Goal: Information Seeking & Learning: Learn about a topic

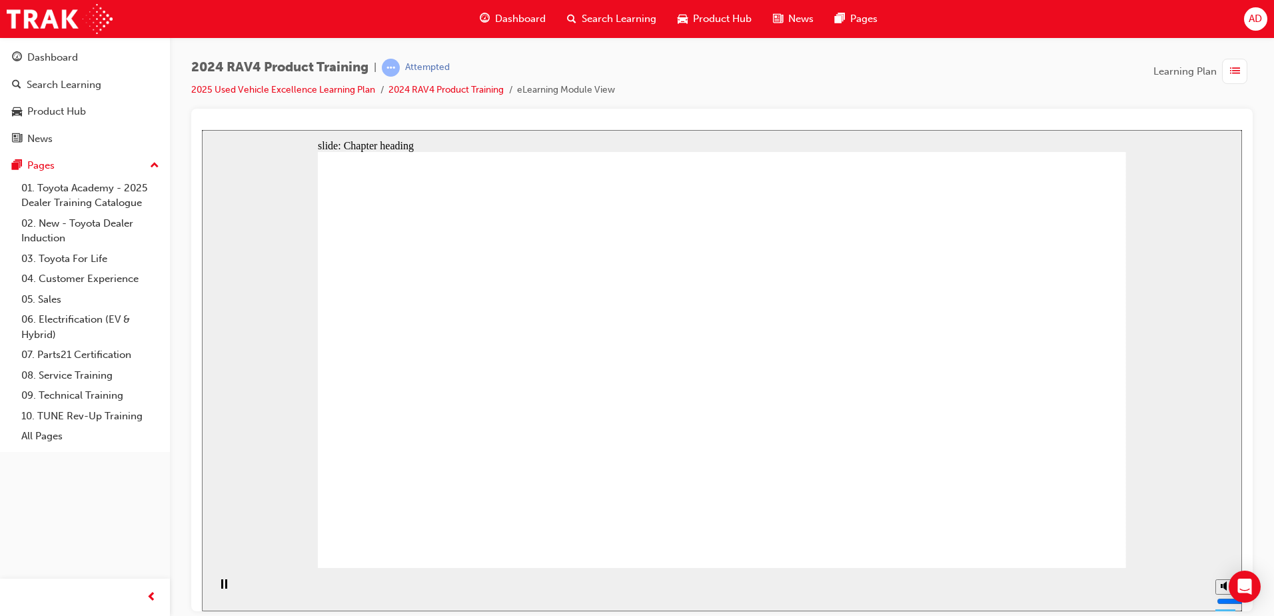
drag, startPoint x: 1014, startPoint y: 195, endPoint x: 1197, endPoint y: 300, distance: 211.0
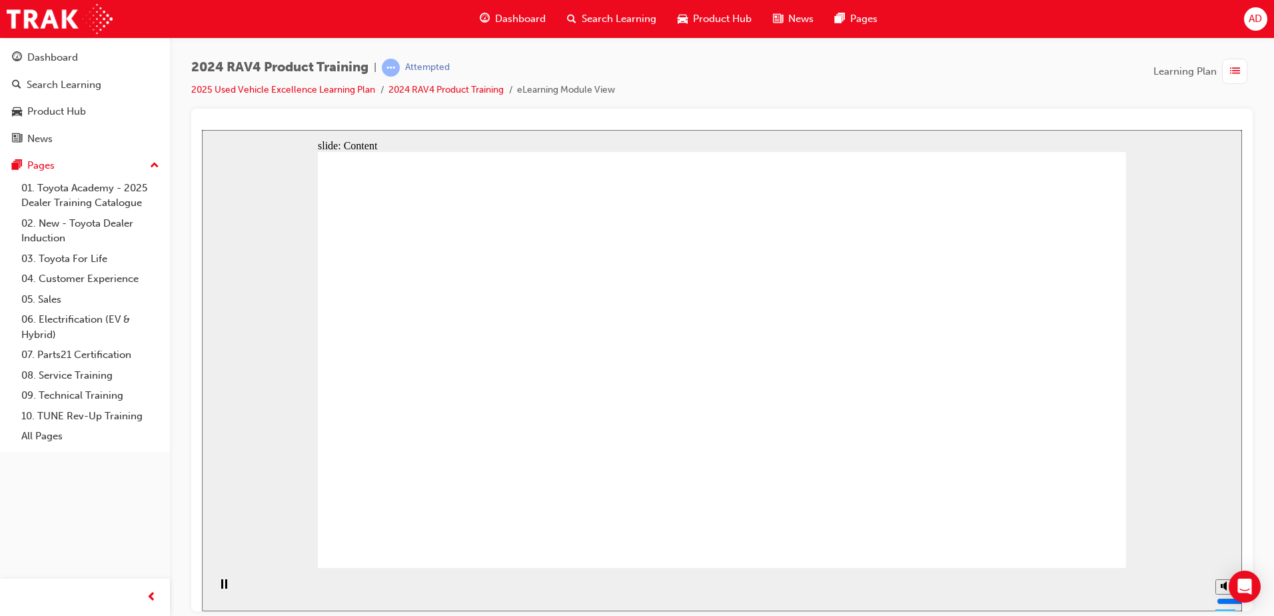
drag, startPoint x: 827, startPoint y: 233, endPoint x: 987, endPoint y: 244, distance: 160.3
drag, startPoint x: 878, startPoint y: 241, endPoint x: 884, endPoint y: 245, distance: 7.2
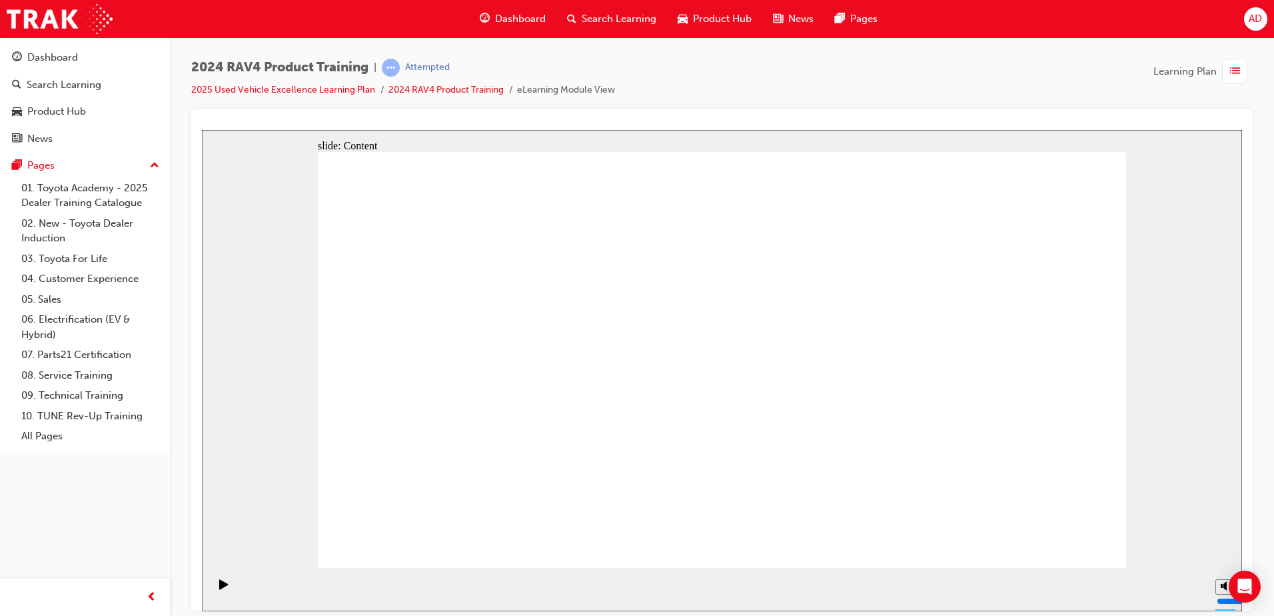
drag, startPoint x: 838, startPoint y: 301, endPoint x: 977, endPoint y: 291, distance: 139.6
drag, startPoint x: 896, startPoint y: 297, endPoint x: 1047, endPoint y: 281, distance: 152.8
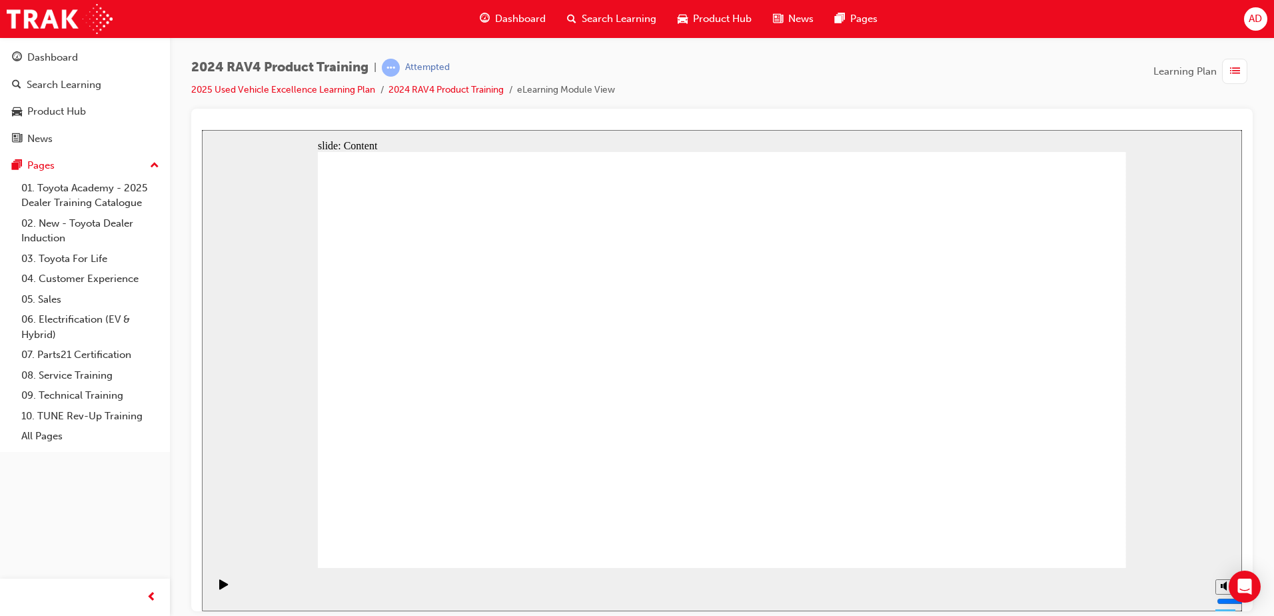
drag, startPoint x: 823, startPoint y: 334, endPoint x: 965, endPoint y: 338, distance: 142.0
drag, startPoint x: 830, startPoint y: 237, endPoint x: 1053, endPoint y: 243, distance: 223.3
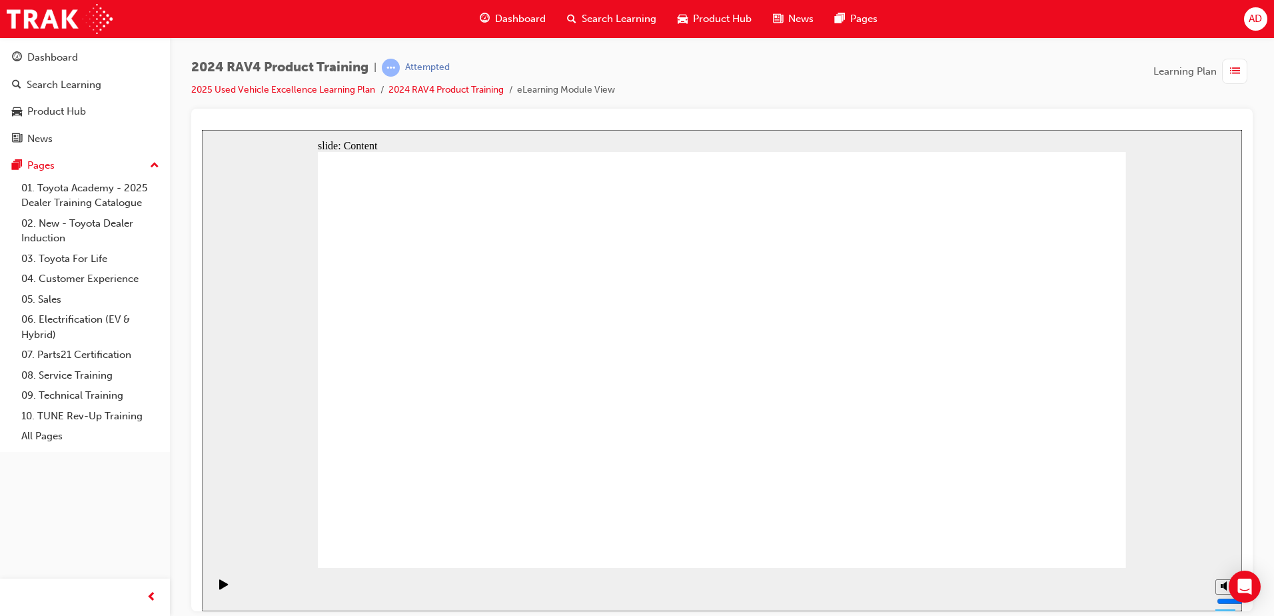
drag, startPoint x: 890, startPoint y: 249, endPoint x: 1052, endPoint y: 252, distance: 162.6
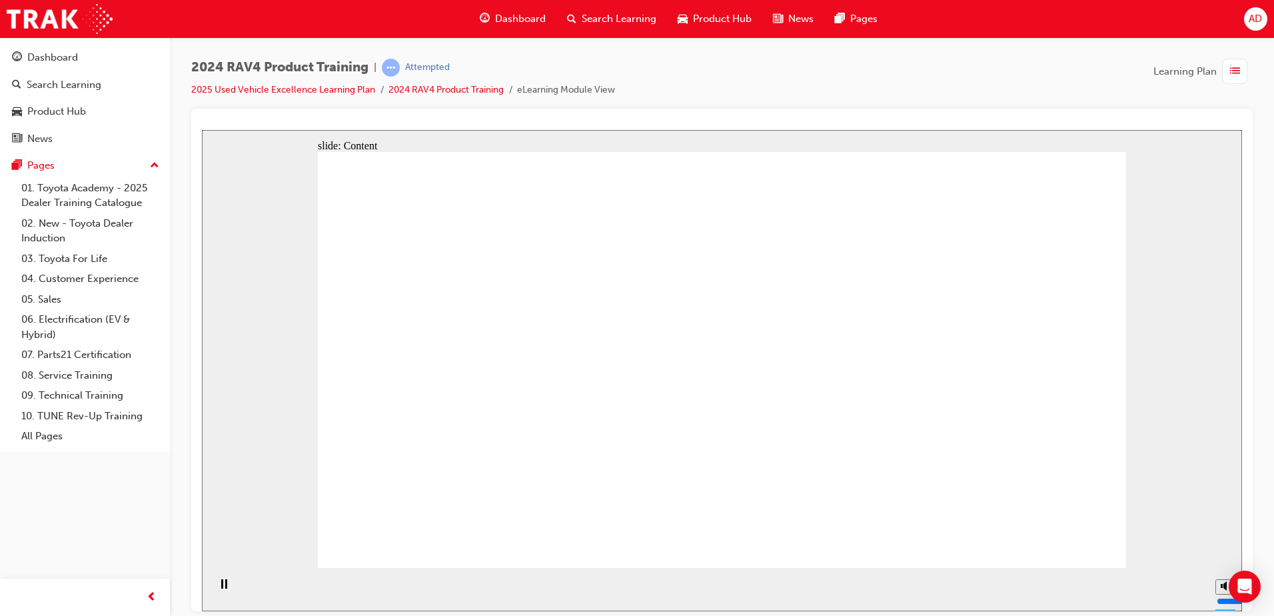
drag, startPoint x: 458, startPoint y: 354, endPoint x: 459, endPoint y: 331, distance: 22.7
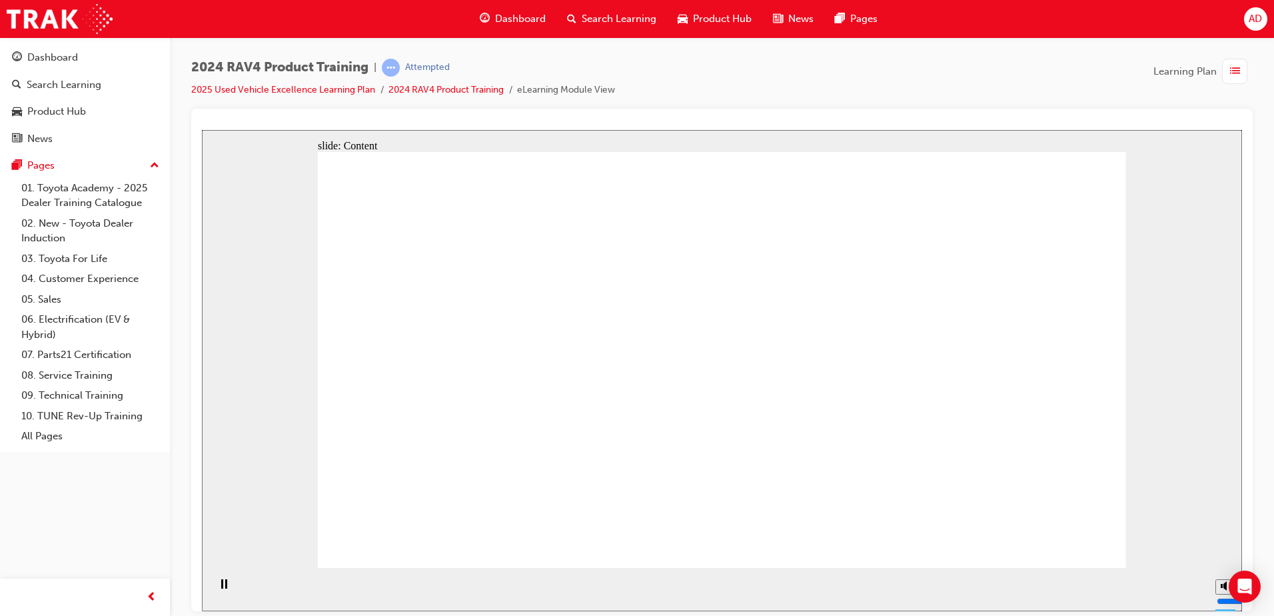
drag, startPoint x: 968, startPoint y: 233, endPoint x: 1041, endPoint y: 251, distance: 74.7
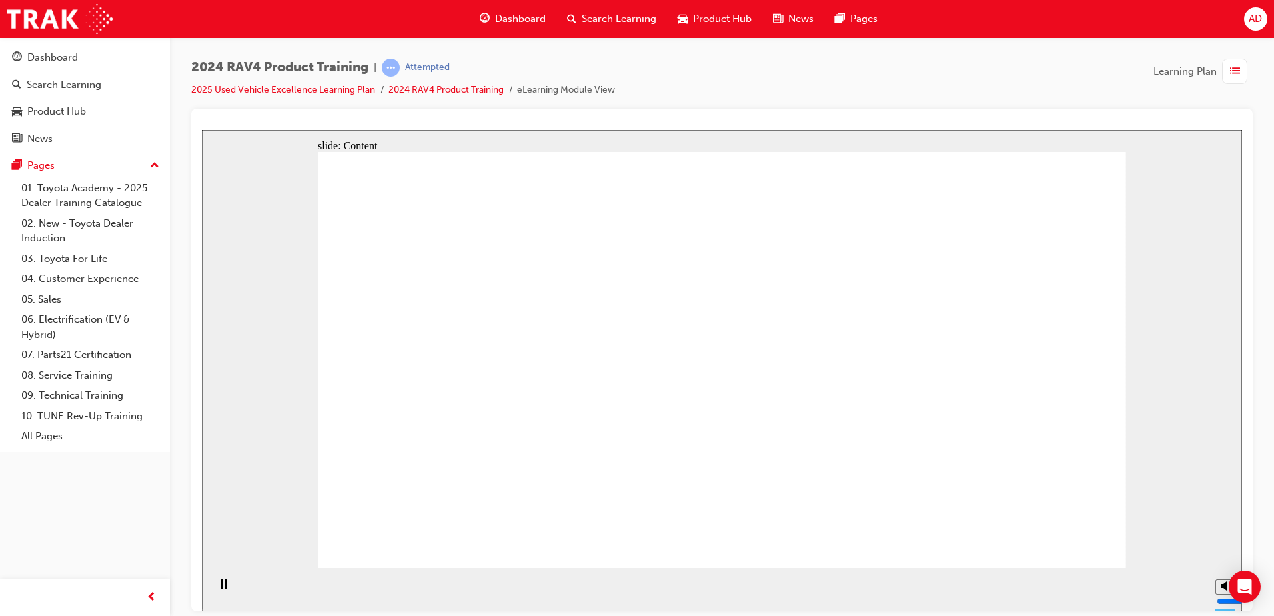
drag, startPoint x: 1066, startPoint y: 238, endPoint x: 930, endPoint y: 253, distance: 136.7
drag, startPoint x: 881, startPoint y: 257, endPoint x: 909, endPoint y: 245, distance: 31.1
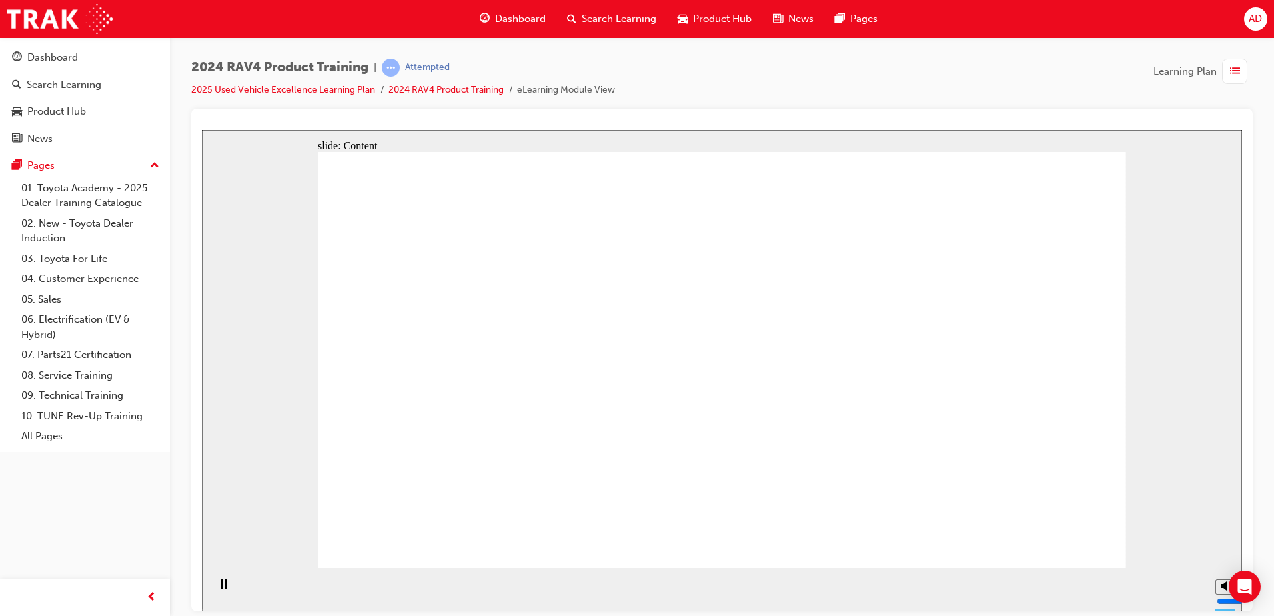
drag, startPoint x: 1007, startPoint y: 293, endPoint x: 1075, endPoint y: 299, distance: 68.8
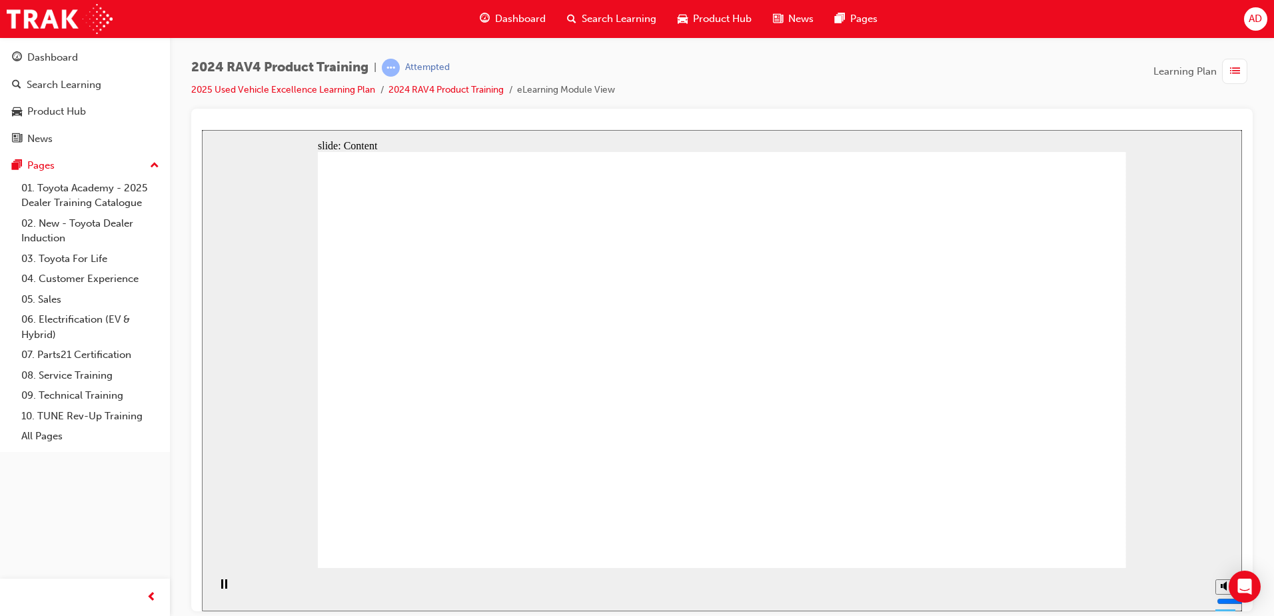
drag, startPoint x: 848, startPoint y: 231, endPoint x: 1037, endPoint y: 239, distance: 190.1
drag, startPoint x: 953, startPoint y: 411, endPoint x: 909, endPoint y: 402, distance: 45.6
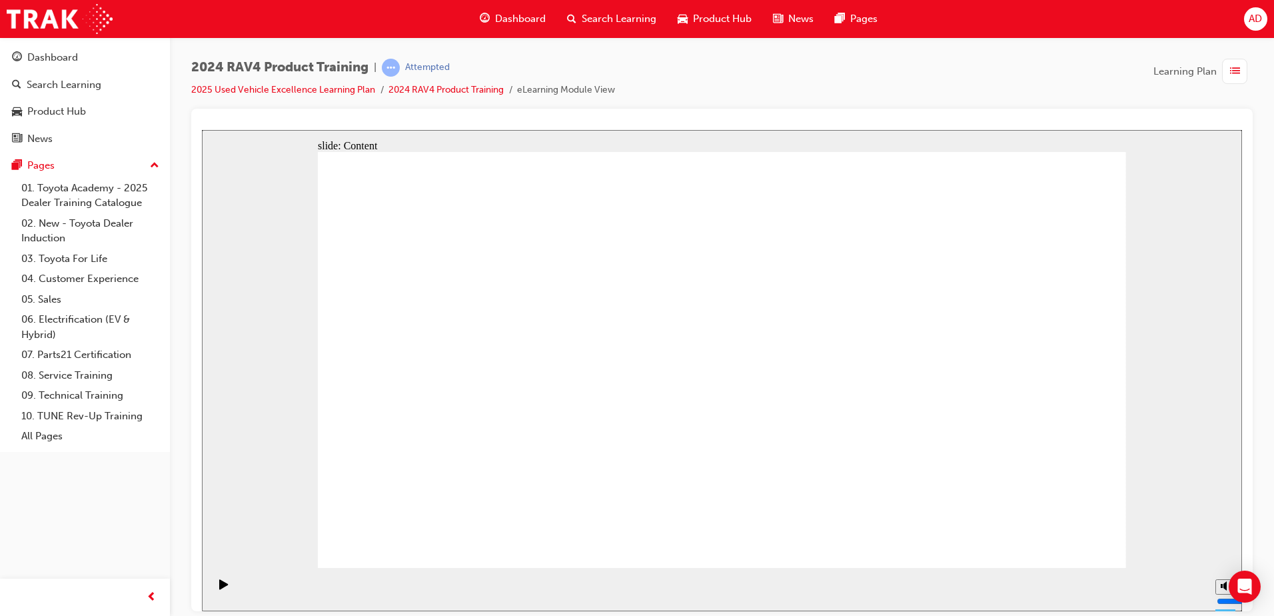
drag, startPoint x: 606, startPoint y: 360, endPoint x: 618, endPoint y: 360, distance: 12.0
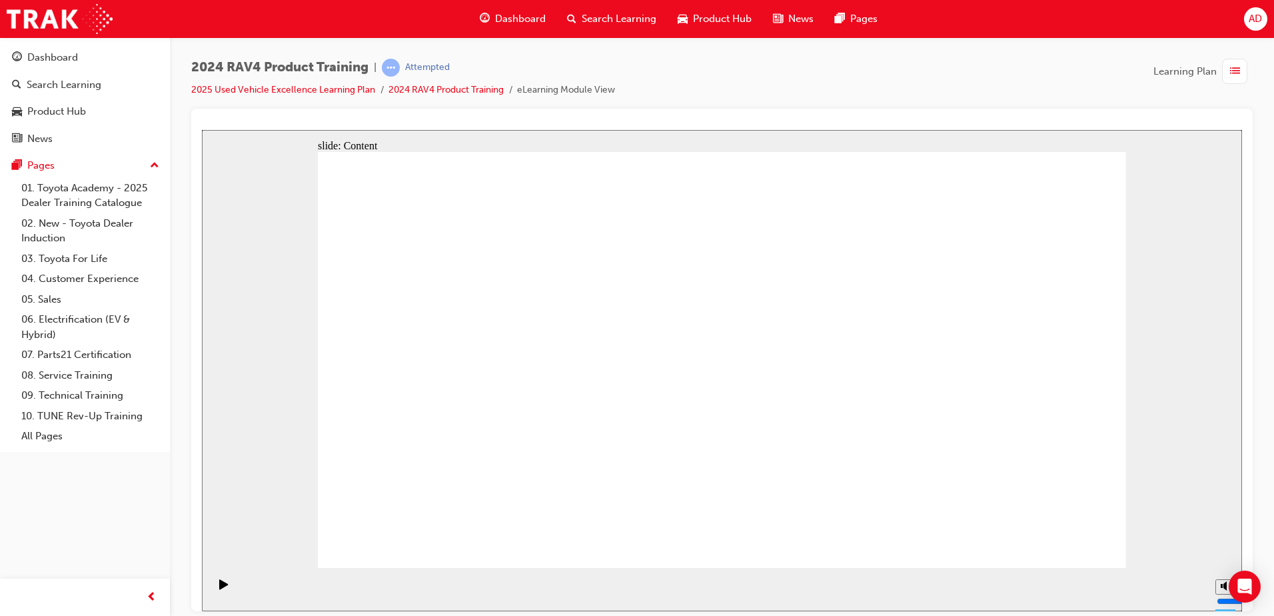
drag, startPoint x: 494, startPoint y: 280, endPoint x: 548, endPoint y: 370, distance: 105.5
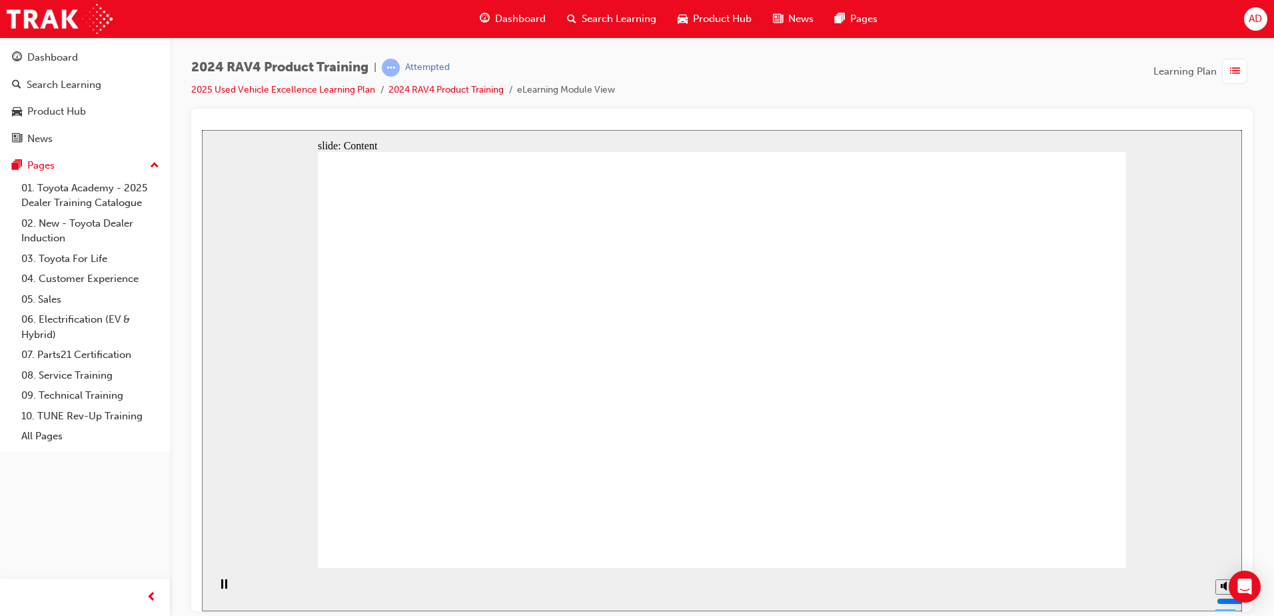
drag, startPoint x: 1049, startPoint y: 249, endPoint x: 818, endPoint y: 221, distance: 232.2
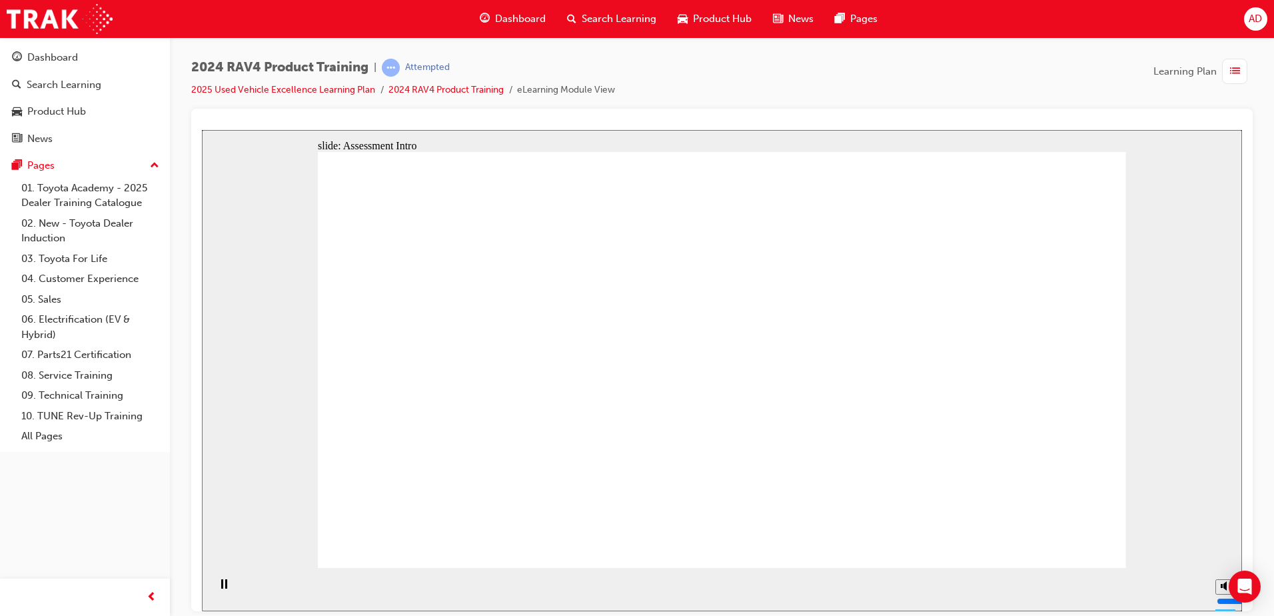
drag, startPoint x: 1027, startPoint y: 528, endPoint x: 999, endPoint y: 520, distance: 29.7
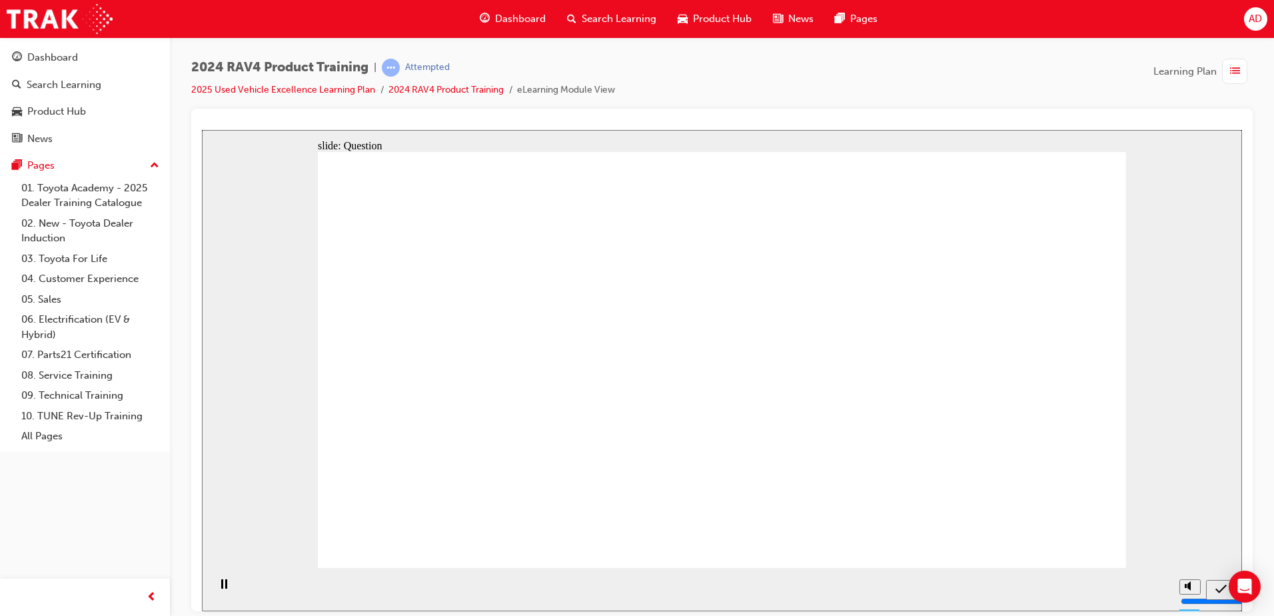
radio input "false"
radio input "true"
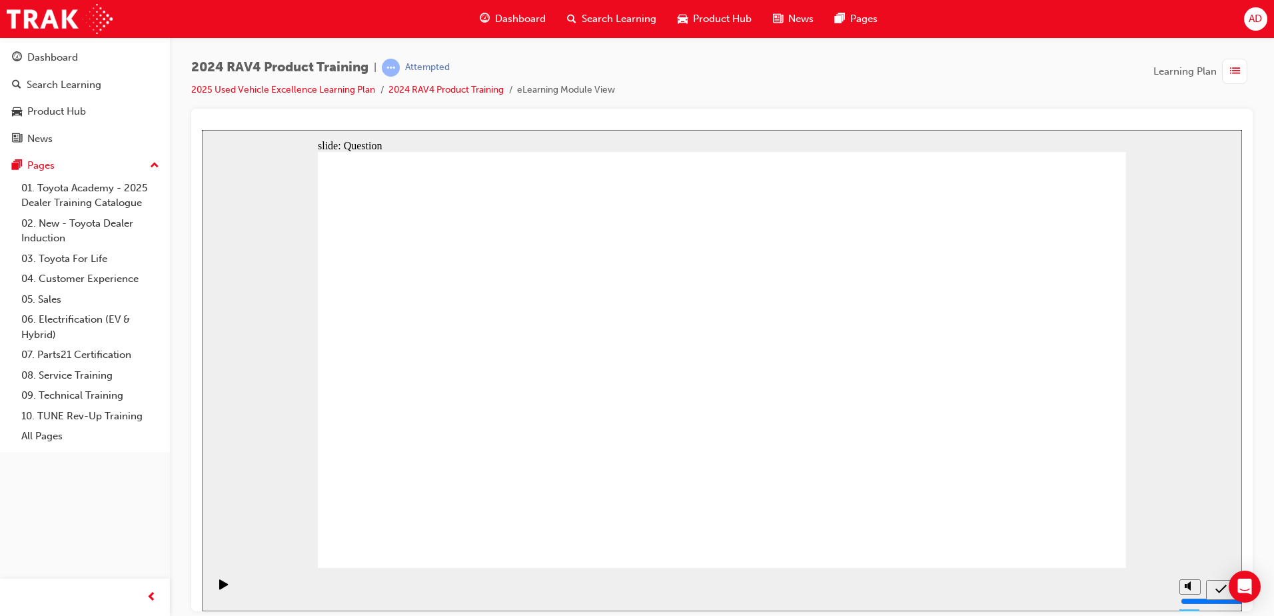
radio input "true"
drag, startPoint x: 497, startPoint y: 294, endPoint x: 398, endPoint y: 294, distance: 99.3
drag, startPoint x: 378, startPoint y: 314, endPoint x: 444, endPoint y: 308, distance: 66.2
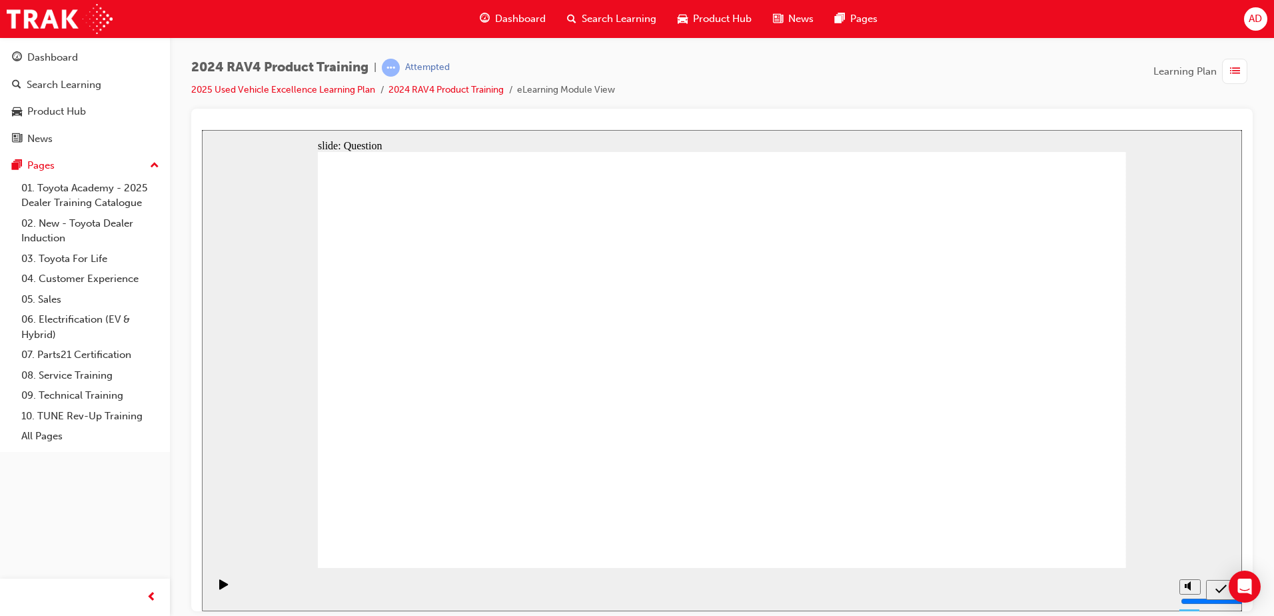
drag, startPoint x: 348, startPoint y: 422, endPoint x: 538, endPoint y: 416, distance: 190.0
radio input "true"
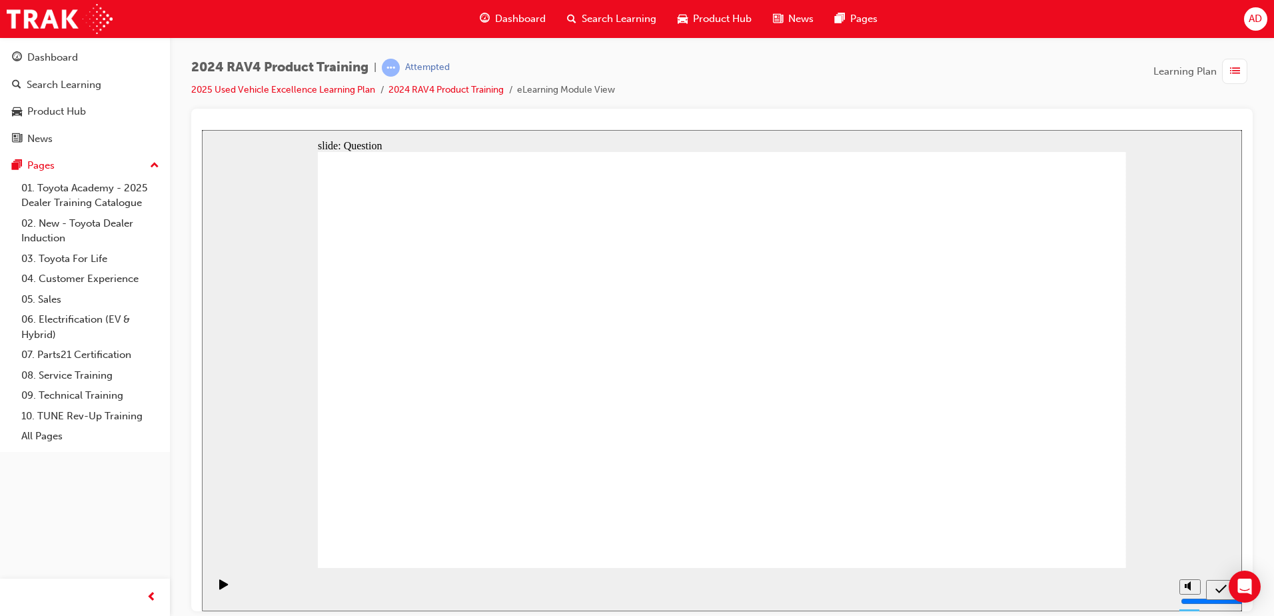
drag, startPoint x: 470, startPoint y: 285, endPoint x: 574, endPoint y: 285, distance: 103.9
drag, startPoint x: 442, startPoint y: 301, endPoint x: 460, endPoint y: 301, distance: 18.0
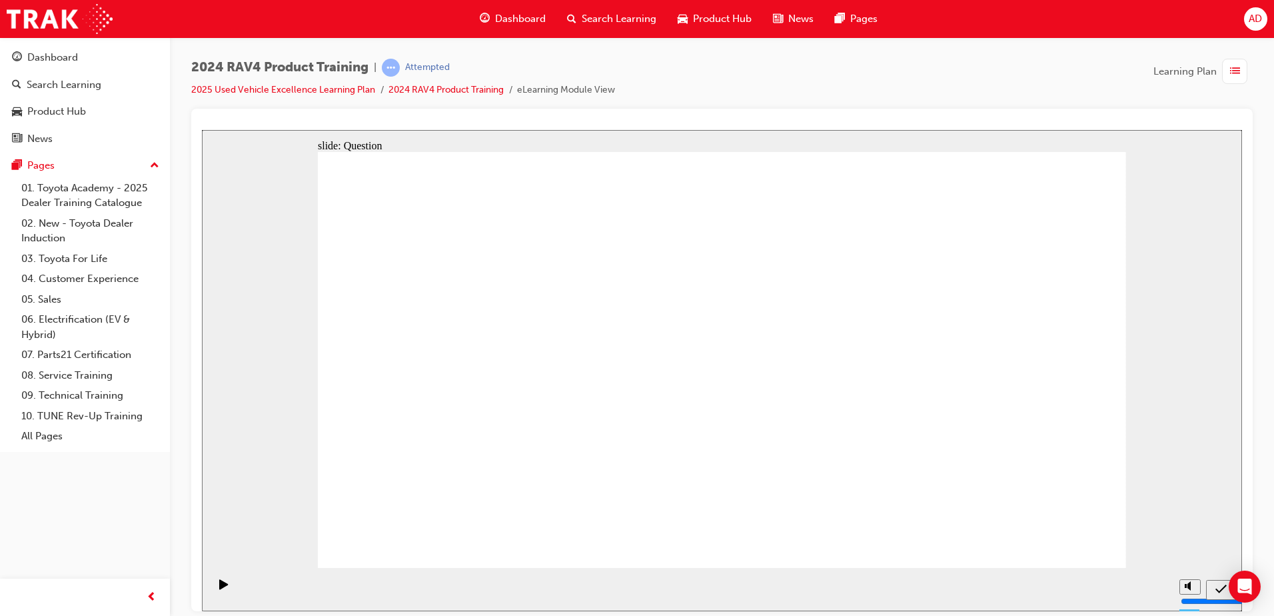
drag, startPoint x: 498, startPoint y: 312, endPoint x: 482, endPoint y: 322, distance: 18.9
drag, startPoint x: 428, startPoint y: 295, endPoint x: 450, endPoint y: 289, distance: 22.8
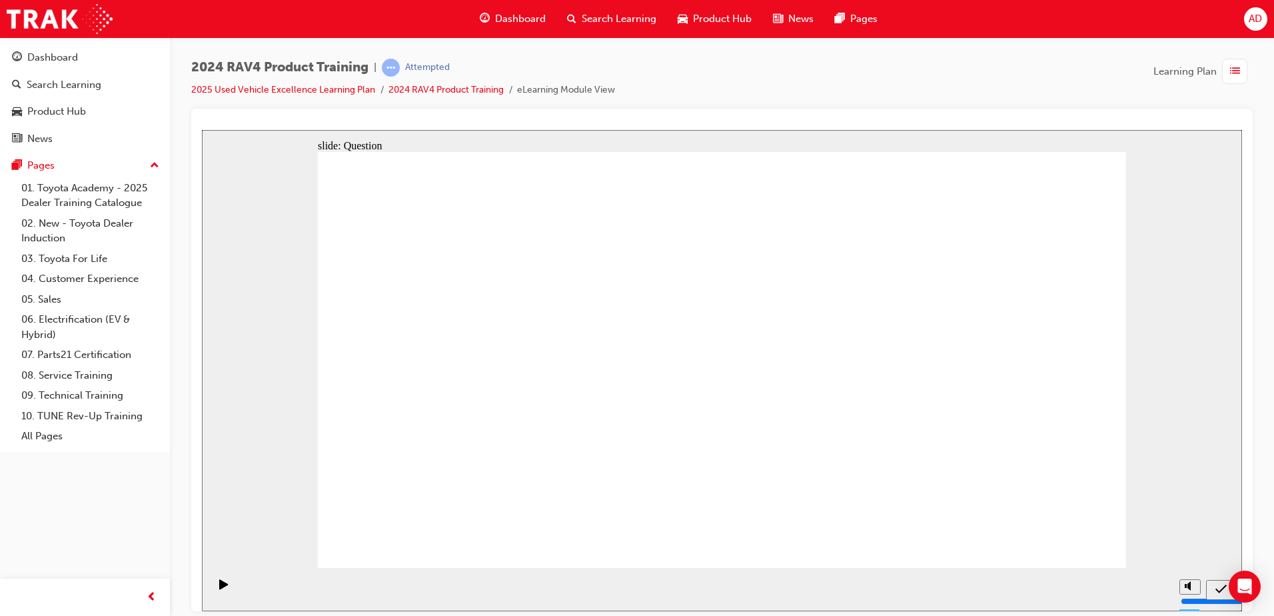
drag, startPoint x: 578, startPoint y: 329, endPoint x: 419, endPoint y: 296, distance: 162.7
radio input "true"
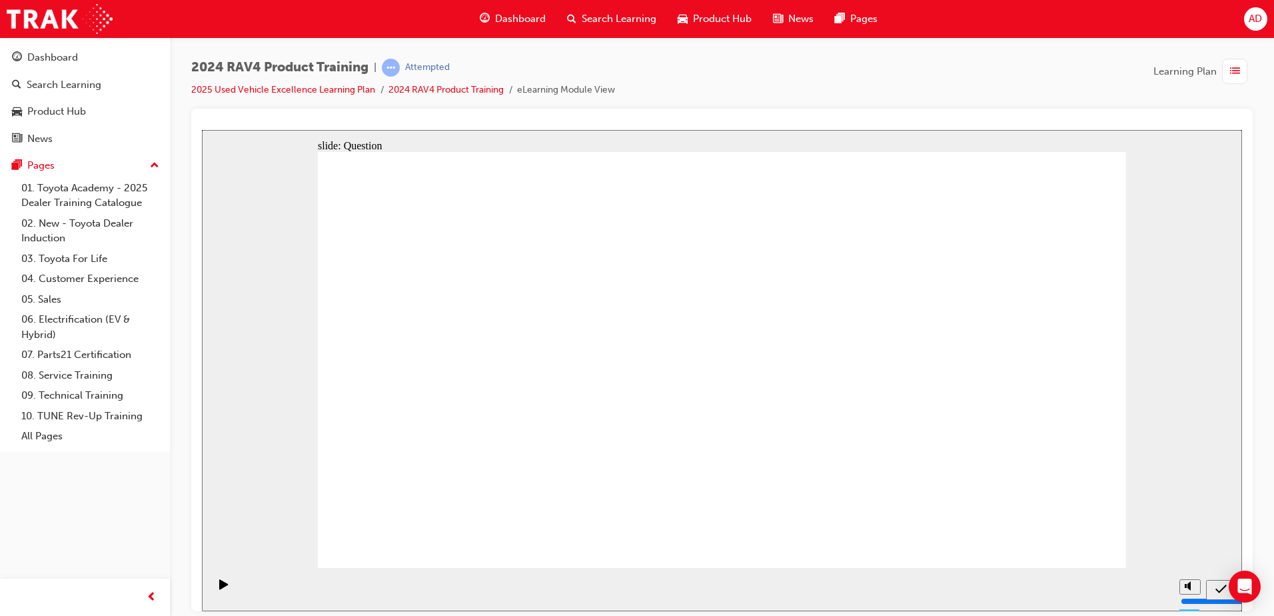
drag, startPoint x: 490, startPoint y: 463, endPoint x: 801, endPoint y: 362, distance: 327.0
drag, startPoint x: 536, startPoint y: 450, endPoint x: 798, endPoint y: 371, distance: 274.2
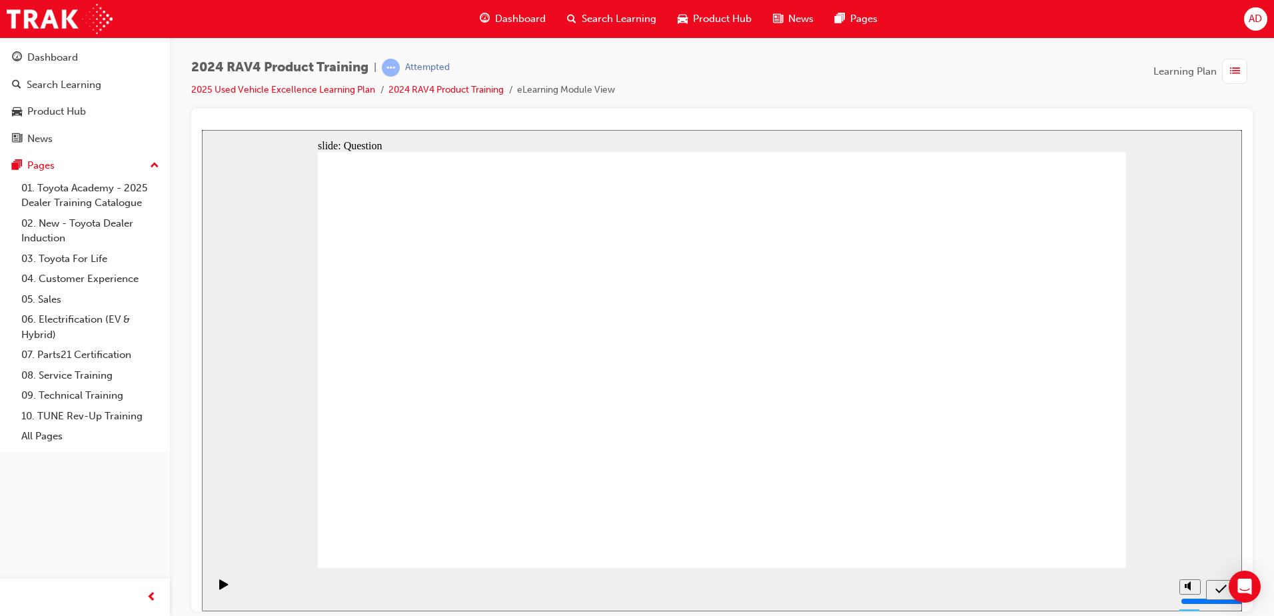
drag, startPoint x: 799, startPoint y: 370, endPoint x: 490, endPoint y: 504, distance: 336.6
drag, startPoint x: 979, startPoint y: 352, endPoint x: 640, endPoint y: 491, distance: 365.8
drag, startPoint x: 767, startPoint y: 451, endPoint x: 891, endPoint y: 444, distance: 124.1
drag, startPoint x: 514, startPoint y: 322, endPoint x: 824, endPoint y: 450, distance: 334.9
drag, startPoint x: 1086, startPoint y: 526, endPoint x: 1061, endPoint y: 534, distance: 26.1
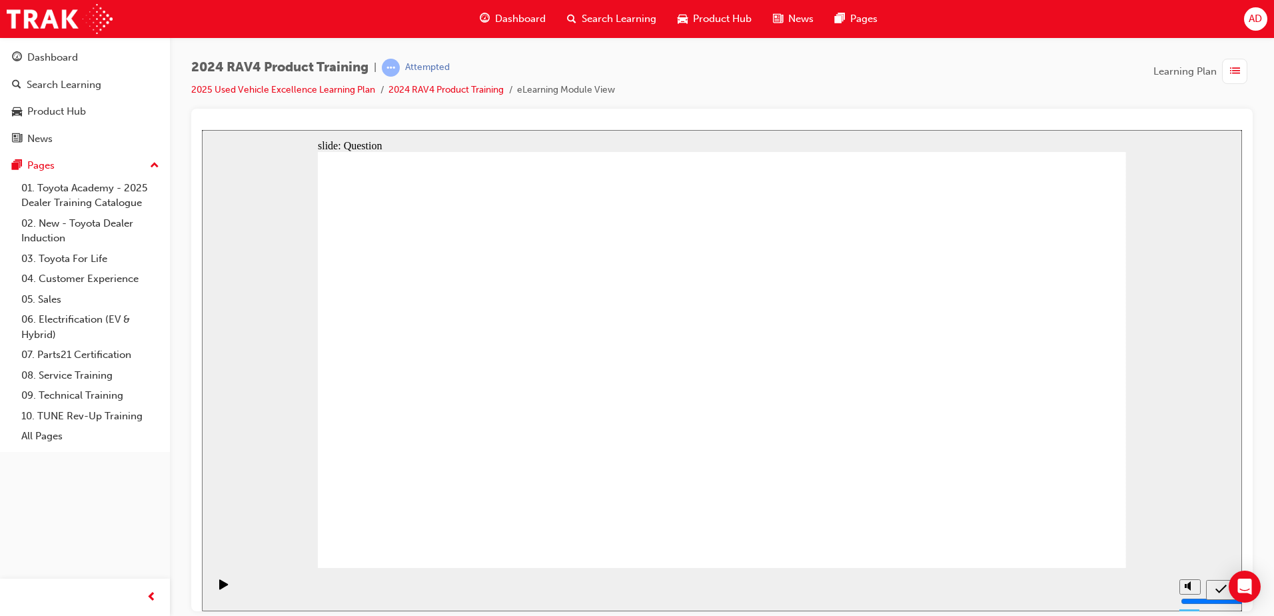
drag, startPoint x: 715, startPoint y: 440, endPoint x: 718, endPoint y: 454, distance: 14.4
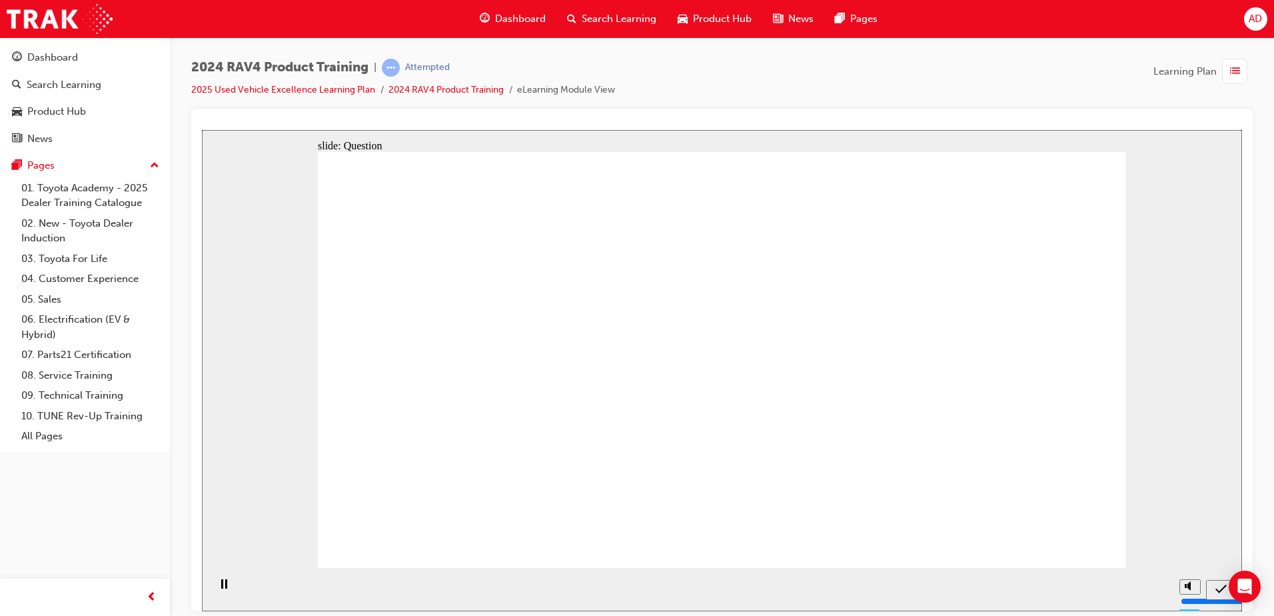
radio input "true"
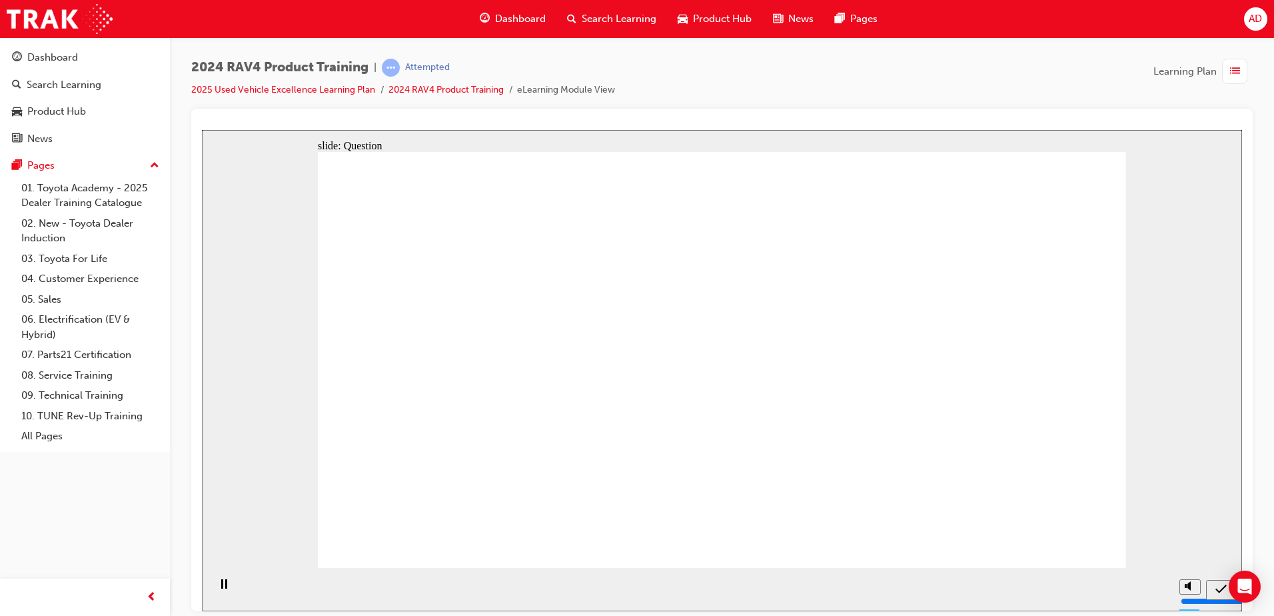
radio input "true"
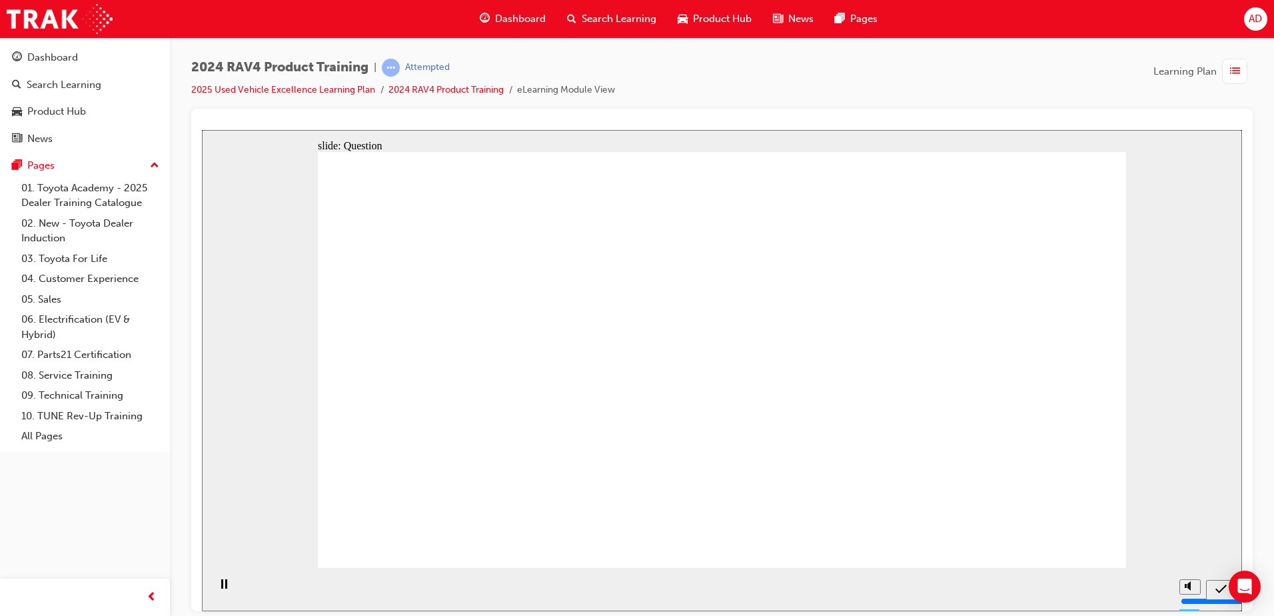
radio input "true"
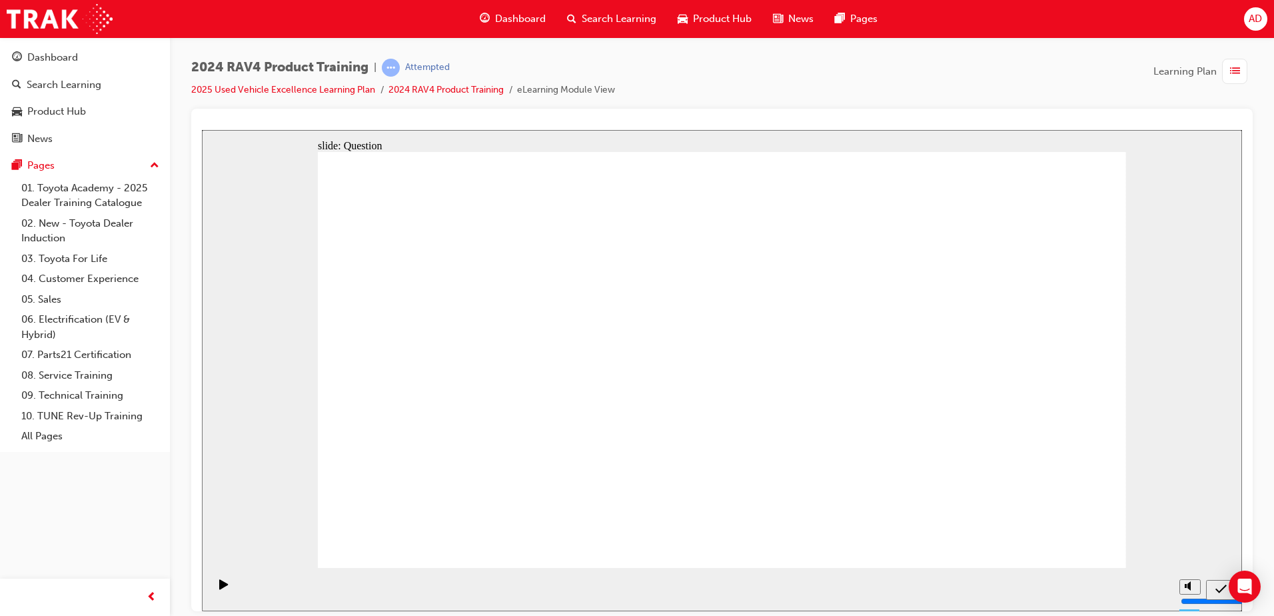
drag, startPoint x: 478, startPoint y: 428, endPoint x: 764, endPoint y: 448, distance: 286.5
drag, startPoint x: 950, startPoint y: 310, endPoint x: 633, endPoint y: 436, distance: 341.2
drag, startPoint x: 898, startPoint y: 464, endPoint x: 440, endPoint y: 480, distance: 457.4
drag, startPoint x: 714, startPoint y: 387, endPoint x: 885, endPoint y: 488, distance: 198.6
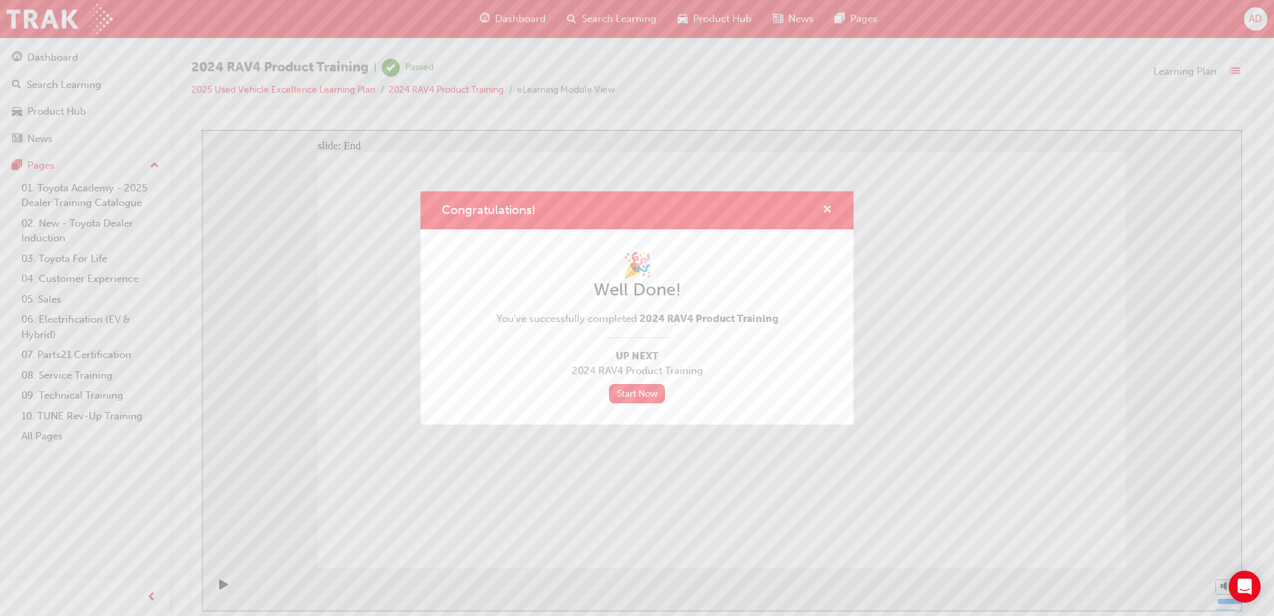
click at [830, 209] on span "cross-icon" at bounding box center [827, 211] width 10 height 12
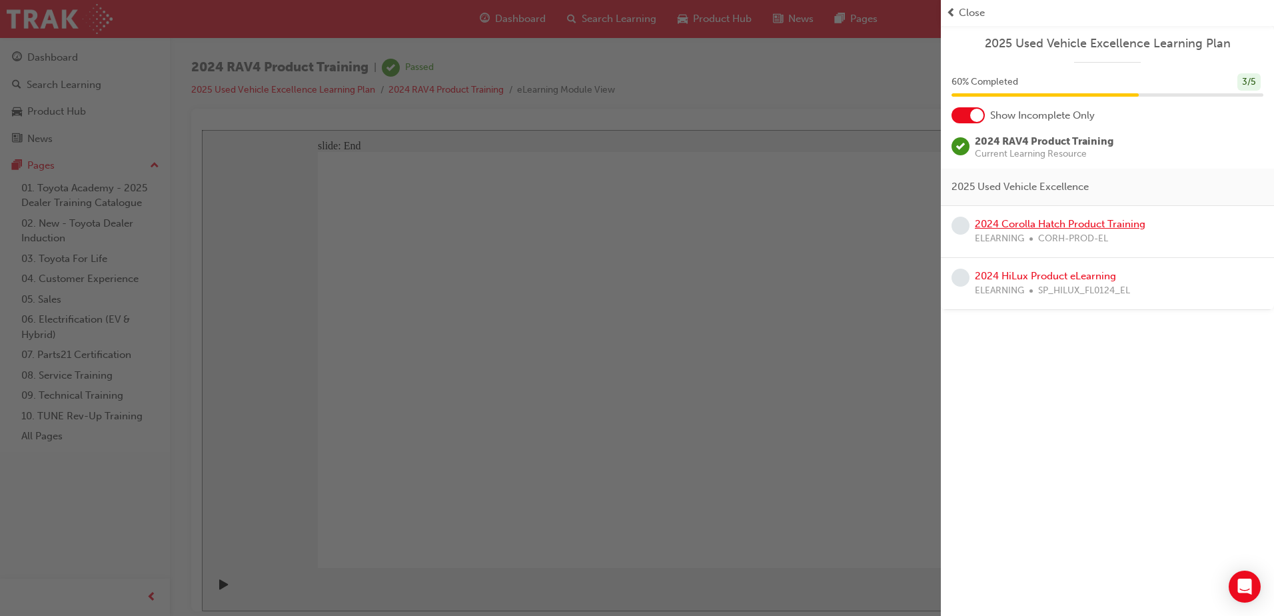
click at [1051, 224] on link "2024 Corolla Hatch Product Training" at bounding box center [1060, 224] width 171 height 12
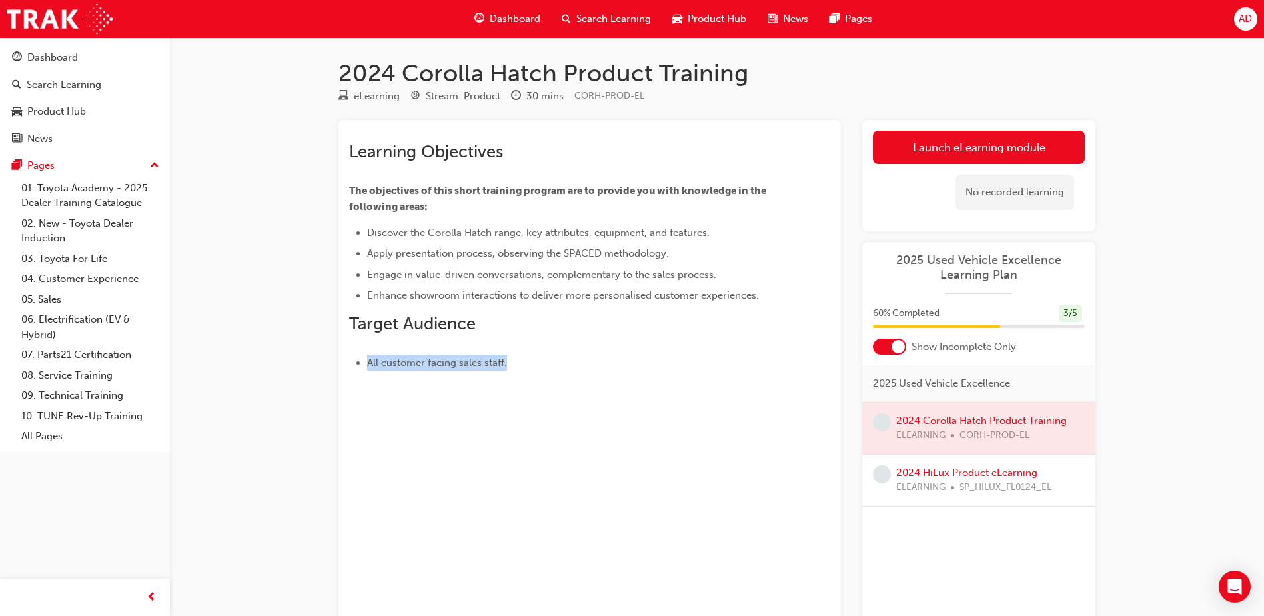
drag, startPoint x: 530, startPoint y: 352, endPoint x: 267, endPoint y: 350, distance: 263.2
click at [244, 350] on div "2024 Corolla Hatch Product Training eLearning Stream: Product 30 mins CORH-PROD…" at bounding box center [632, 354] width 1264 height 708
click at [579, 323] on h2 "Target Audience" at bounding box center [565, 323] width 433 height 21
drag, startPoint x: 366, startPoint y: 228, endPoint x: 604, endPoint y: 229, distance: 238.5
click at [604, 228] on ul "Discover the Corolla Hatch range, key attributes, equipment, and features. Appl…" at bounding box center [565, 264] width 433 height 79
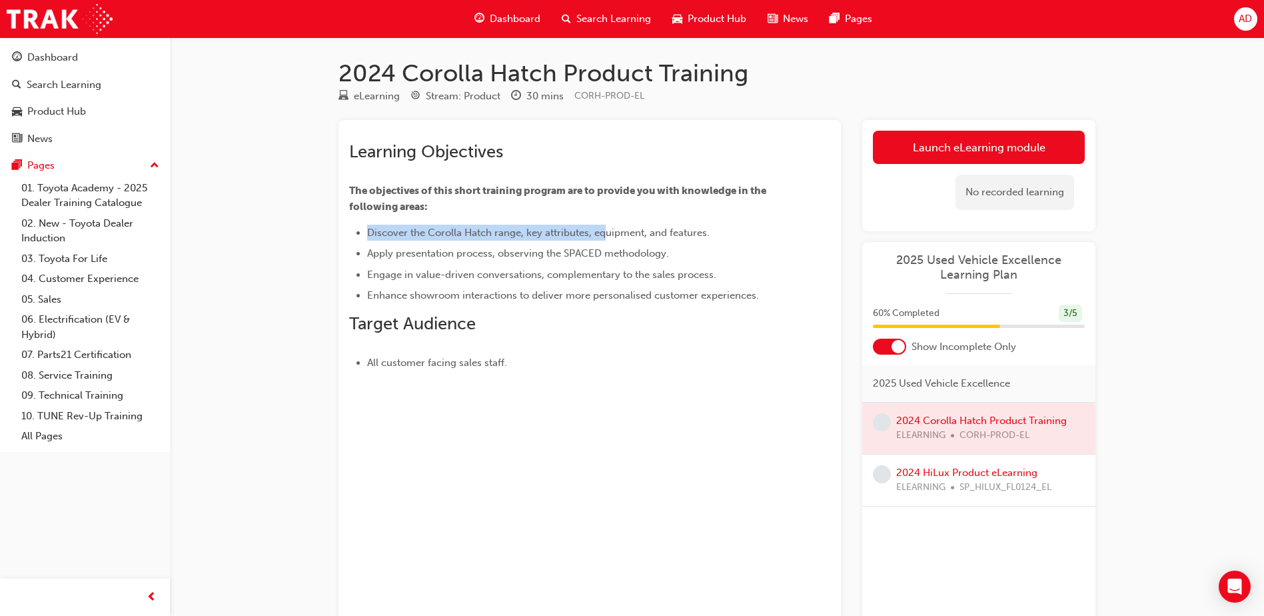
click at [518, 229] on span "Discover the Corolla Hatch range, key attributes, equipment, and features." at bounding box center [538, 233] width 342 height 12
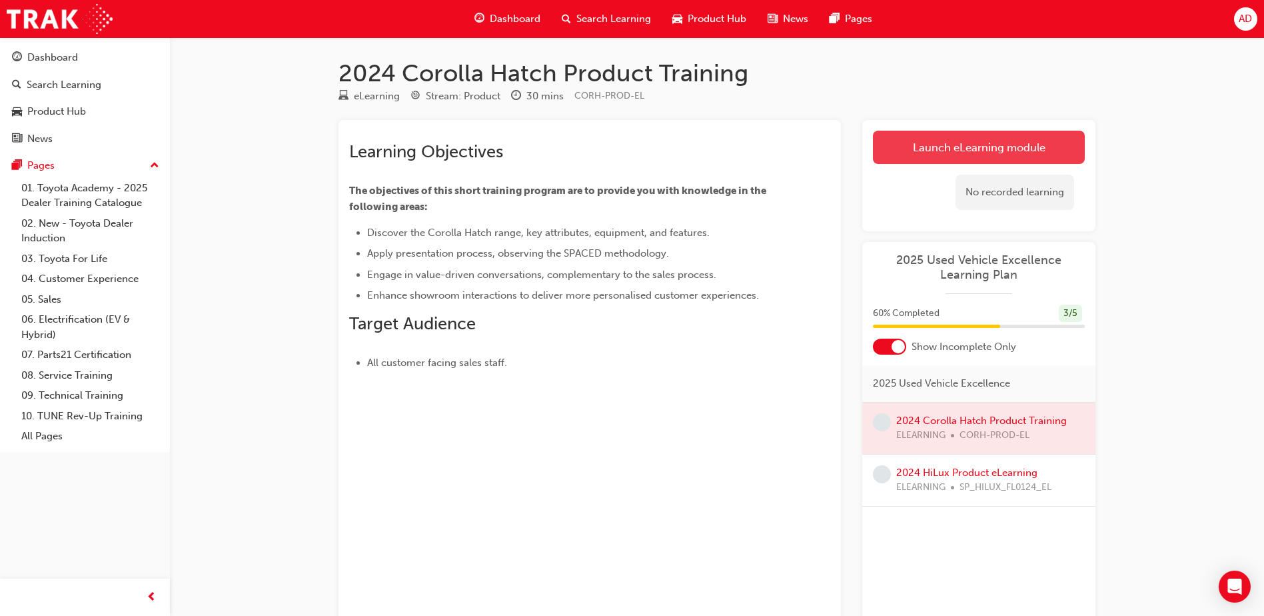
click at [951, 155] on link "Launch eLearning module" at bounding box center [979, 147] width 212 height 33
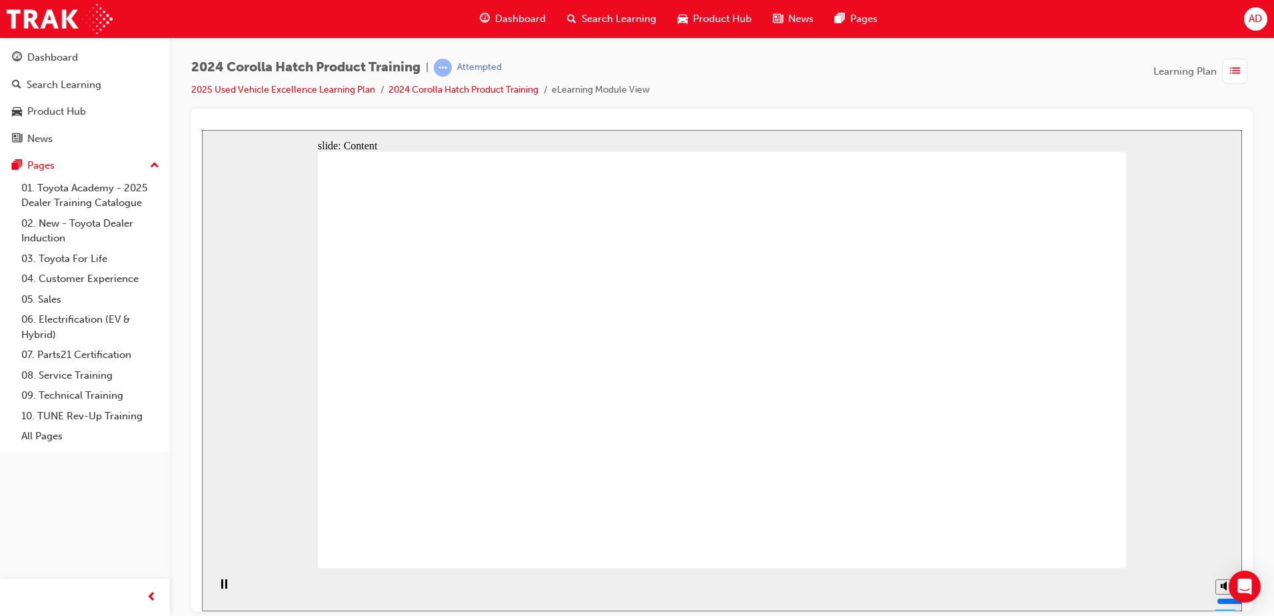
drag, startPoint x: 1101, startPoint y: 534, endPoint x: 1049, endPoint y: 543, distance: 52.1
drag, startPoint x: 479, startPoint y: 183, endPoint x: 542, endPoint y: 191, distance: 63.7
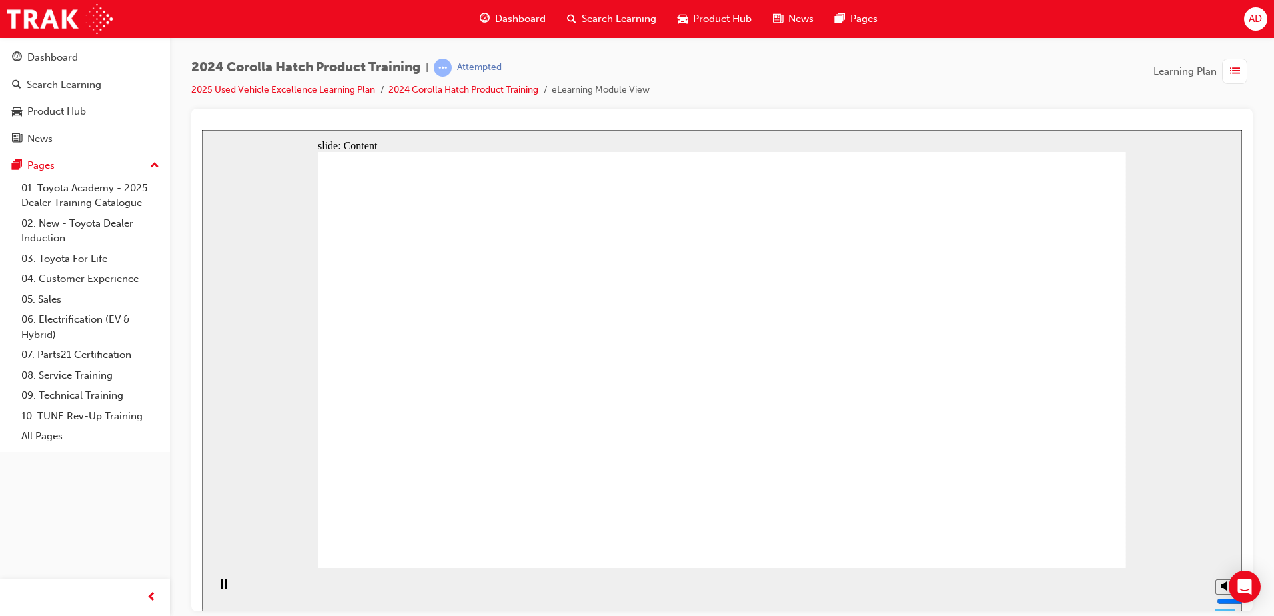
drag, startPoint x: 777, startPoint y: 239, endPoint x: 898, endPoint y: 241, distance: 121.3
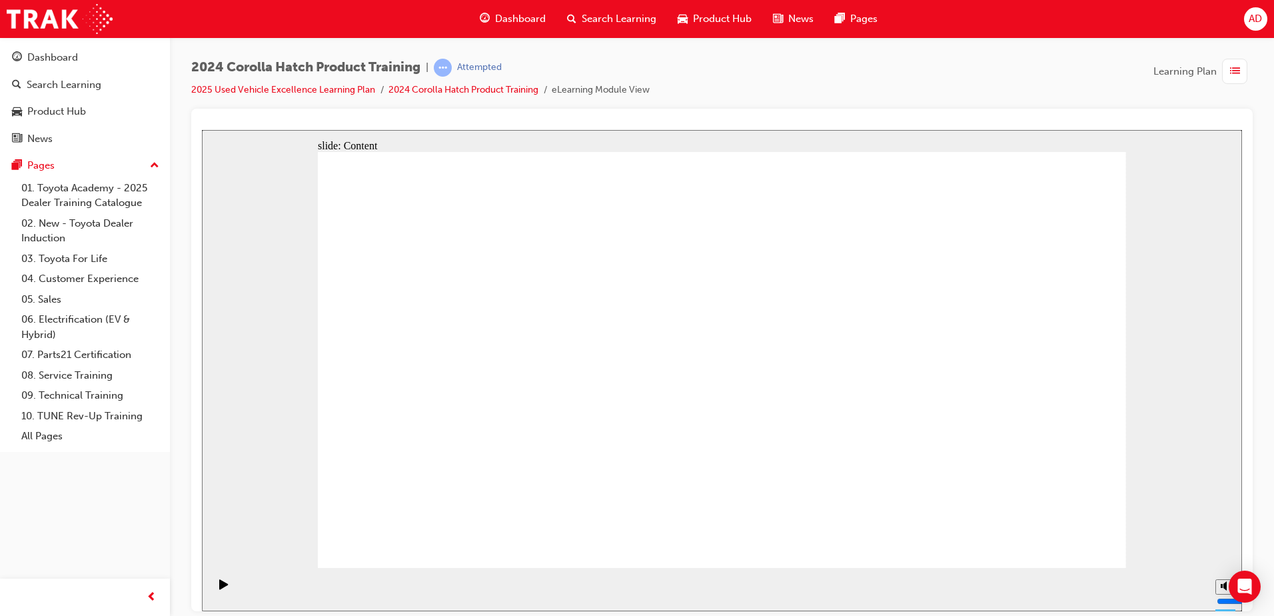
drag, startPoint x: 781, startPoint y: 241, endPoint x: 957, endPoint y: 239, distance: 175.9
drag, startPoint x: 811, startPoint y: 278, endPoint x: 880, endPoint y: 280, distance: 68.7
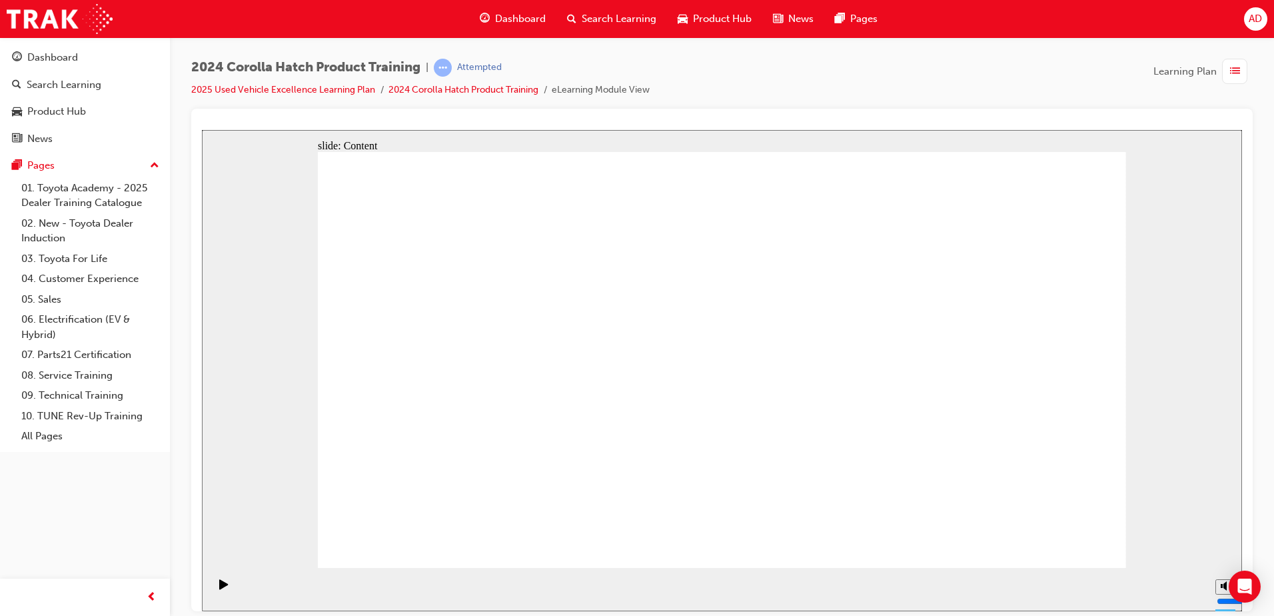
drag, startPoint x: 813, startPoint y: 256, endPoint x: 948, endPoint y: 359, distance: 170.2
drag, startPoint x: 863, startPoint y: 259, endPoint x: 917, endPoint y: 259, distance: 54.6
drag, startPoint x: 1053, startPoint y: 526, endPoint x: 1059, endPoint y: 547, distance: 22.1
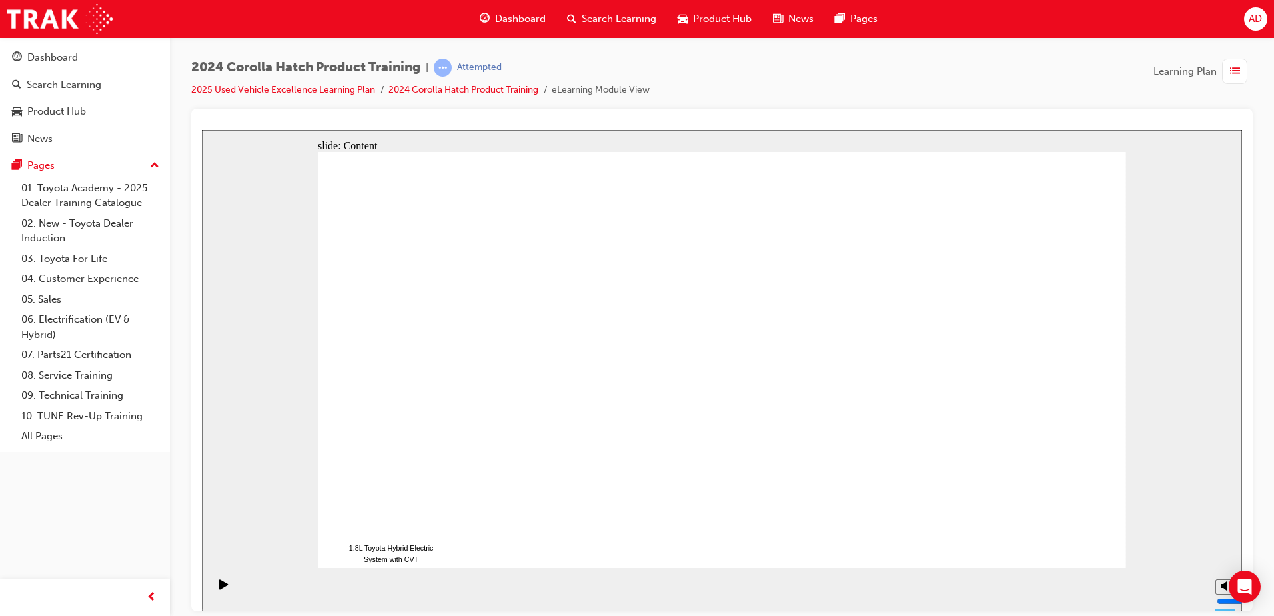
drag, startPoint x: 987, startPoint y: 360, endPoint x: 987, endPoint y: 297, distance: 63.3
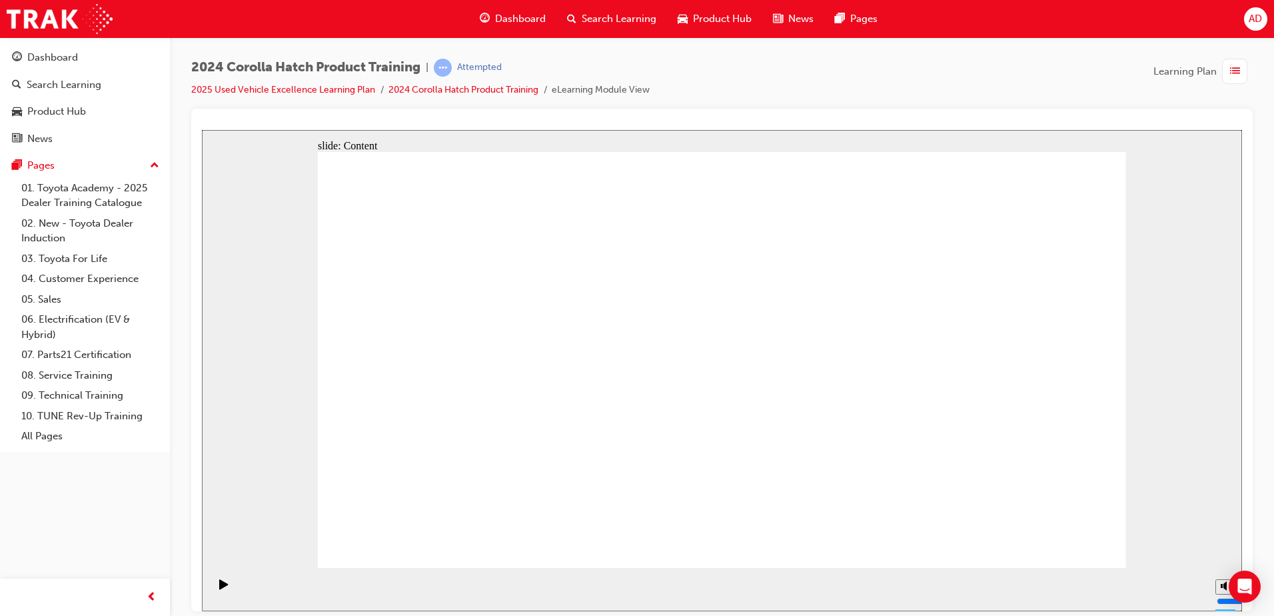
drag, startPoint x: 366, startPoint y: 304, endPoint x: 460, endPoint y: 310, distance: 94.8
drag, startPoint x: 854, startPoint y: 430, endPoint x: 338, endPoint y: 396, distance: 516.8
click at [312, 396] on div "slide: Chapter heading Rectangle 1 Key Safety Features arrow_red.png BACK NEXT …" at bounding box center [722, 369] width 1040 height 481
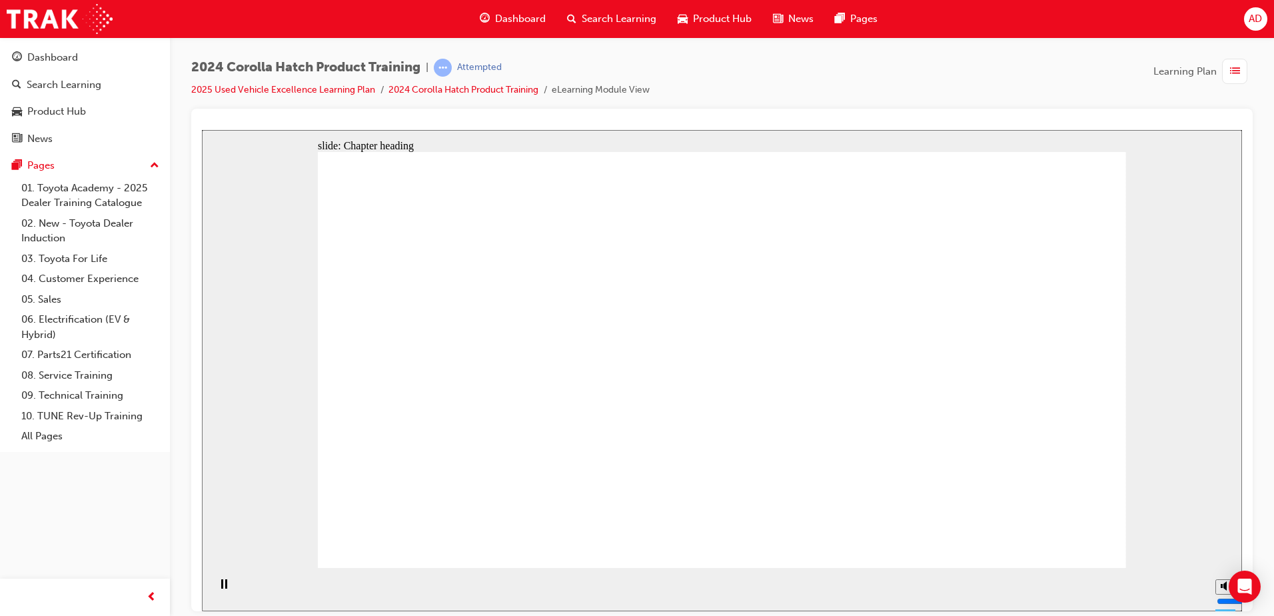
drag, startPoint x: 1086, startPoint y: 504, endPoint x: 1089, endPoint y: 489, distance: 14.9
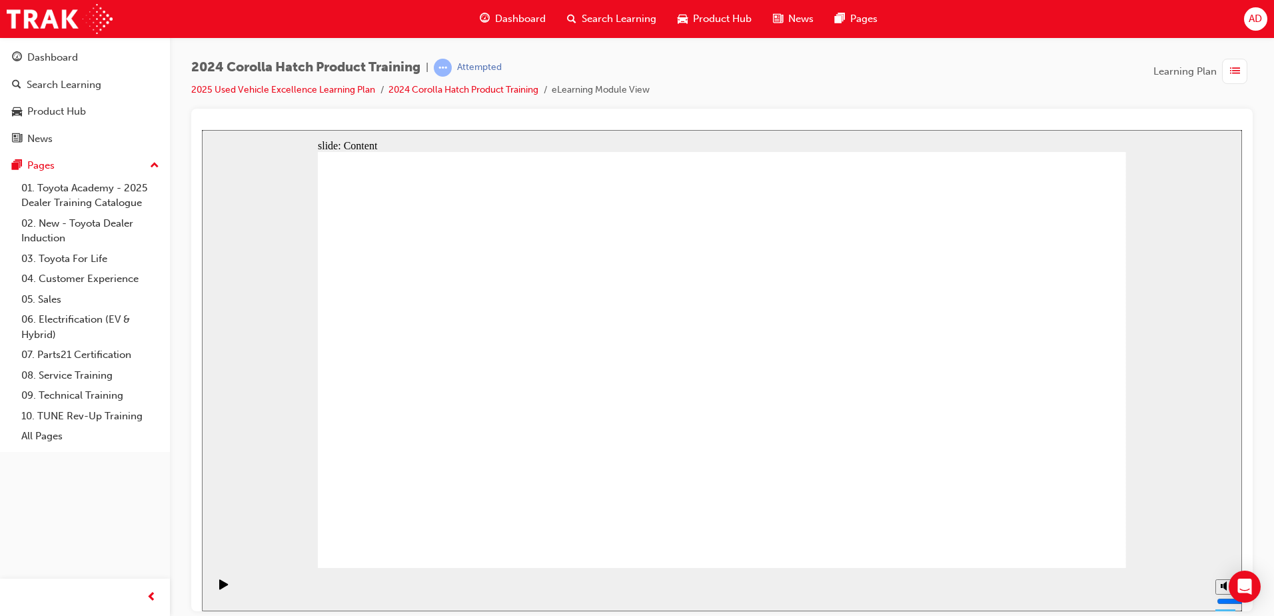
drag, startPoint x: 444, startPoint y: 403, endPoint x: 504, endPoint y: 410, distance: 61.1
drag, startPoint x: 511, startPoint y: 400, endPoint x: 521, endPoint y: 340, distance: 60.8
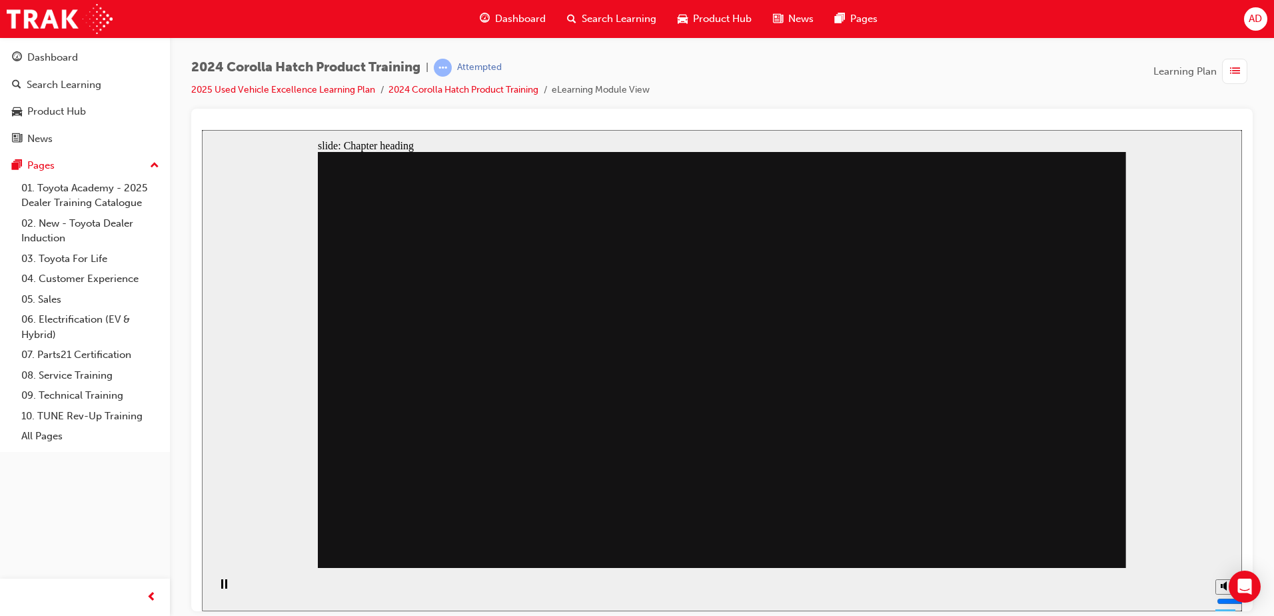
drag, startPoint x: 687, startPoint y: 404, endPoint x: 712, endPoint y: 429, distance: 35.3
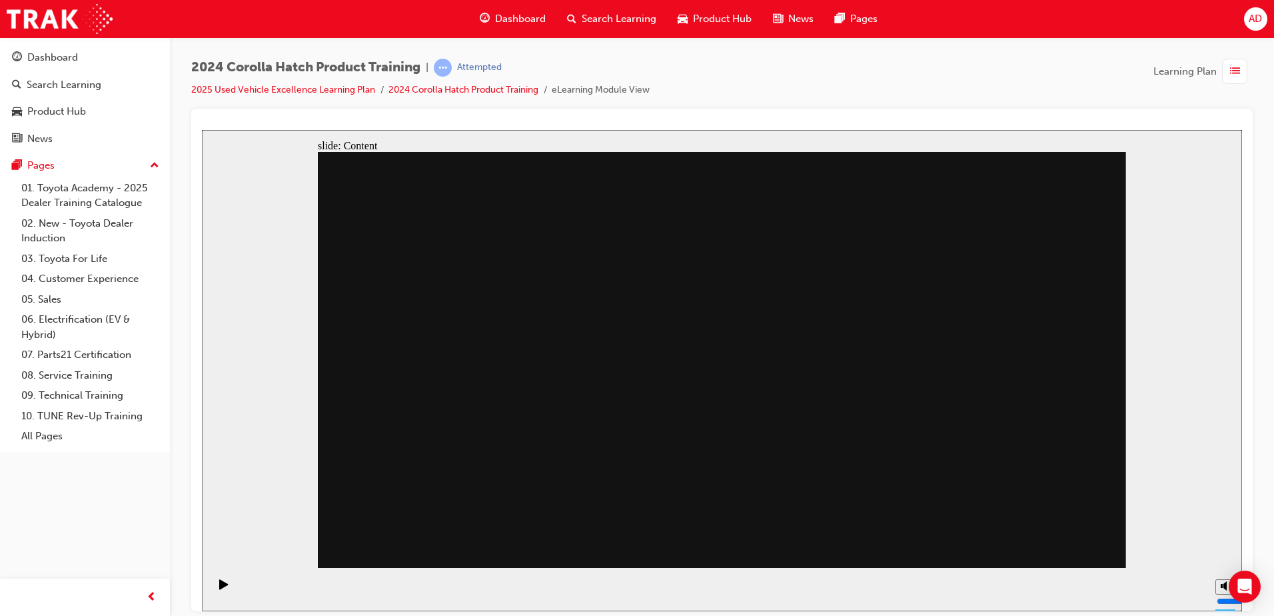
drag, startPoint x: 516, startPoint y: 458, endPoint x: 672, endPoint y: 392, distance: 169.3
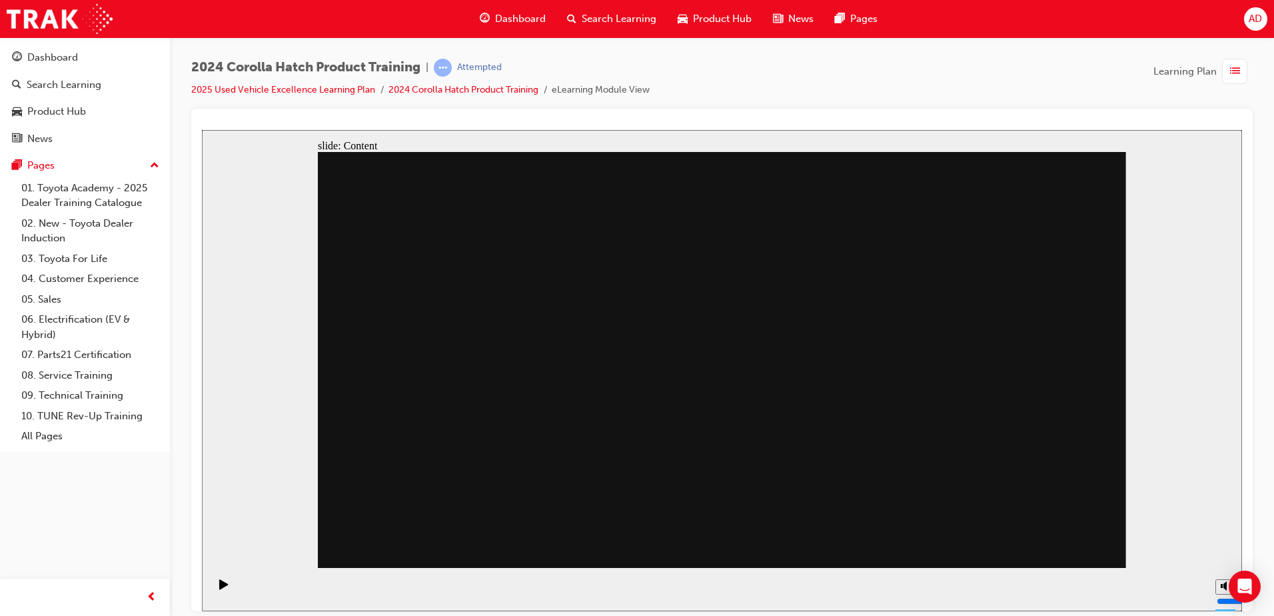
drag, startPoint x: 485, startPoint y: 516, endPoint x: 651, endPoint y: 408, distance: 197.9
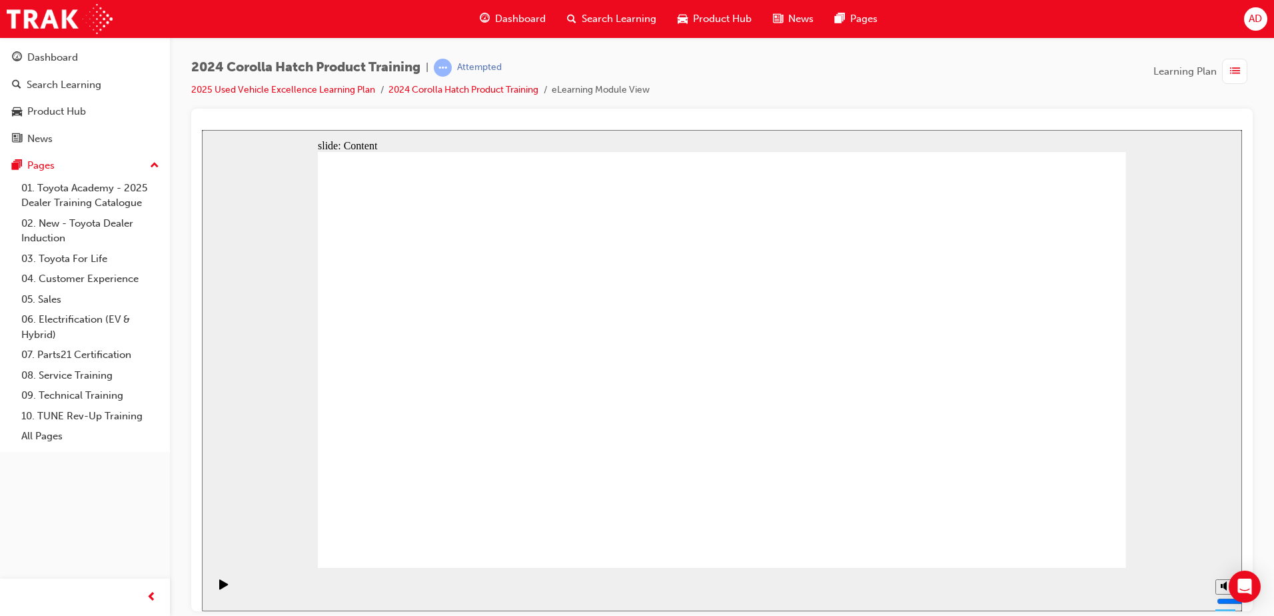
drag, startPoint x: 386, startPoint y: 490, endPoint x: 589, endPoint y: 496, distance: 203.3
drag, startPoint x: 558, startPoint y: 434, endPoint x: 571, endPoint y: 364, distance: 71.1
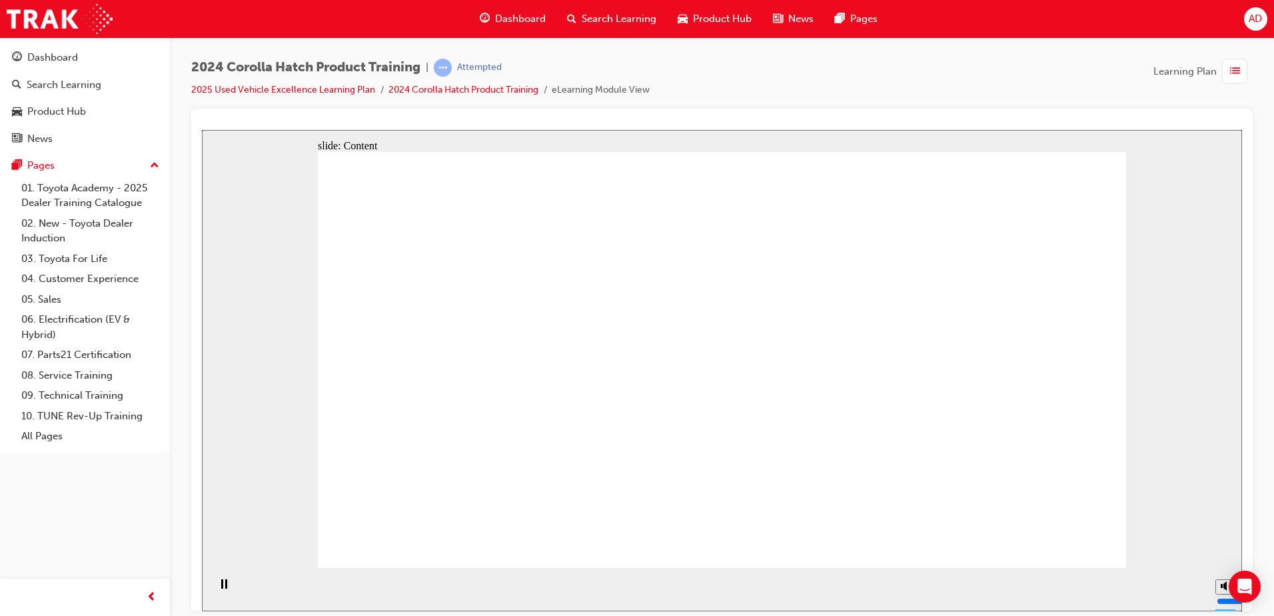
drag, startPoint x: 989, startPoint y: 390, endPoint x: 1003, endPoint y: 392, distance: 13.5
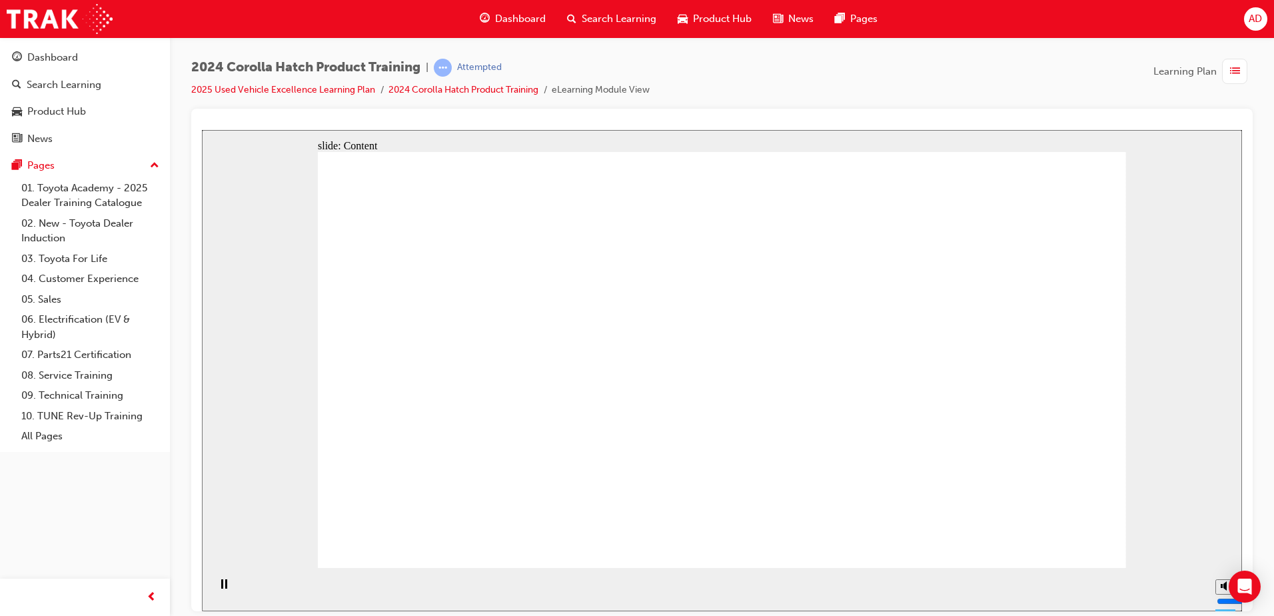
drag, startPoint x: 809, startPoint y: 384, endPoint x: 837, endPoint y: 392, distance: 29.1
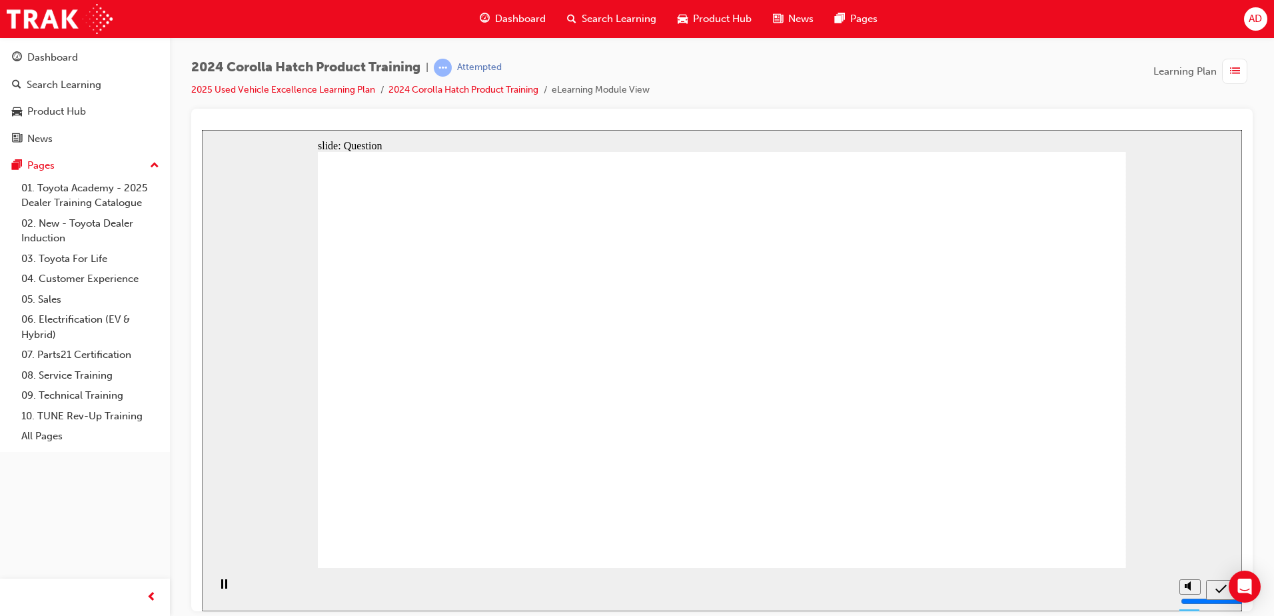
radio input "true"
drag, startPoint x: 955, startPoint y: 340, endPoint x: 955, endPoint y: 332, distance: 7.3
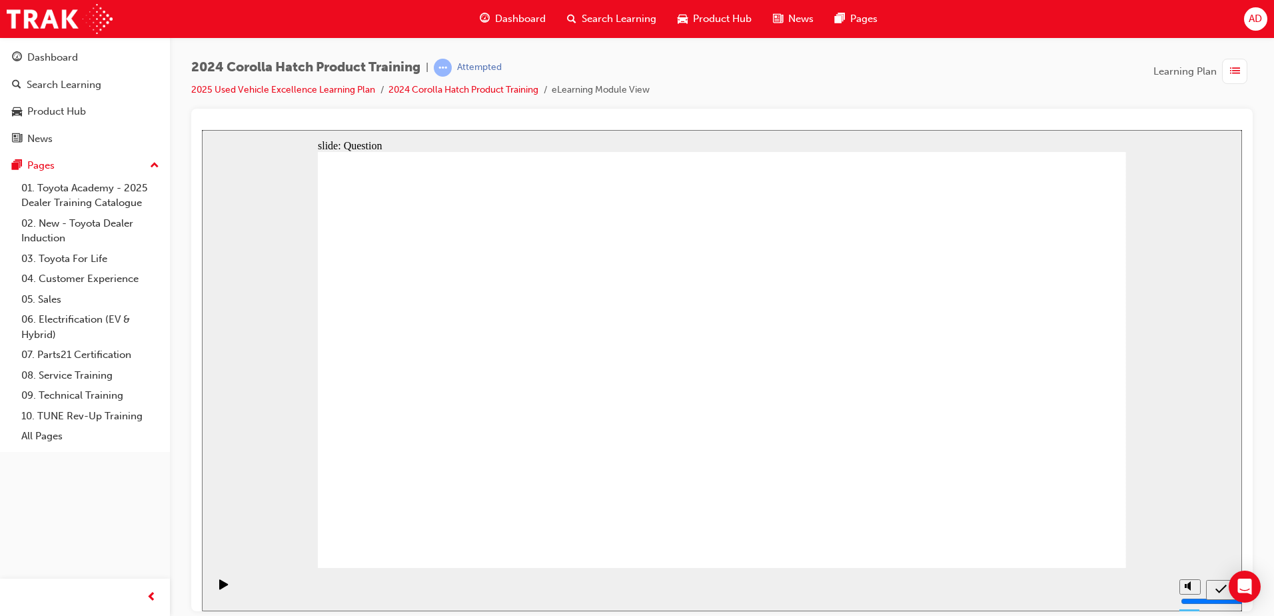
radio input "true"
drag, startPoint x: 352, startPoint y: 302, endPoint x: 541, endPoint y: 299, distance: 189.3
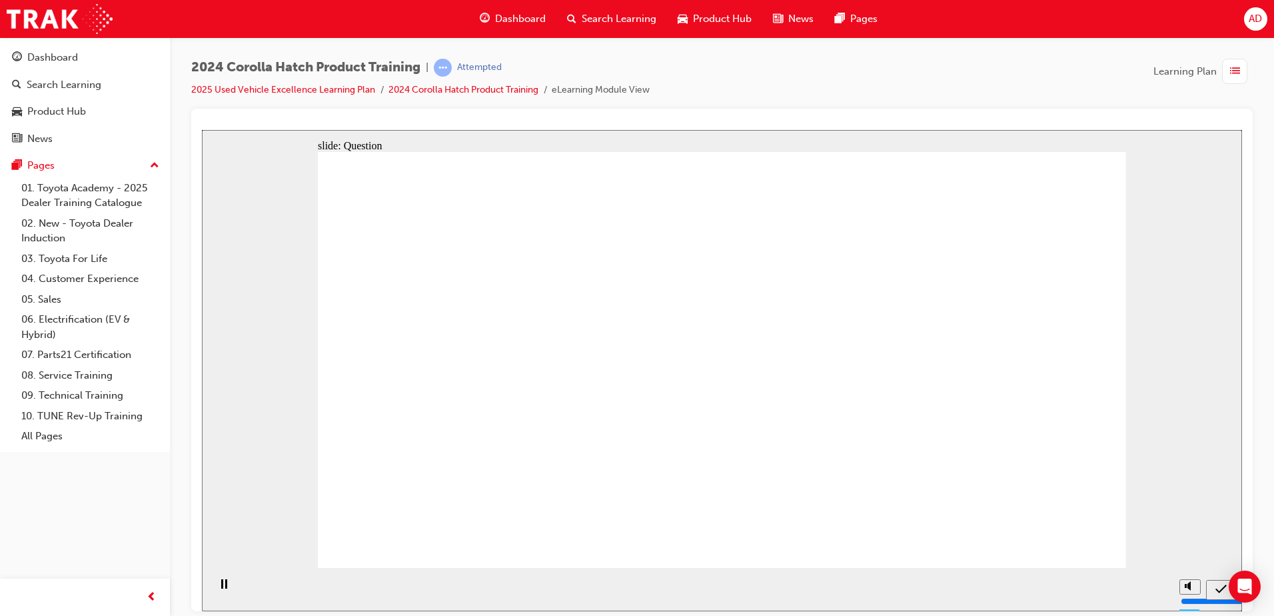
radio input "true"
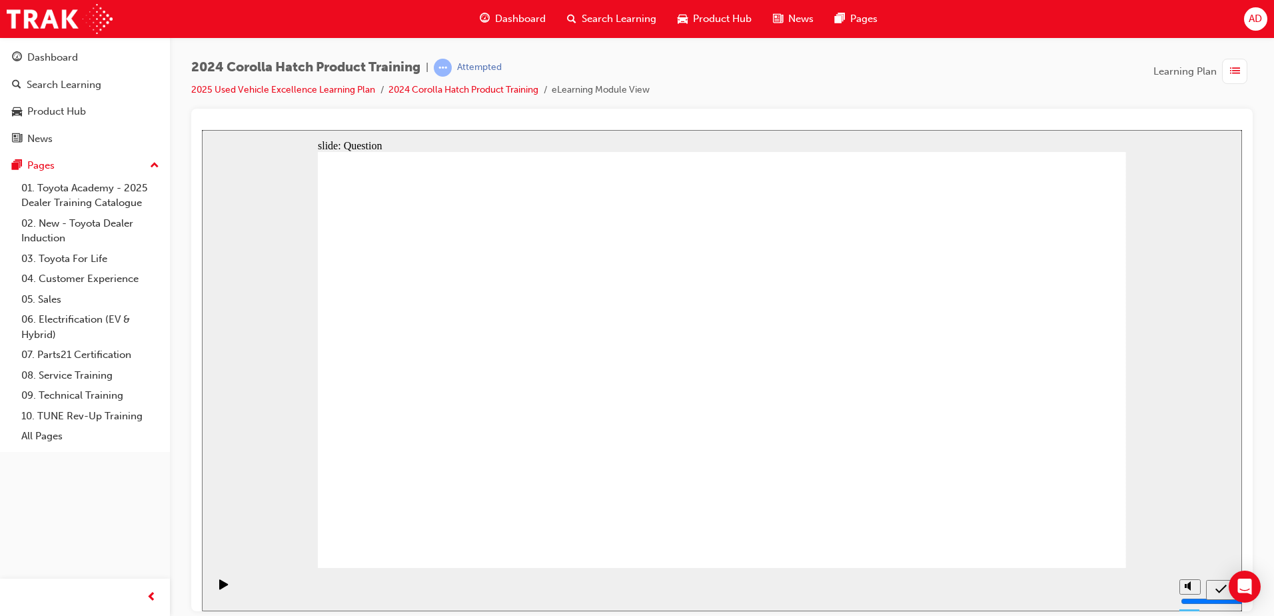
drag, startPoint x: 349, startPoint y: 272, endPoint x: 578, endPoint y: 273, distance: 229.2
radio input "true"
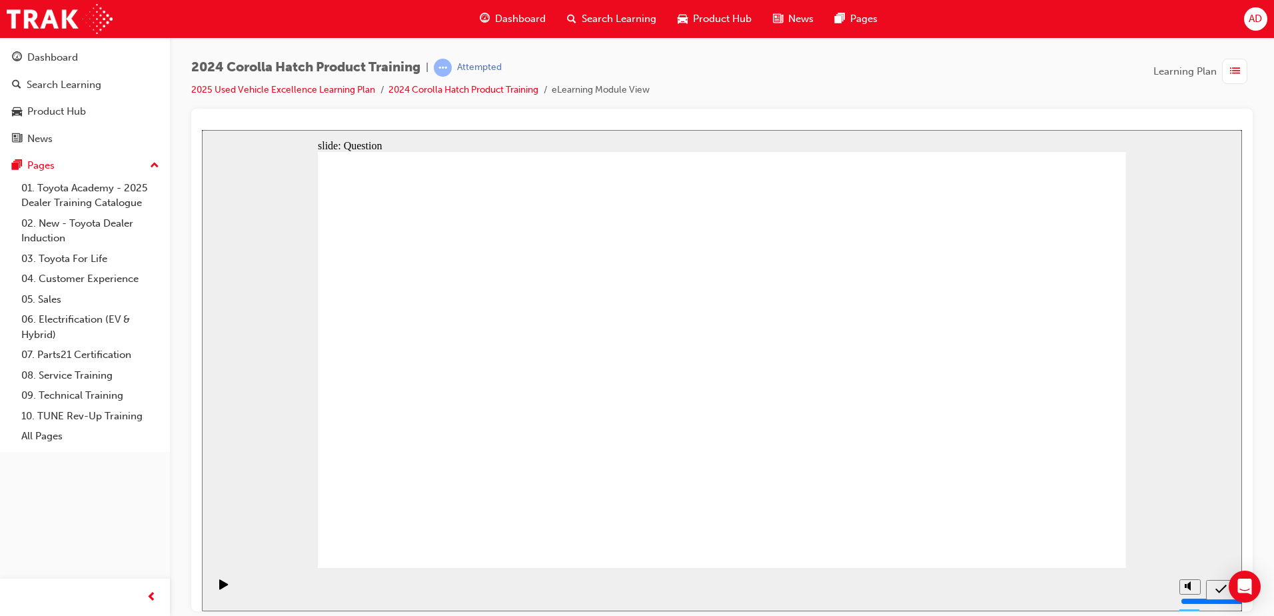
drag, startPoint x: 597, startPoint y: 355, endPoint x: 467, endPoint y: 472, distance: 174.6
drag, startPoint x: 487, startPoint y: 333, endPoint x: 632, endPoint y: 452, distance: 187.4
drag, startPoint x: 786, startPoint y: 422, endPoint x: 821, endPoint y: 378, distance: 56.0
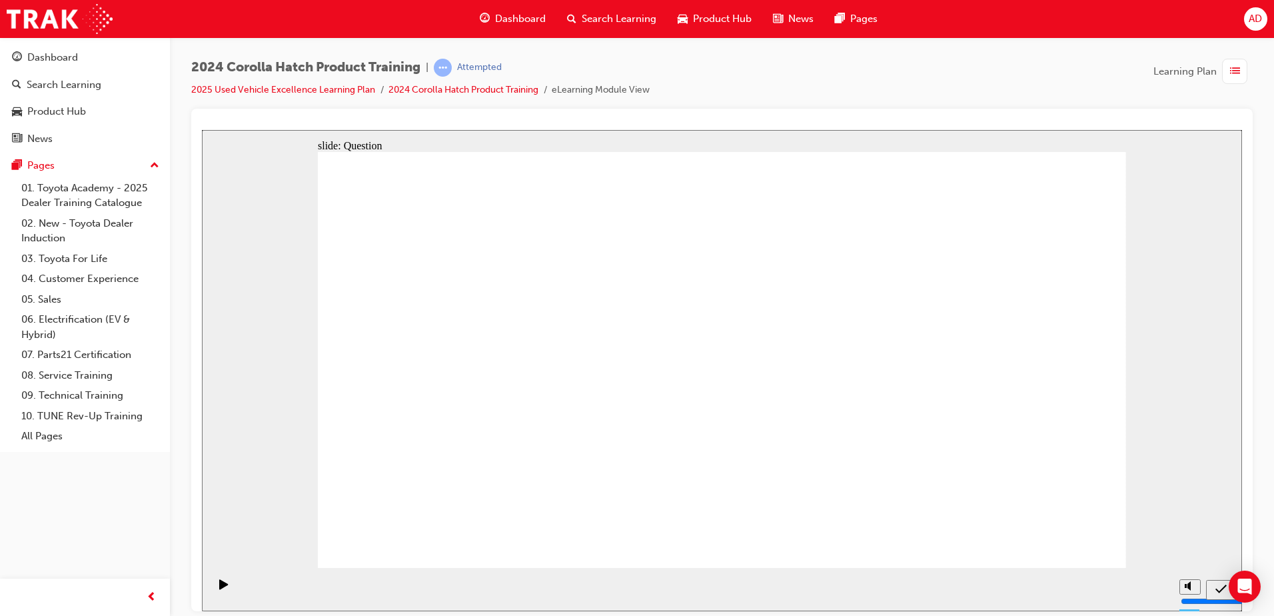
drag, startPoint x: 868, startPoint y: 328, endPoint x: 756, endPoint y: 452, distance: 167.9
drag, startPoint x: 1011, startPoint y: 328, endPoint x: 948, endPoint y: 412, distance: 104.7
drag, startPoint x: 801, startPoint y: 340, endPoint x: 648, endPoint y: 257, distance: 174.4
drag, startPoint x: 830, startPoint y: 448, endPoint x: 979, endPoint y: 451, distance: 148.6
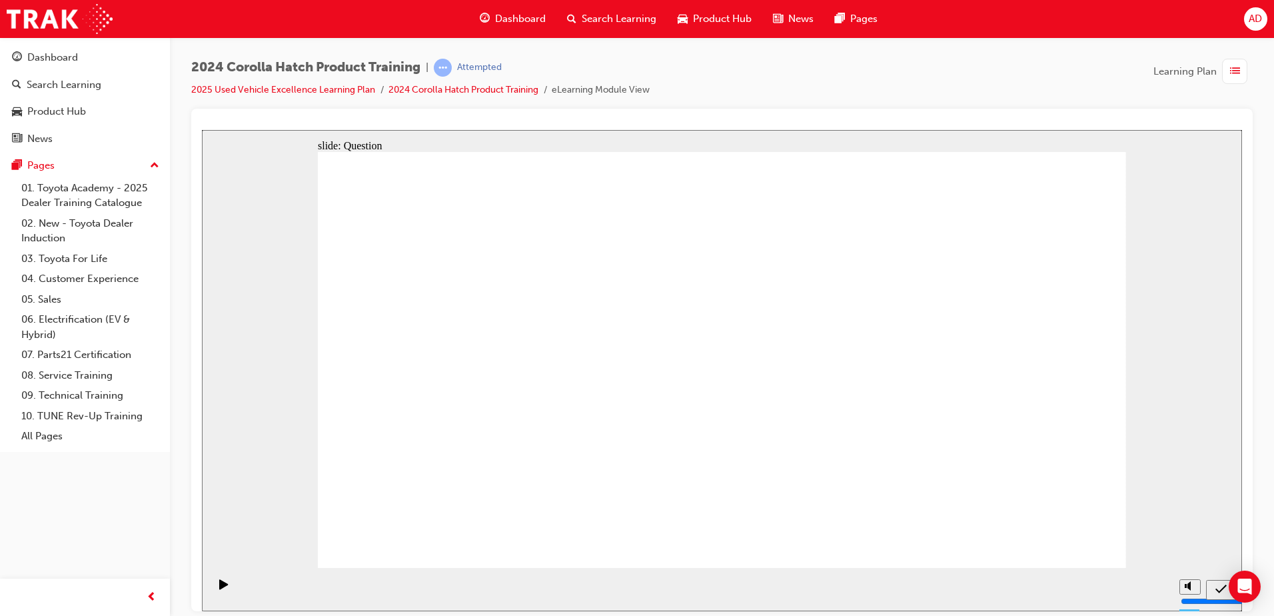
drag, startPoint x: 595, startPoint y: 260, endPoint x: 645, endPoint y: 287, distance: 57.0
drag, startPoint x: 645, startPoint y: 287, endPoint x: 803, endPoint y: 440, distance: 219.6
drag, startPoint x: 1029, startPoint y: 515, endPoint x: 1133, endPoint y: 529, distance: 104.9
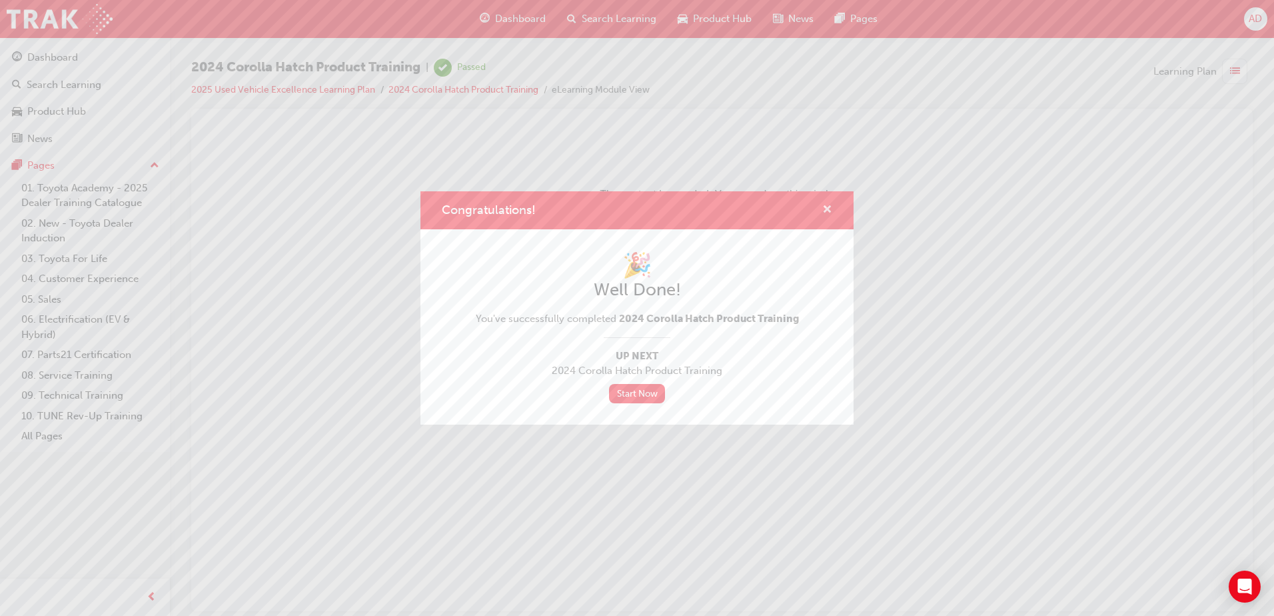
click at [824, 207] on span "cross-icon" at bounding box center [827, 211] width 10 height 12
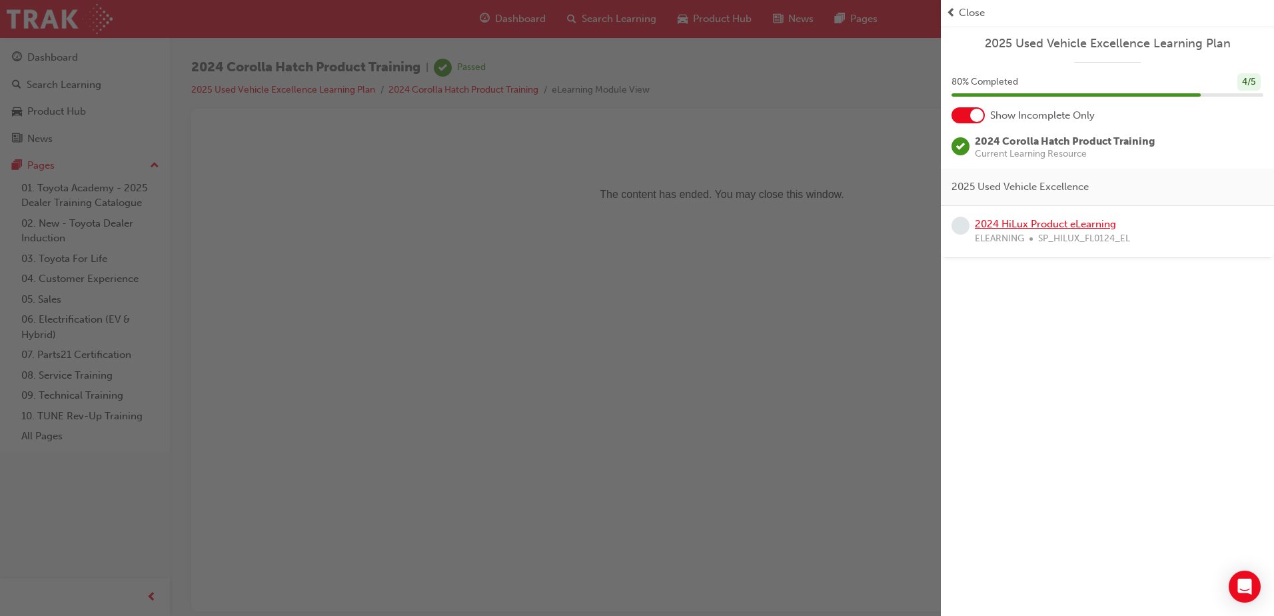
click at [1069, 223] on link "2024 HiLux Product eLearning" at bounding box center [1045, 224] width 141 height 12
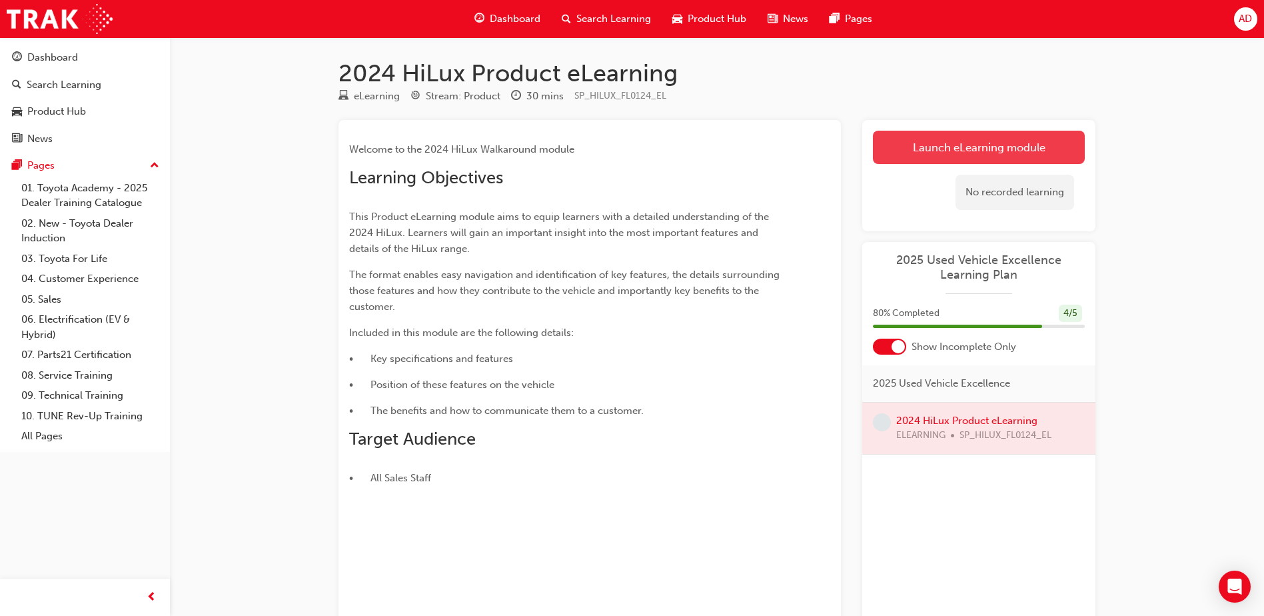
click at [1029, 156] on link "Launch eLearning module" at bounding box center [979, 147] width 212 height 33
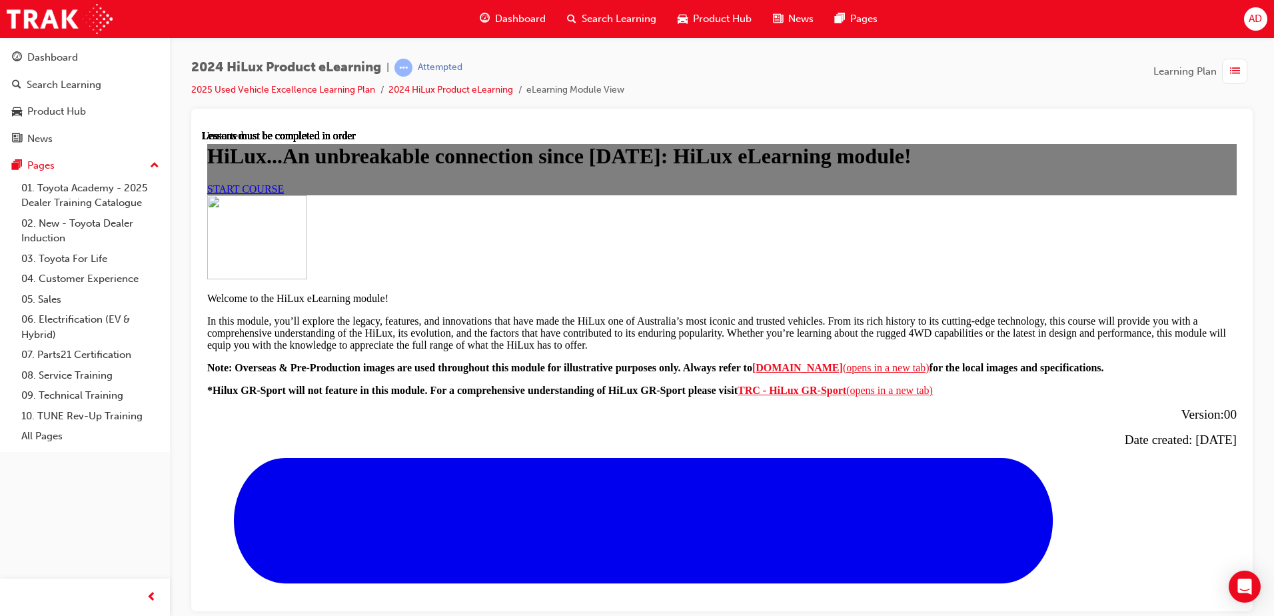
click at [523, 195] on div "START COURSE" at bounding box center [721, 189] width 1029 height 12
click at [284, 194] on span "START COURSE" at bounding box center [245, 188] width 77 height 11
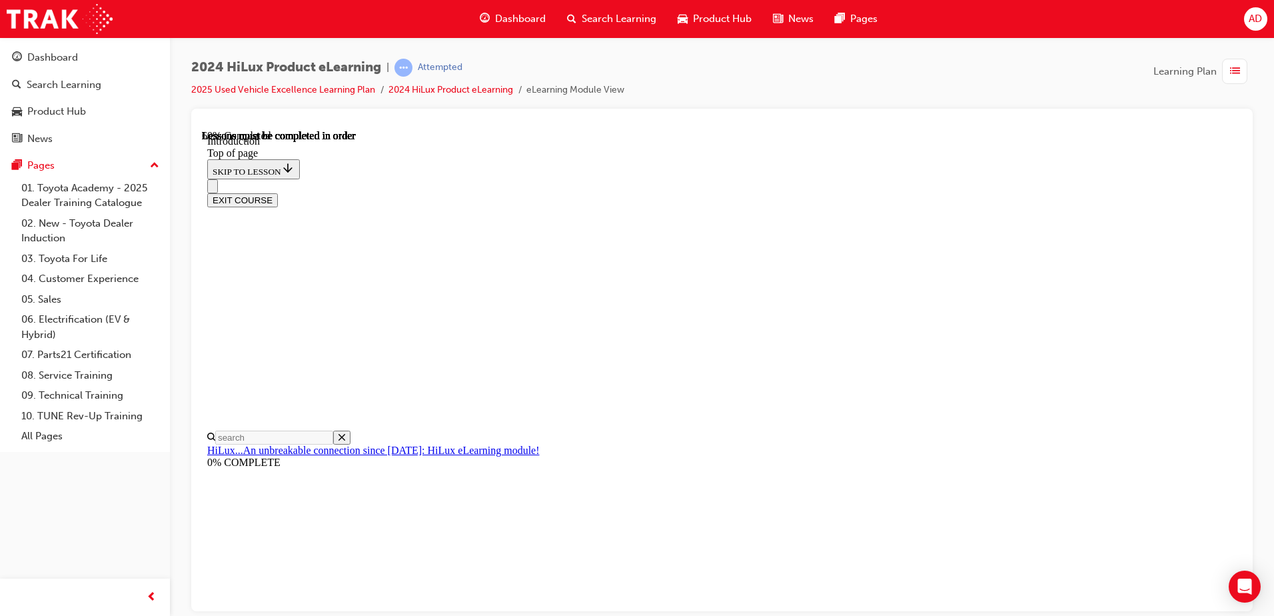
scroll to position [705, 0]
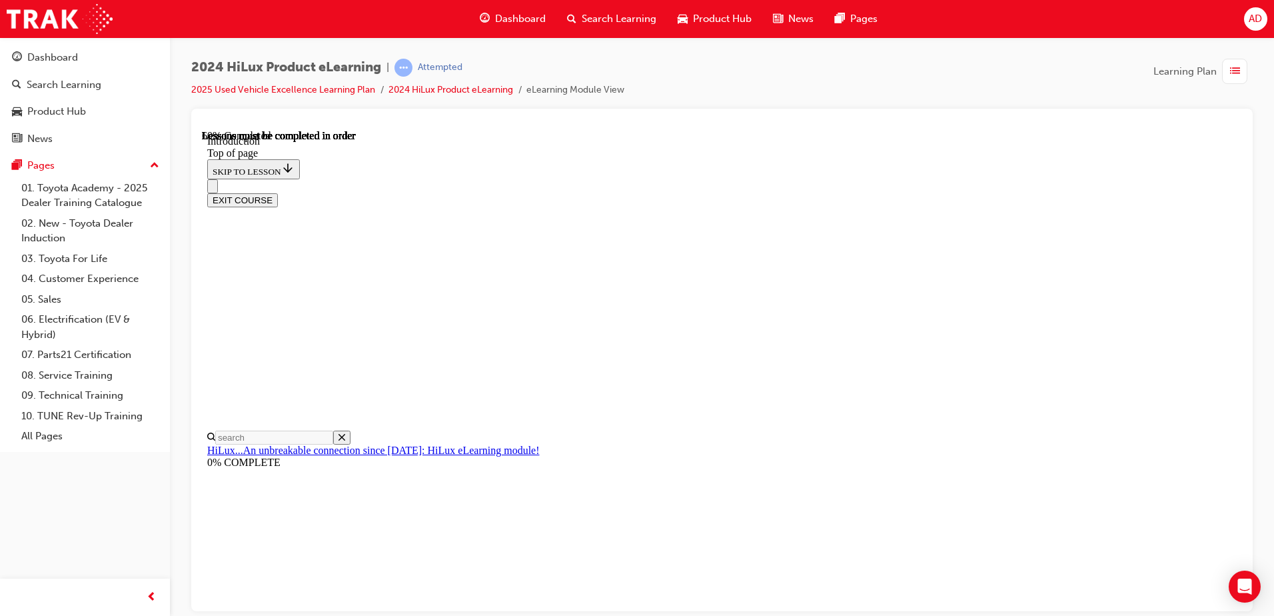
drag, startPoint x: 603, startPoint y: 348, endPoint x: 1047, endPoint y: 365, distance: 444.1
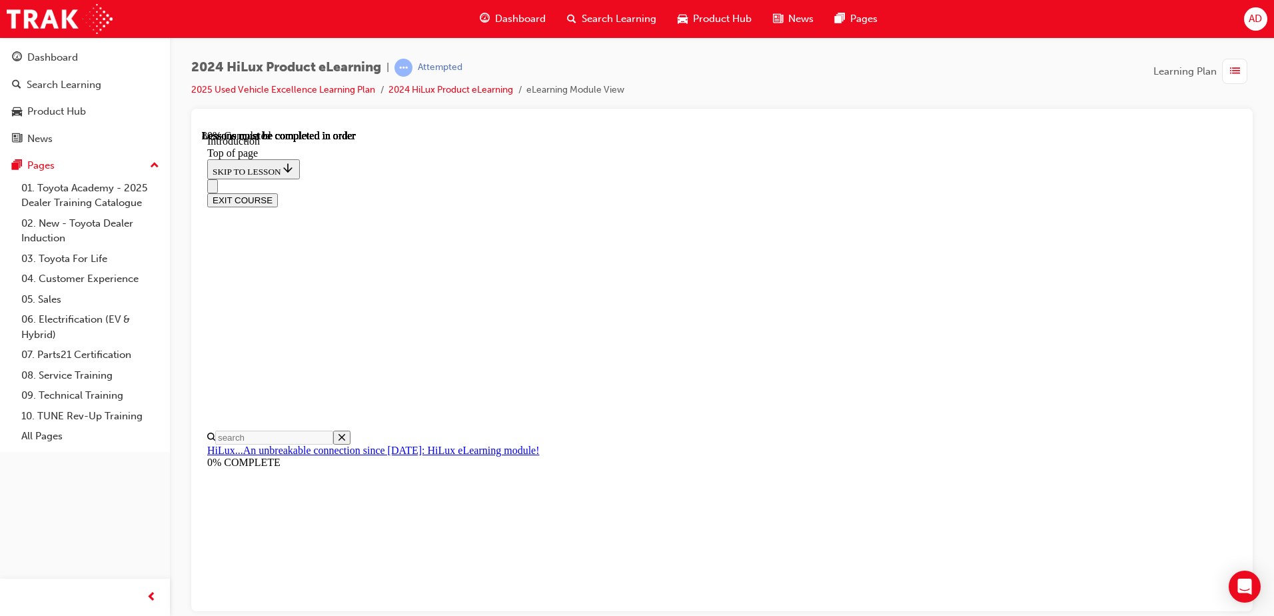
drag, startPoint x: 564, startPoint y: 312, endPoint x: 806, endPoint y: 312, distance: 241.9
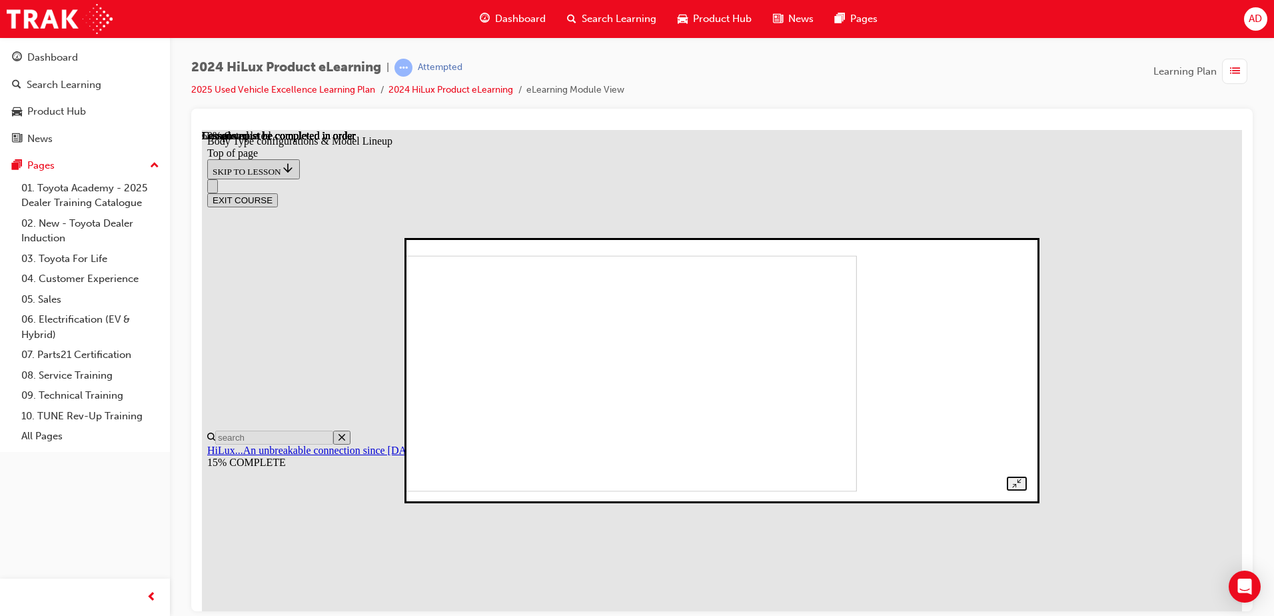
click at [702, 373] on img at bounding box center [562, 373] width 590 height 236
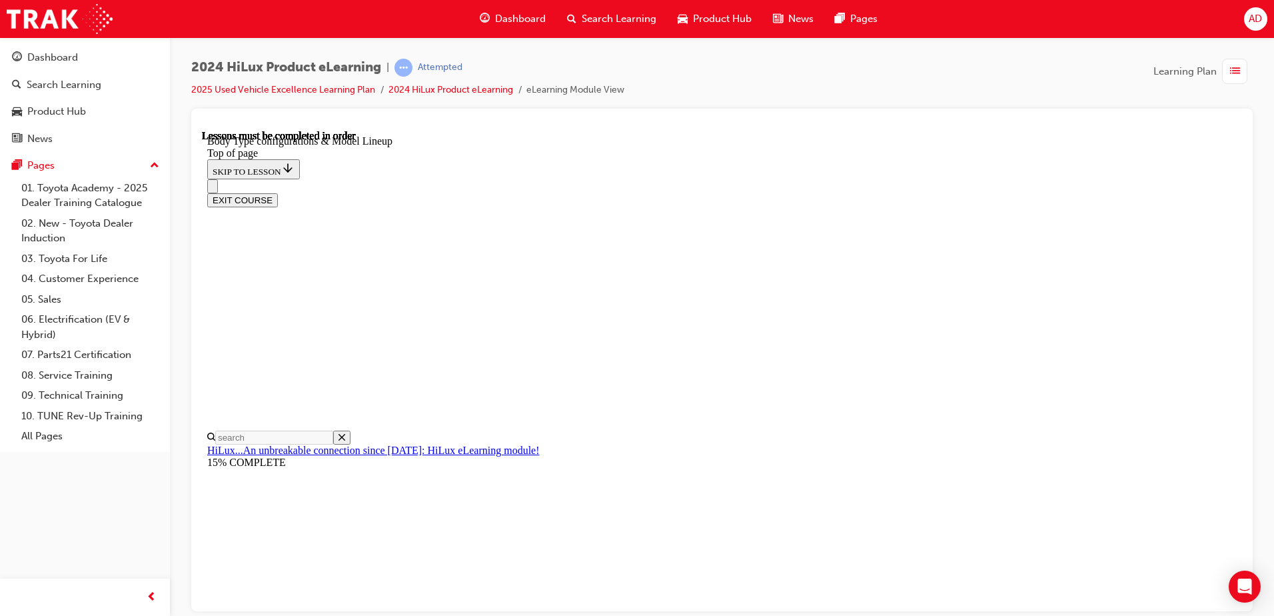
scroll to position [212, 0]
drag, startPoint x: 598, startPoint y: 288, endPoint x: 834, endPoint y: 285, distance: 236.6
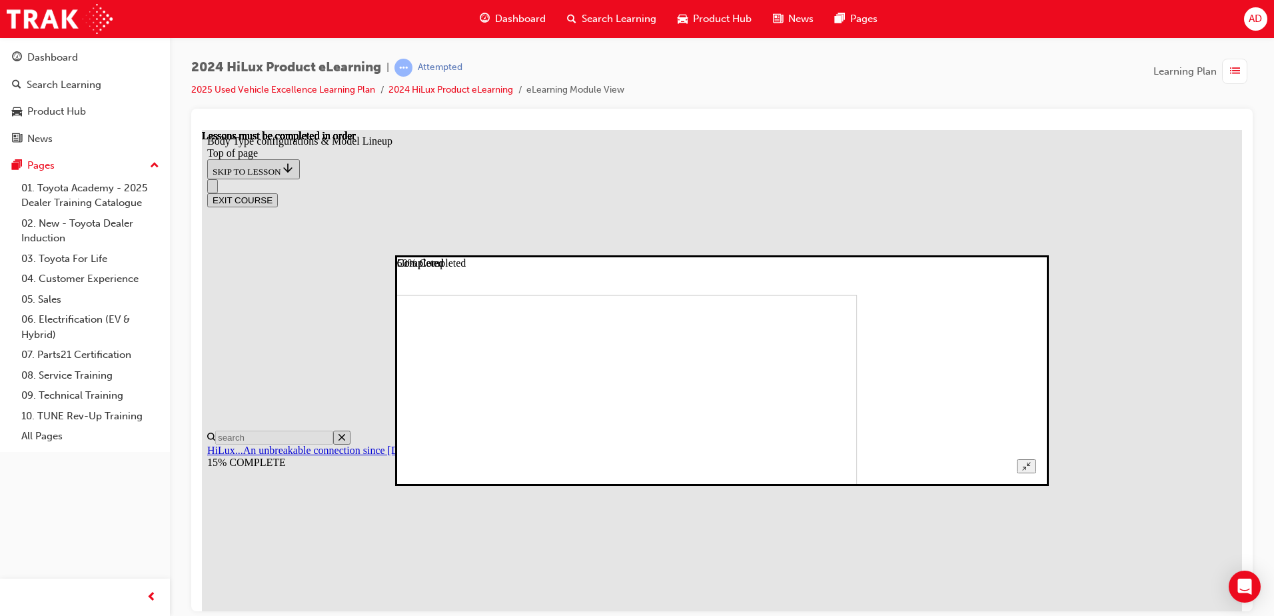
click at [1031, 461] on icon "Unzoom image" at bounding box center [1026, 465] width 9 height 9
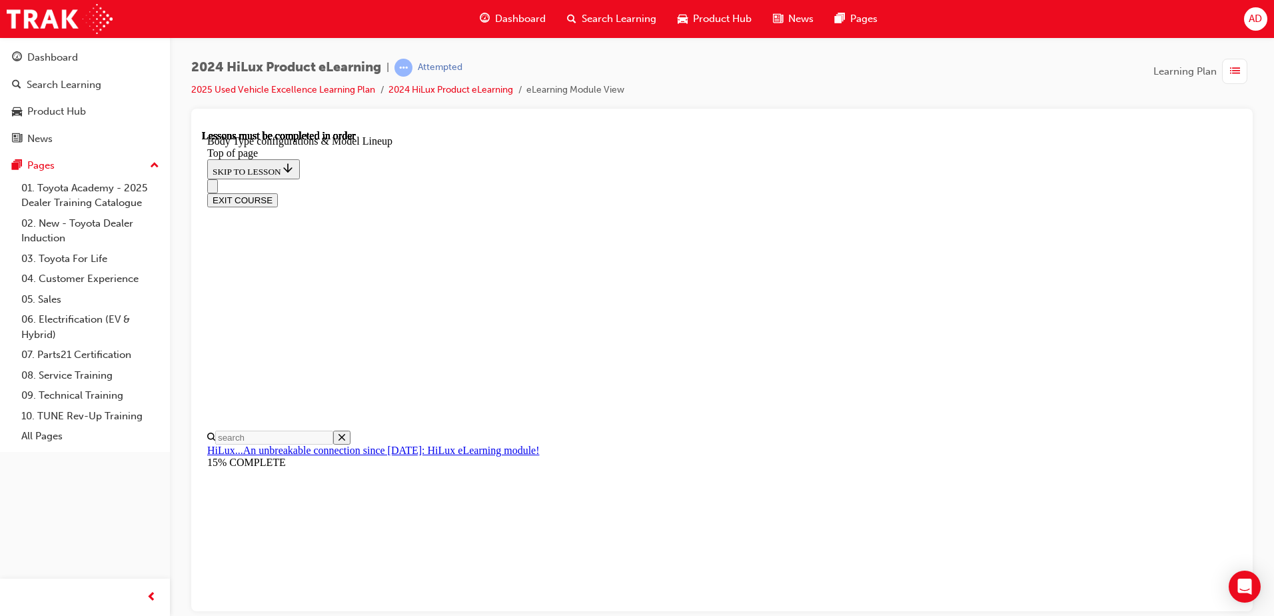
scroll to position [253, 0]
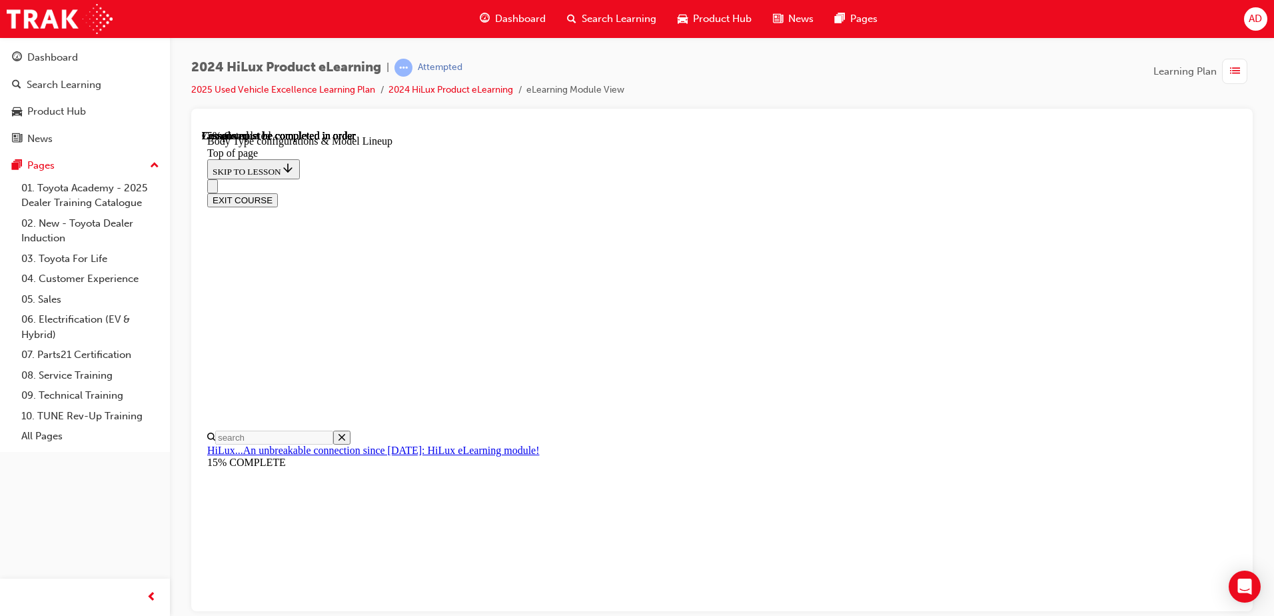
drag, startPoint x: 543, startPoint y: 201, endPoint x: 884, endPoint y: 255, distance: 344.7
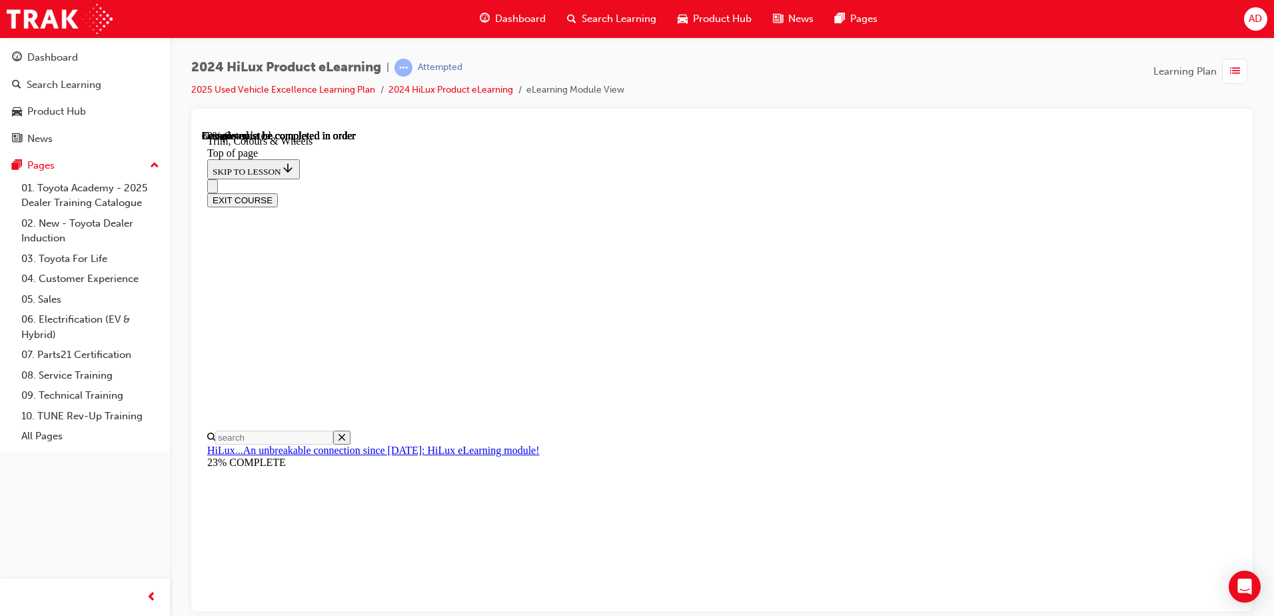
scroll to position [1812, 0]
drag, startPoint x: 640, startPoint y: 433, endPoint x: 729, endPoint y: 431, distance: 89.3
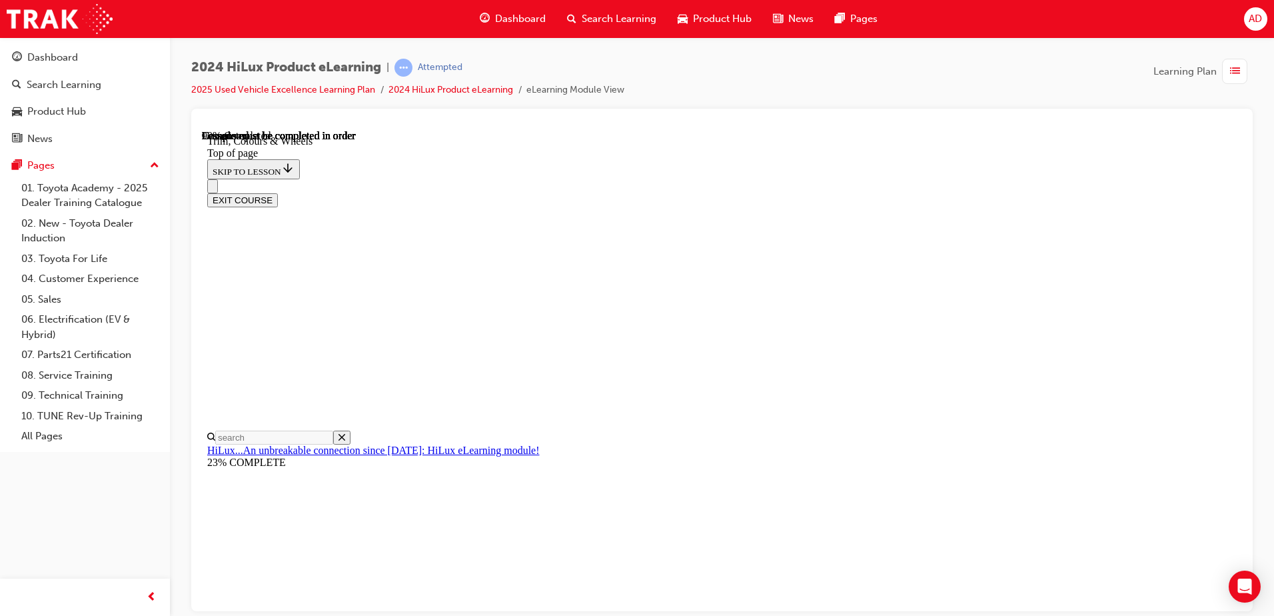
drag, startPoint x: 816, startPoint y: 316, endPoint x: 868, endPoint y: 315, distance: 52.6
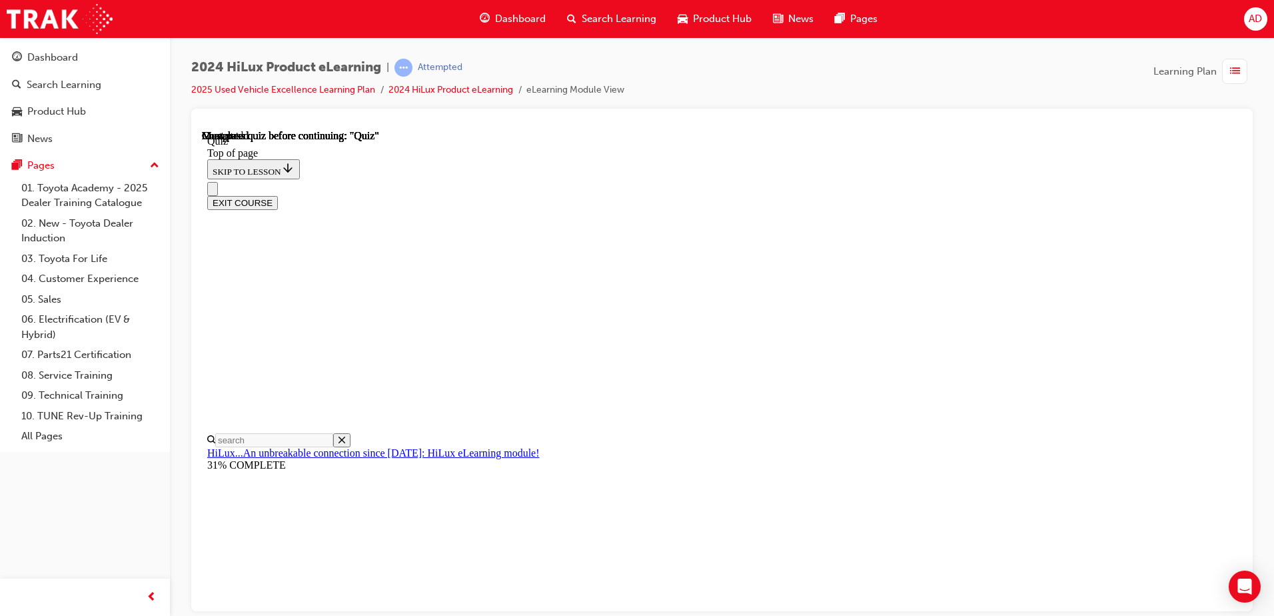
drag, startPoint x: 852, startPoint y: 356, endPoint x: 547, endPoint y: 355, distance: 305.2
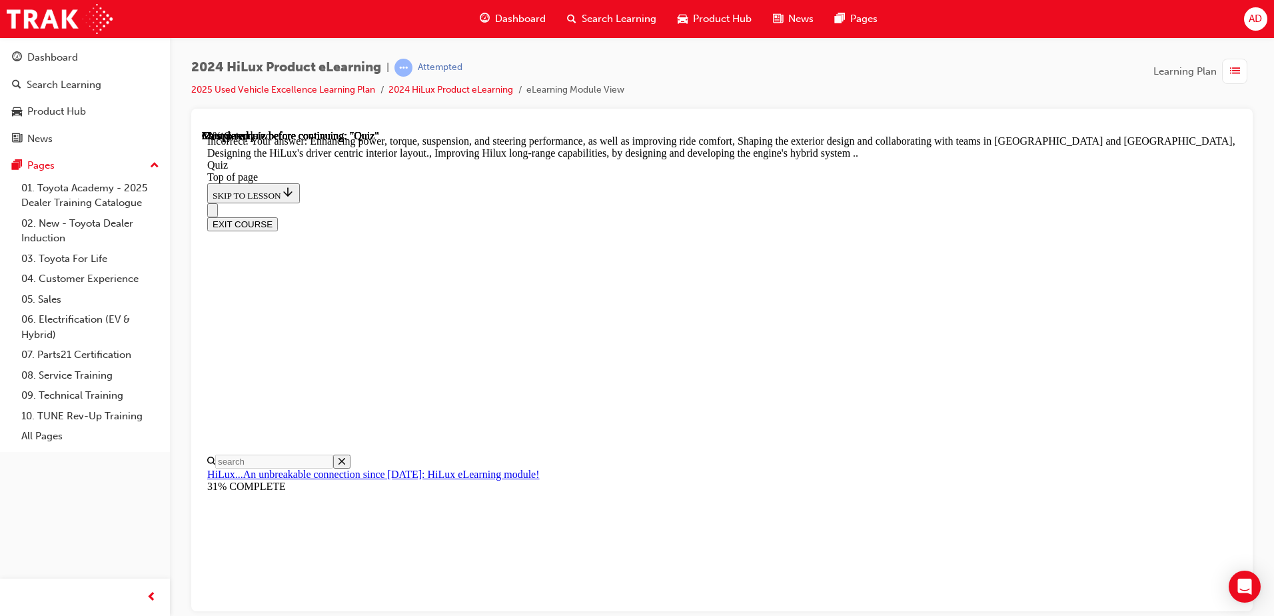
scroll to position [300, 0]
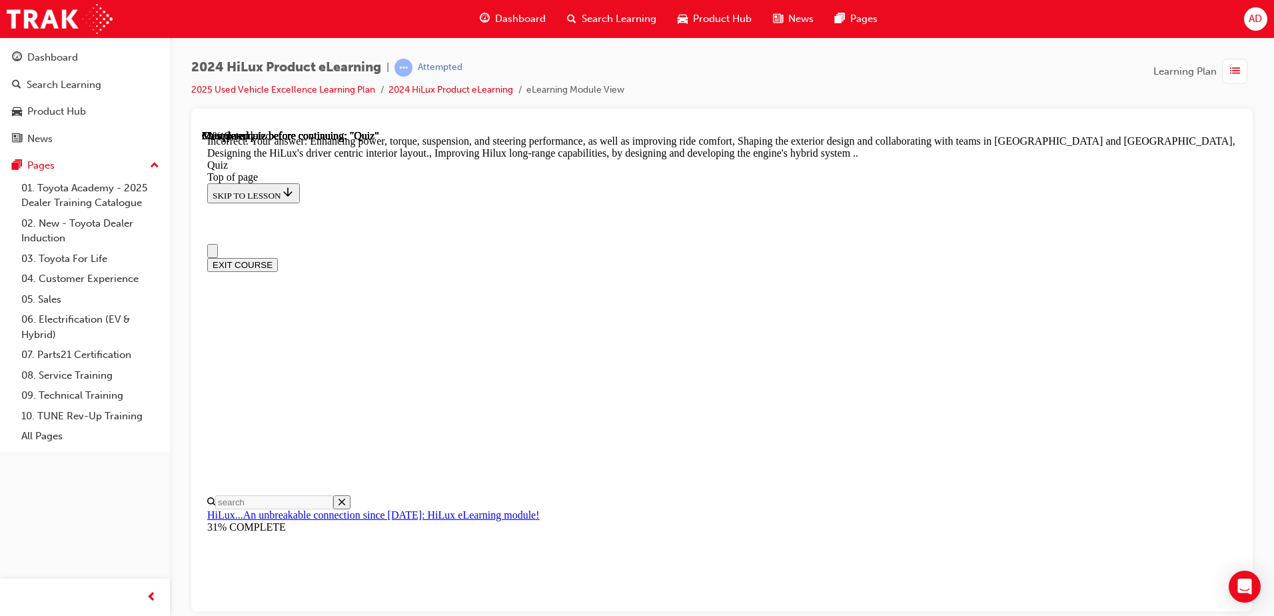
scroll to position [0, 0]
drag, startPoint x: 781, startPoint y: 359, endPoint x: 570, endPoint y: 378, distance: 211.4
drag, startPoint x: 594, startPoint y: 394, endPoint x: 764, endPoint y: 390, distance: 169.3
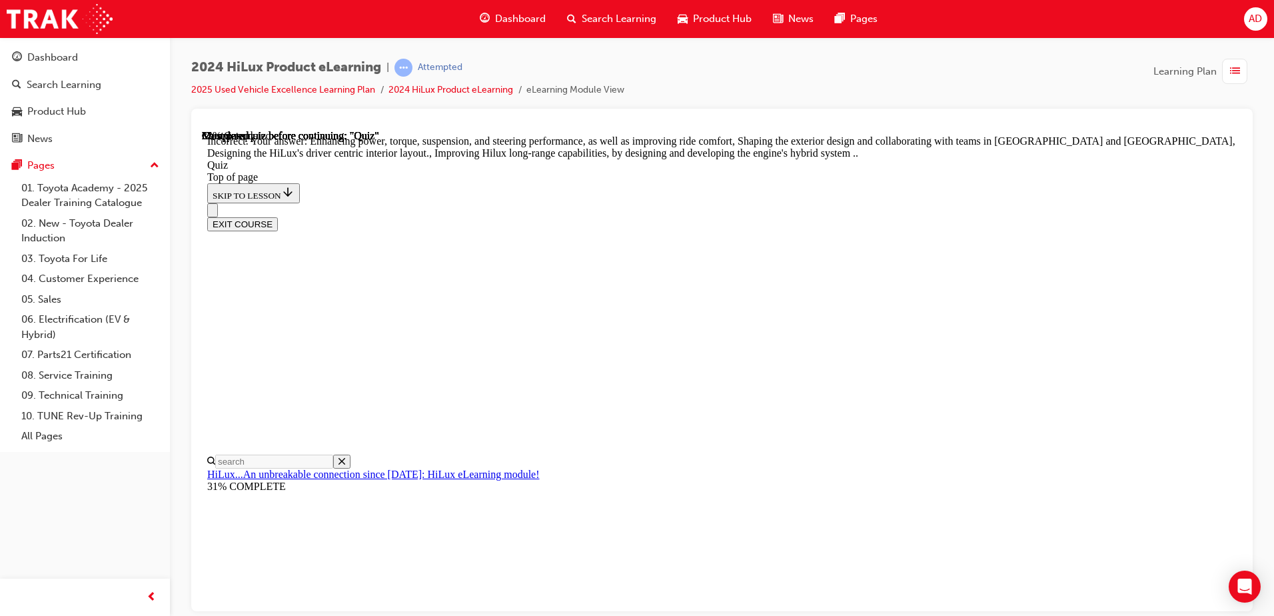
scroll to position [267, 0]
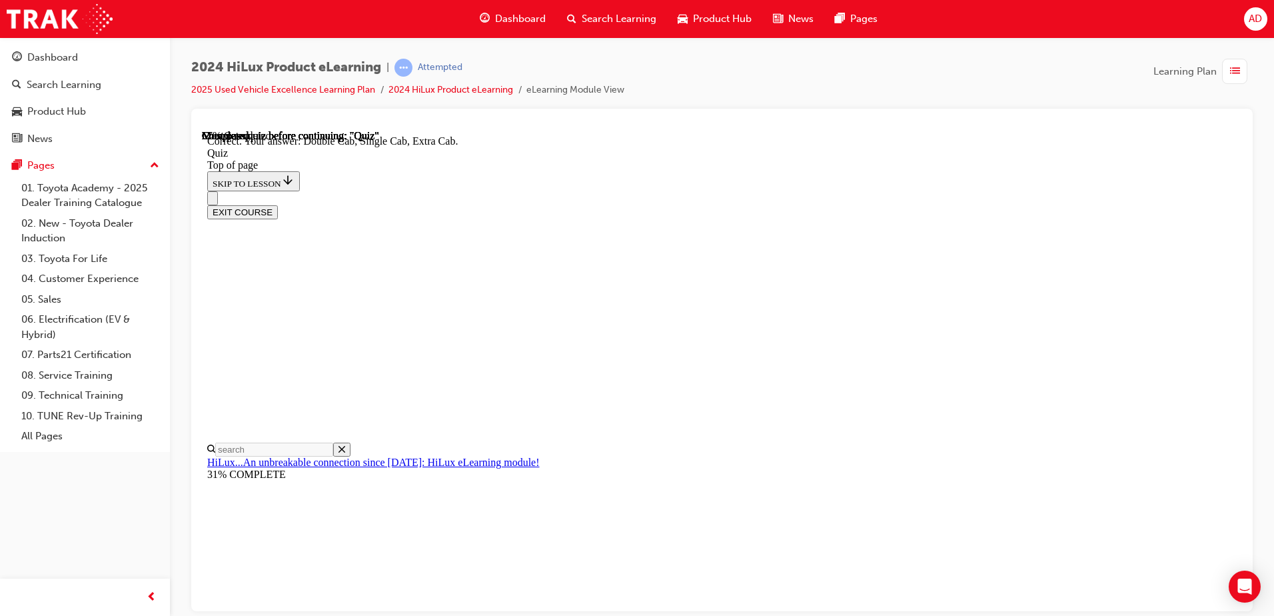
scroll to position [336, 0]
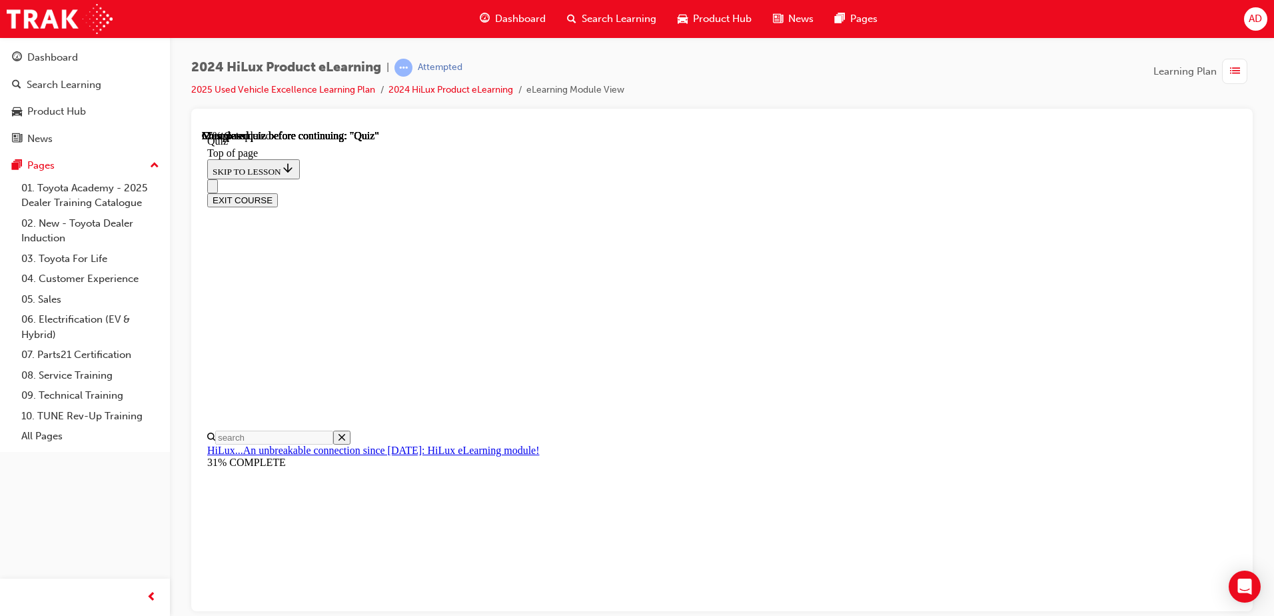
scroll to position [67, 0]
drag, startPoint x: 582, startPoint y: 296, endPoint x: 630, endPoint y: 311, distance: 50.4
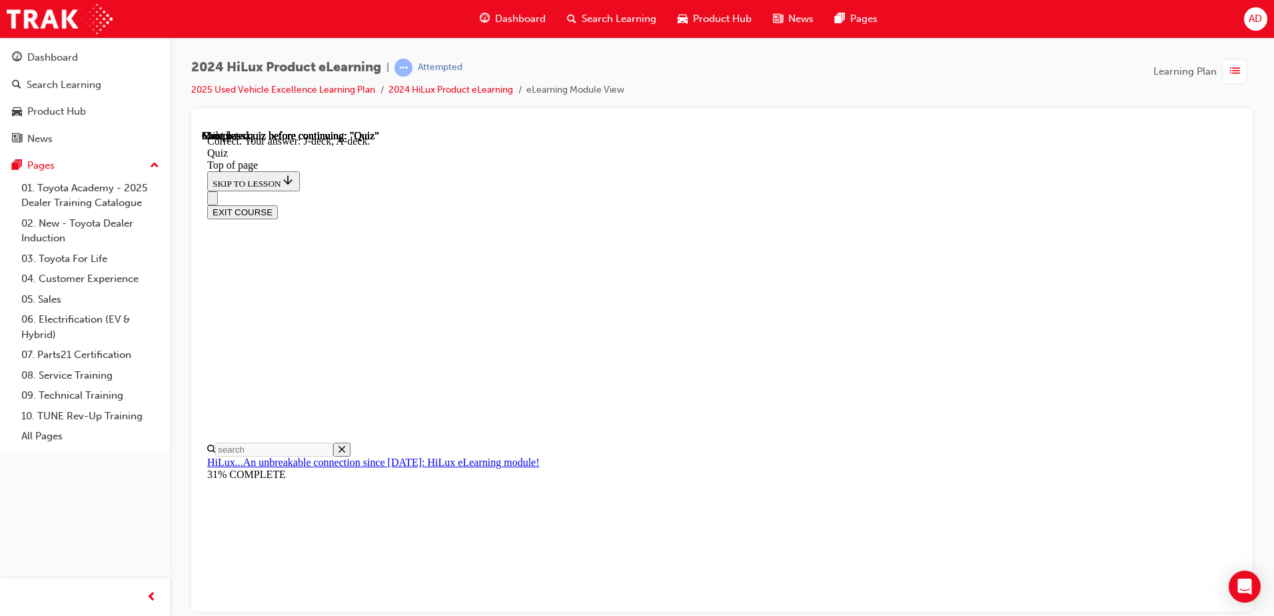
scroll to position [237, 0]
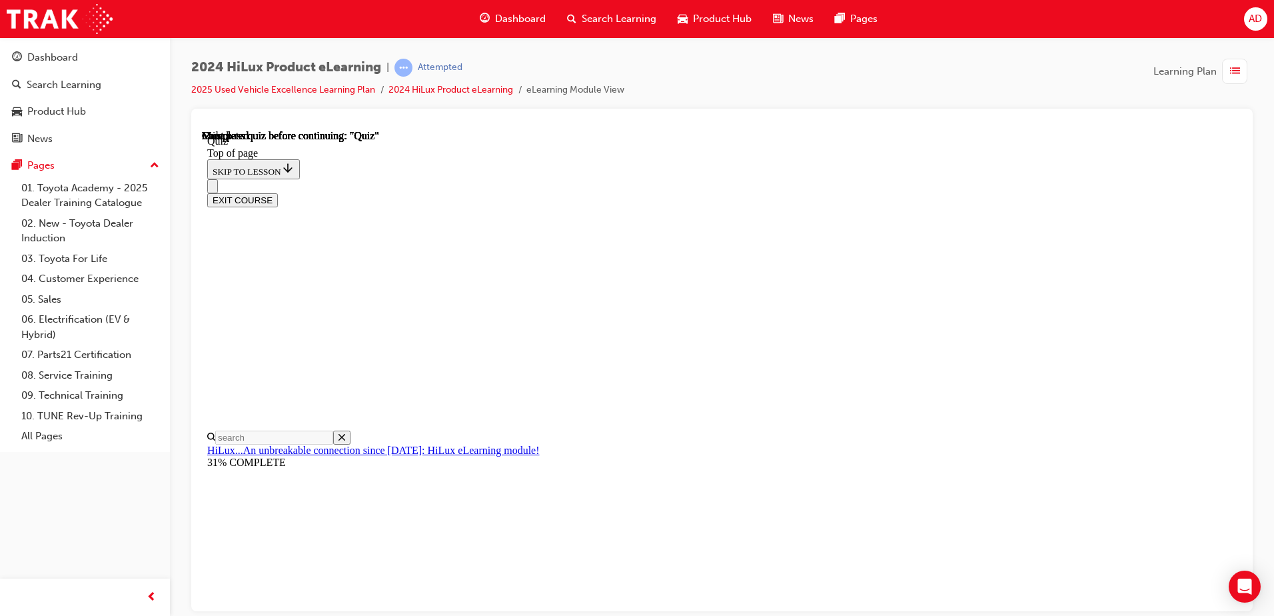
scroll to position [243, 0]
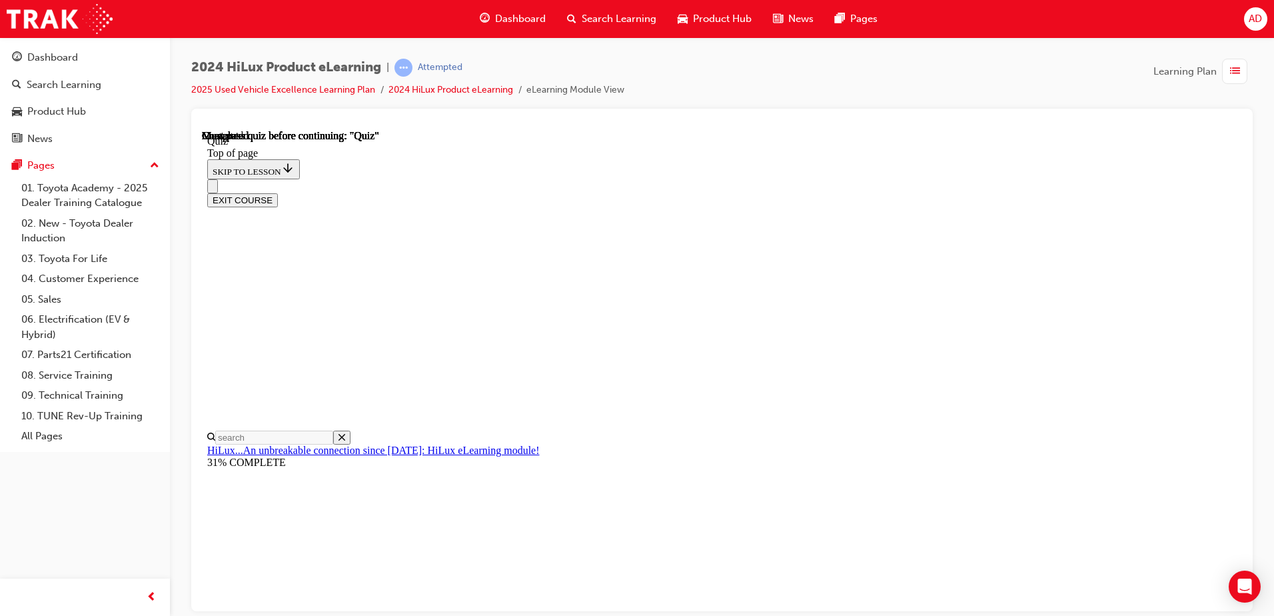
scroll to position [175, 0]
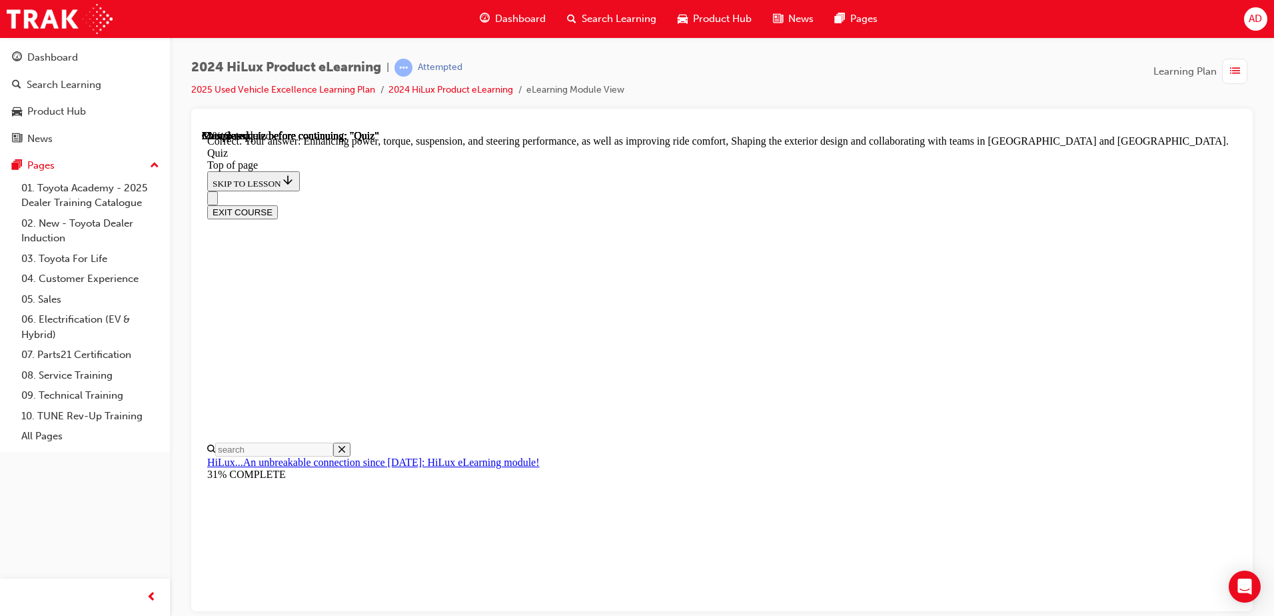
scroll to position [300, 0]
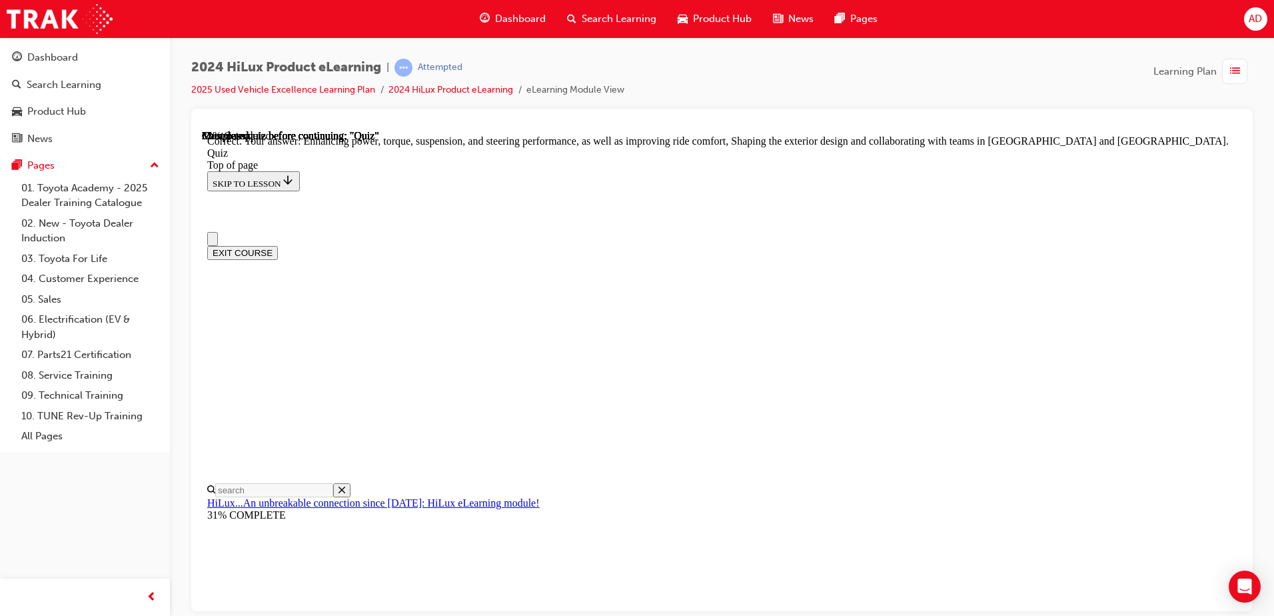
scroll to position [0, 0]
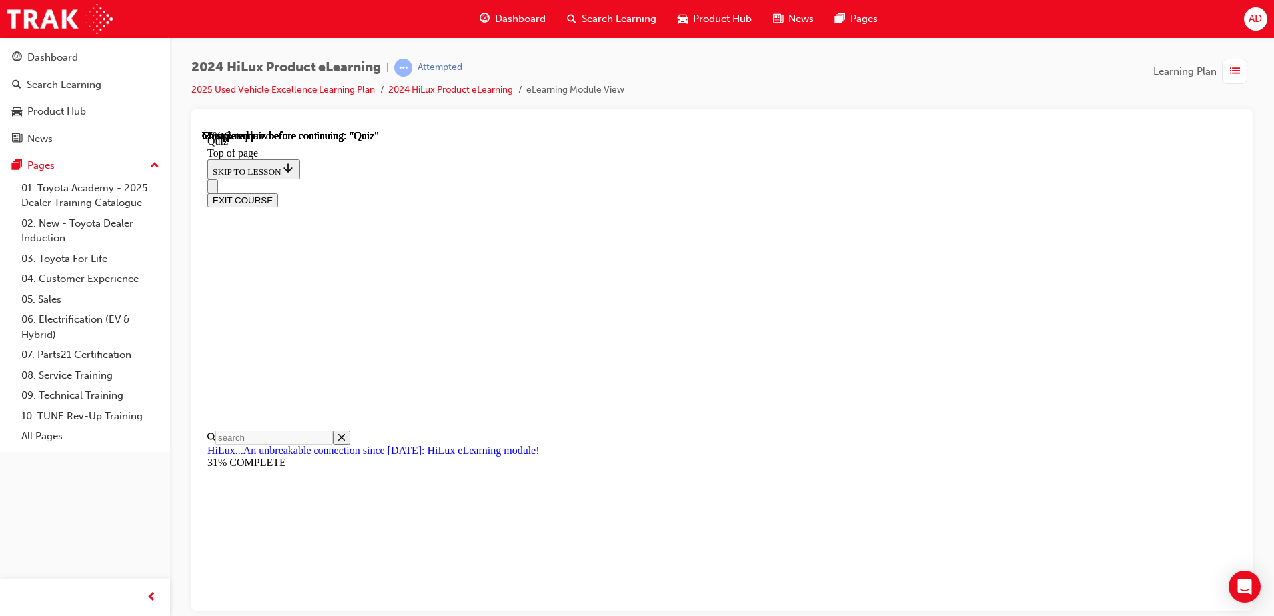
scroll to position [211, 0]
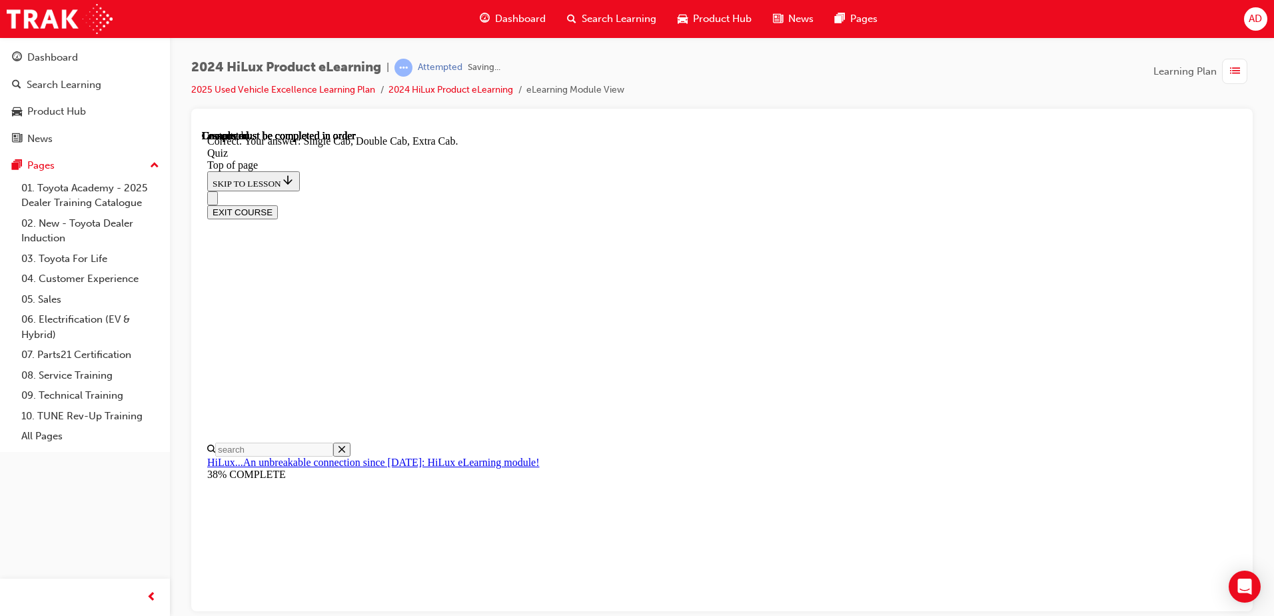
scroll to position [336, 0]
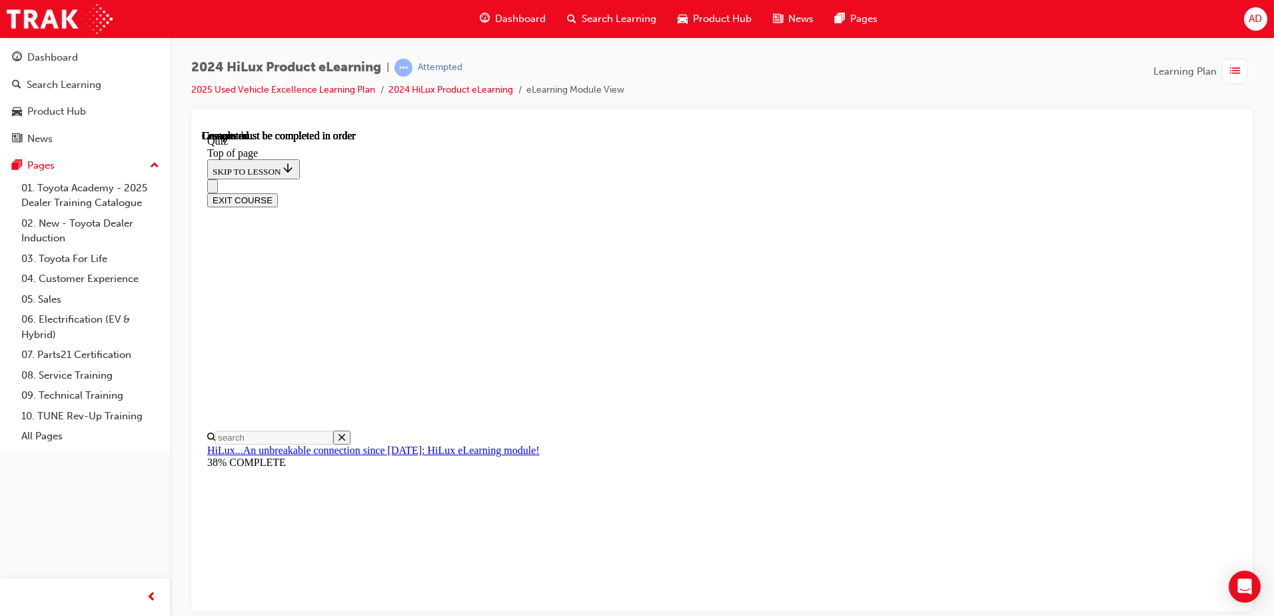
scroll to position [267, 0]
drag, startPoint x: 583, startPoint y: 444, endPoint x: 879, endPoint y: 432, distance: 296.1
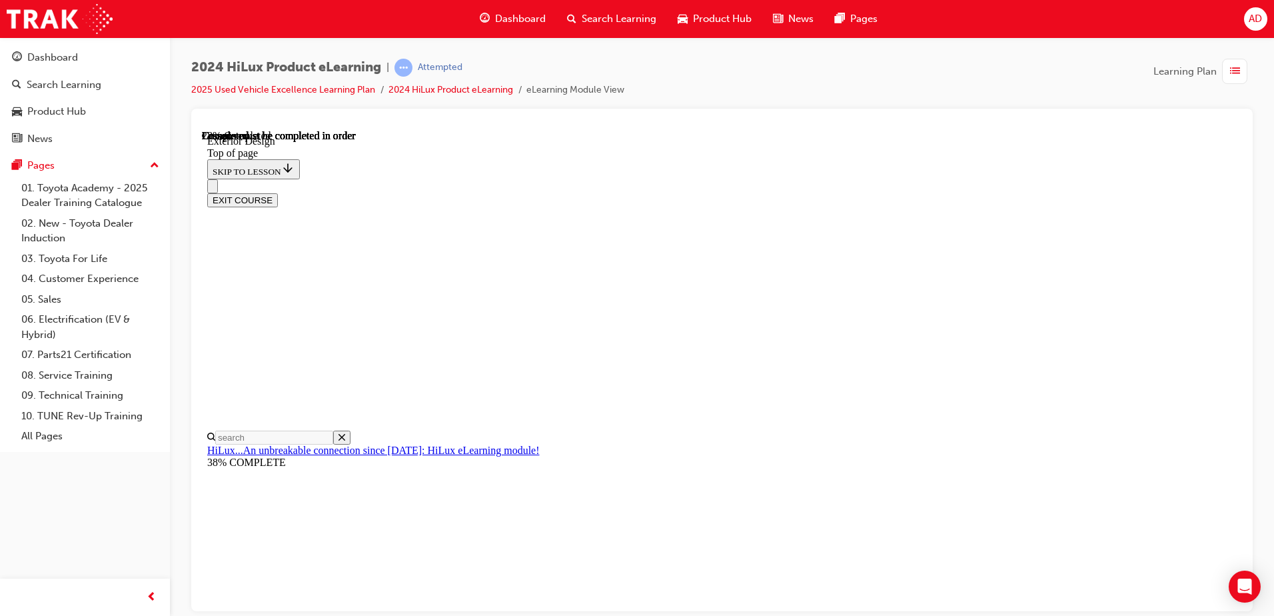
drag, startPoint x: 690, startPoint y: 356, endPoint x: 858, endPoint y: 377, distance: 169.9
drag, startPoint x: 723, startPoint y: 412, endPoint x: 730, endPoint y: 415, distance: 7.2
drag, startPoint x: 730, startPoint y: 415, endPoint x: 500, endPoint y: 338, distance: 242.5
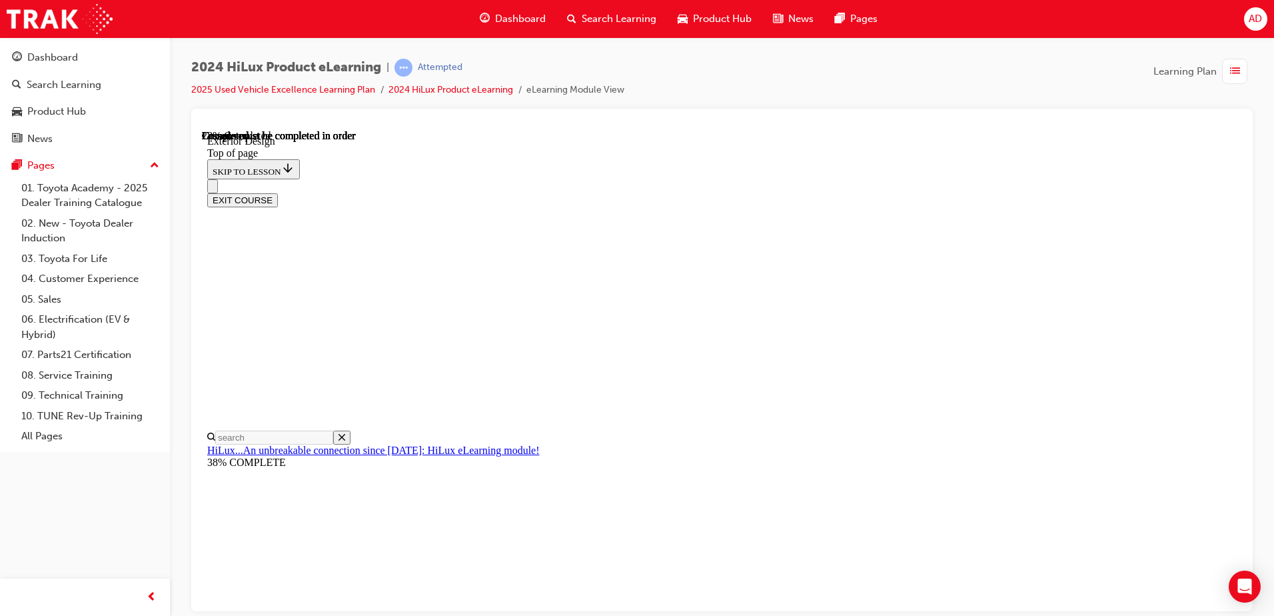
drag, startPoint x: 681, startPoint y: 412, endPoint x: 531, endPoint y: 335, distance: 168.4
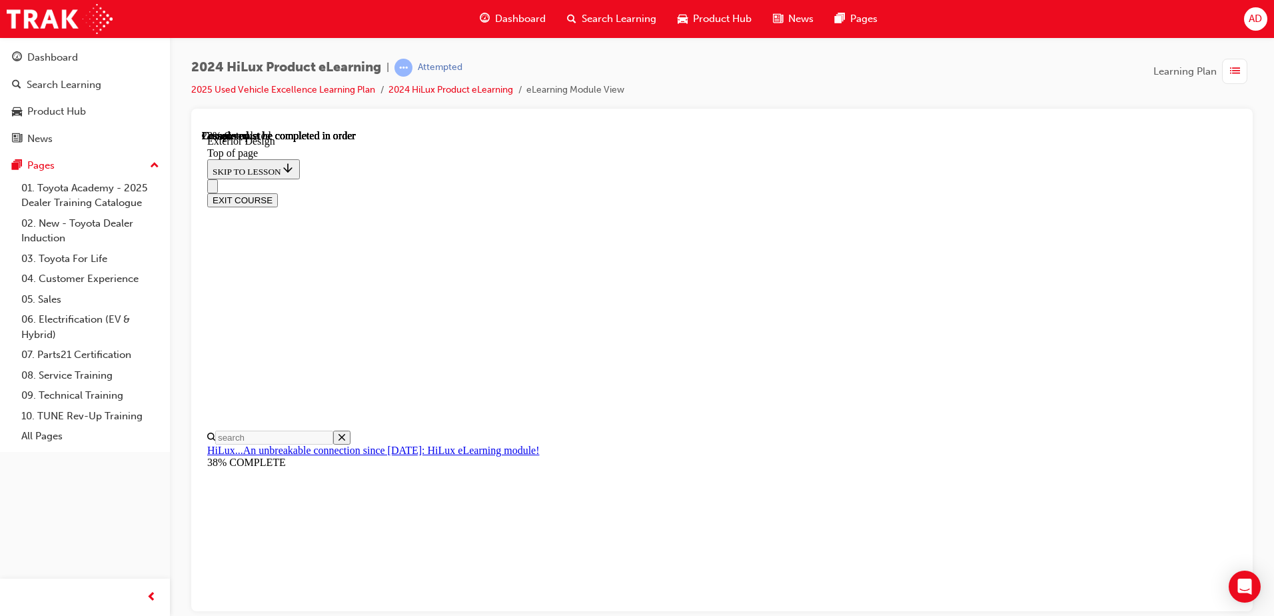
drag, startPoint x: 721, startPoint y: 221, endPoint x: 802, endPoint y: 221, distance: 80.6
drag, startPoint x: 764, startPoint y: 240, endPoint x: 728, endPoint y: 241, distance: 36.7
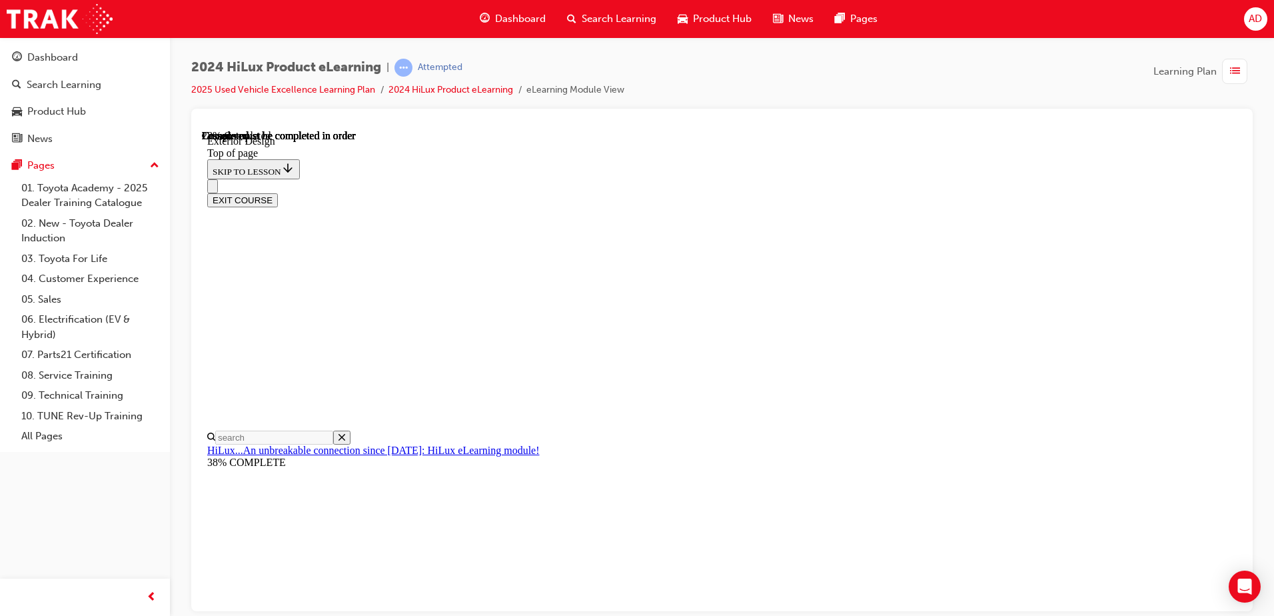
click at [842, 179] on div "EXIT COURSE" at bounding box center [716, 193] width 1019 height 28
click at [751, 179] on div "EXIT COURSE" at bounding box center [716, 193] width 1019 height 28
click at [744, 179] on div "EXIT COURSE" at bounding box center [716, 193] width 1019 height 28
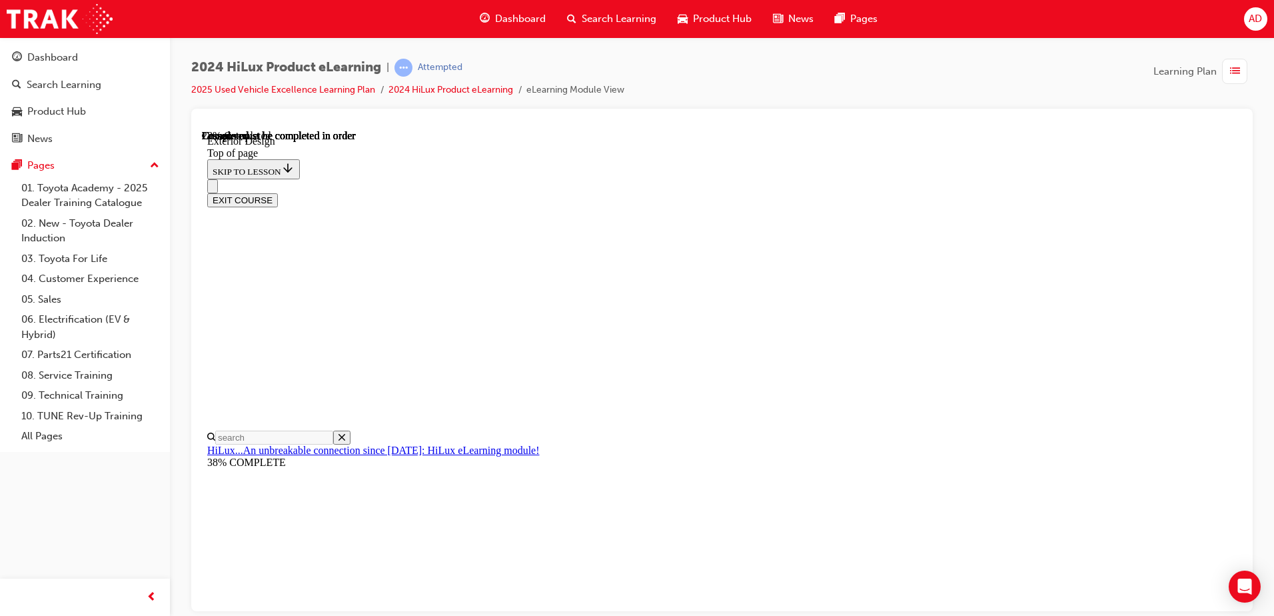
click at [734, 179] on div "EXIT COURSE" at bounding box center [716, 193] width 1019 height 28
click at [748, 179] on div "EXIT COURSE" at bounding box center [716, 193] width 1019 height 28
click at [743, 179] on div "EXIT COURSE" at bounding box center [716, 193] width 1019 height 28
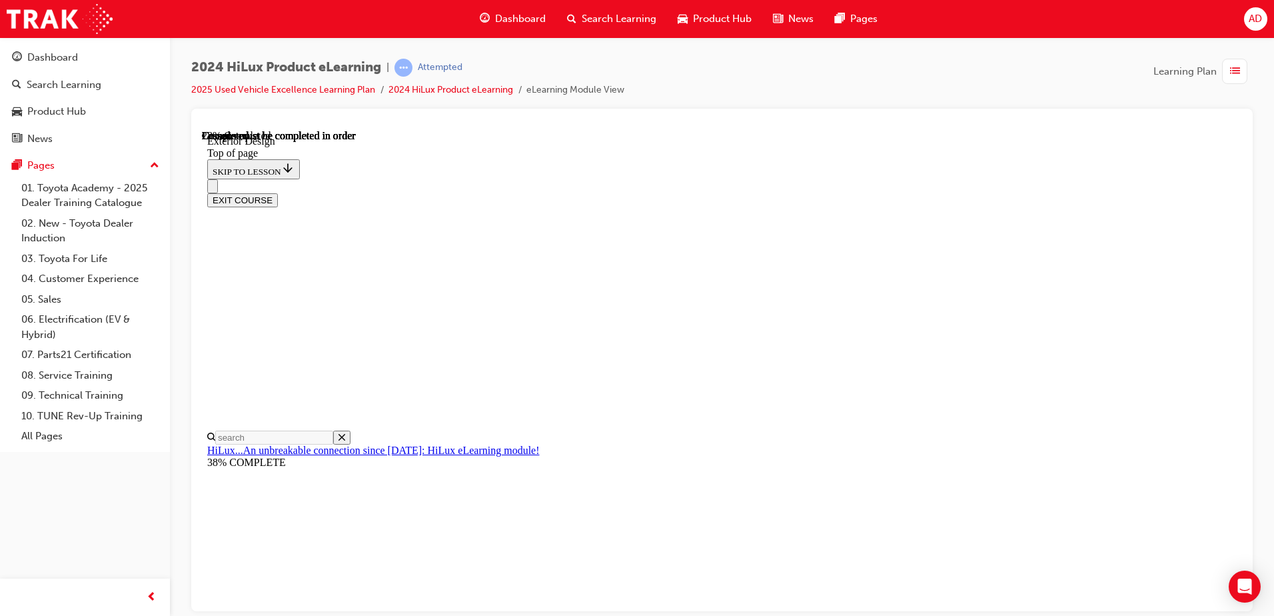
click at [727, 179] on div "EXIT COURSE" at bounding box center [716, 193] width 1019 height 28
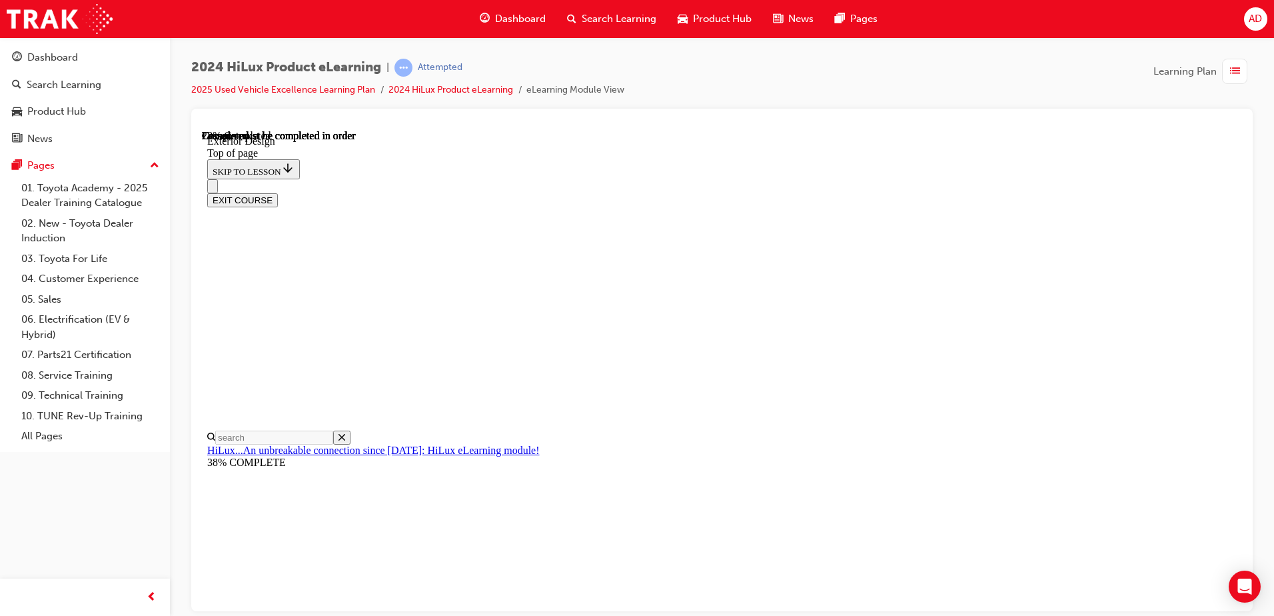
click at [718, 179] on div "EXIT COURSE" at bounding box center [716, 193] width 1019 height 28
click at [763, 179] on div "EXIT COURSE" at bounding box center [716, 193] width 1019 height 28
click at [727, 179] on div "EXIT COURSE" at bounding box center [716, 193] width 1019 height 28
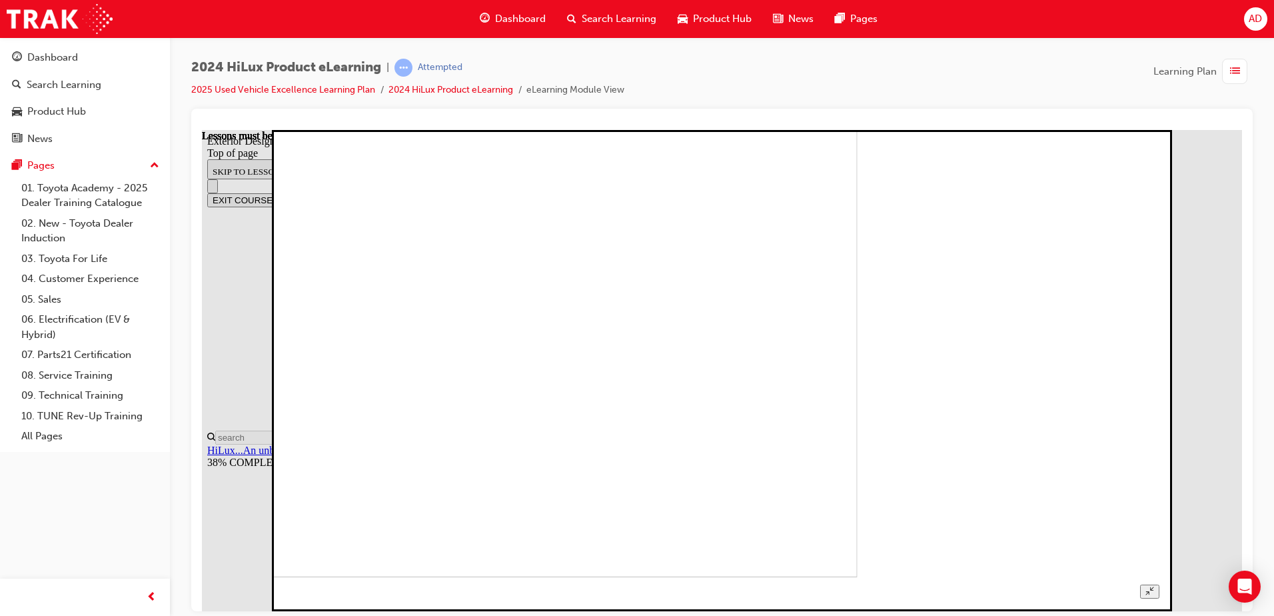
drag, startPoint x: 1216, startPoint y: 153, endPoint x: 1109, endPoint y: 218, distance: 125.0
click at [1154, 586] on icon "Unzoom image" at bounding box center [1149, 590] width 9 height 9
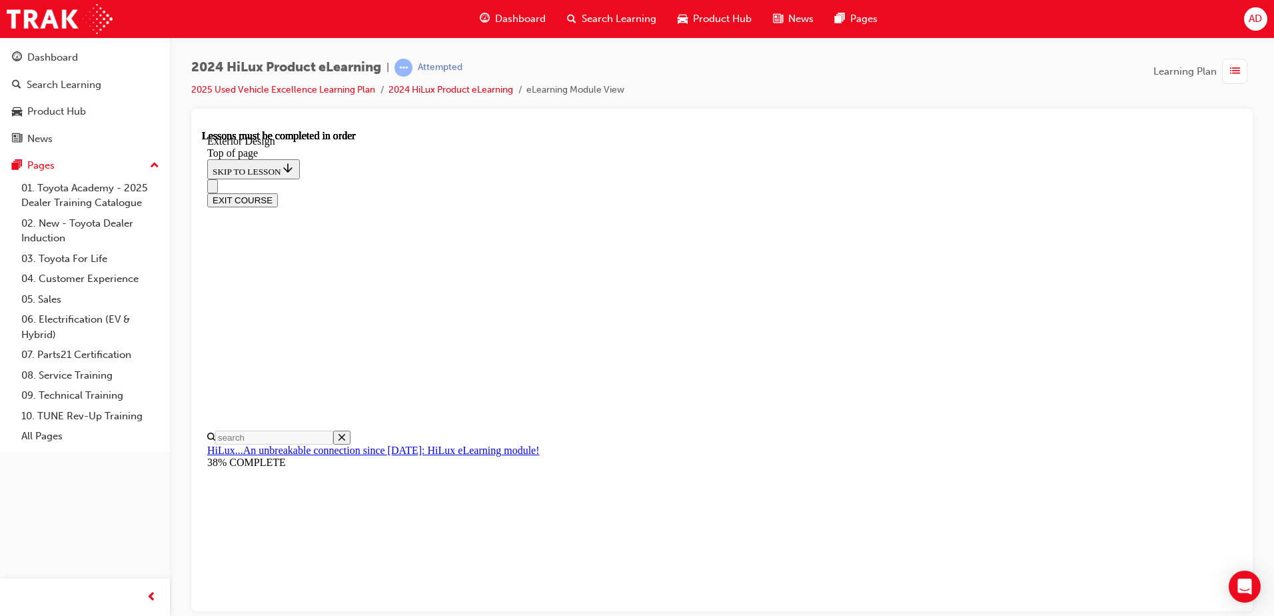
scroll to position [1640, 0]
click at [730, 179] on div "EXIT COURSE" at bounding box center [716, 193] width 1019 height 28
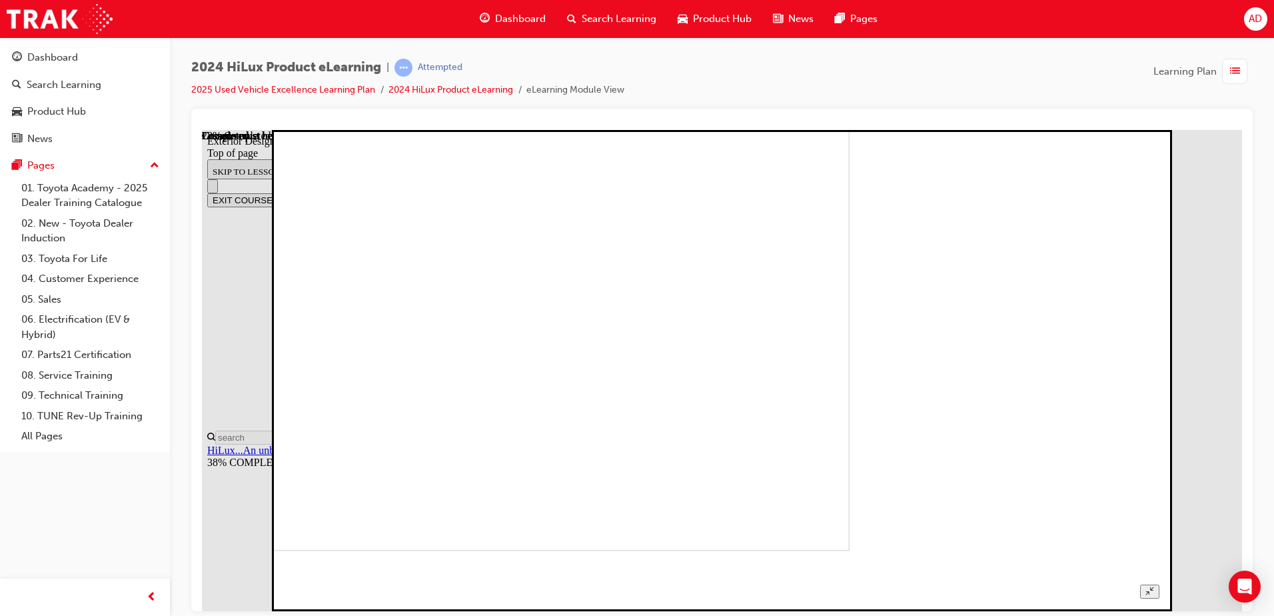
click at [1159, 584] on button "Unzoom image" at bounding box center [1149, 591] width 19 height 14
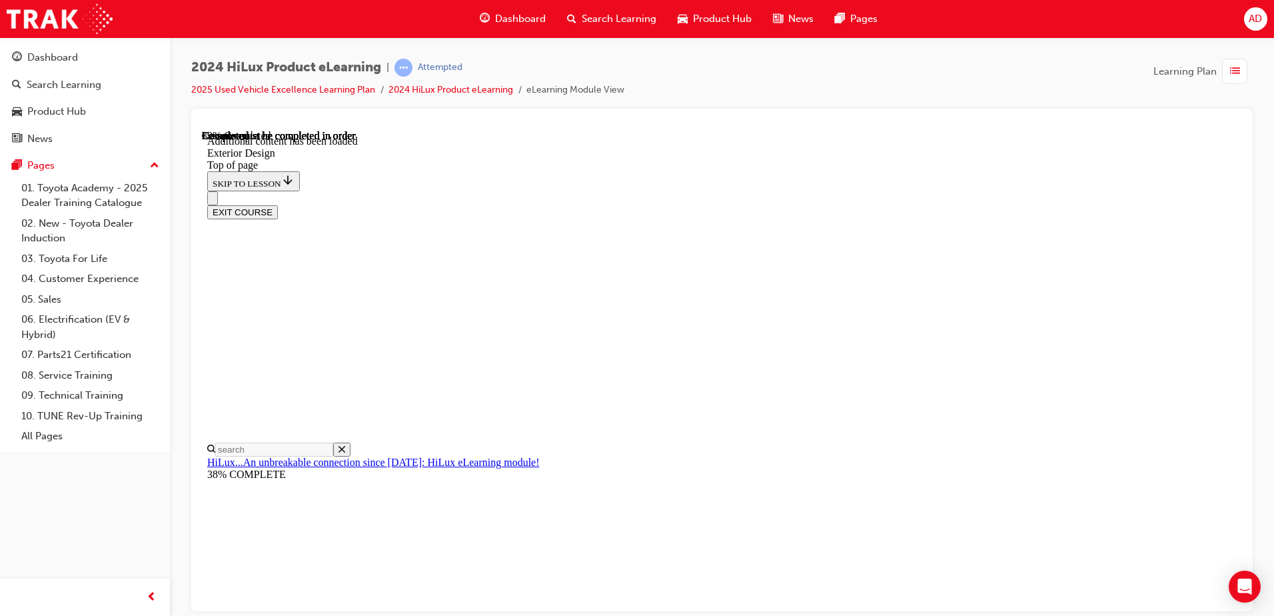
scroll to position [2377, 0]
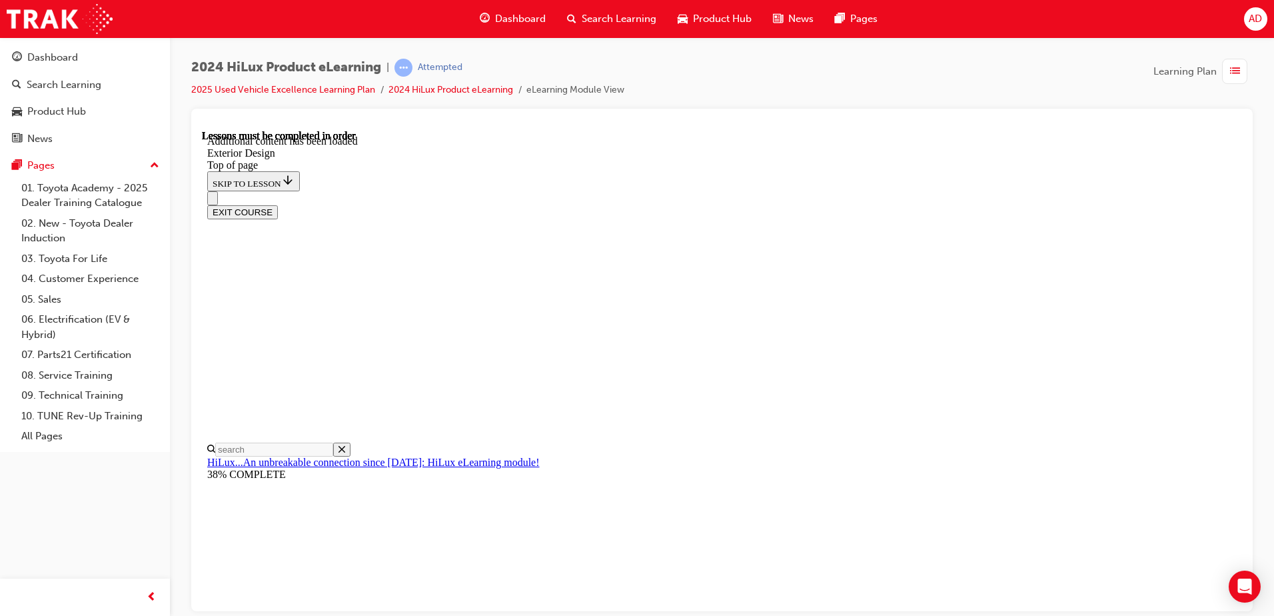
drag, startPoint x: 931, startPoint y: 304, endPoint x: 931, endPoint y: 340, distance: 36.6
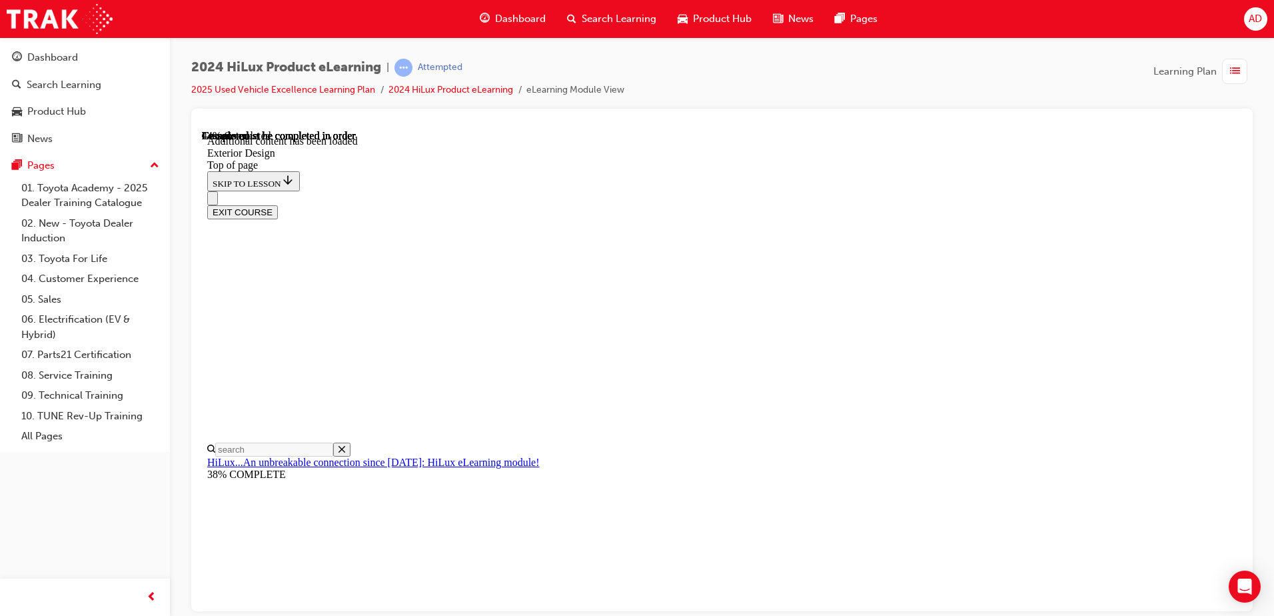
drag, startPoint x: 679, startPoint y: 295, endPoint x: 684, endPoint y: 286, distance: 10.4
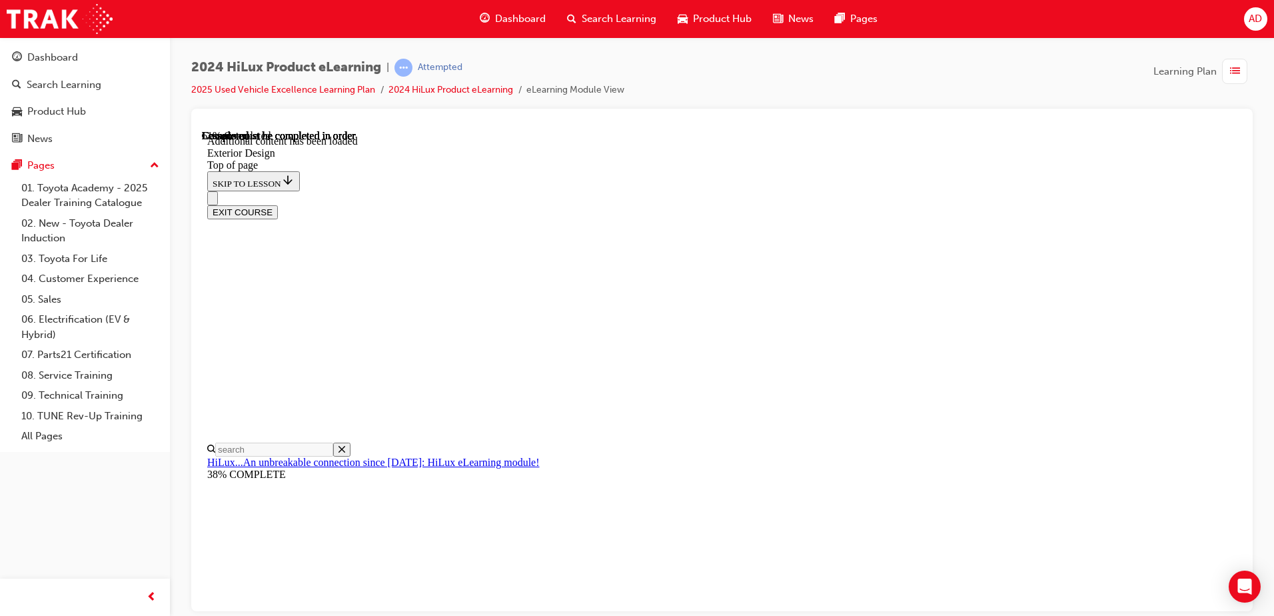
drag, startPoint x: 771, startPoint y: 193, endPoint x: 794, endPoint y: 198, distance: 23.9
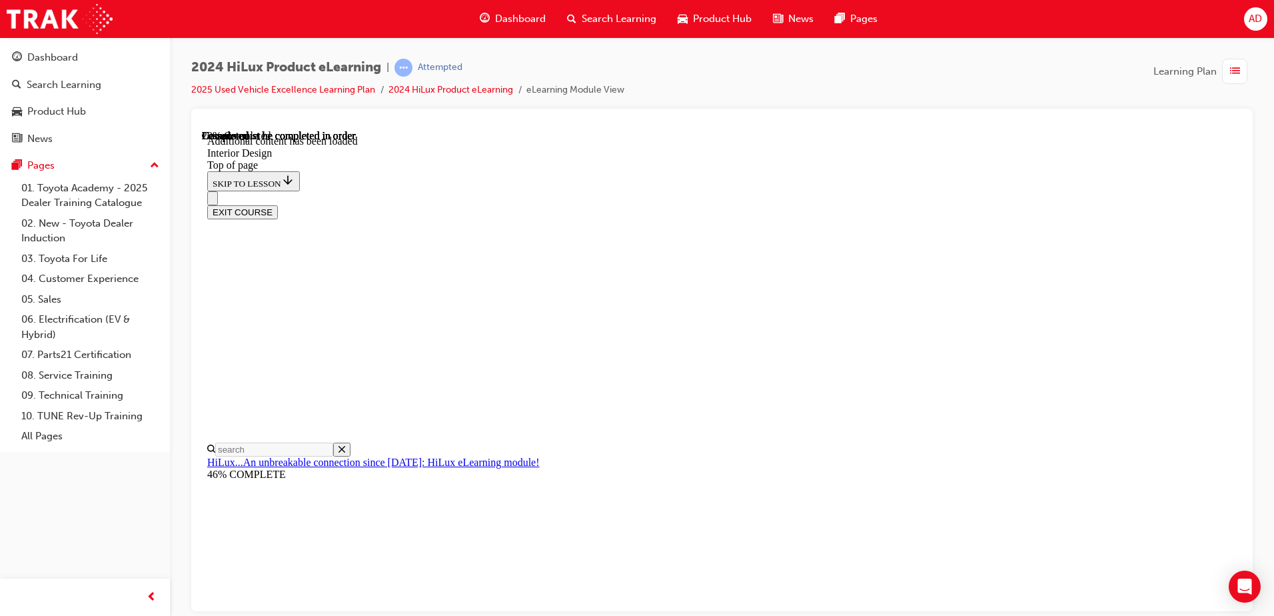
scroll to position [279, 0]
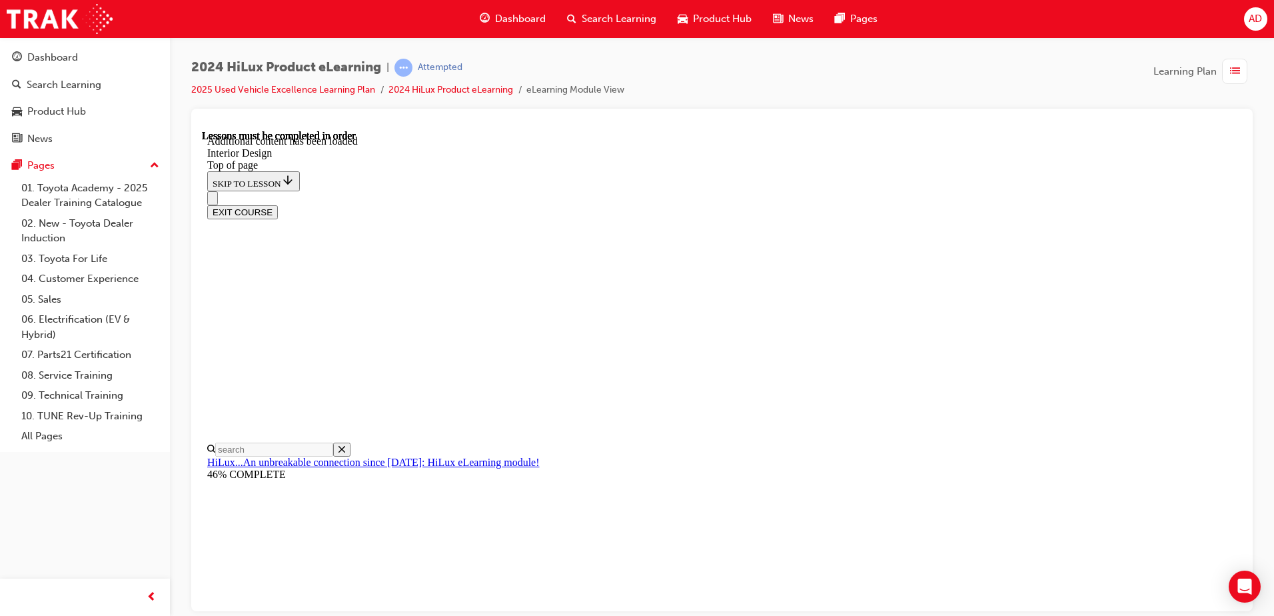
drag, startPoint x: 896, startPoint y: 519, endPoint x: 865, endPoint y: 499, distance: 36.6
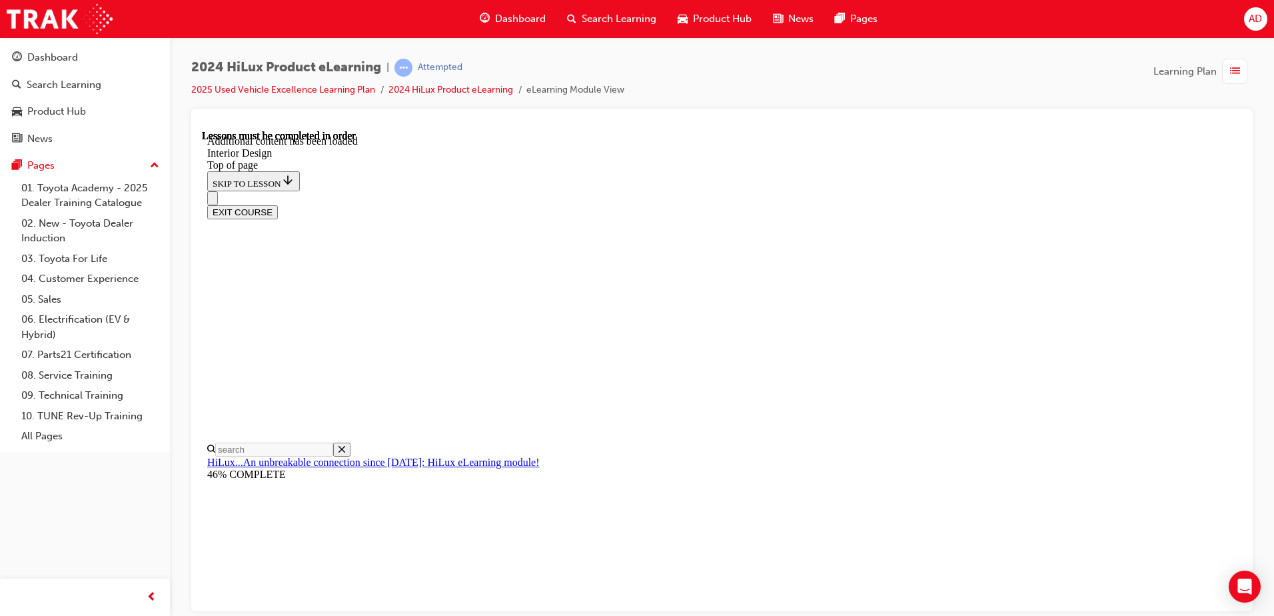
drag, startPoint x: 762, startPoint y: 269, endPoint x: 760, endPoint y: 285, distance: 16.0
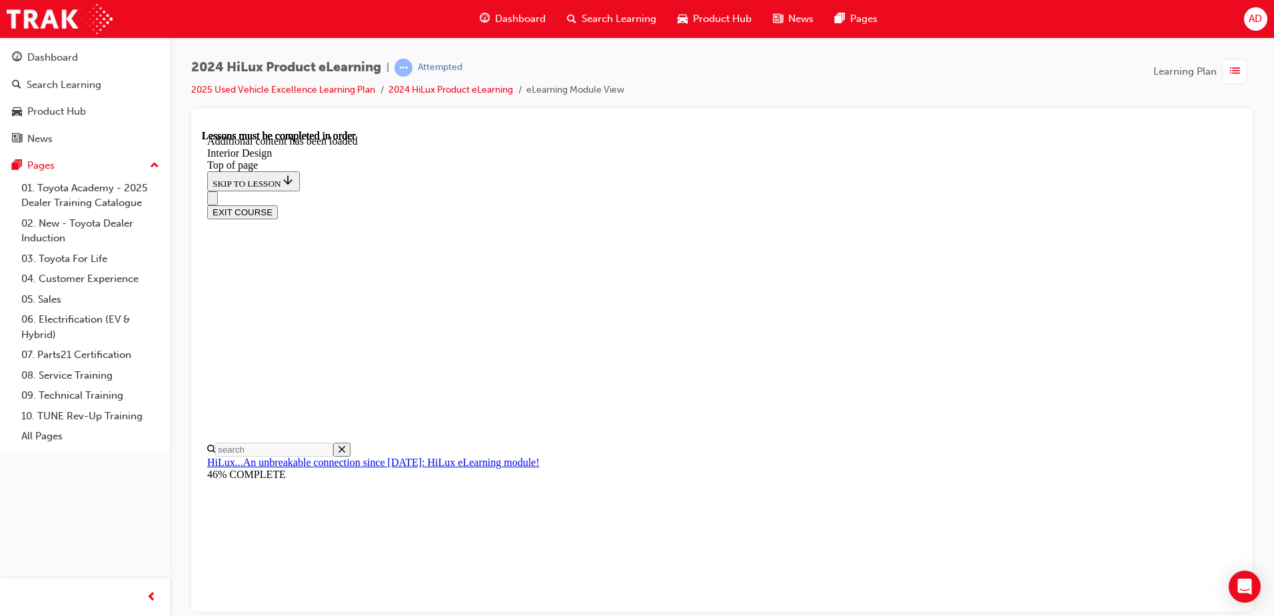
scroll to position [1818, 0]
drag, startPoint x: 645, startPoint y: 473, endPoint x: 664, endPoint y: 424, distance: 52.1
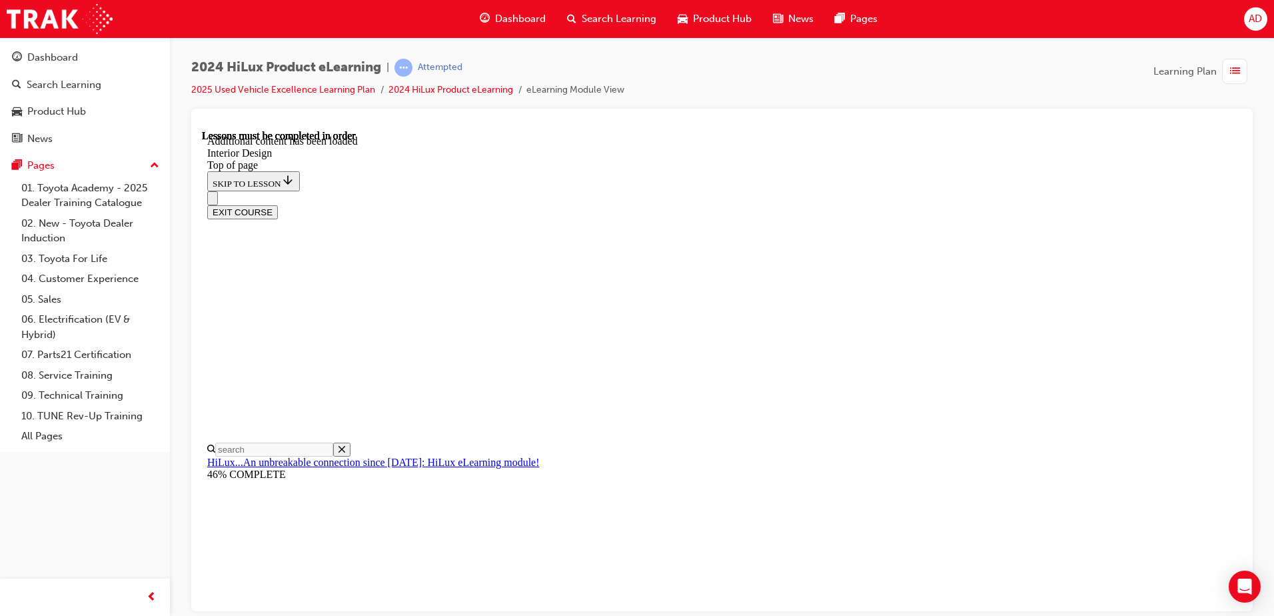
drag, startPoint x: 828, startPoint y: 165, endPoint x: 568, endPoint y: 304, distance: 294.2
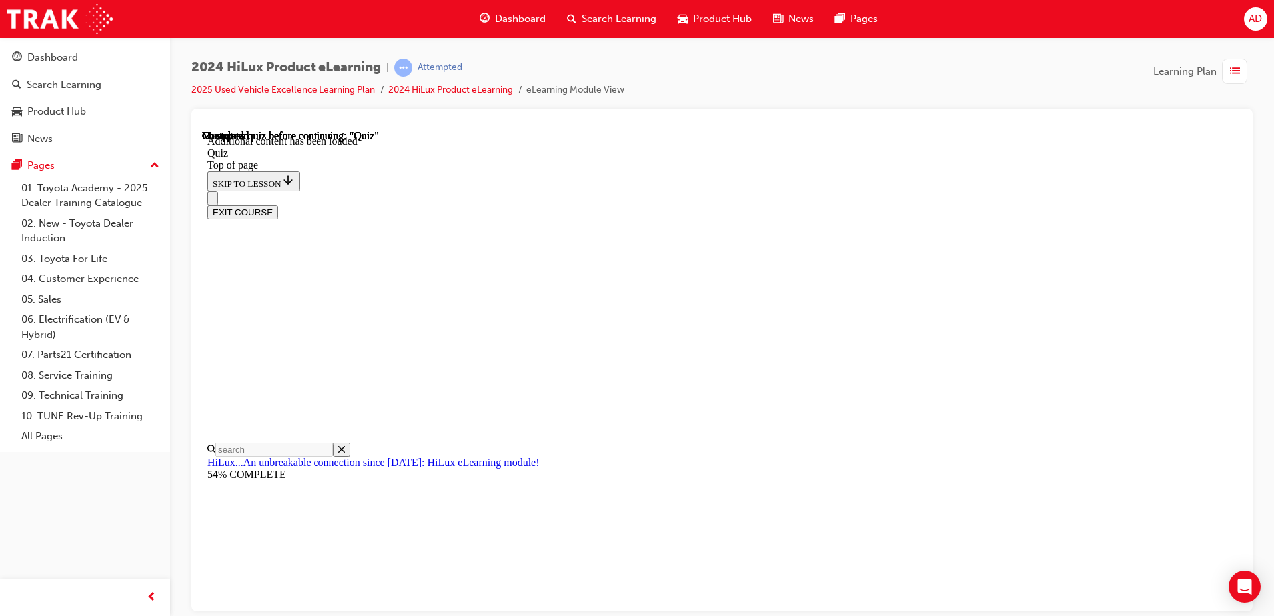
scroll to position [41, 0]
drag, startPoint x: 613, startPoint y: 441, endPoint x: 506, endPoint y: 295, distance: 181.1
drag, startPoint x: 552, startPoint y: 330, endPoint x: 799, endPoint y: 348, distance: 247.9
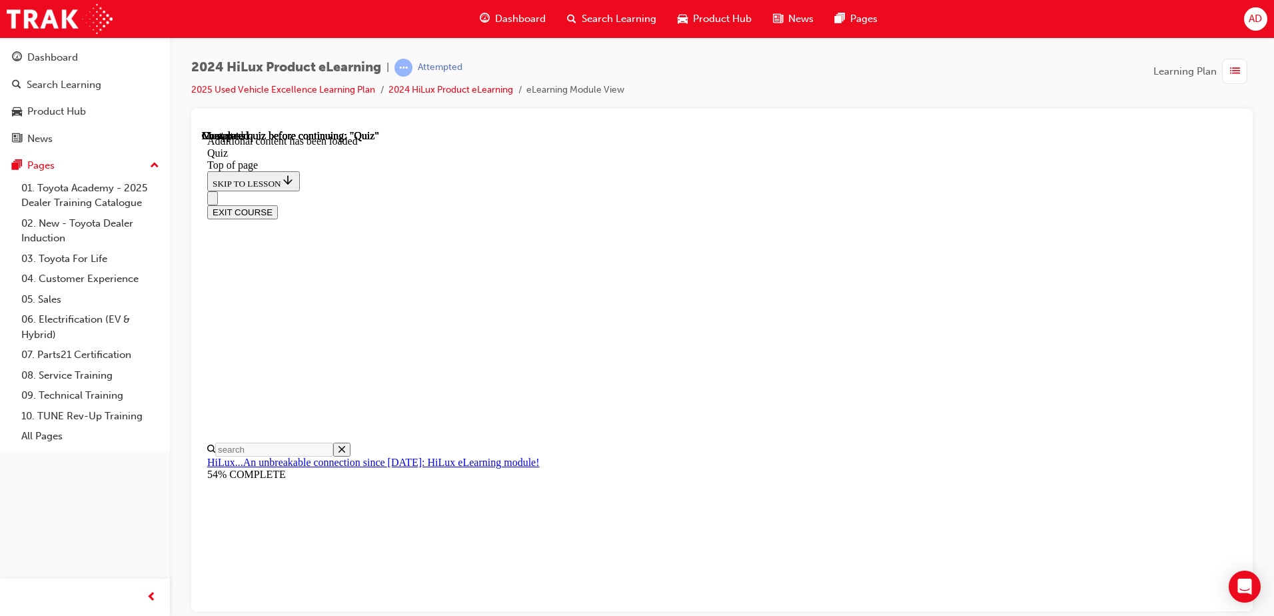
drag, startPoint x: 699, startPoint y: 405, endPoint x: 695, endPoint y: 414, distance: 9.5
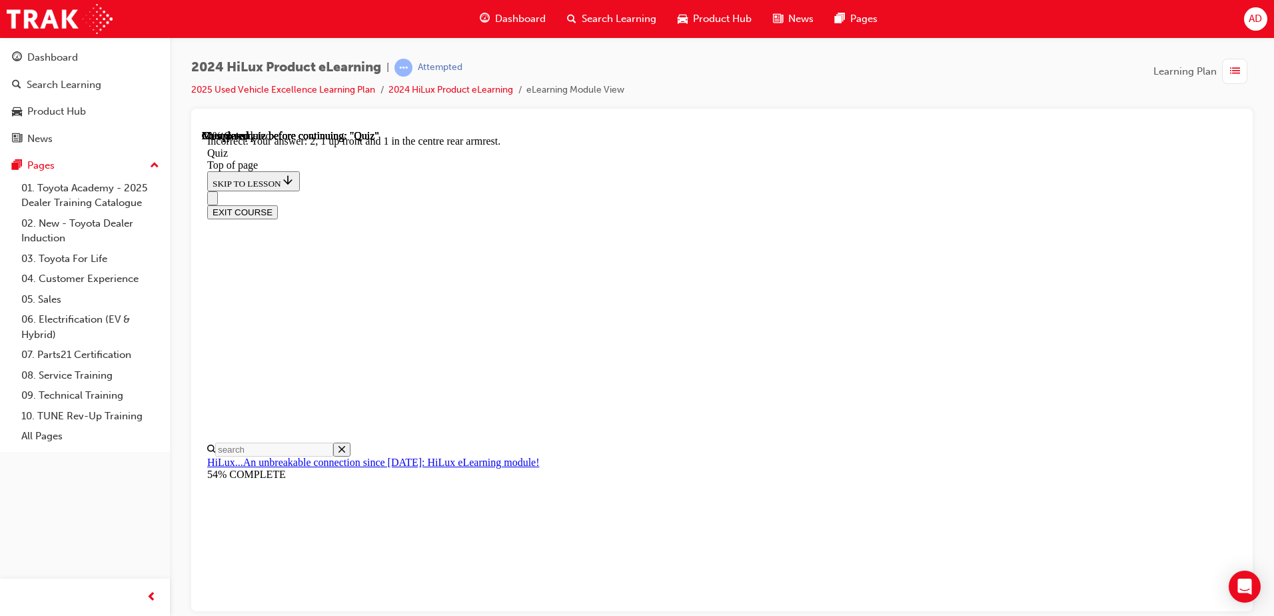
scroll to position [207, 0]
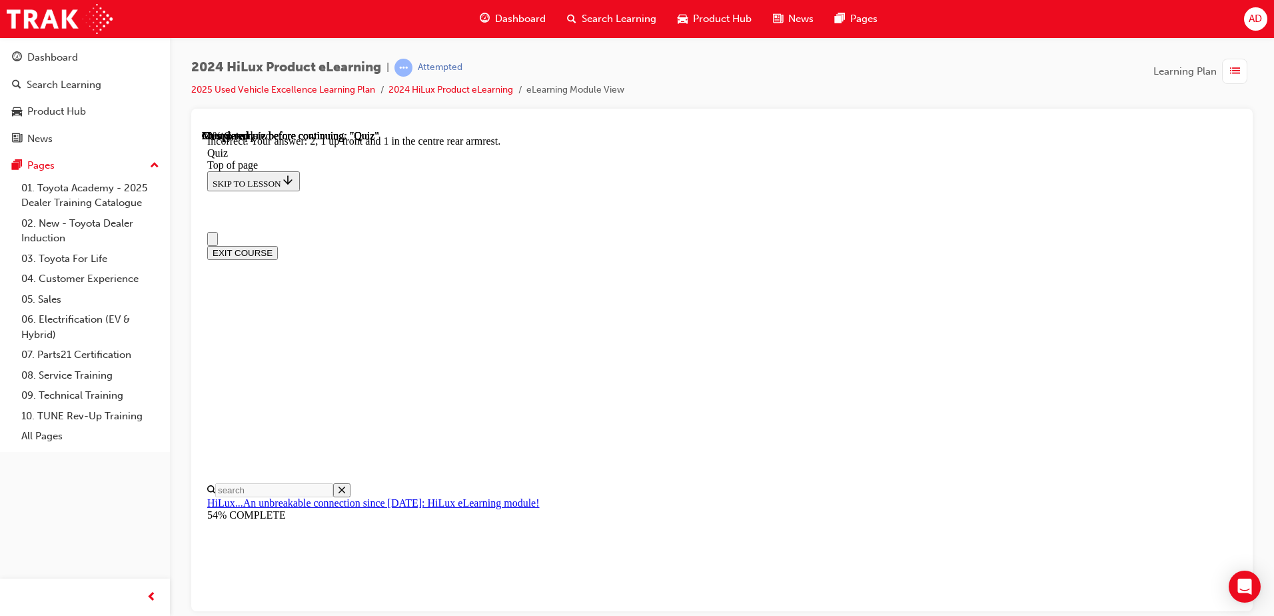
drag, startPoint x: 550, startPoint y: 362, endPoint x: 1003, endPoint y: 347, distance: 452.7
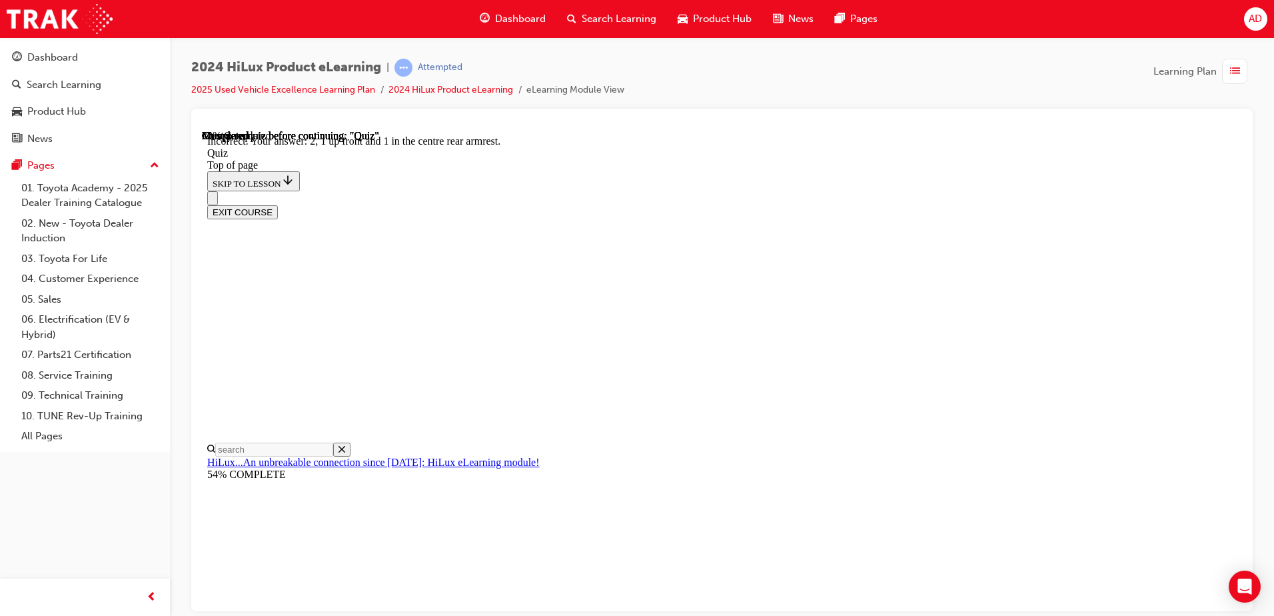
scroll to position [133, 0]
drag, startPoint x: 802, startPoint y: 460, endPoint x: 800, endPoint y: 417, distance: 42.7
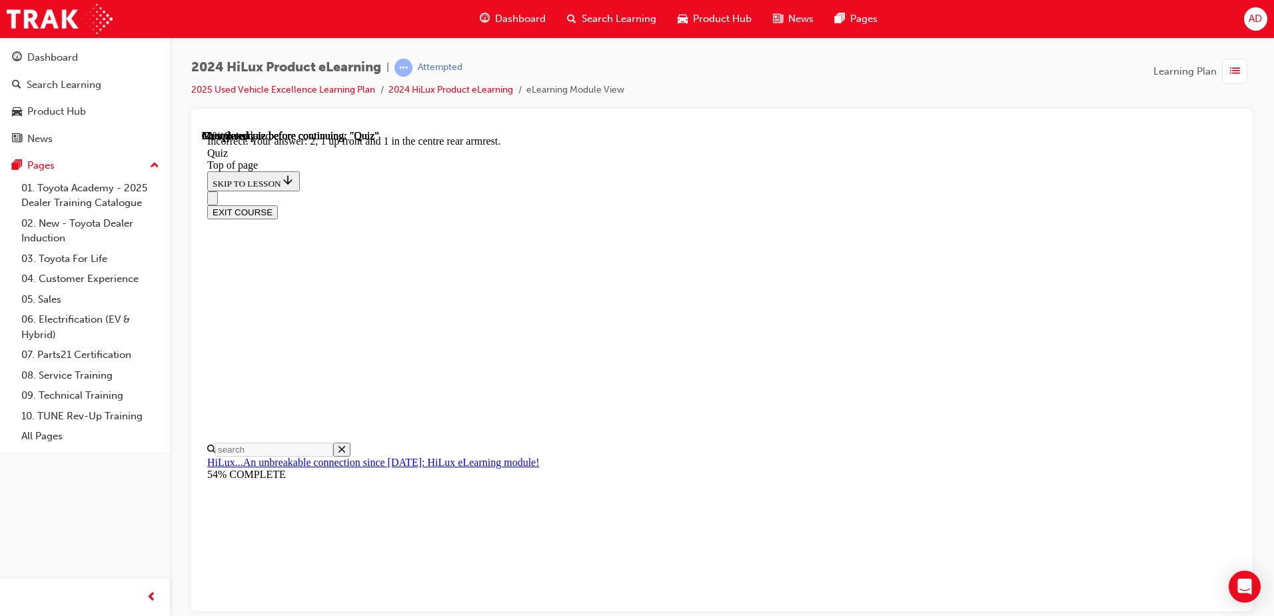
drag, startPoint x: 822, startPoint y: 452, endPoint x: 821, endPoint y: 472, distance: 19.4
drag, startPoint x: 801, startPoint y: 552, endPoint x: 788, endPoint y: 552, distance: 13.3
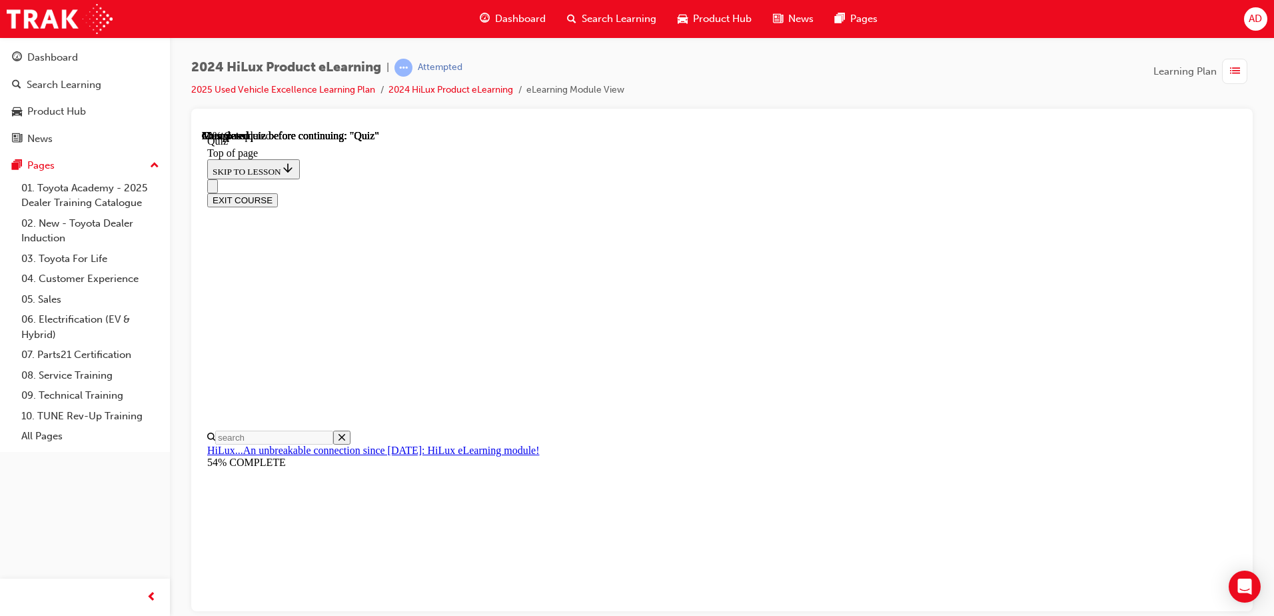
scroll to position [115, 0]
drag, startPoint x: 644, startPoint y: 248, endPoint x: 931, endPoint y: 276, distance: 288.5
drag, startPoint x: 812, startPoint y: 255, endPoint x: 1053, endPoint y: 270, distance: 241.0
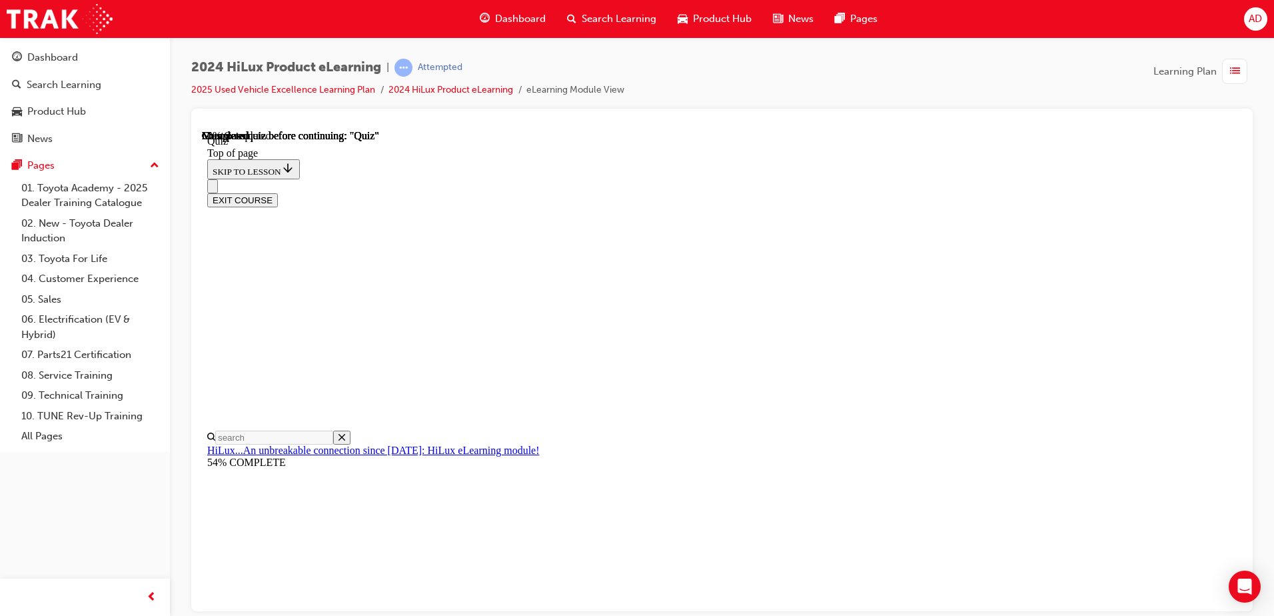
scroll to position [120, 0]
drag, startPoint x: 748, startPoint y: 291, endPoint x: 792, endPoint y: 286, distance: 44.3
drag, startPoint x: 591, startPoint y: 271, endPoint x: 553, endPoint y: 265, distance: 38.6
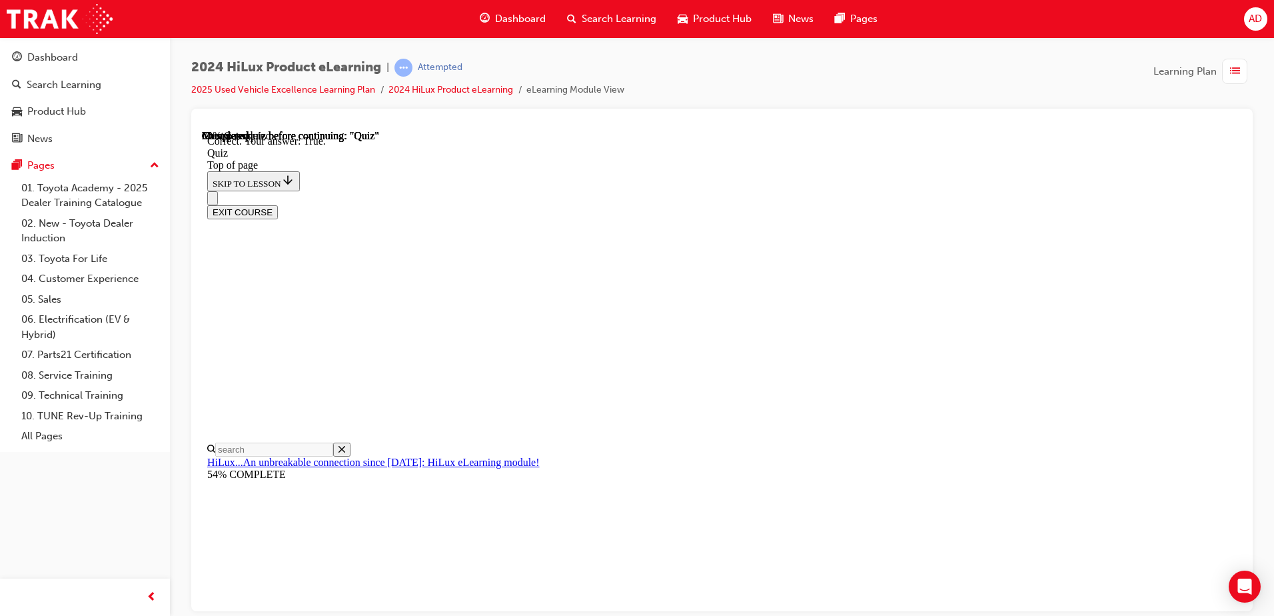
scroll to position [176, 0]
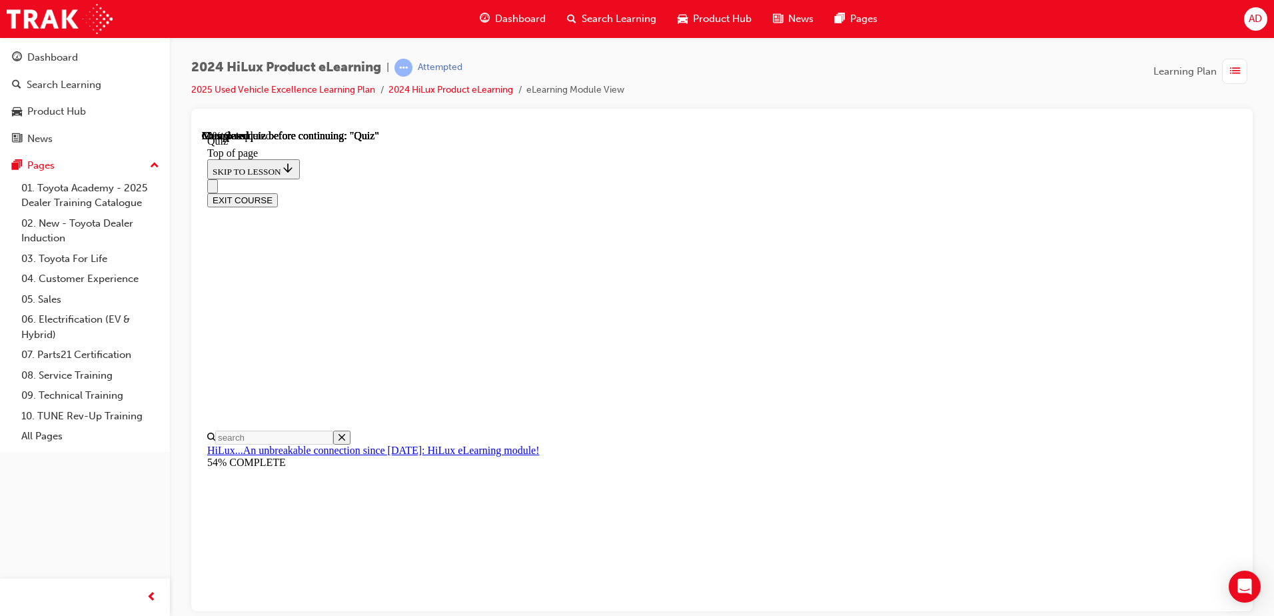
scroll to position [111, 0]
drag, startPoint x: 636, startPoint y: 263, endPoint x: 704, endPoint y: 281, distance: 69.7
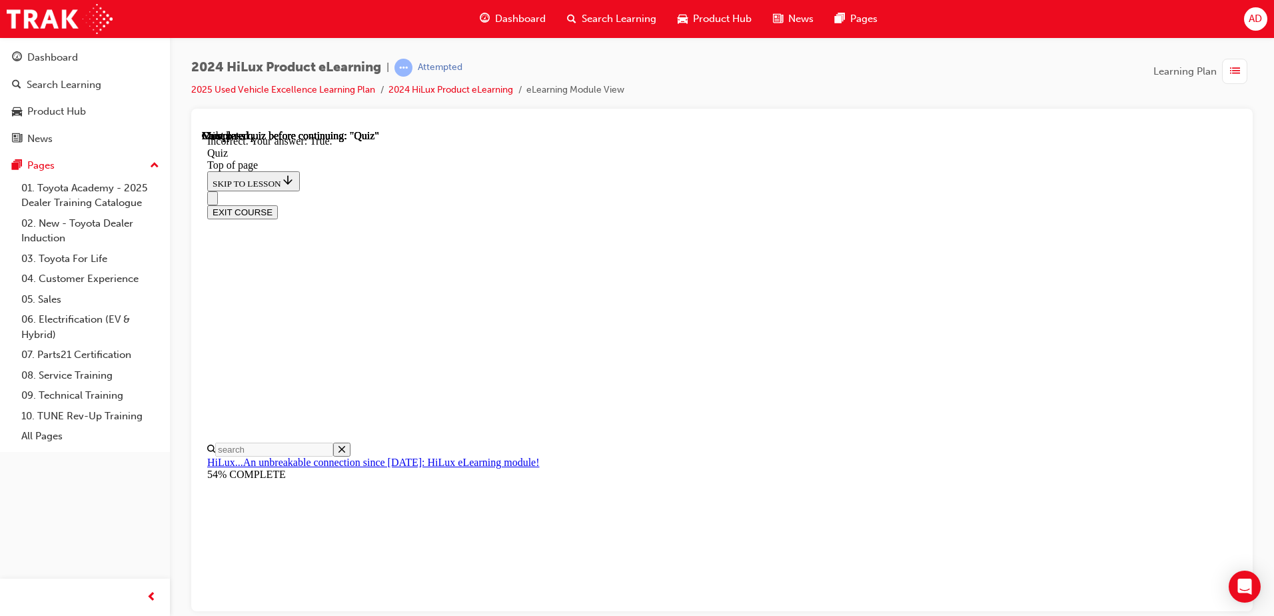
scroll to position [153, 0]
drag, startPoint x: 824, startPoint y: 540, endPoint x: 818, endPoint y: 539, distance: 6.8
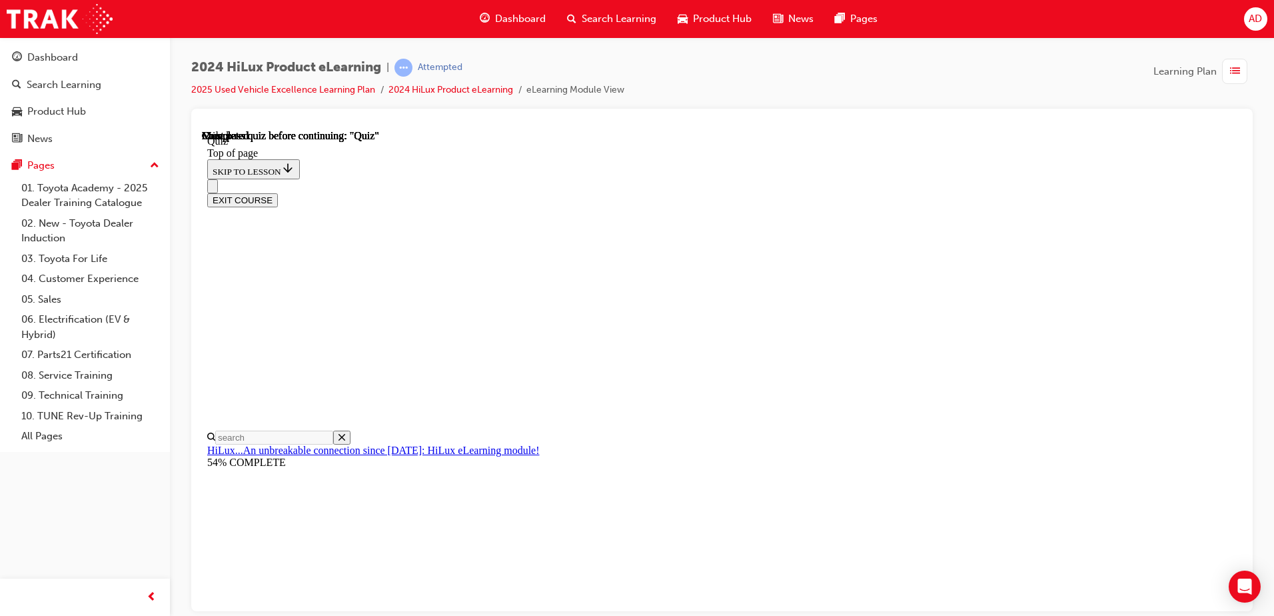
scroll to position [243, 0]
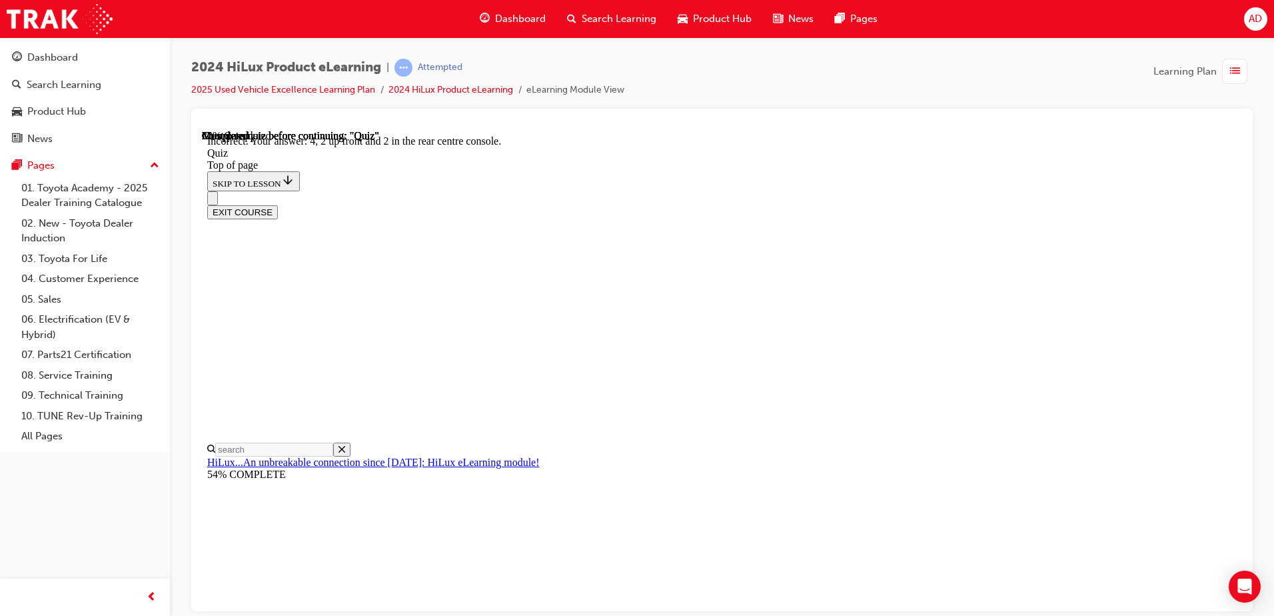
scroll to position [207, 0]
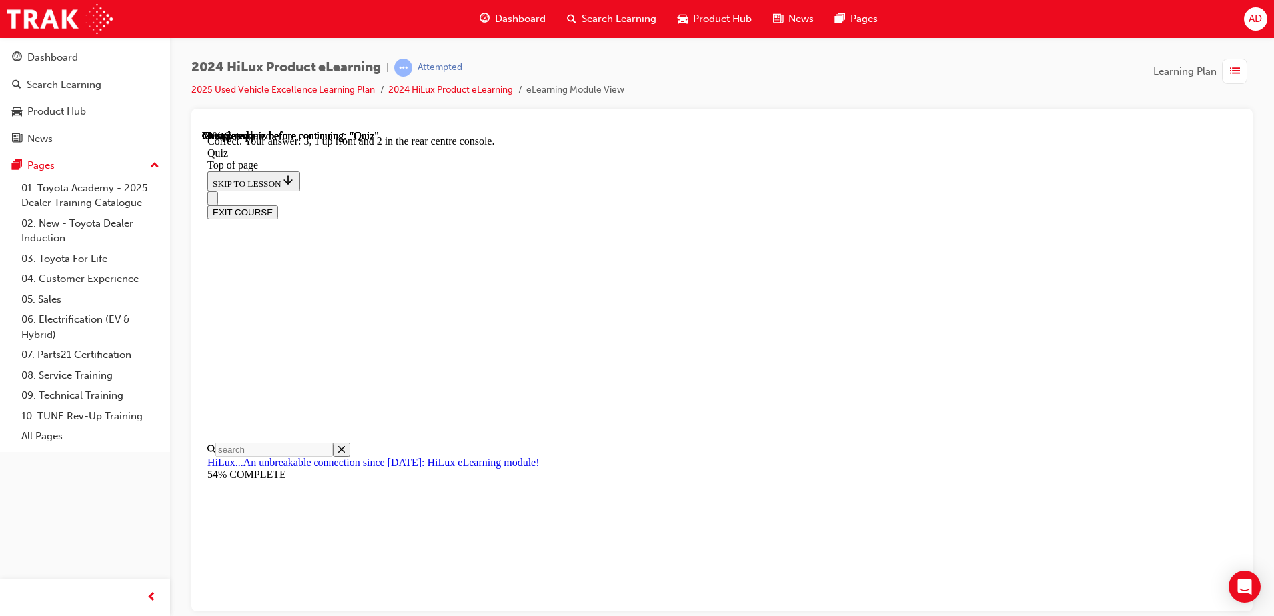
scroll to position [207, 0]
drag, startPoint x: 741, startPoint y: 383, endPoint x: 738, endPoint y: 342, distance: 40.8
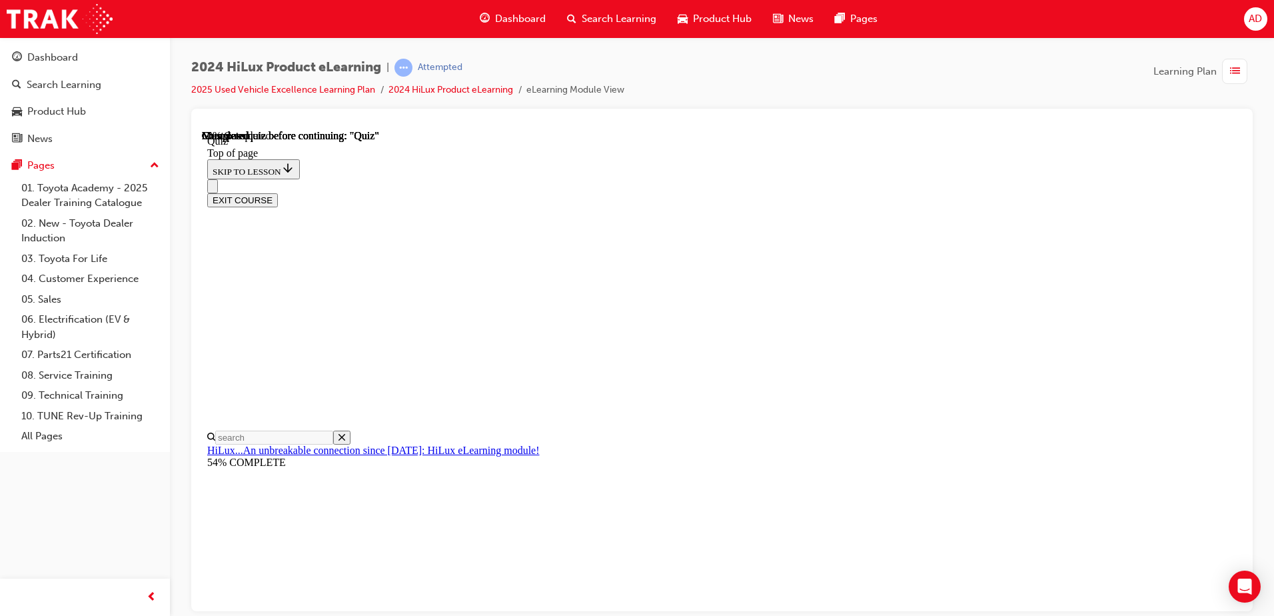
scroll to position [120, 0]
drag, startPoint x: 720, startPoint y: 389, endPoint x: 728, endPoint y: 400, distance: 13.5
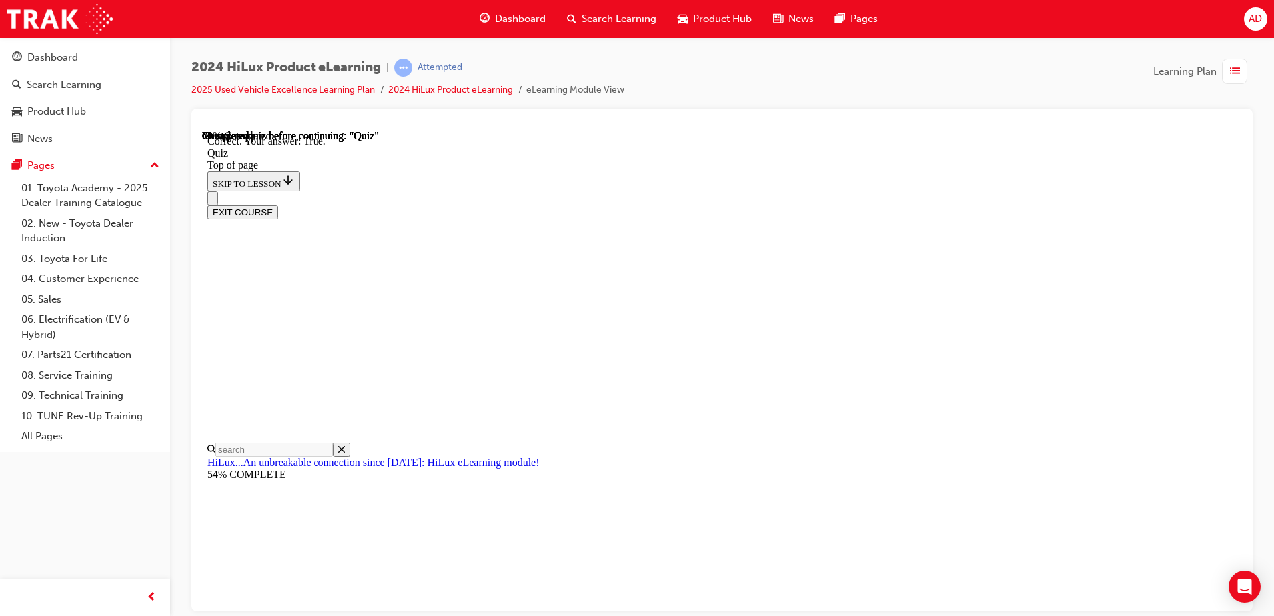
scroll to position [176, 0]
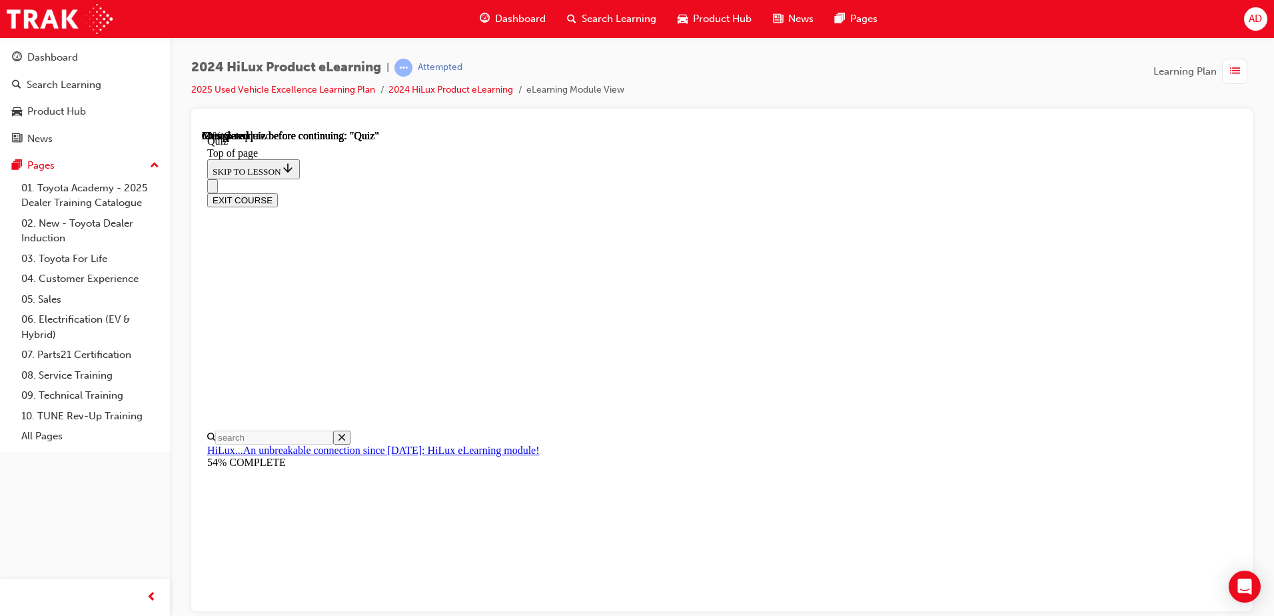
scroll to position [111, 0]
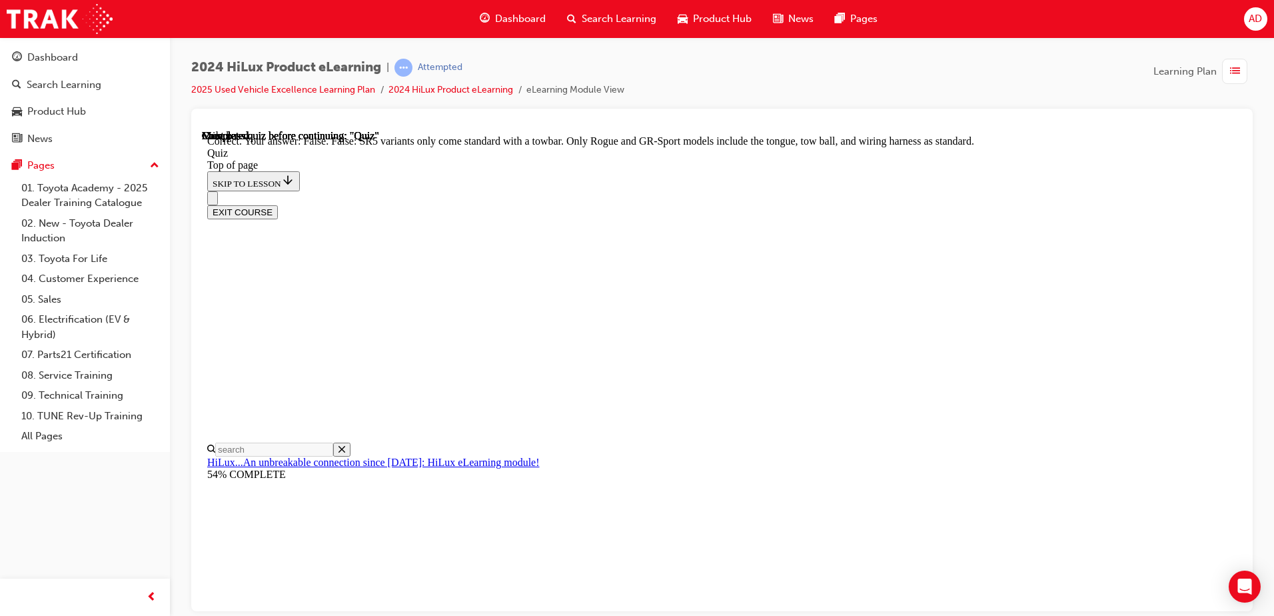
scroll to position [235, 0]
drag, startPoint x: 852, startPoint y: 478, endPoint x: 948, endPoint y: 464, distance: 97.5
drag, startPoint x: 794, startPoint y: 473, endPoint x: 787, endPoint y: 472, distance: 6.7
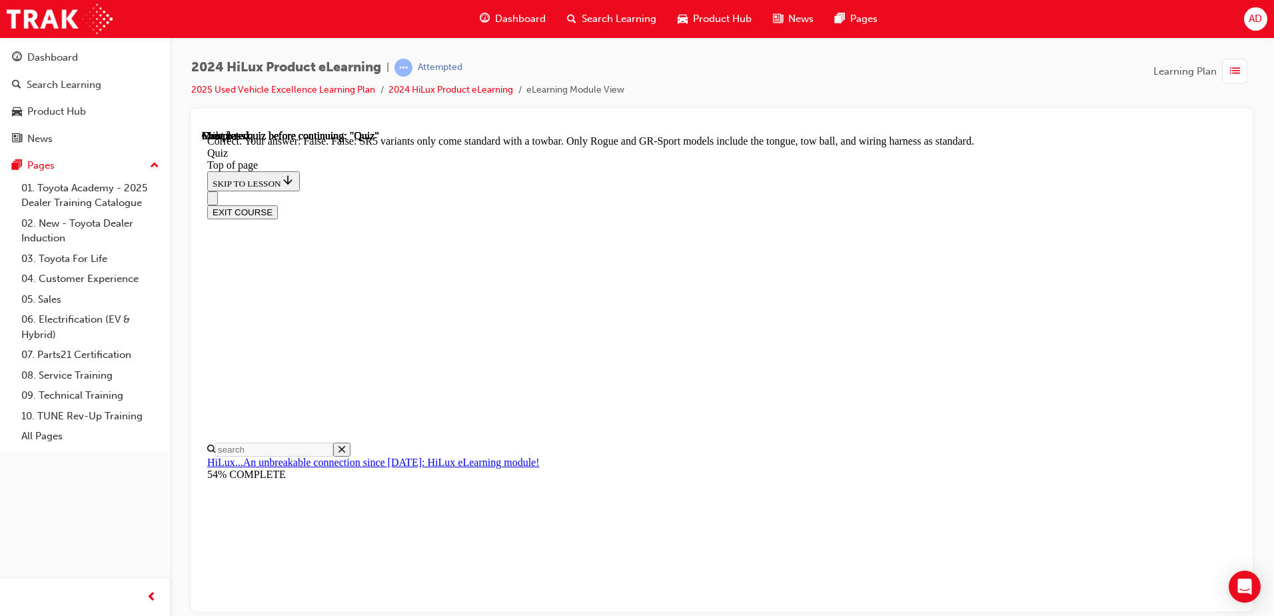
drag, startPoint x: 675, startPoint y: 439, endPoint x: 797, endPoint y: 446, distance: 122.1
drag, startPoint x: 892, startPoint y: 440, endPoint x: 1075, endPoint y: 456, distance: 183.3
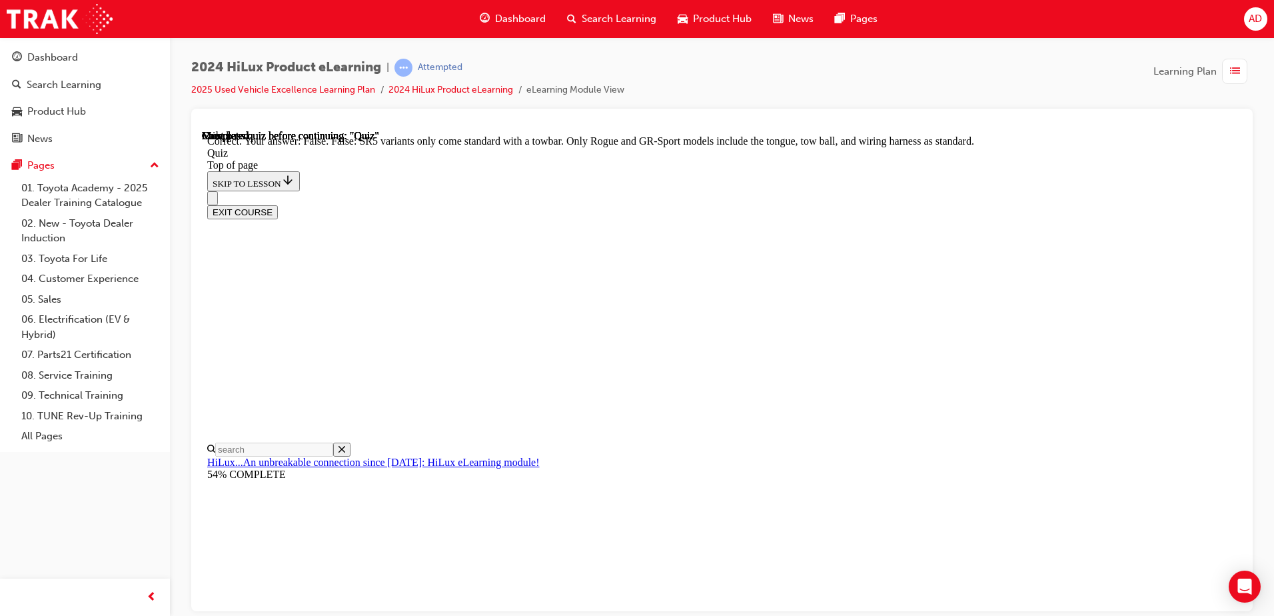
drag, startPoint x: 812, startPoint y: 458, endPoint x: 874, endPoint y: 464, distance: 62.9
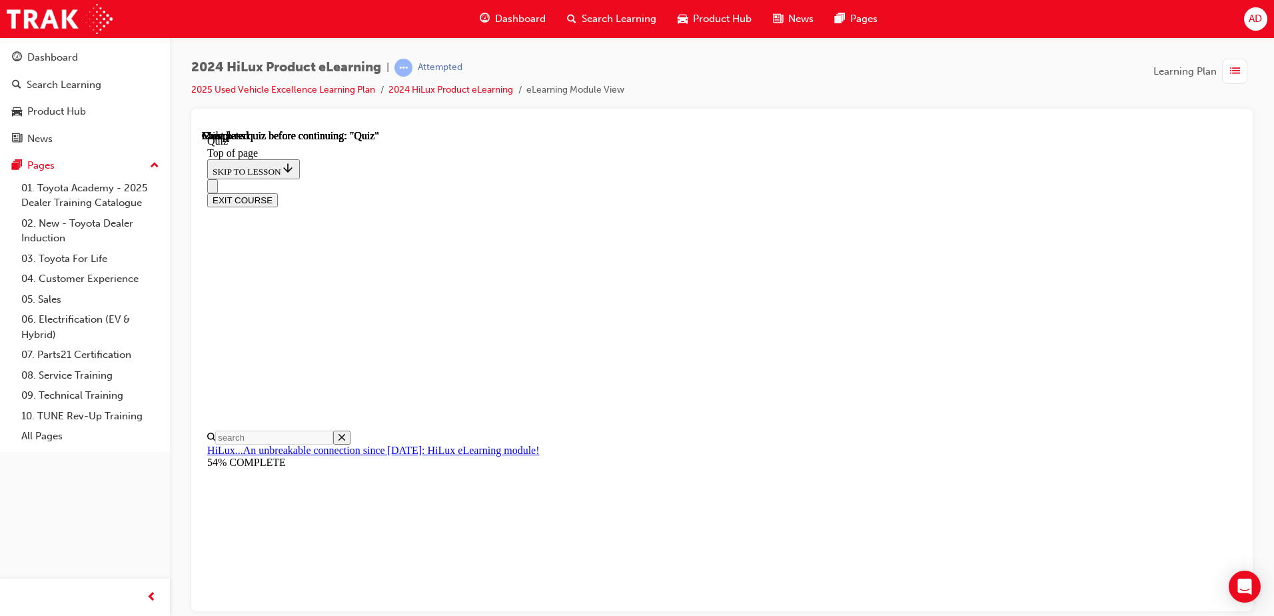
scroll to position [243, 0]
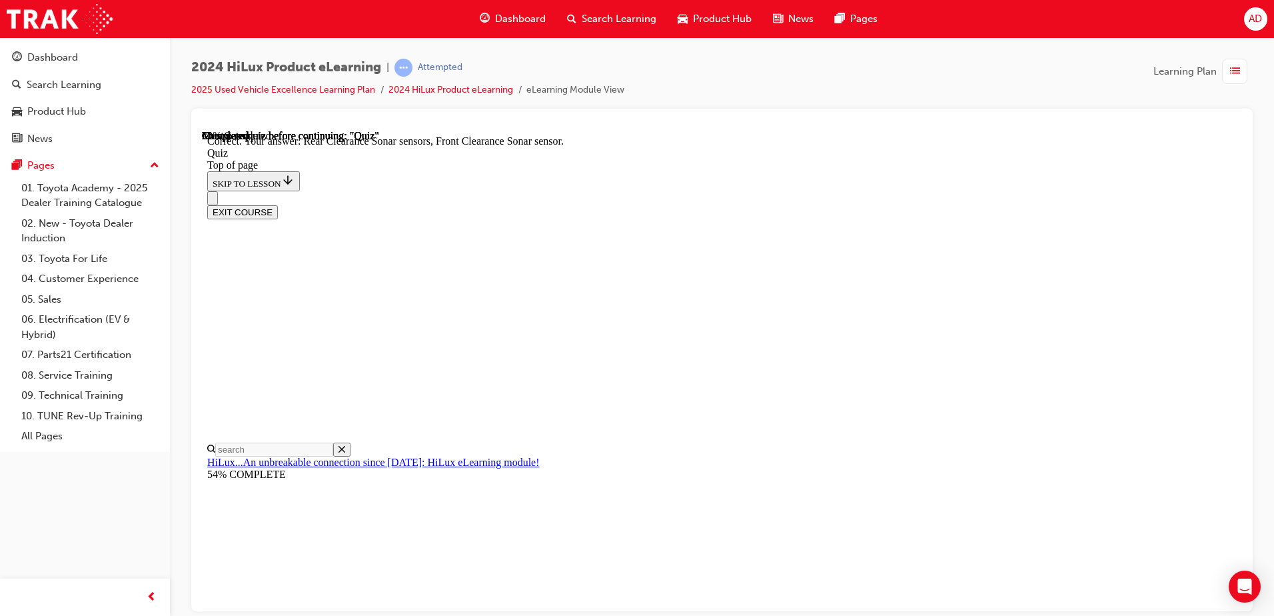
scroll to position [237, 0]
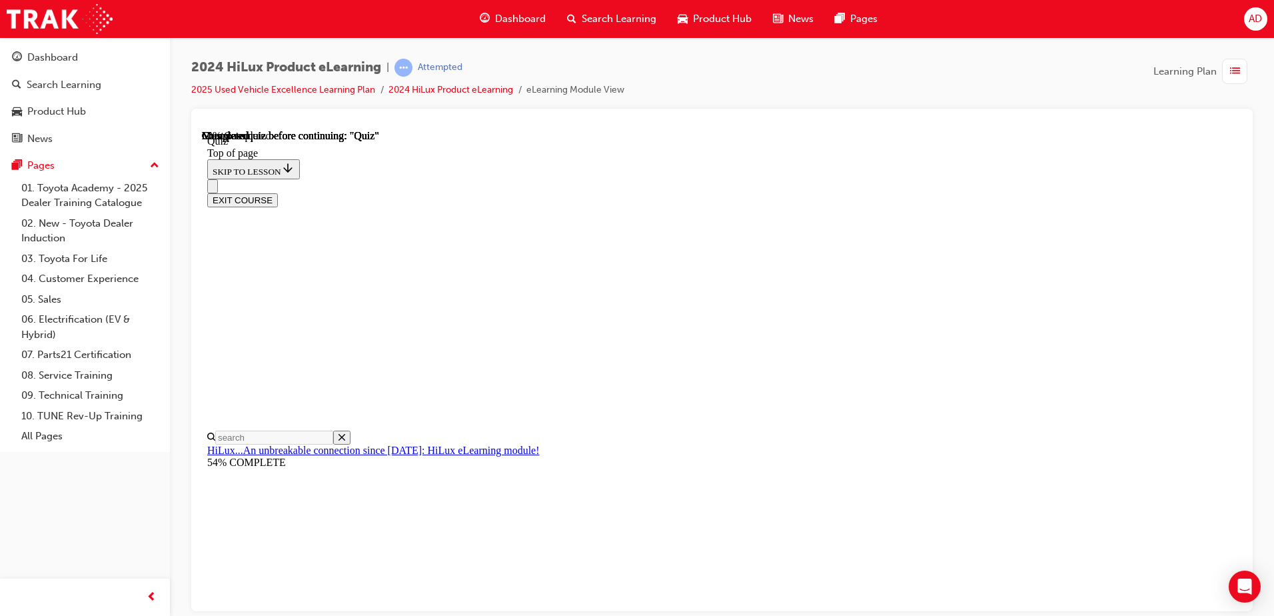
scroll to position [120, 0]
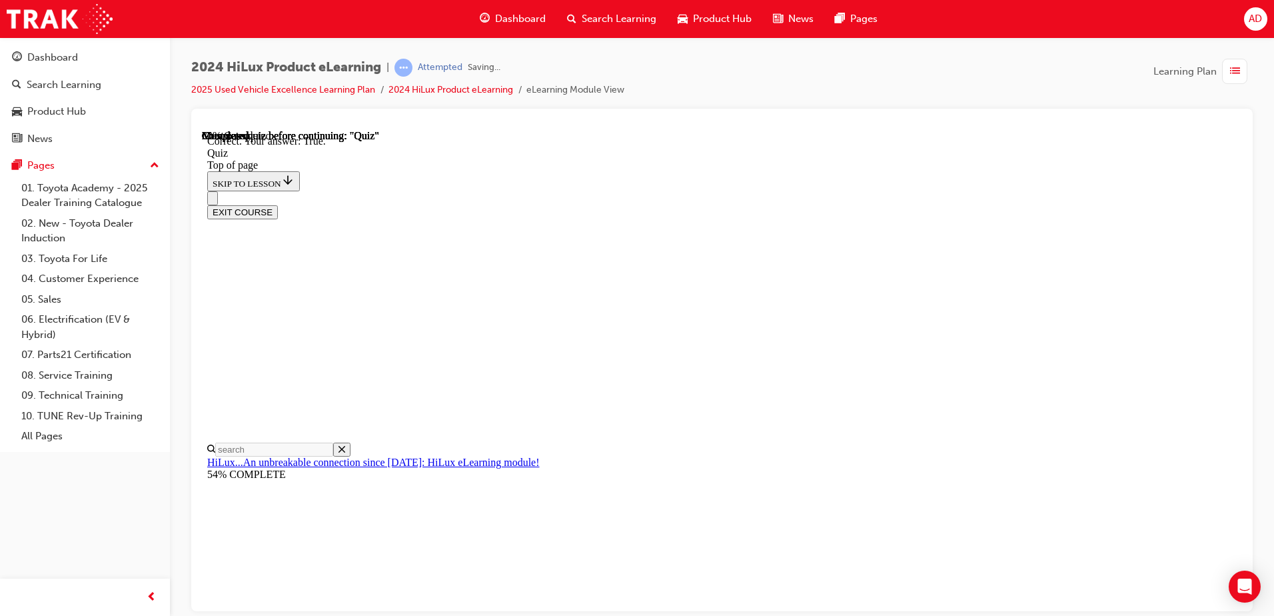
scroll to position [176, 0]
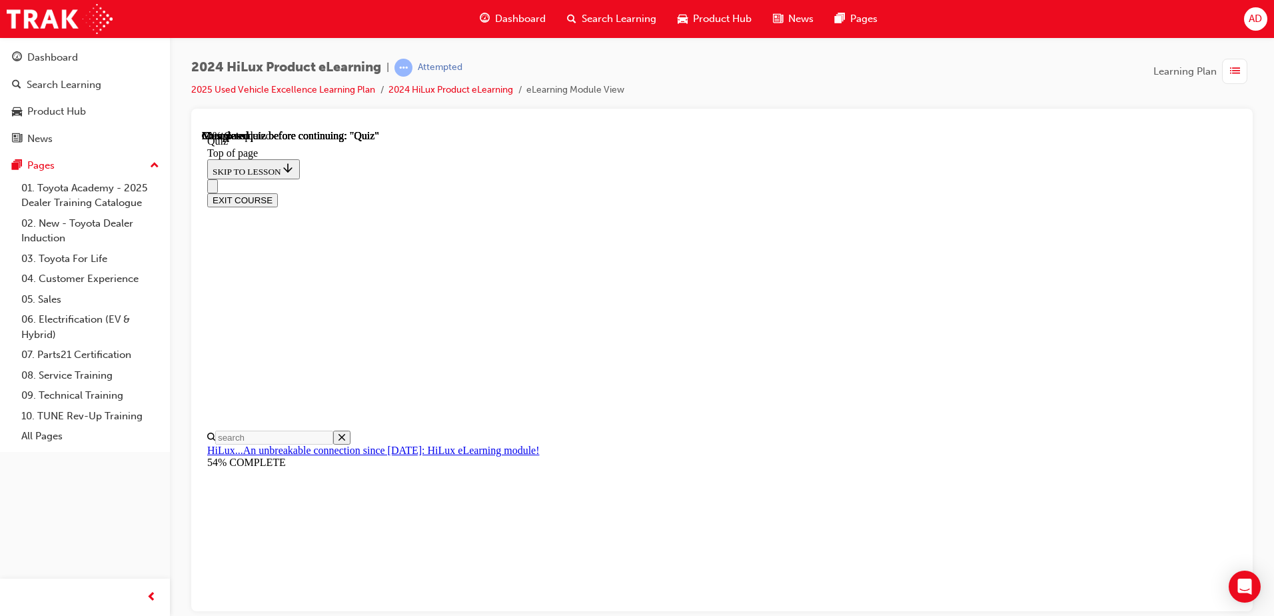
scroll to position [67, 0]
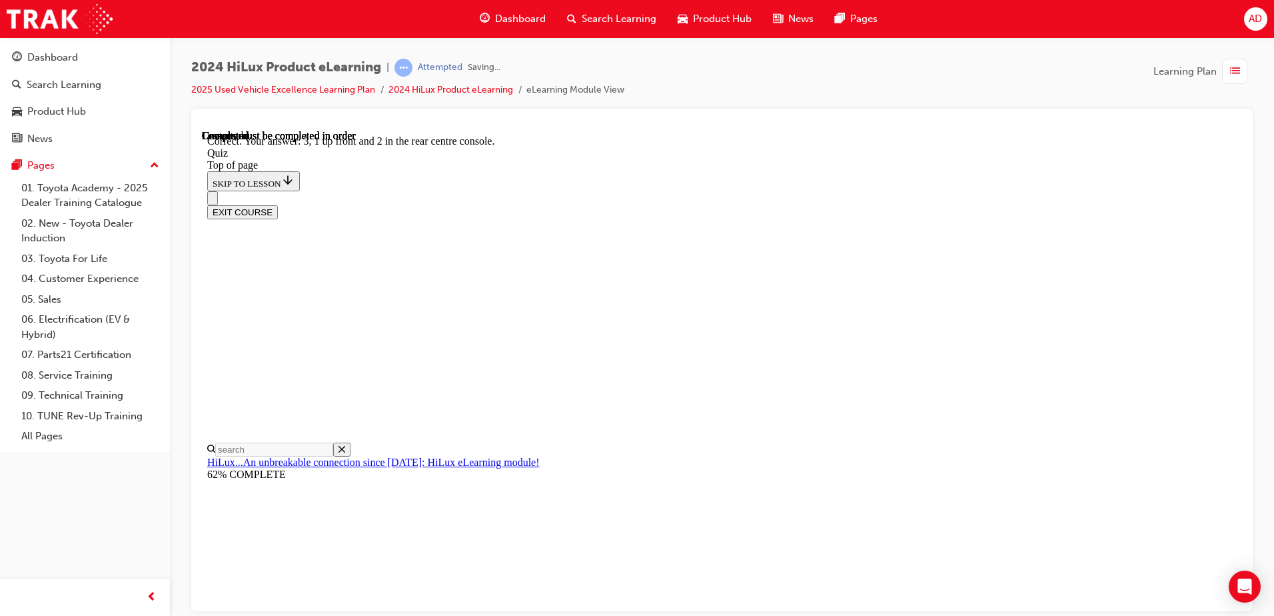
scroll to position [207, 0]
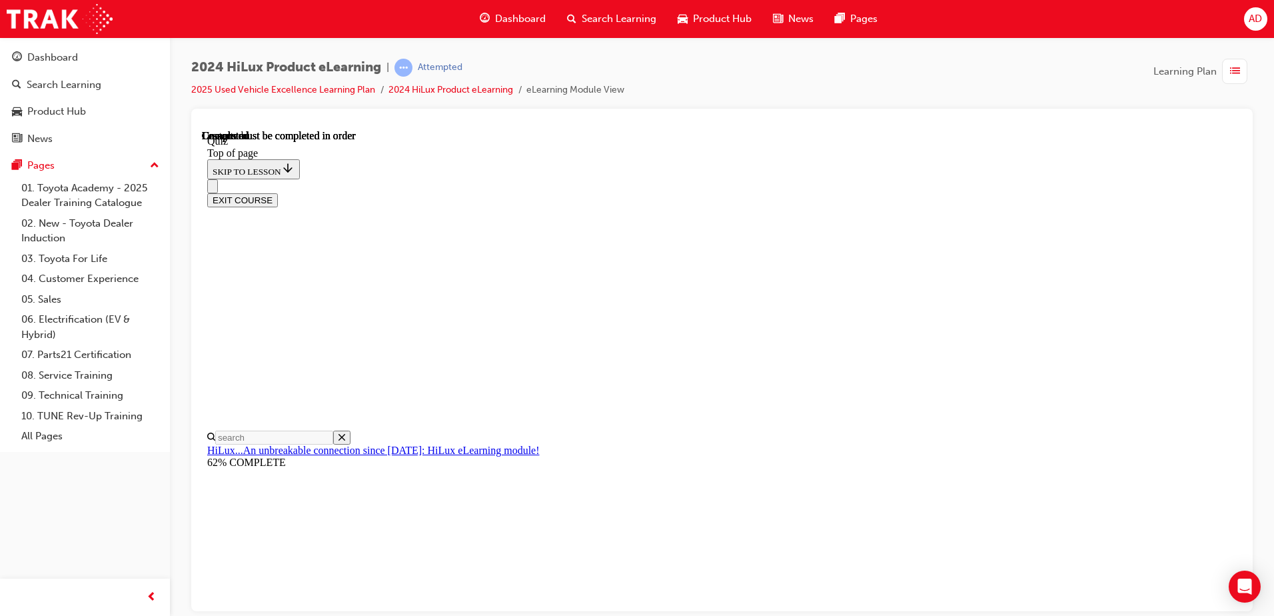
scroll to position [243, 0]
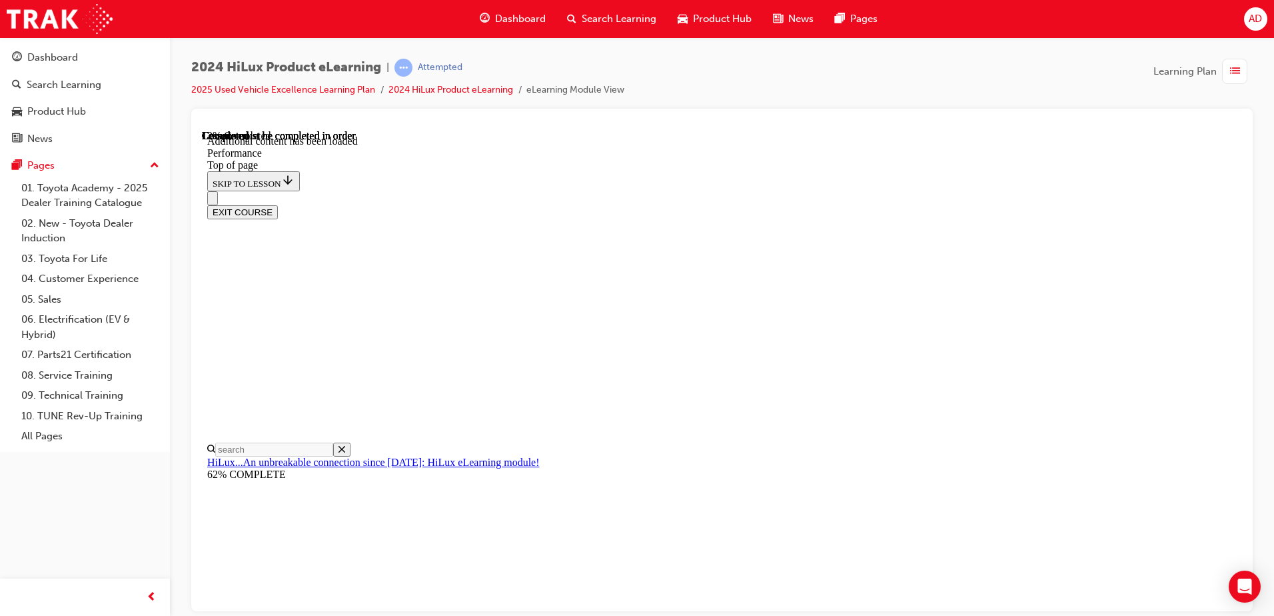
scroll to position [1067, 0]
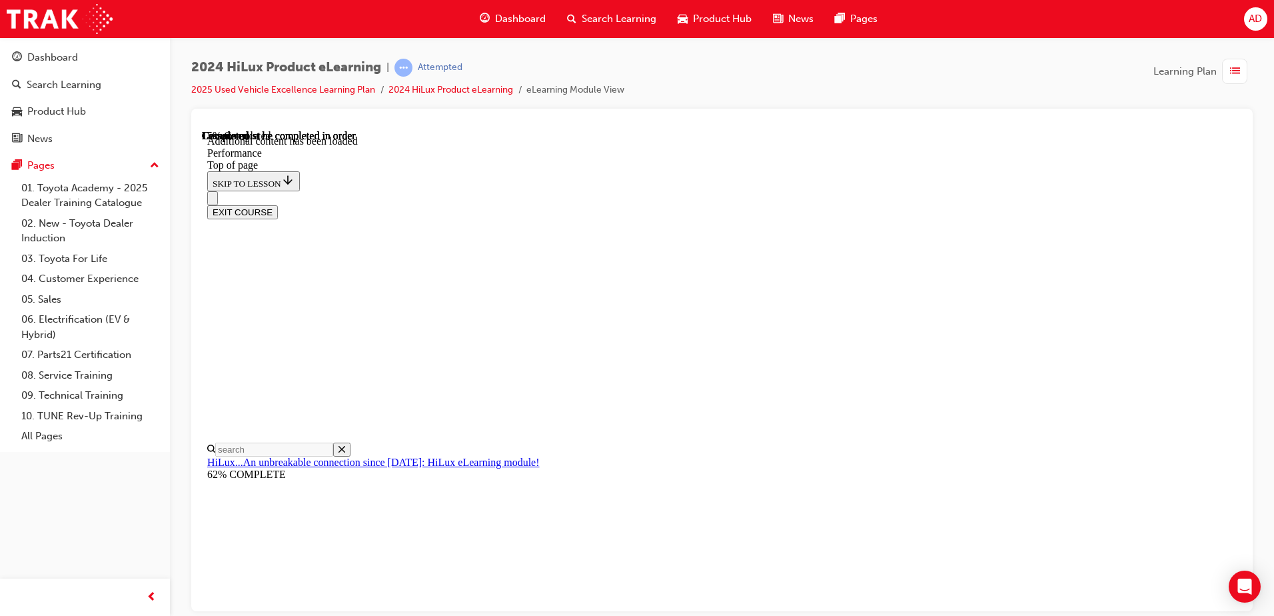
scroll to position [1267, 0]
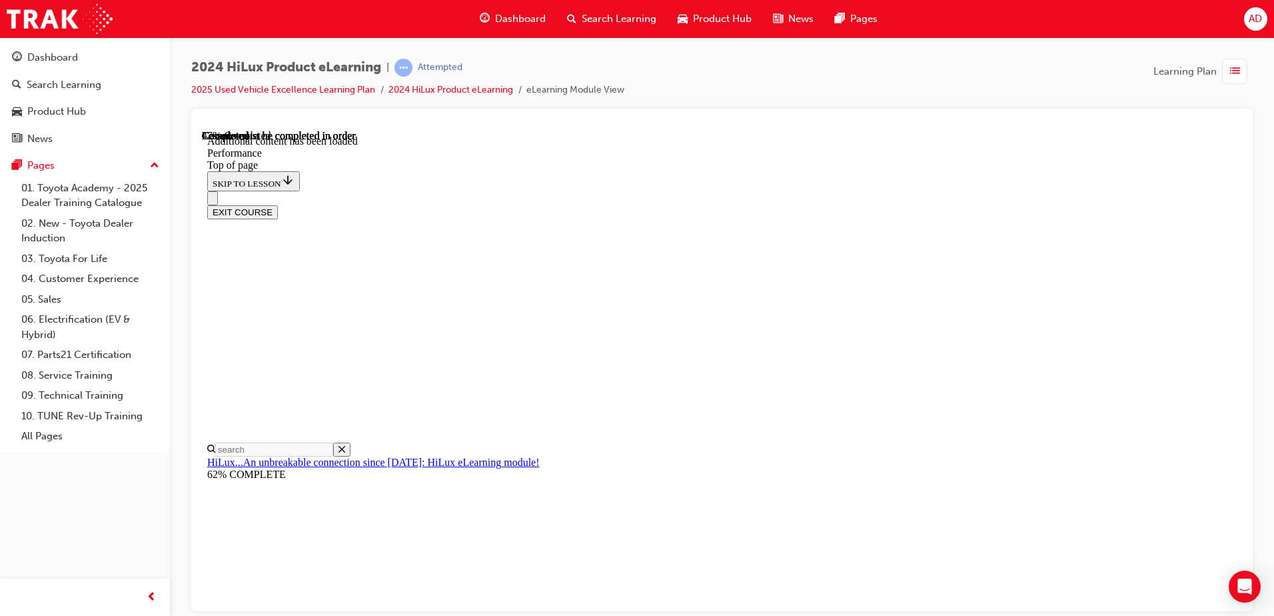
drag, startPoint x: 724, startPoint y: 428, endPoint x: 496, endPoint y: 399, distance: 229.8
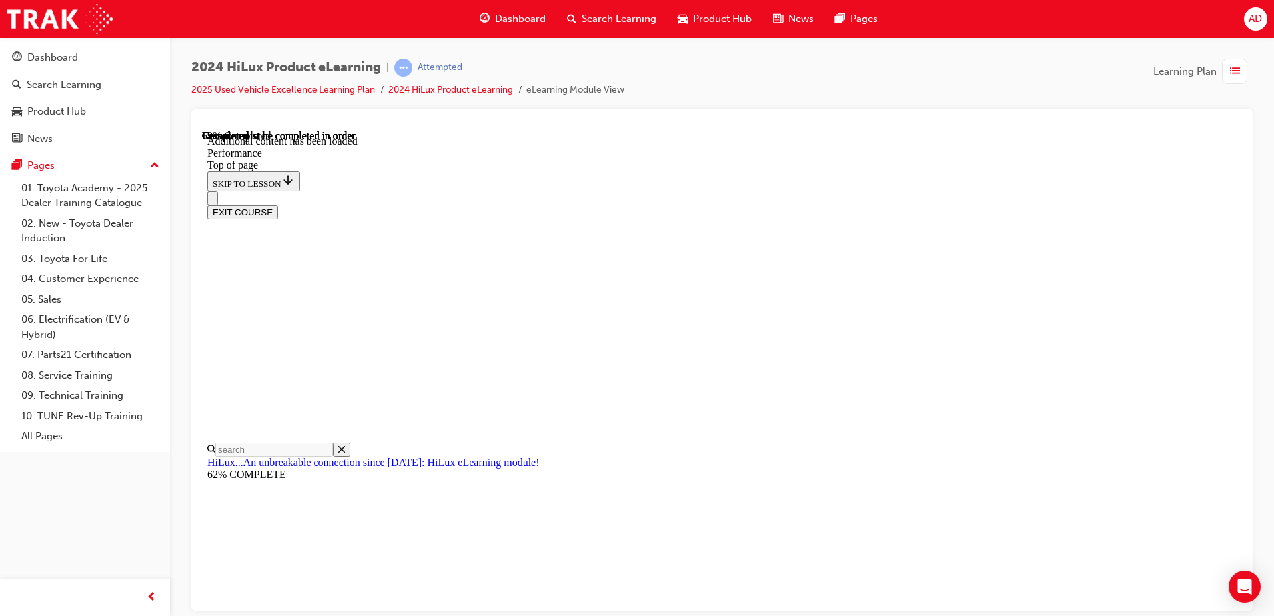
drag, startPoint x: 644, startPoint y: 482, endPoint x: 706, endPoint y: 484, distance: 61.3
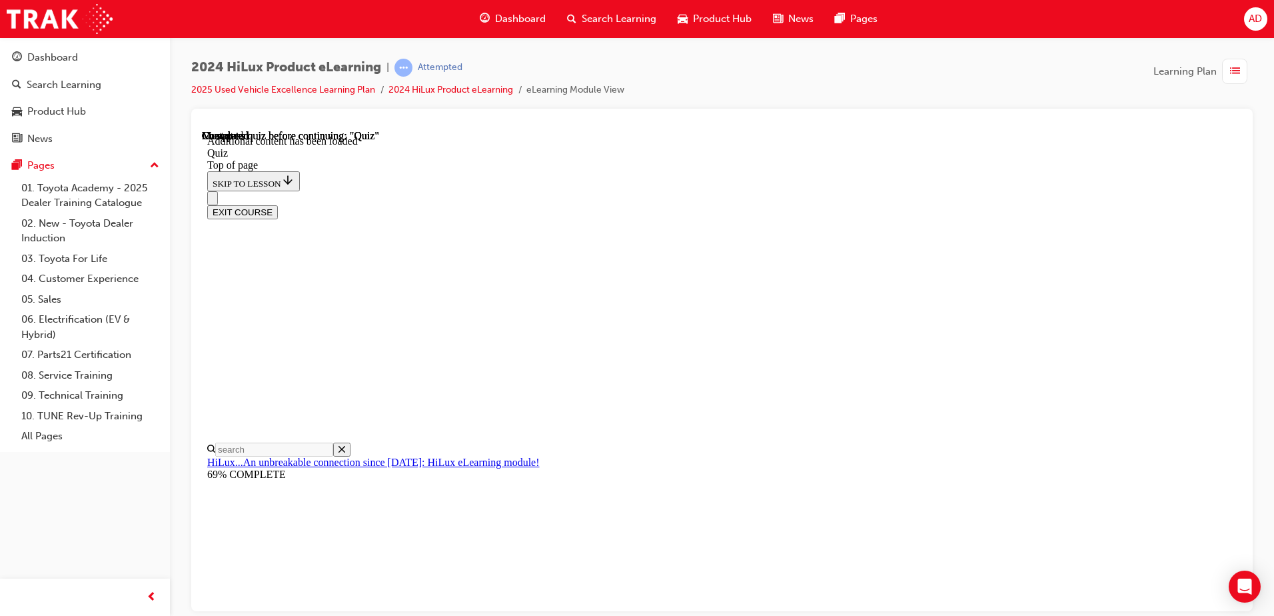
scroll to position [41, 0]
drag, startPoint x: 661, startPoint y: 329, endPoint x: 995, endPoint y: 320, distance: 333.9
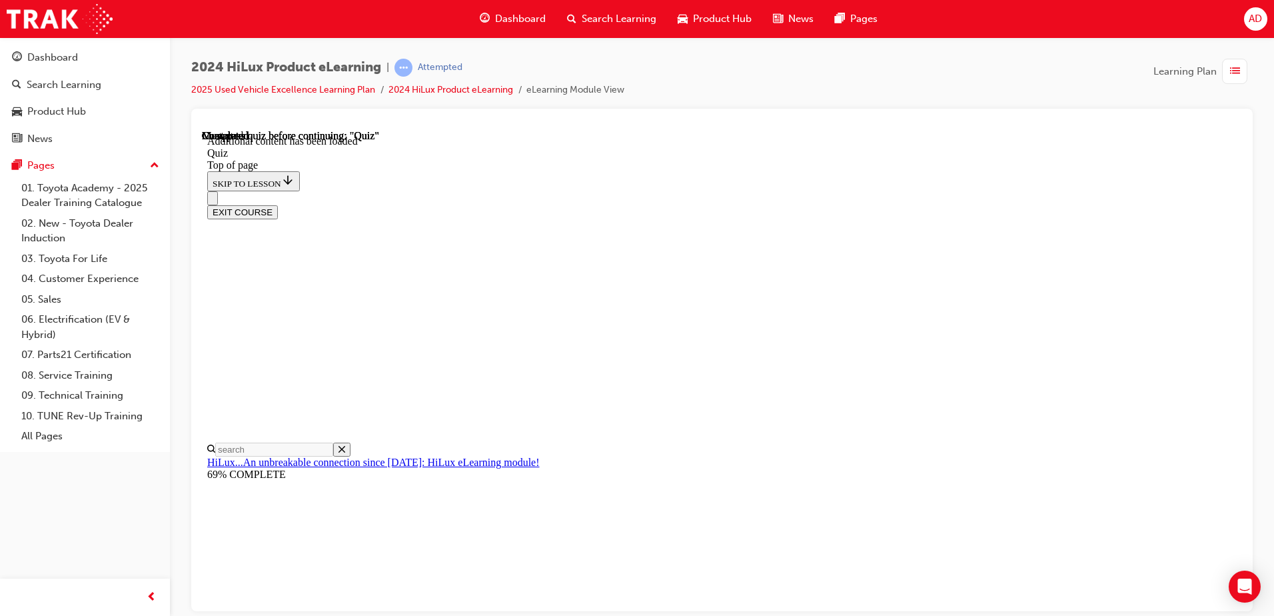
drag, startPoint x: 927, startPoint y: 348, endPoint x: 494, endPoint y: 248, distance: 444.5
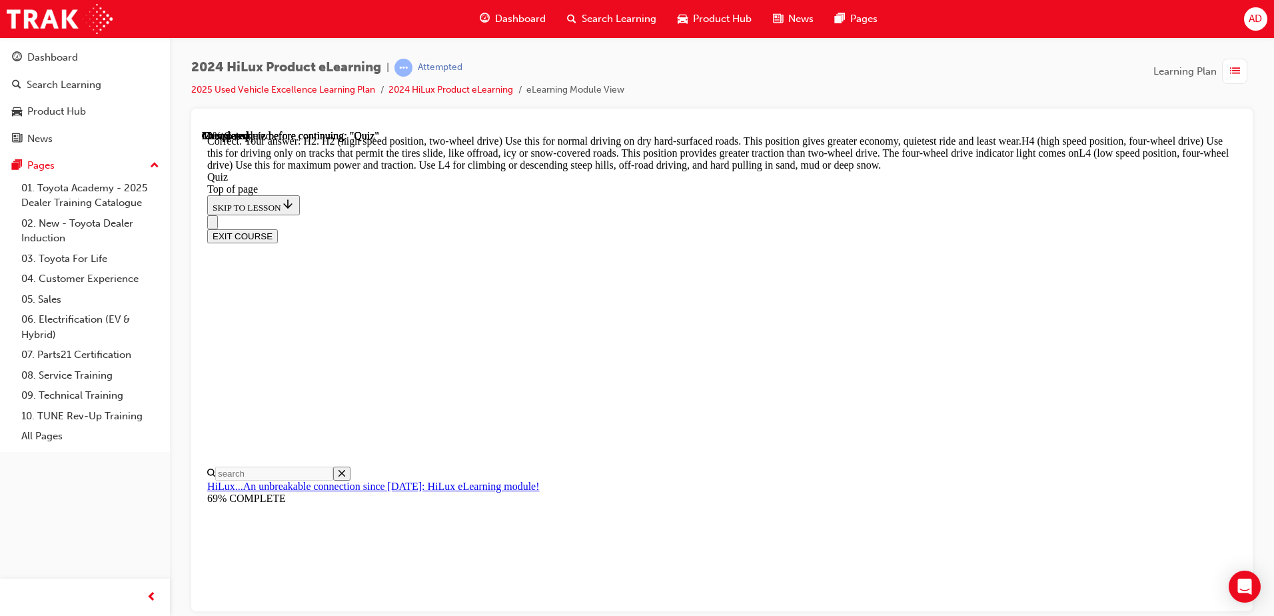
scroll to position [468, 0]
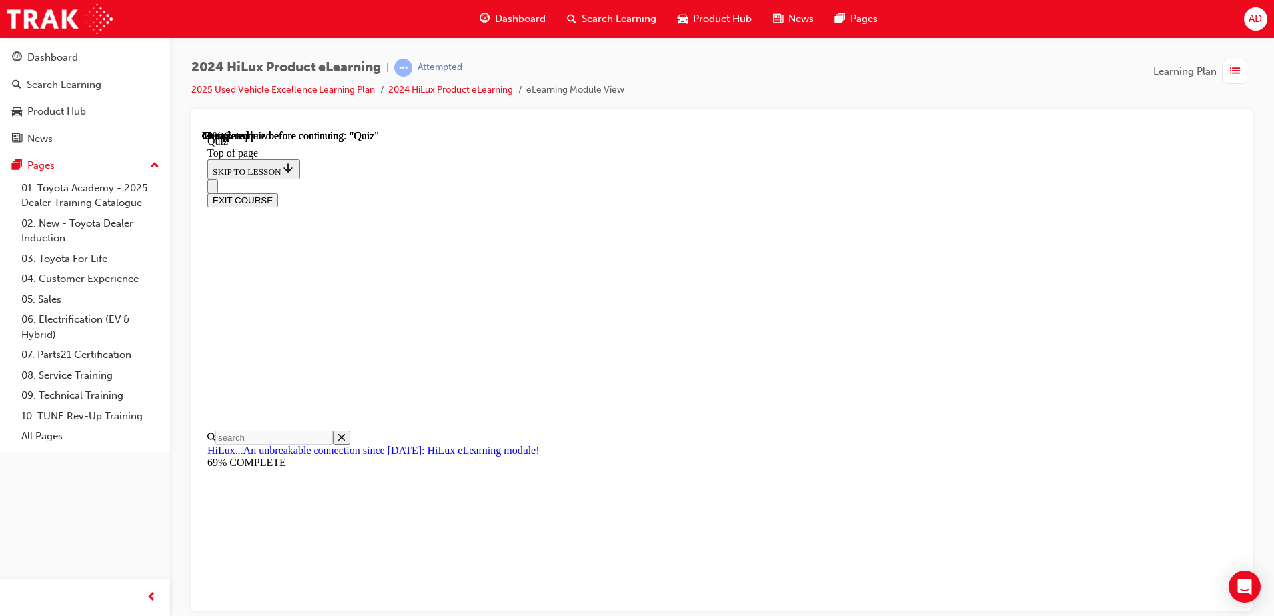
scroll to position [133, 0]
drag, startPoint x: 848, startPoint y: 223, endPoint x: 971, endPoint y: 235, distance: 123.8
drag, startPoint x: 666, startPoint y: 286, endPoint x: 511, endPoint y: 220, distance: 168.7
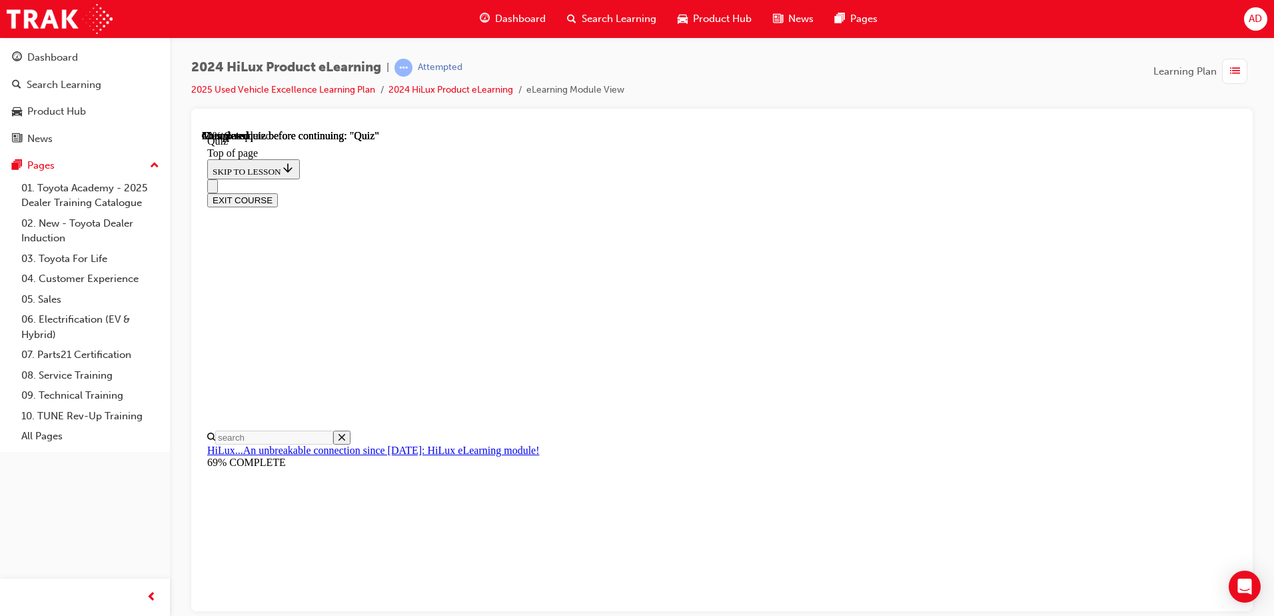
drag, startPoint x: 656, startPoint y: 257, endPoint x: 680, endPoint y: 256, distance: 24.0
drag, startPoint x: 734, startPoint y: 259, endPoint x: 782, endPoint y: 258, distance: 48.0
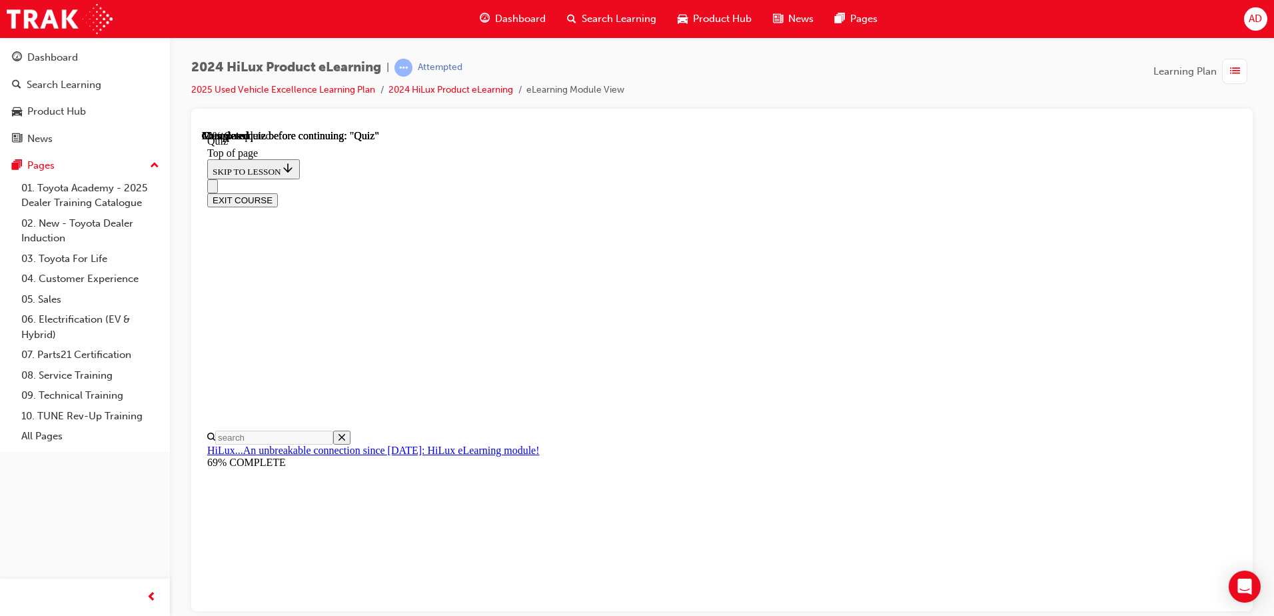
drag, startPoint x: 963, startPoint y: 230, endPoint x: 1052, endPoint y: 231, distance: 89.3
drag, startPoint x: 692, startPoint y: 263, endPoint x: 706, endPoint y: 263, distance: 14.7
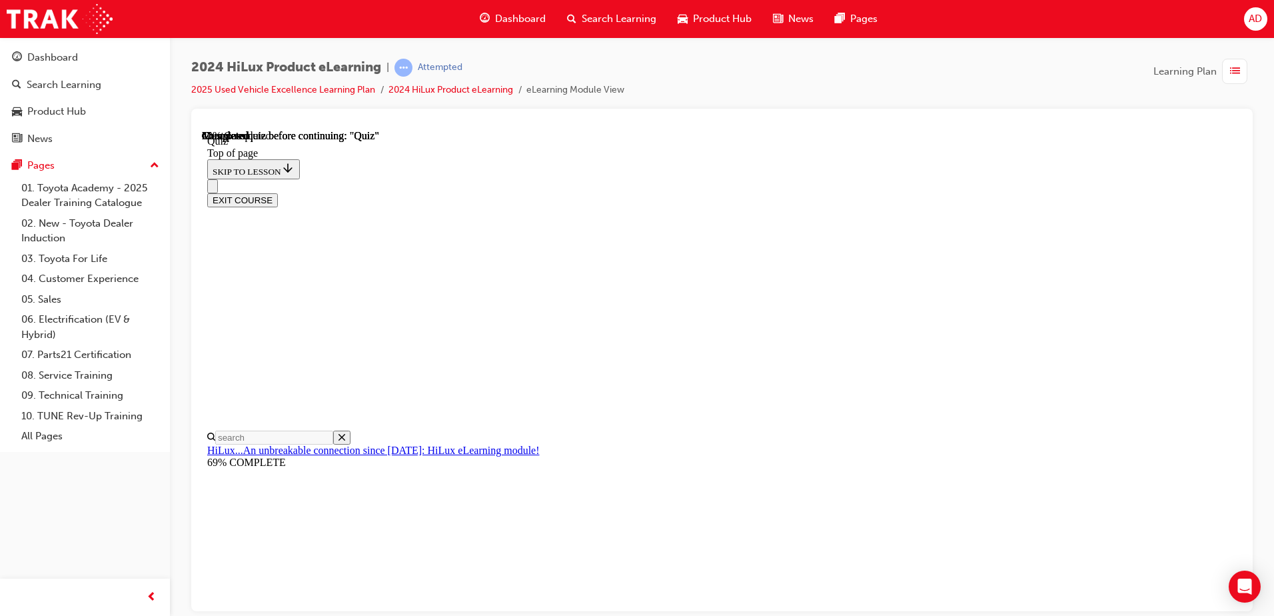
drag, startPoint x: 804, startPoint y: 257, endPoint x: 880, endPoint y: 257, distance: 75.3
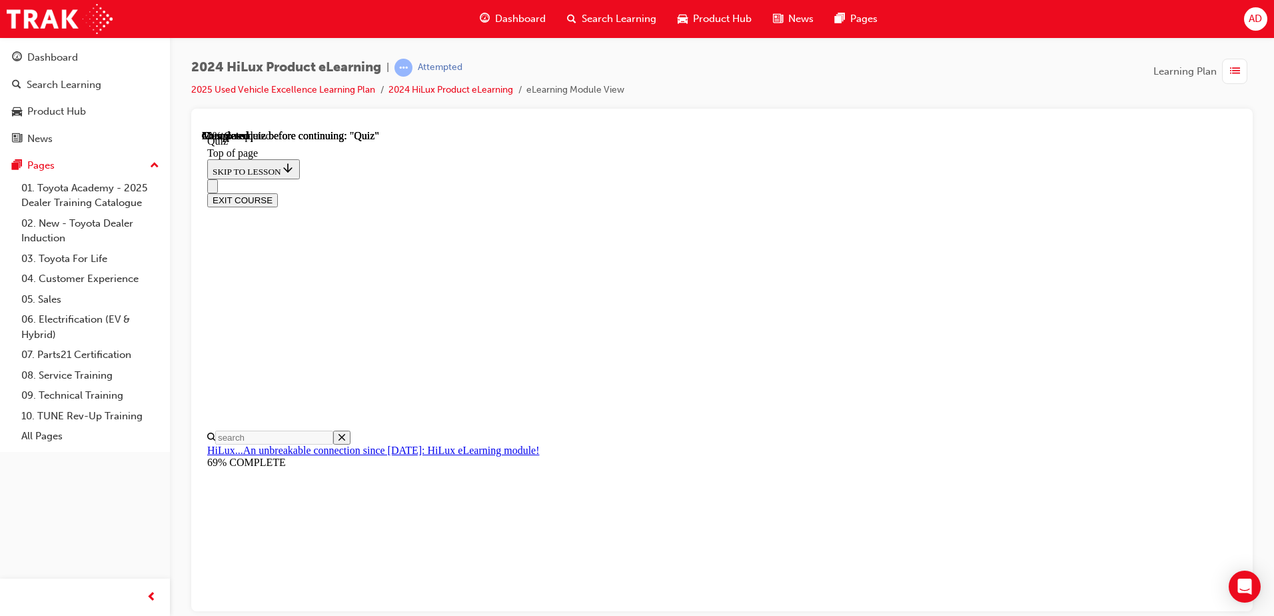
drag, startPoint x: 913, startPoint y: 258, endPoint x: 1117, endPoint y: 251, distance: 204.7
drag, startPoint x: 594, startPoint y: 237, endPoint x: 882, endPoint y: 203, distance: 289.8
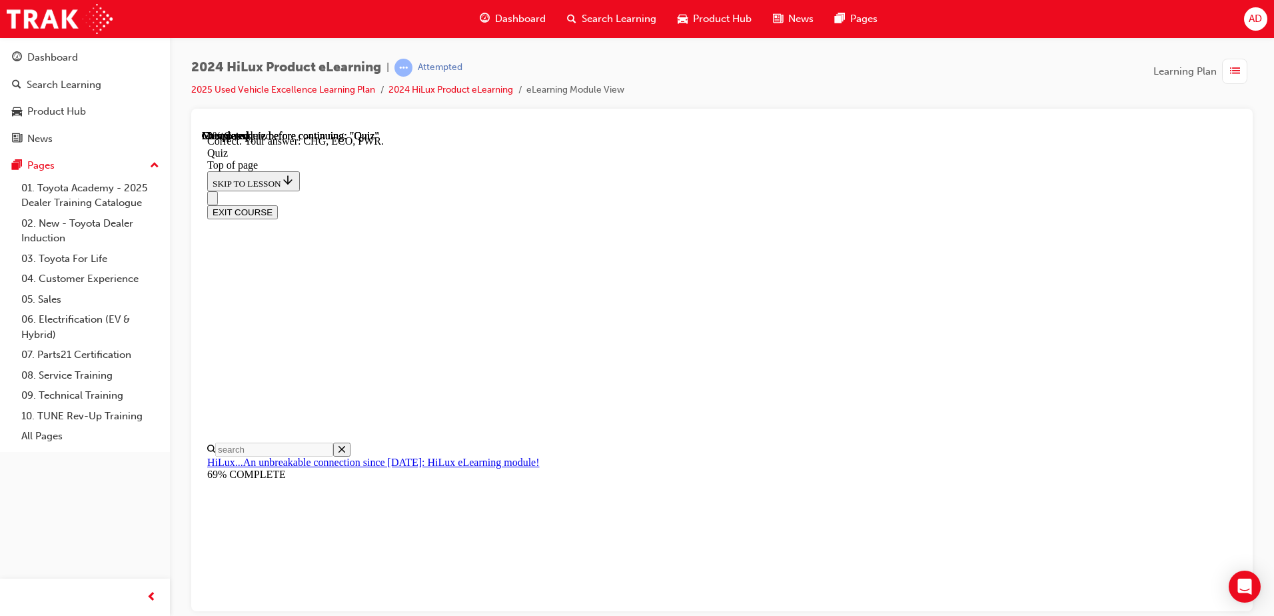
scroll to position [429, 0]
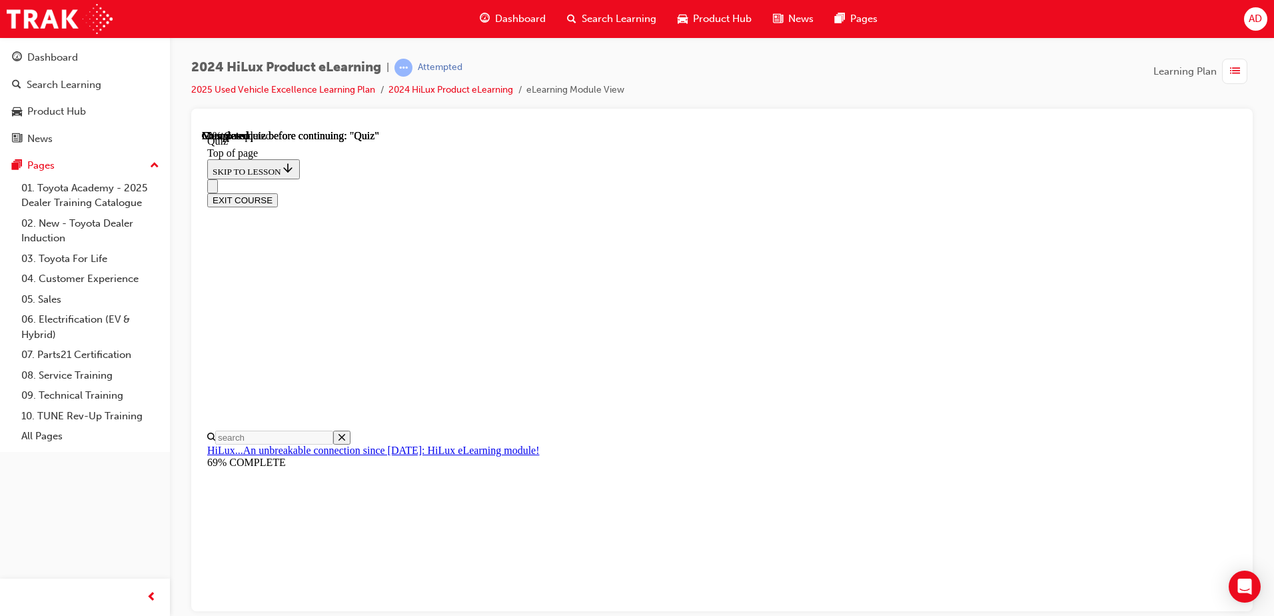
scroll to position [218, 0]
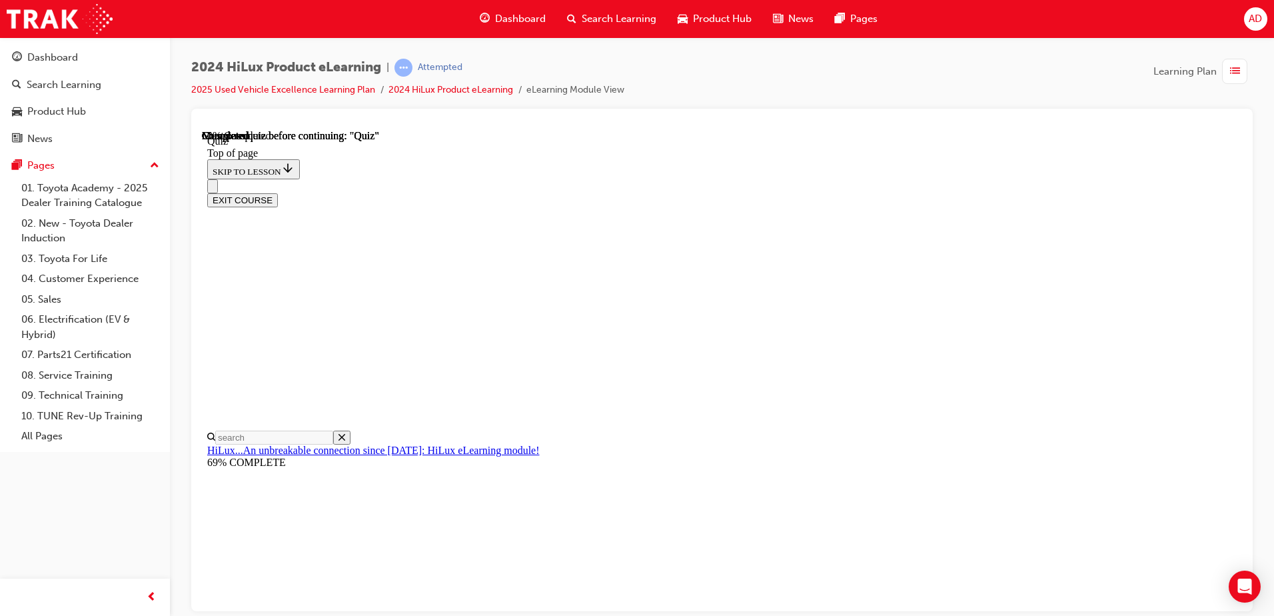
drag, startPoint x: 840, startPoint y: 484, endPoint x: 835, endPoint y: 459, distance: 25.1
drag, startPoint x: 835, startPoint y: 459, endPoint x: 749, endPoint y: 406, distance: 101.1
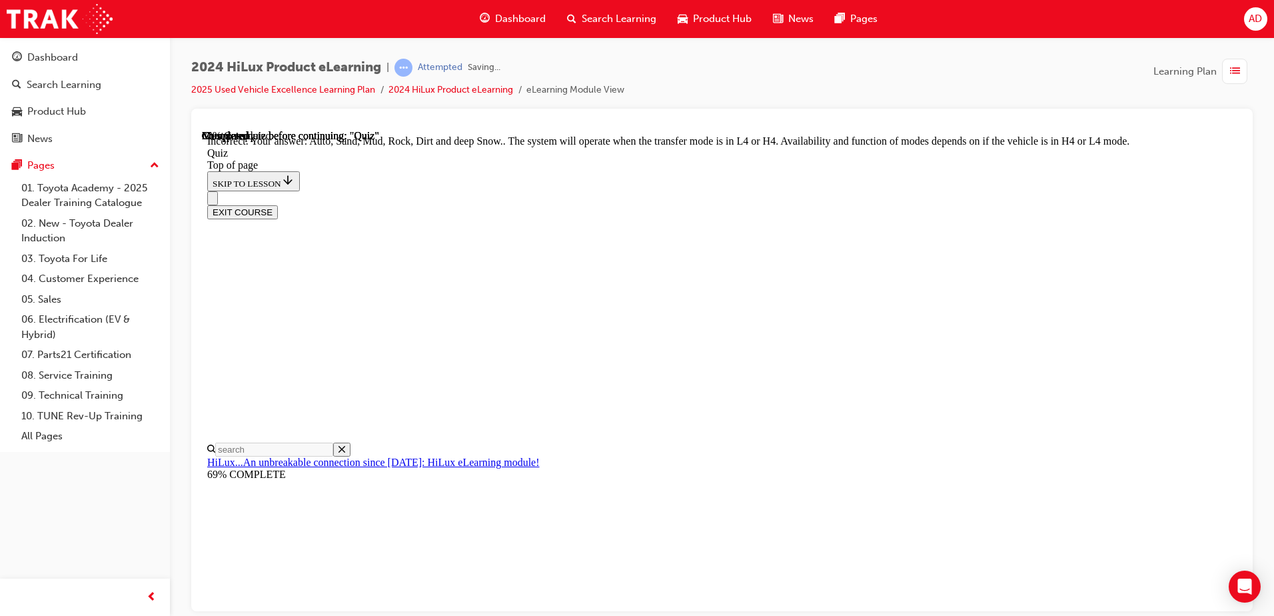
scroll to position [357, 0]
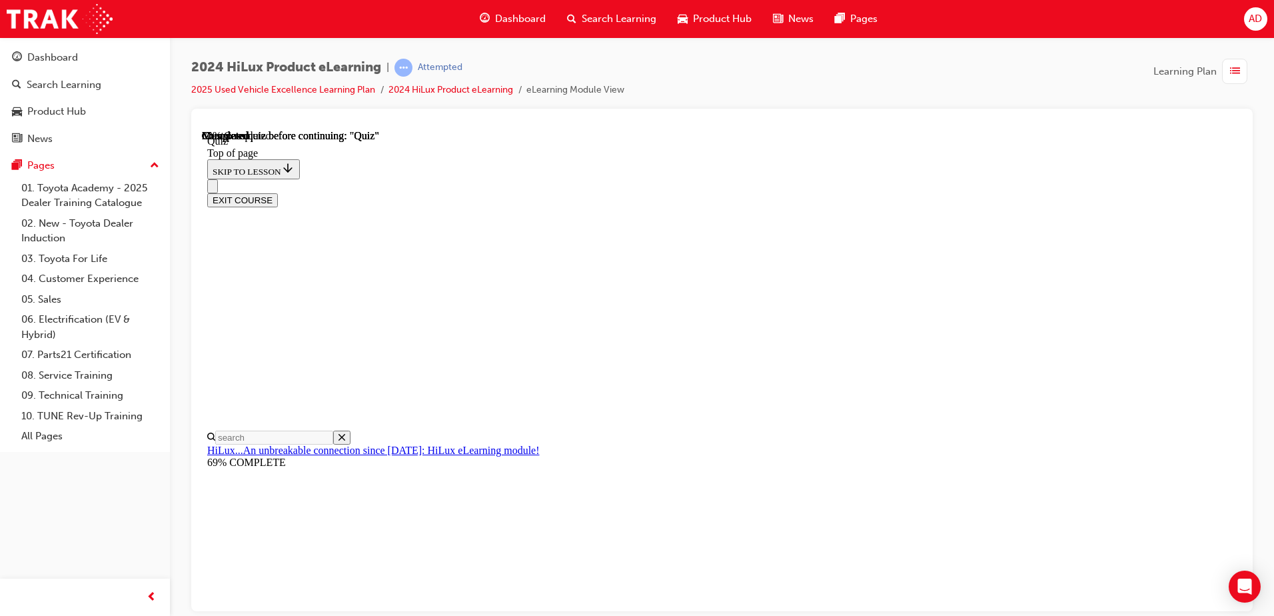
scroll to position [63, 0]
drag, startPoint x: 780, startPoint y: 382, endPoint x: 493, endPoint y: 286, distance: 302.1
drag, startPoint x: 746, startPoint y: 382, endPoint x: 575, endPoint y: 307, distance: 186.8
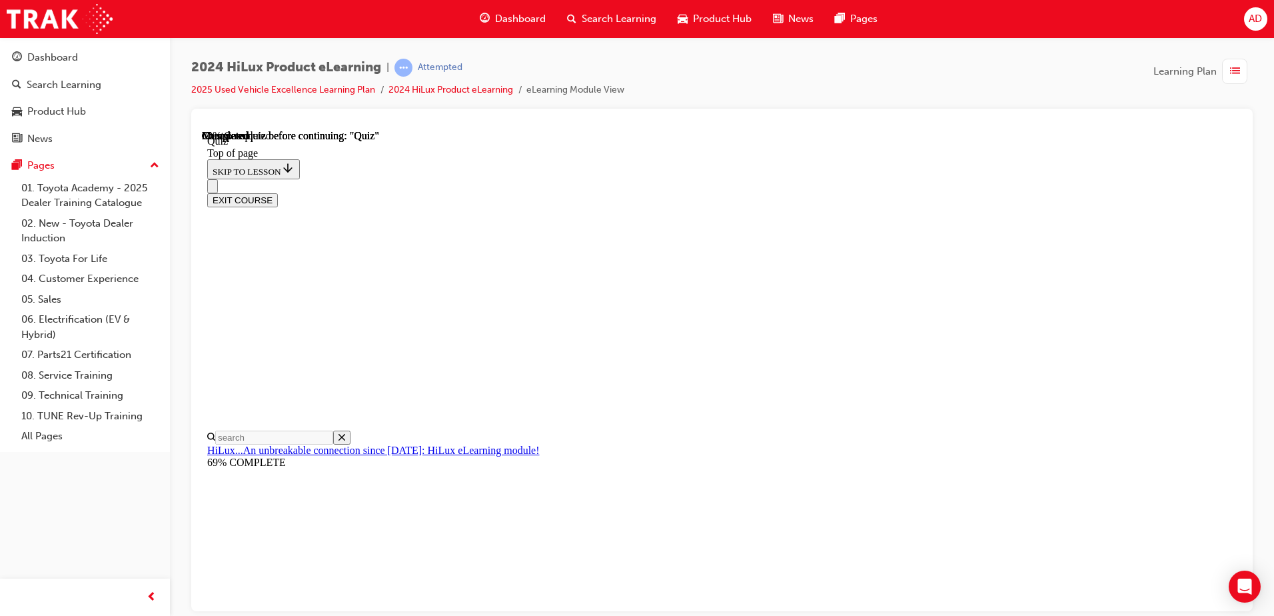
drag, startPoint x: 572, startPoint y: 289, endPoint x: 790, endPoint y: 381, distance: 236.7
drag, startPoint x: 728, startPoint y: 373, endPoint x: 734, endPoint y: 379, distance: 8.5
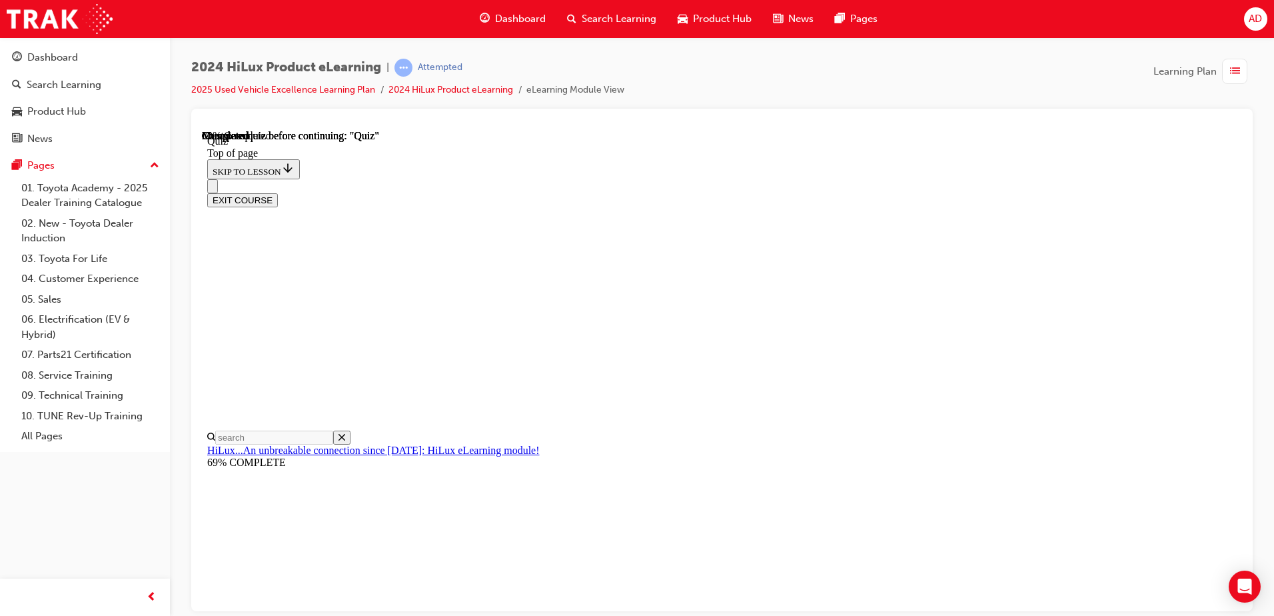
drag, startPoint x: 724, startPoint y: 376, endPoint x: 736, endPoint y: 386, distance: 15.6
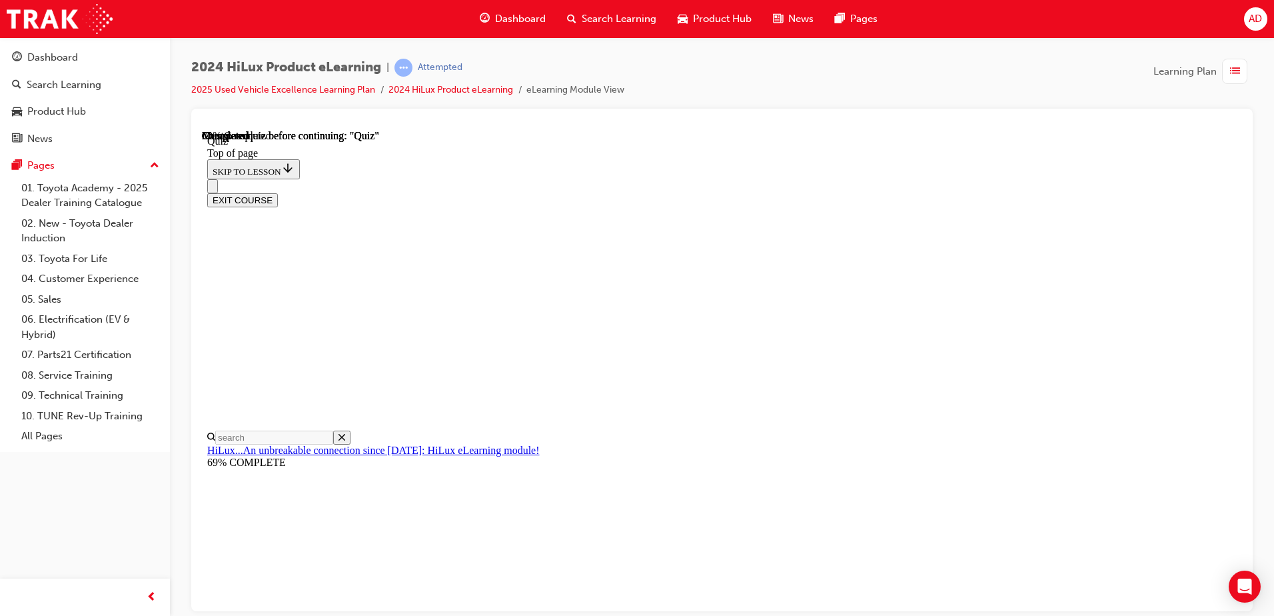
scroll to position [197, 0]
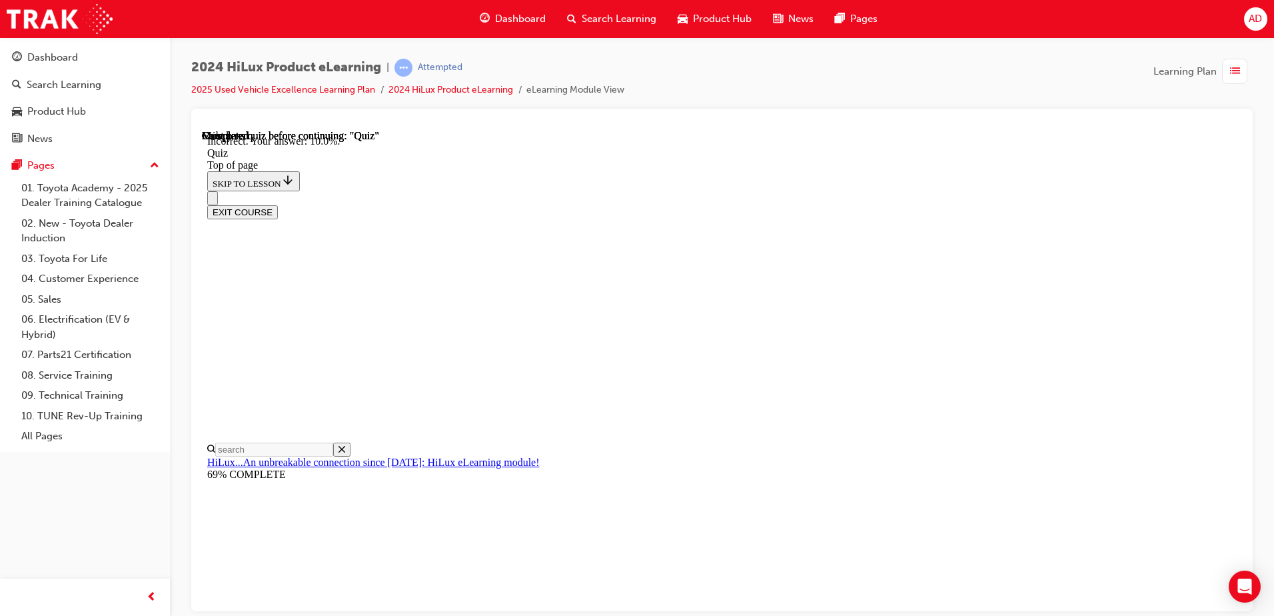
scroll to position [305, 0]
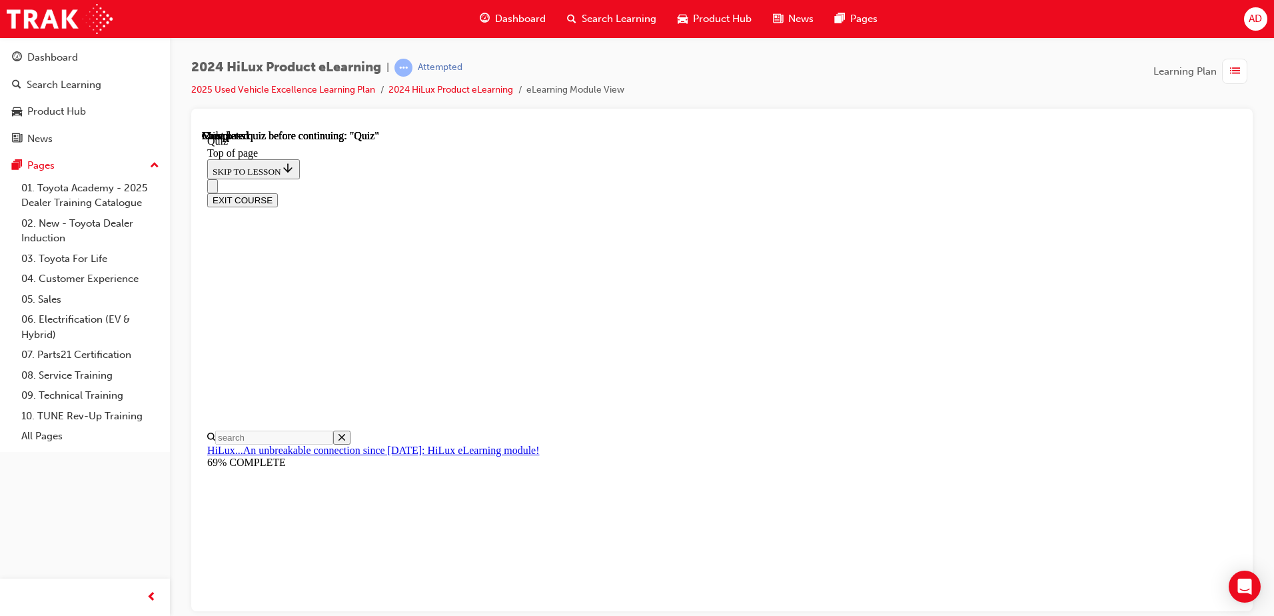
scroll to position [243, 0]
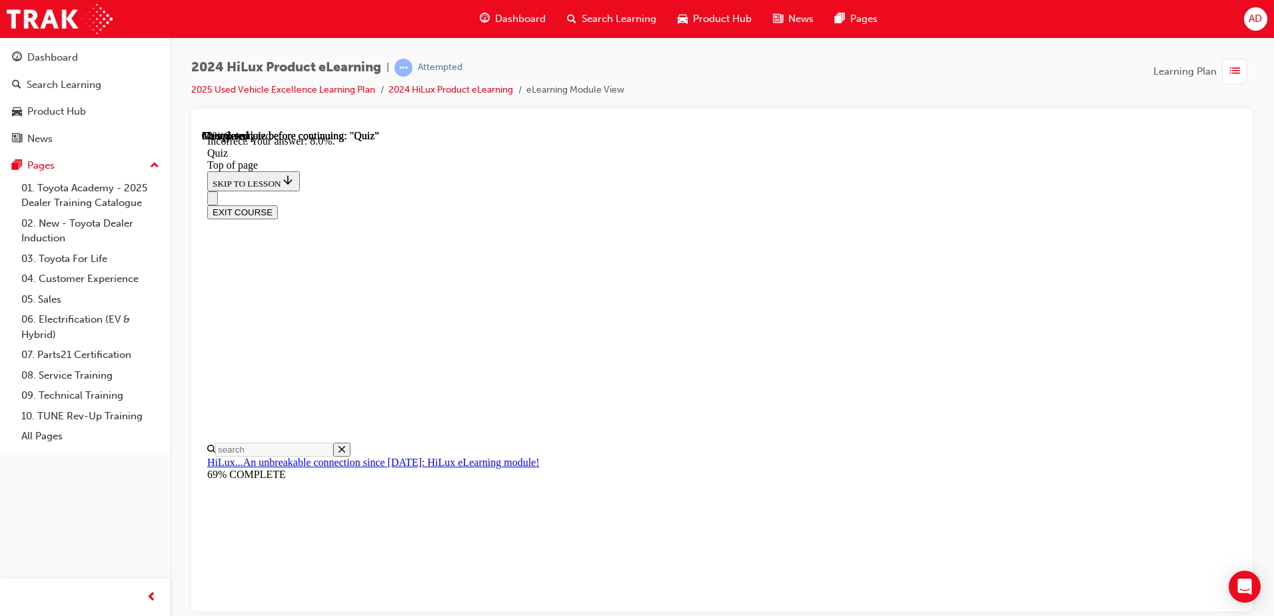
scroll to position [305, 0]
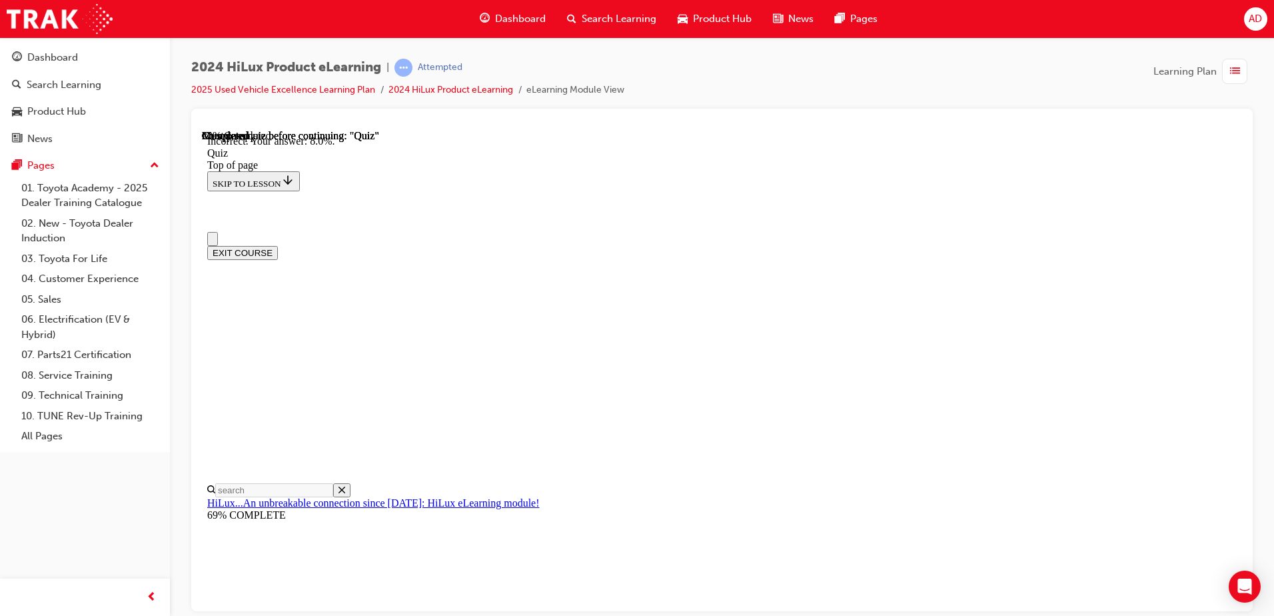
scroll to position [218, 0]
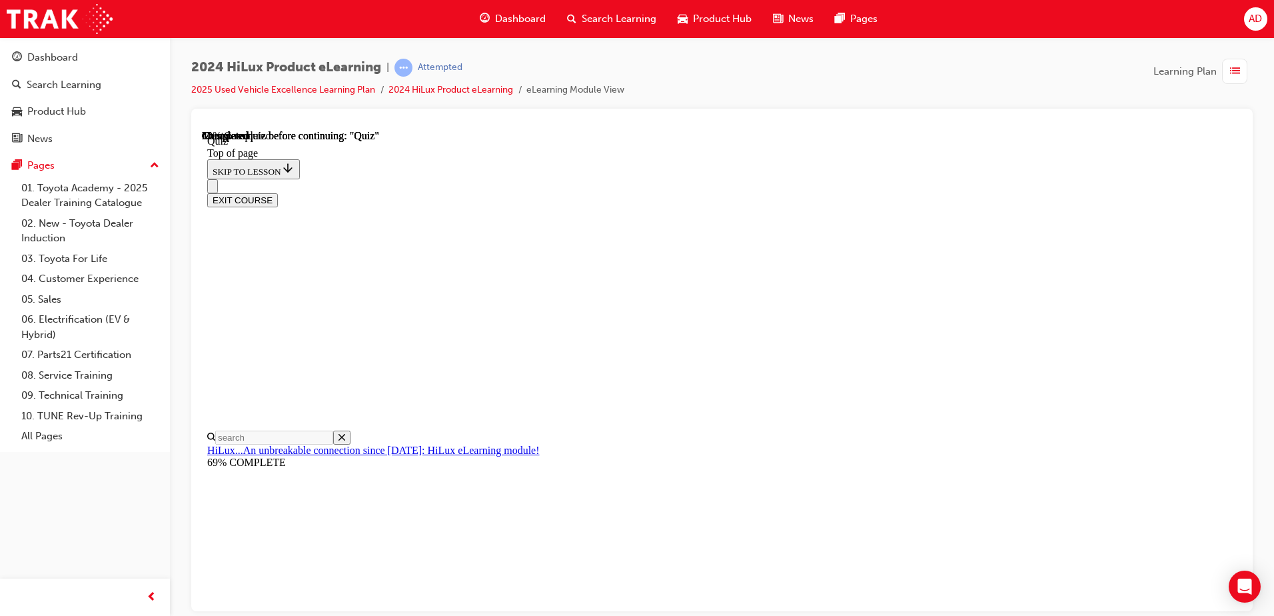
drag, startPoint x: 584, startPoint y: 248, endPoint x: 1129, endPoint y: 338, distance: 552.5
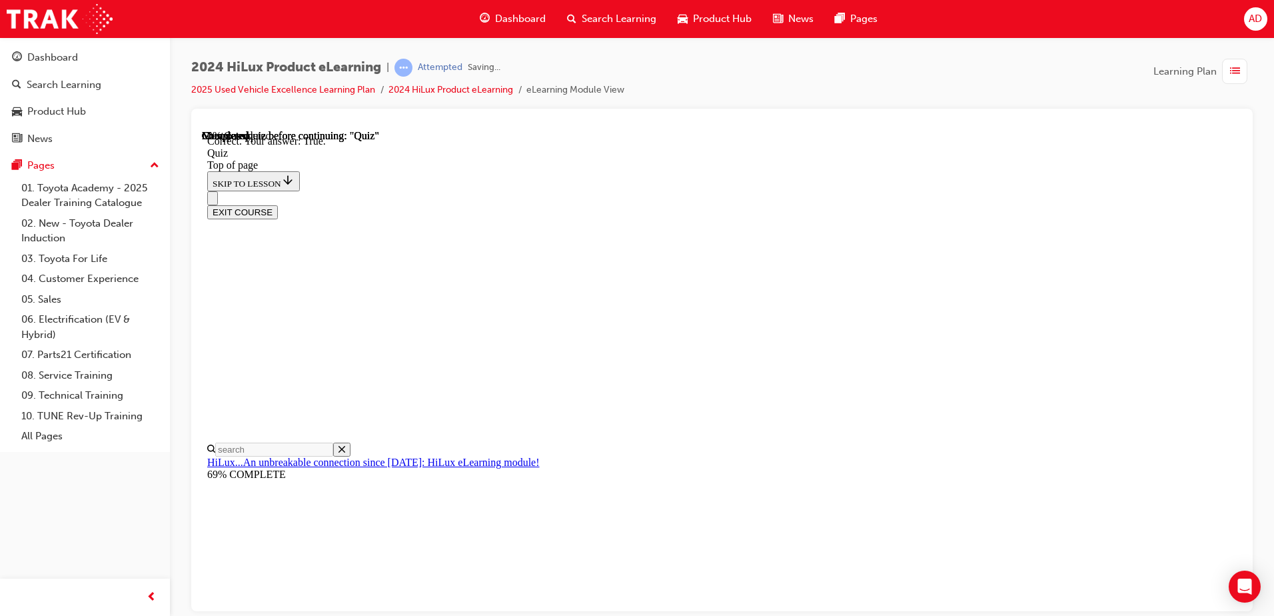
scroll to position [153, 0]
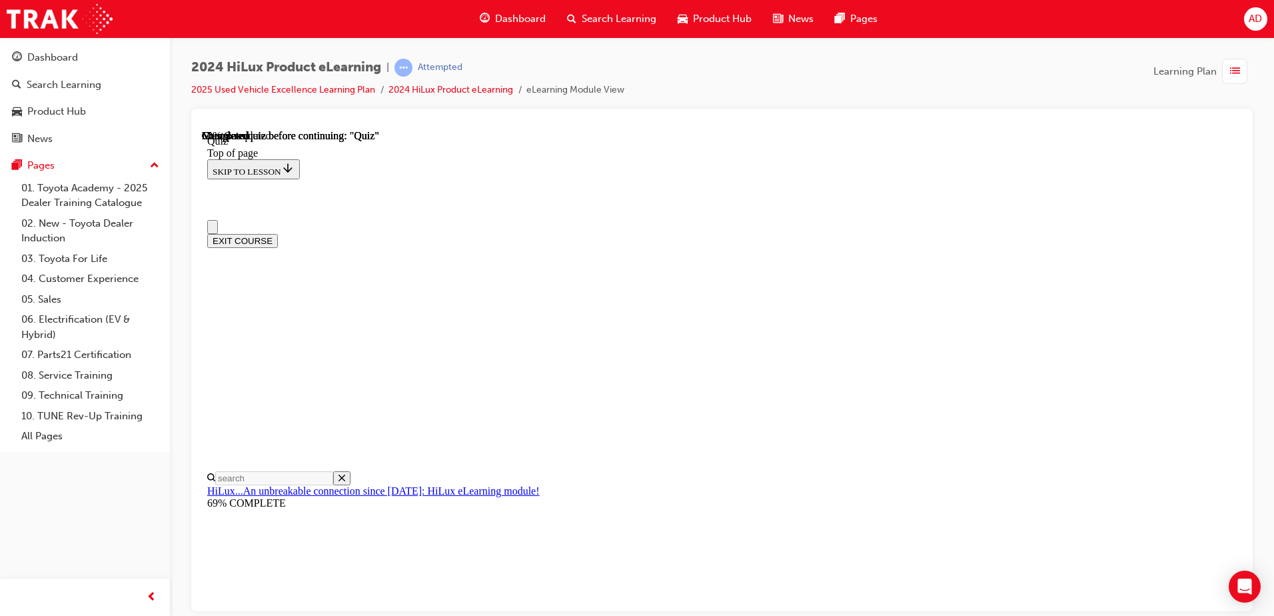
scroll to position [0, 0]
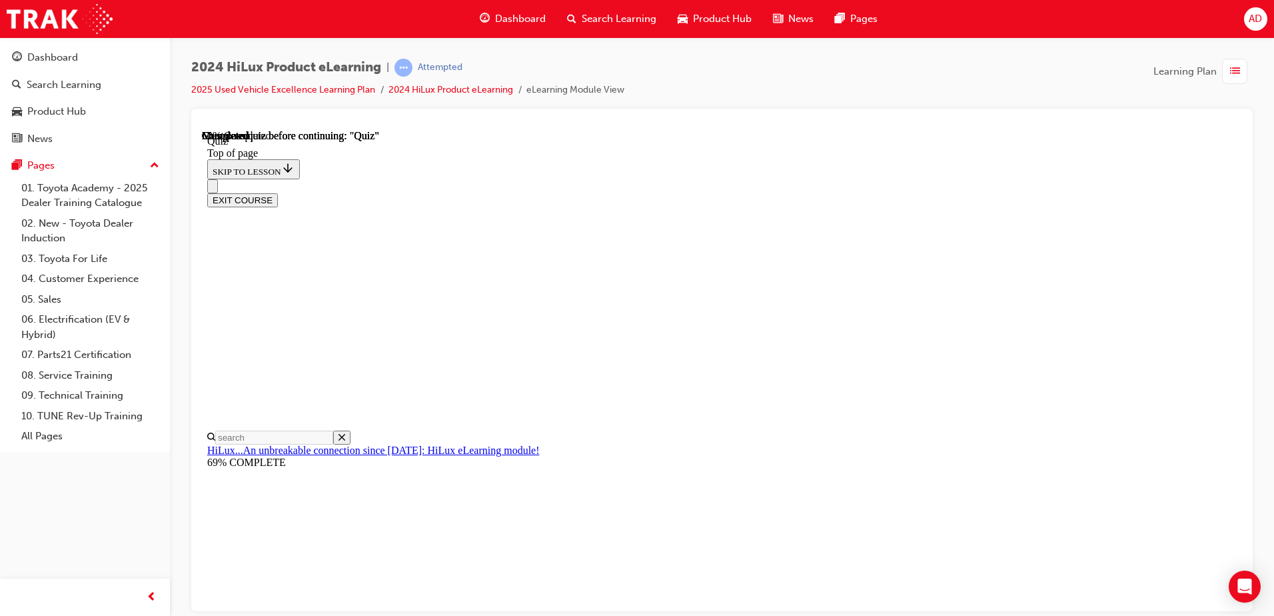
scroll to position [200, 0]
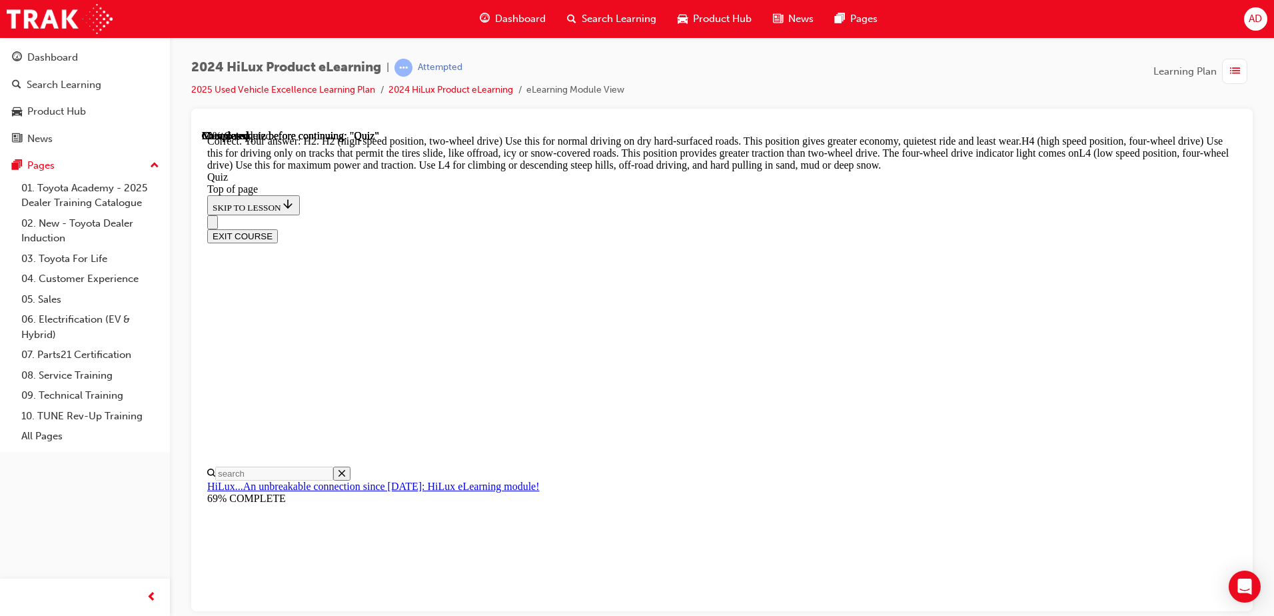
scroll to position [468, 0]
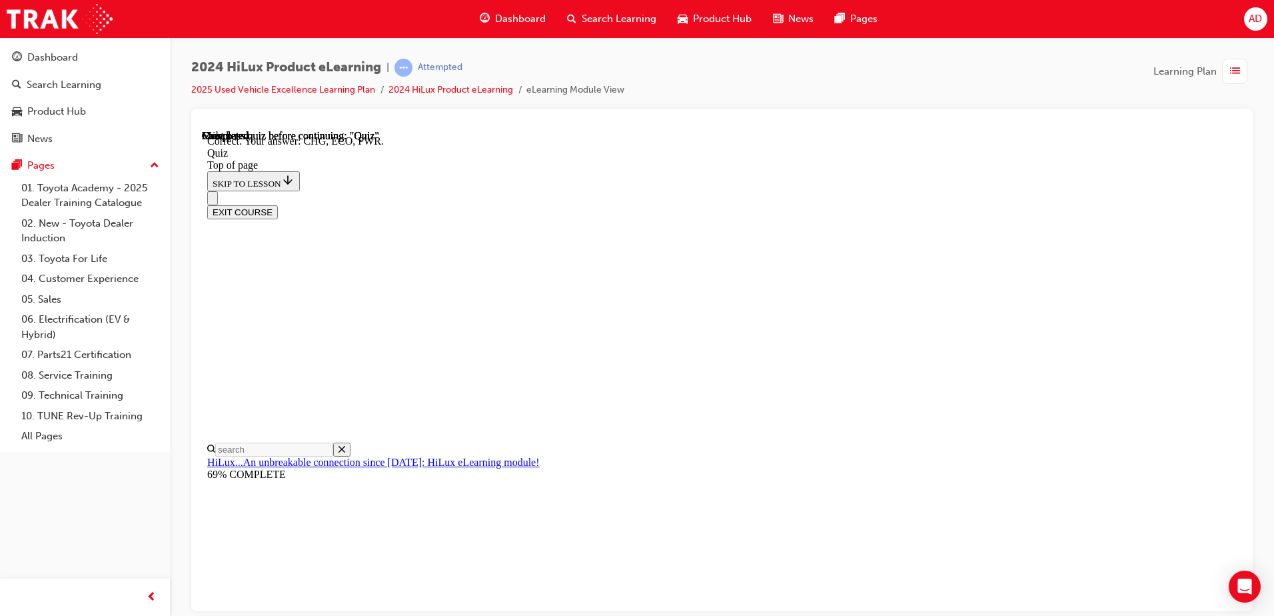
scroll to position [429, 0]
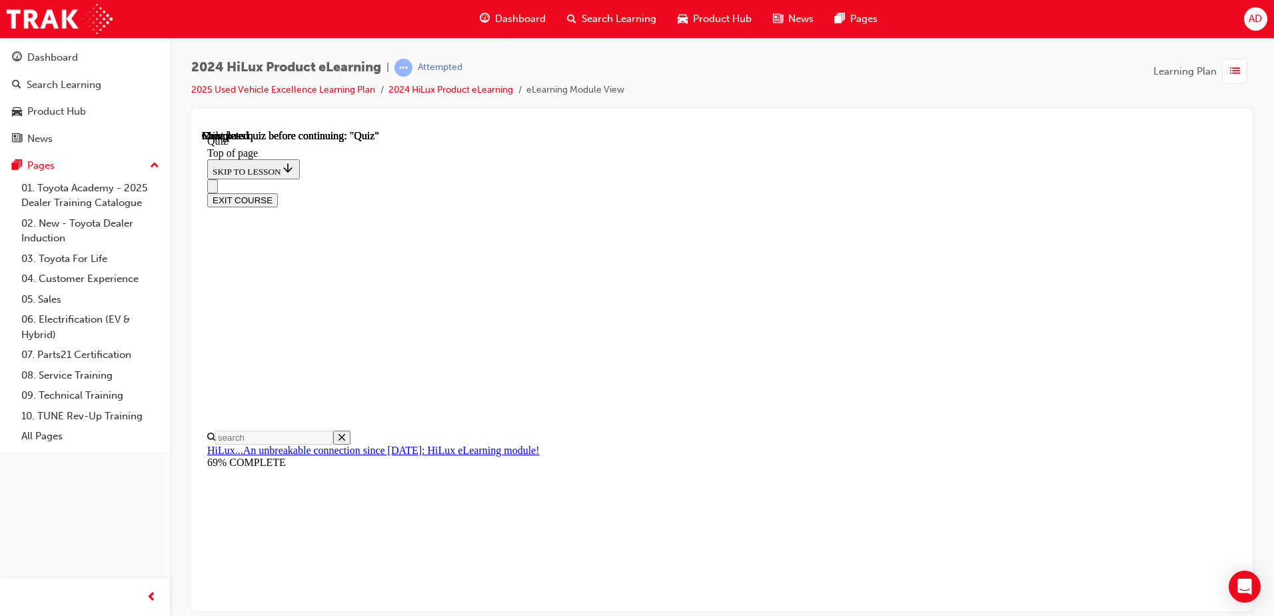
scroll to position [243, 0]
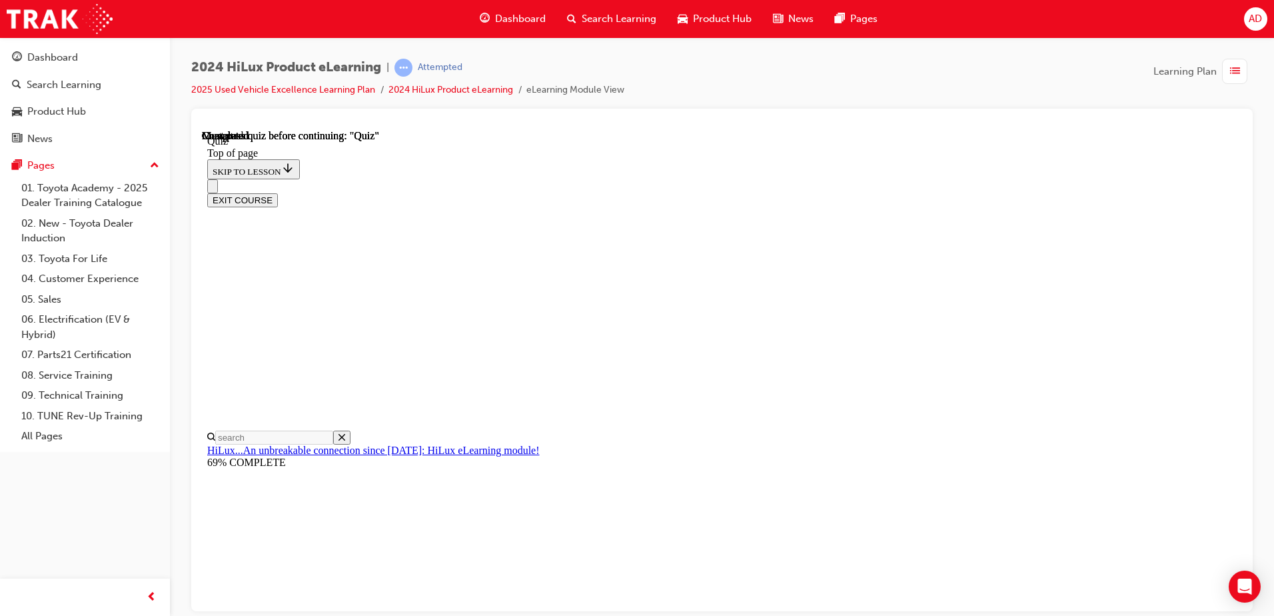
scroll to position [387, 0]
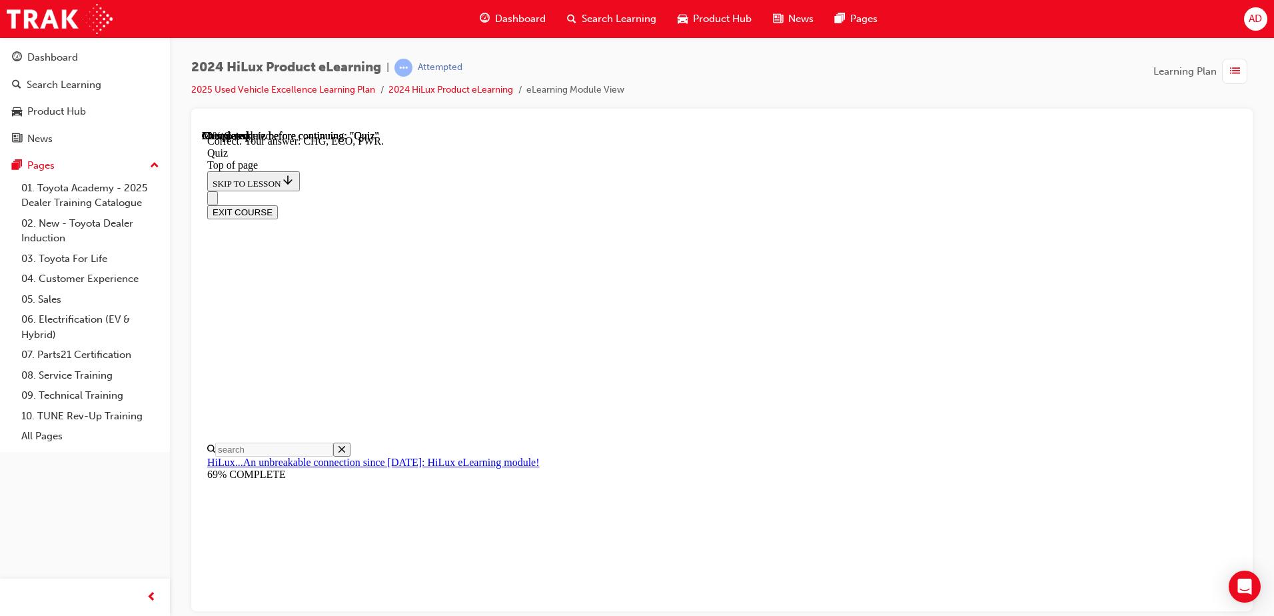
scroll to position [429, 0]
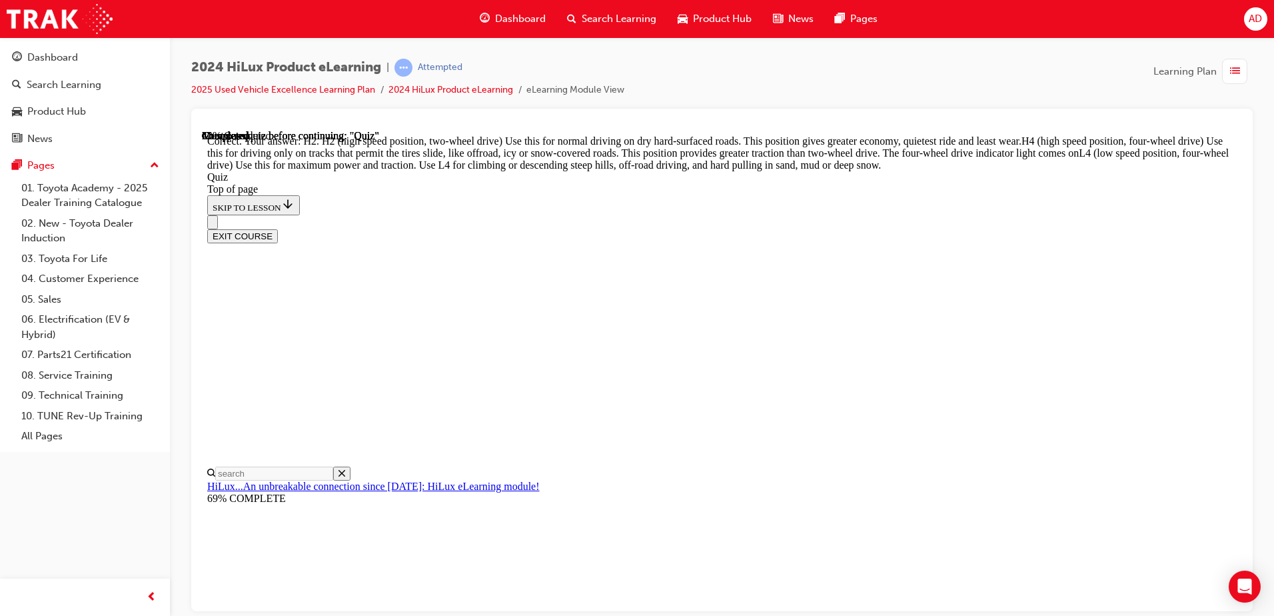
scroll to position [466, 0]
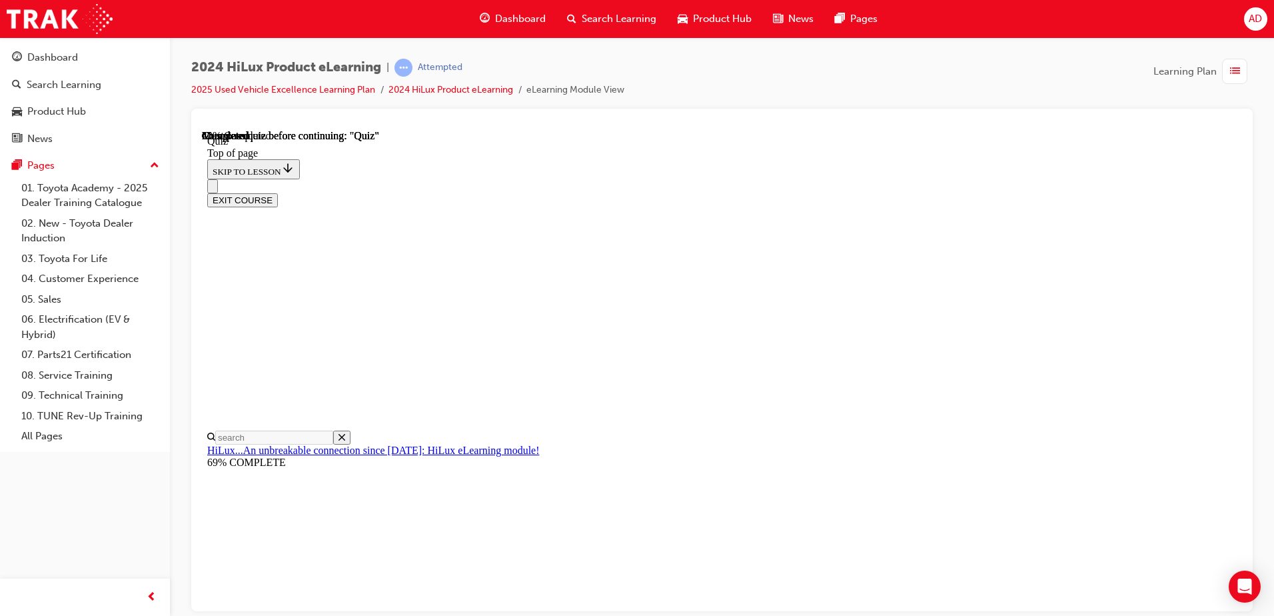
scroll to position [197, 0]
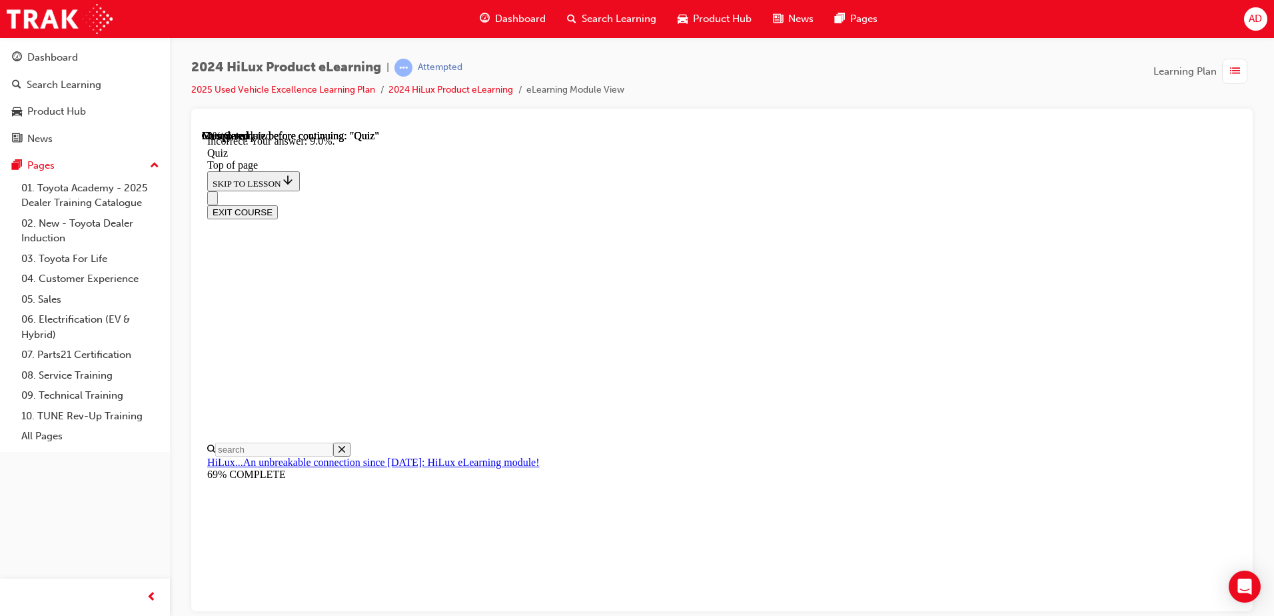
scroll to position [305, 0]
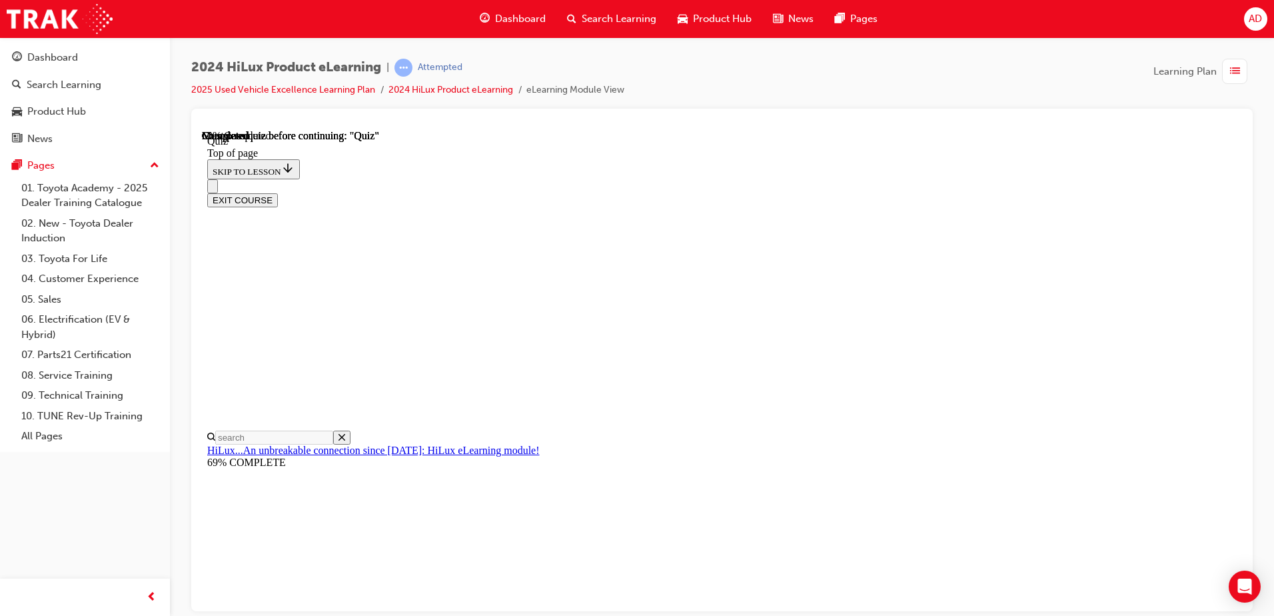
scroll to position [200, 0]
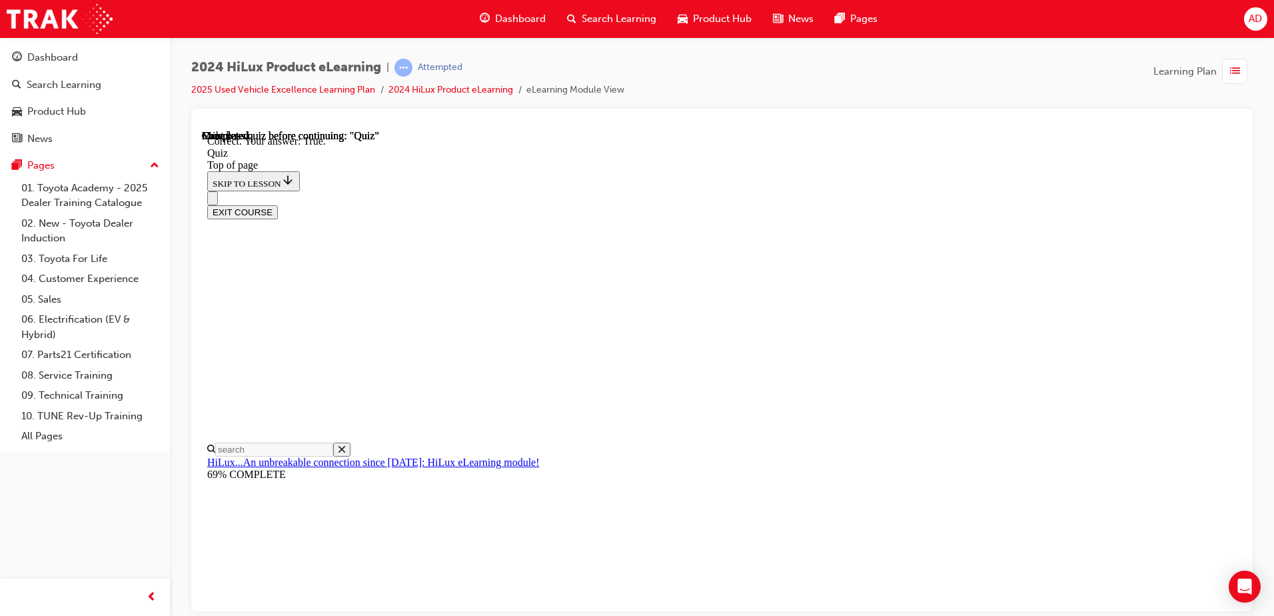
scroll to position [153, 0]
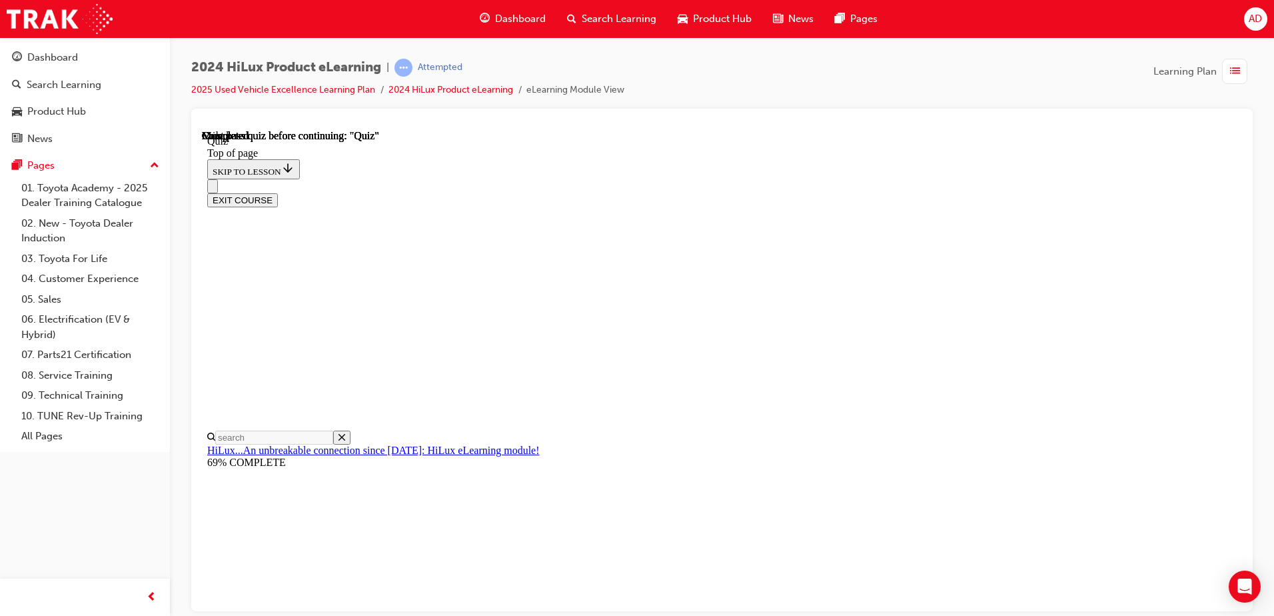
scroll to position [243, 0]
drag, startPoint x: 817, startPoint y: 485, endPoint x: 816, endPoint y: 492, distance: 6.7
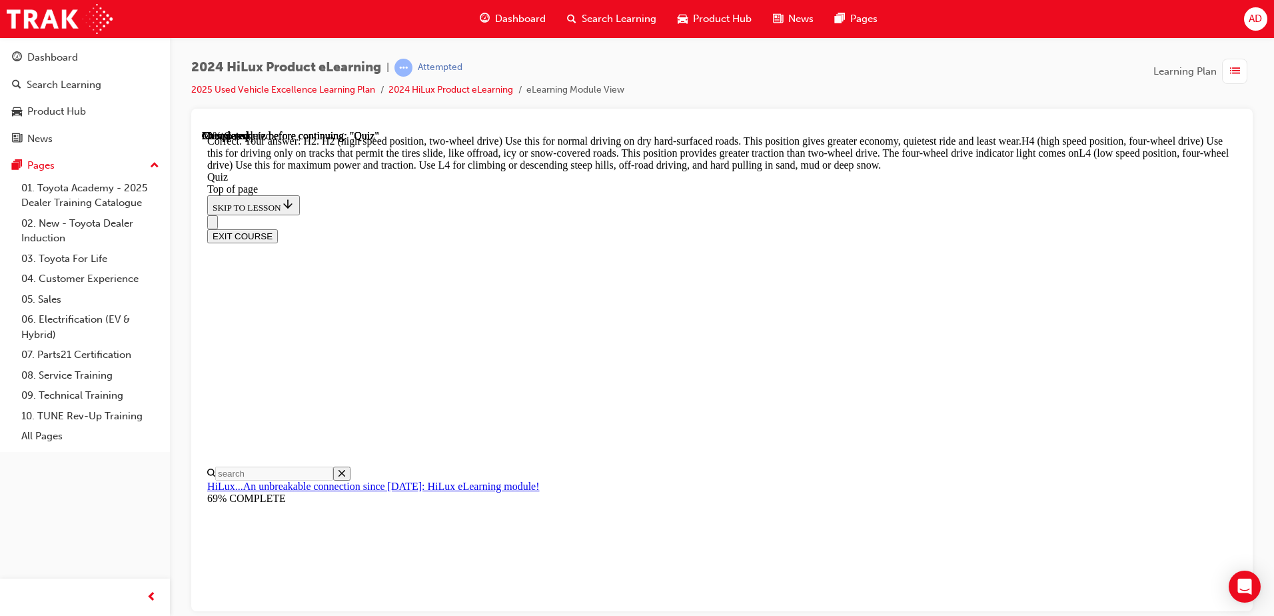
scroll to position [468, 0]
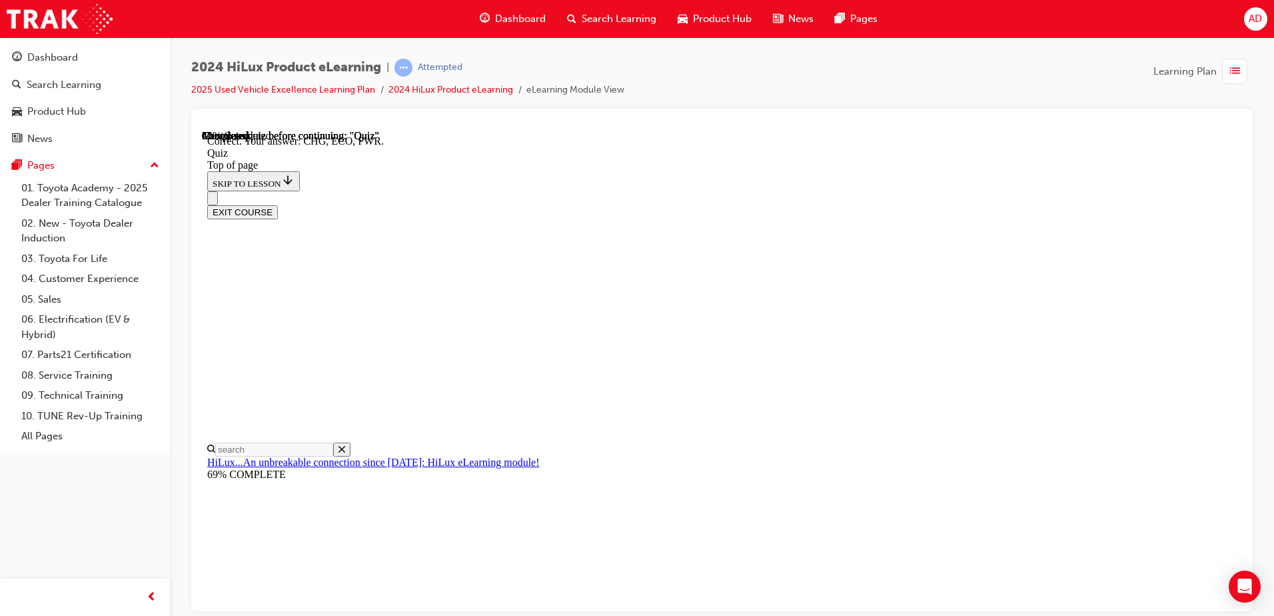
scroll to position [429, 0]
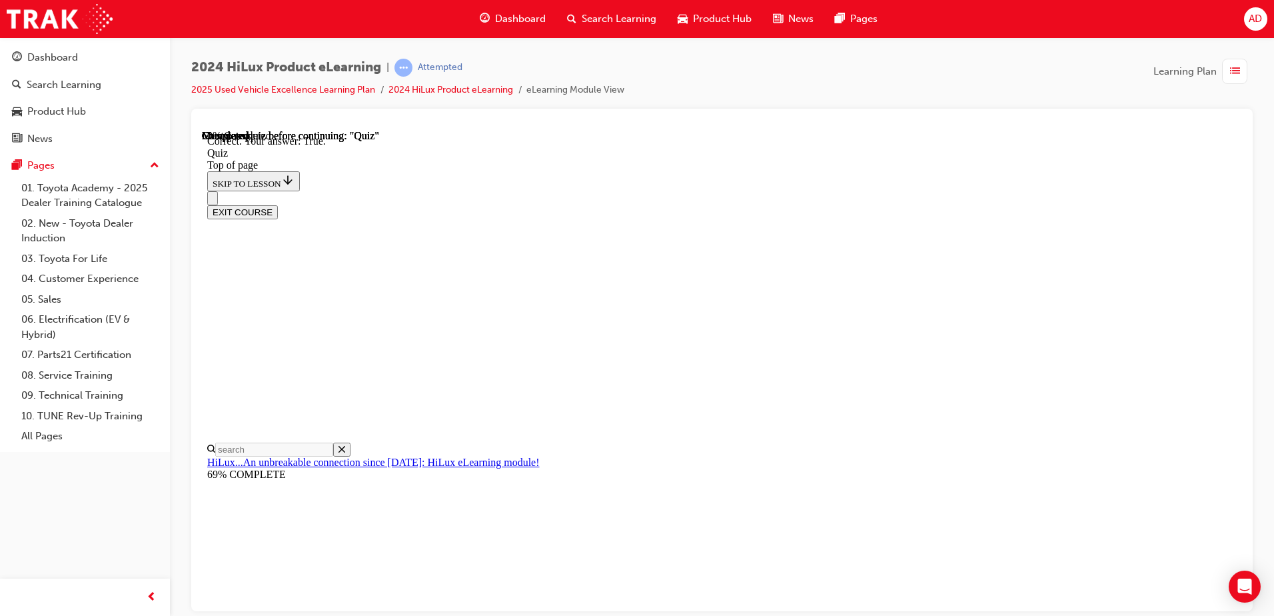
scroll to position [153, 0]
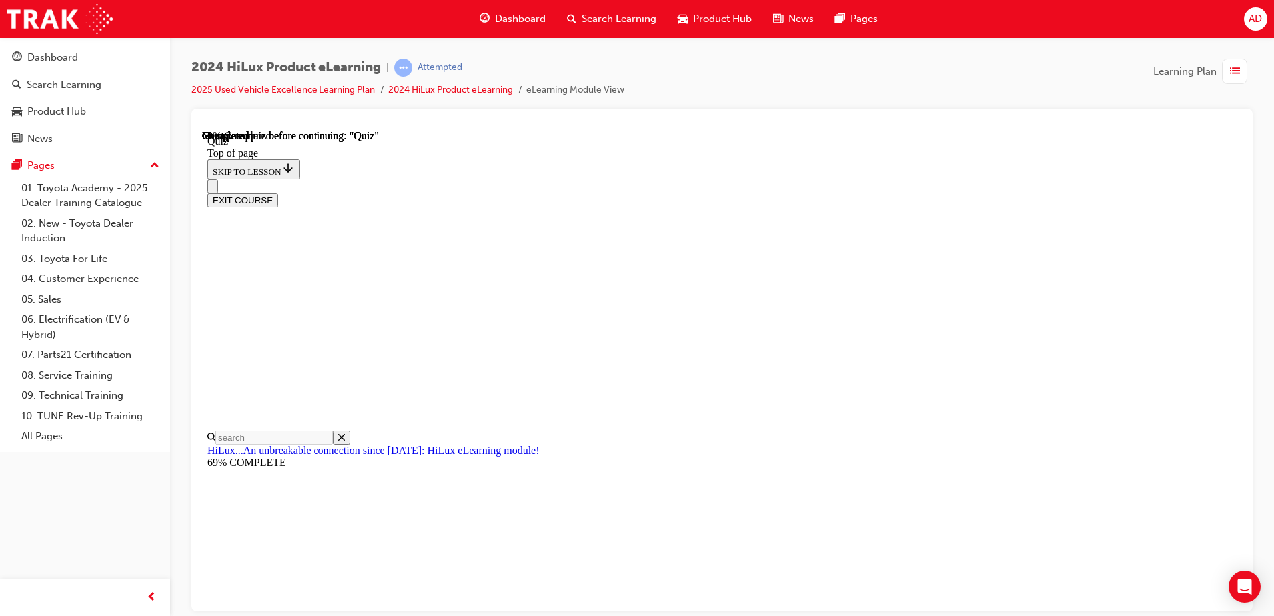
scroll to position [201, 0]
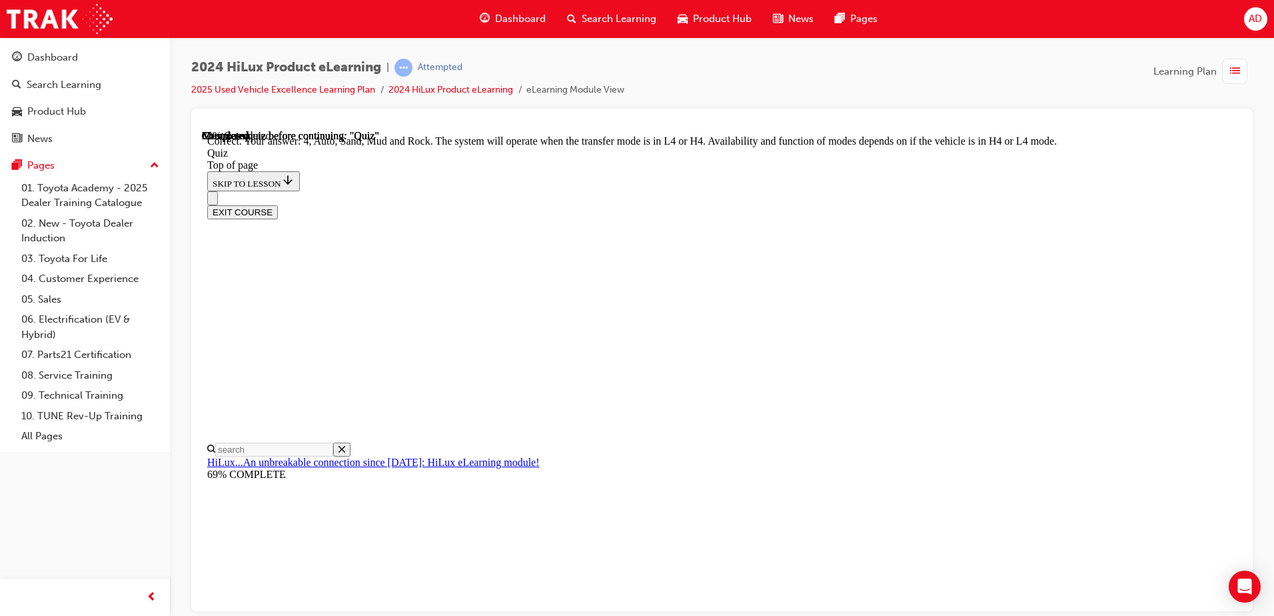
scroll to position [357, 0]
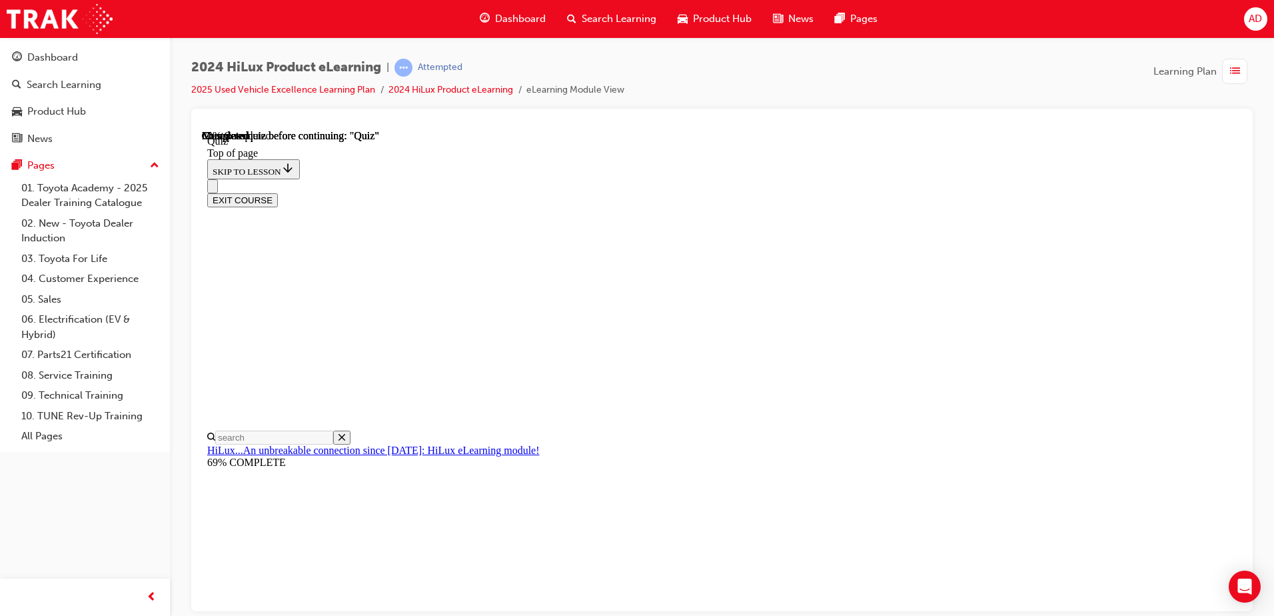
scroll to position [263, 0]
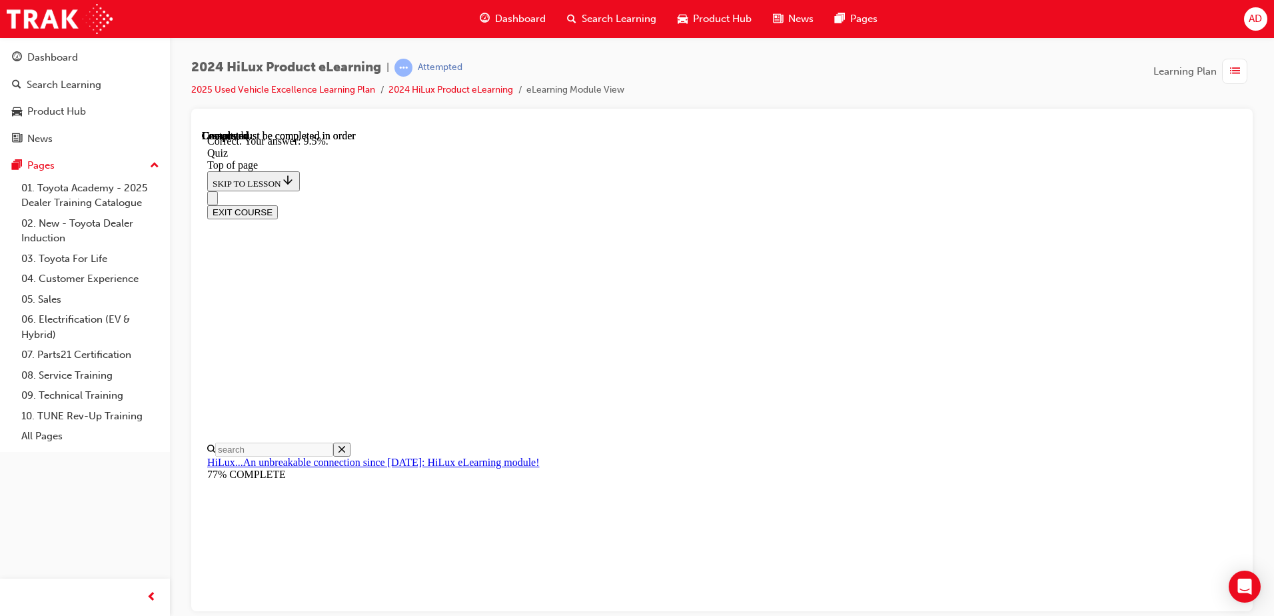
scroll to position [305, 0]
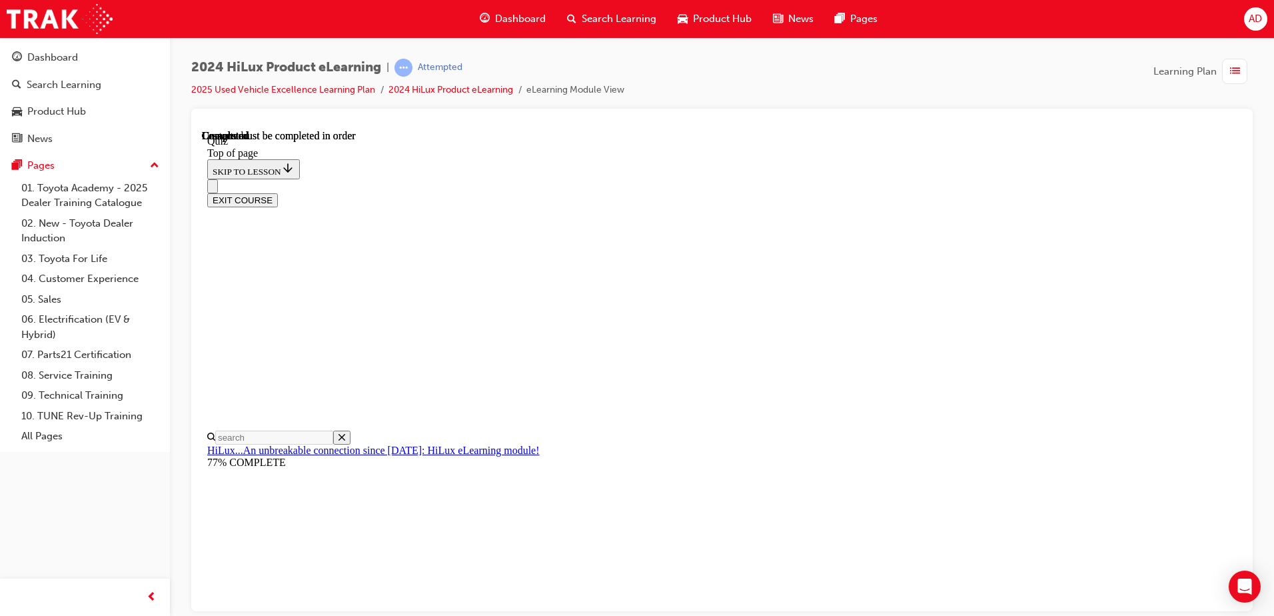
scroll to position [243, 0]
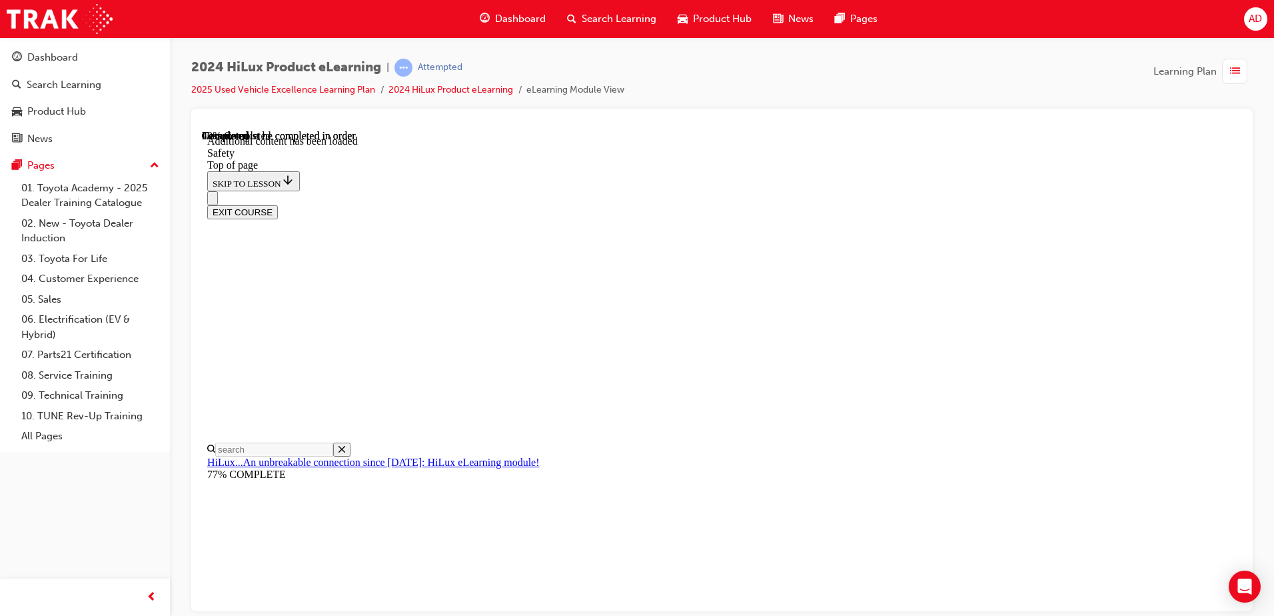
scroll to position [700, 0]
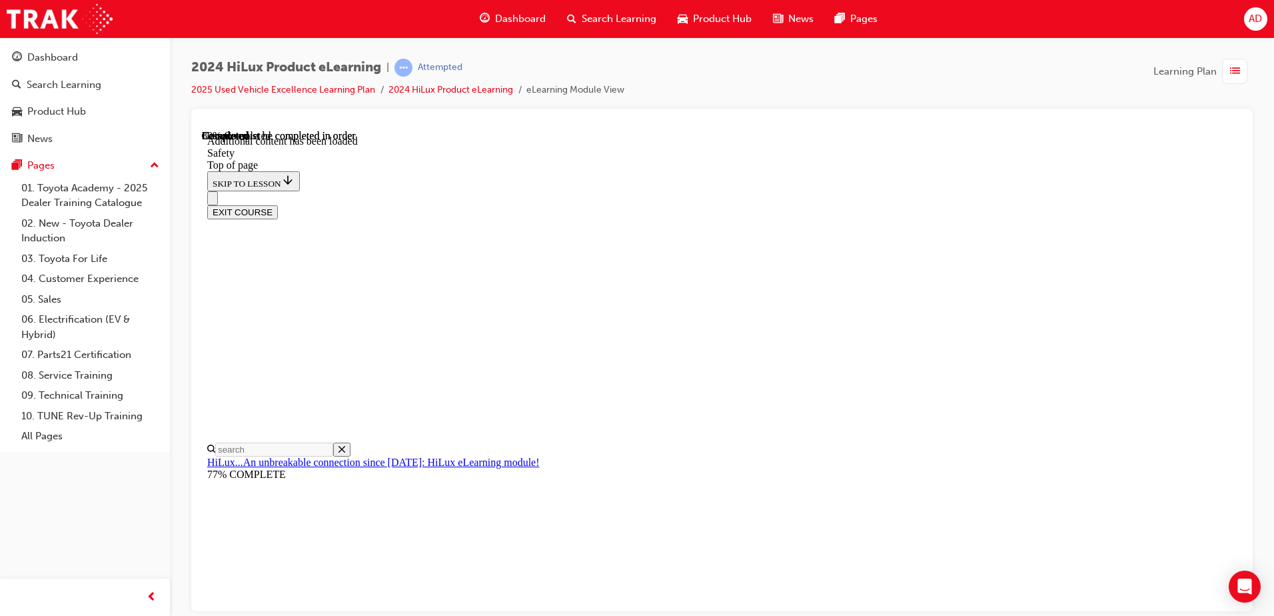
drag, startPoint x: 1029, startPoint y: 432, endPoint x: 1058, endPoint y: 382, distance: 58.5
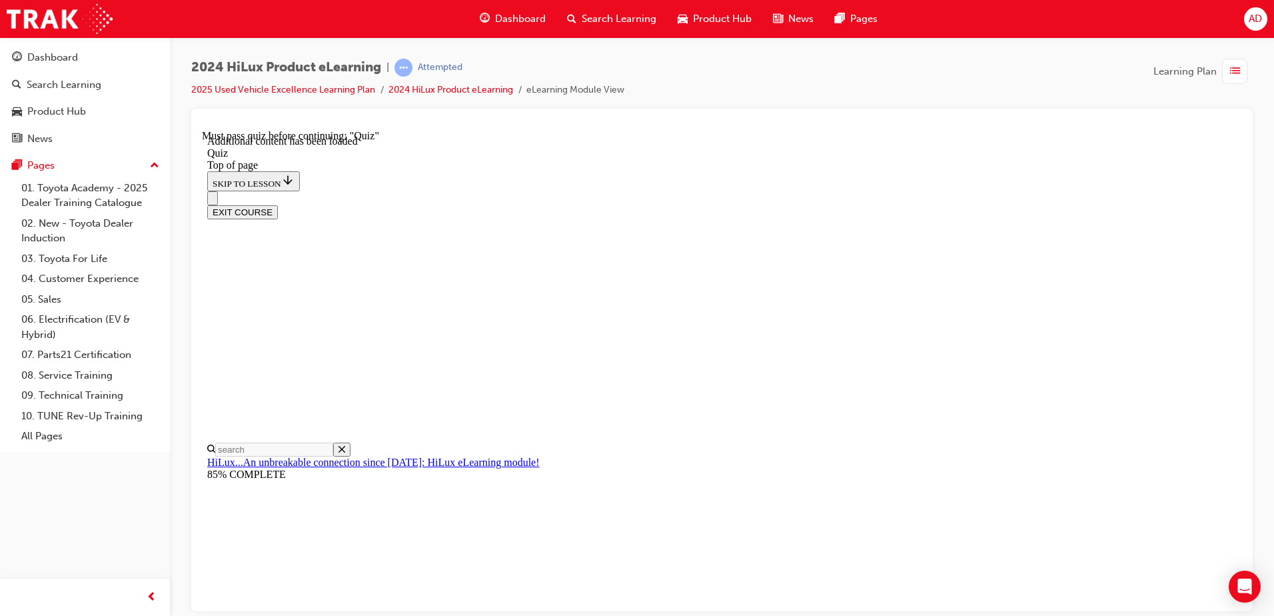
drag, startPoint x: 643, startPoint y: 350, endPoint x: 526, endPoint y: 317, distance: 121.7
drag, startPoint x: 679, startPoint y: 408, endPoint x: 707, endPoint y: 407, distance: 28.0
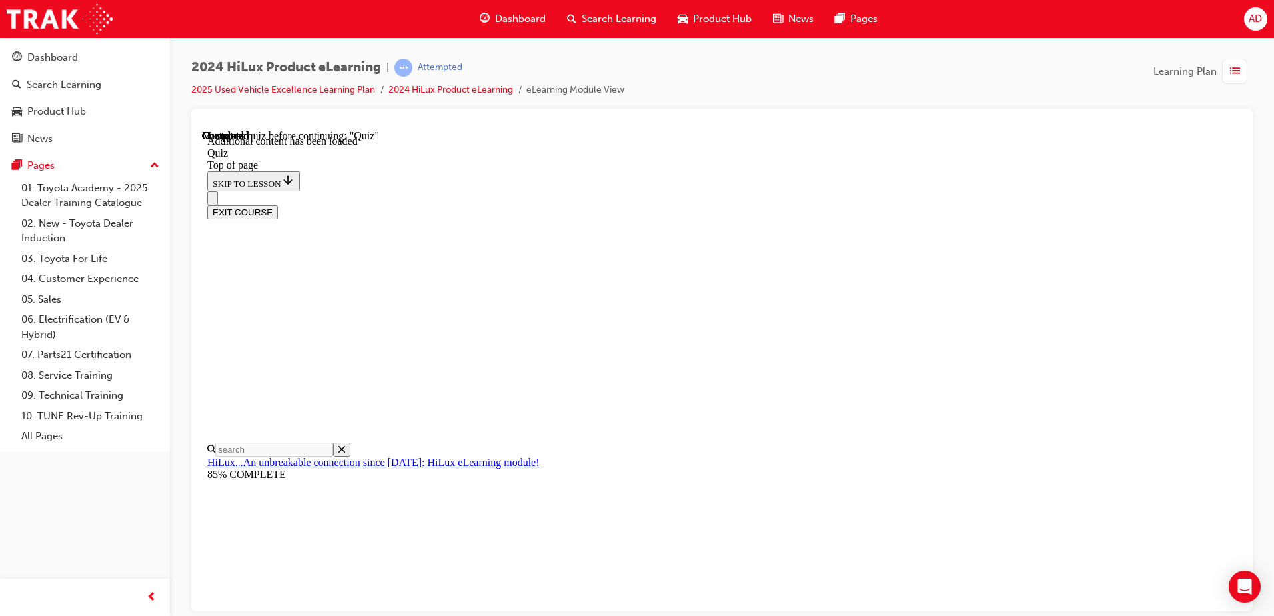
drag, startPoint x: 577, startPoint y: 258, endPoint x: 652, endPoint y: 274, distance: 76.3
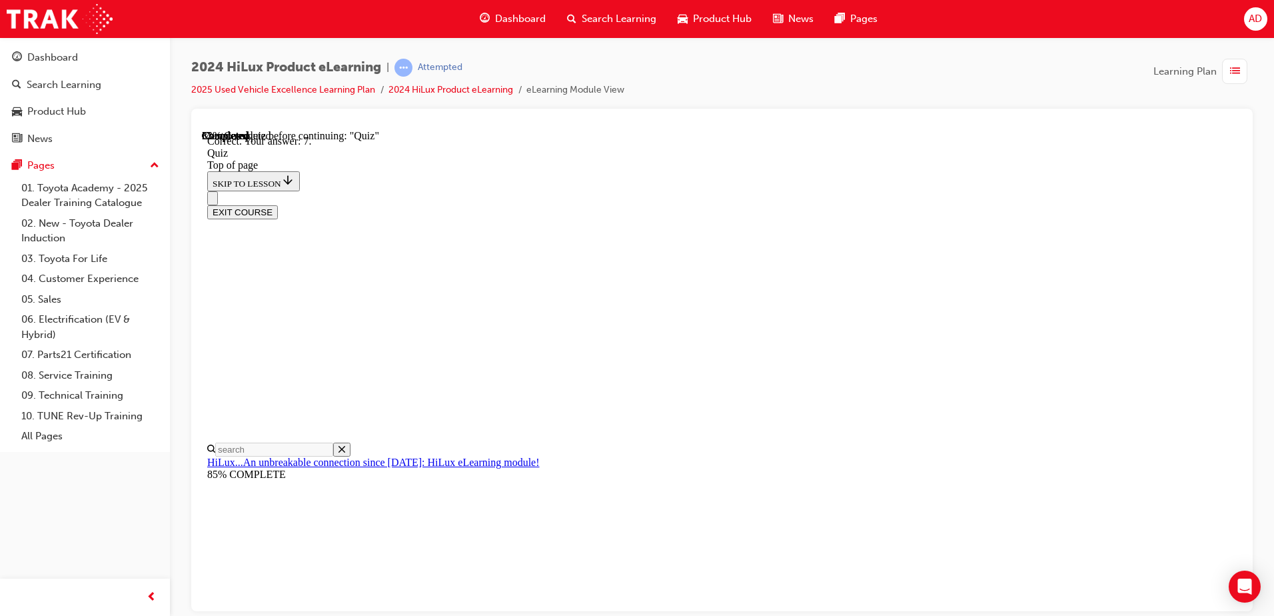
drag, startPoint x: 687, startPoint y: 277, endPoint x: 540, endPoint y: 237, distance: 152.1
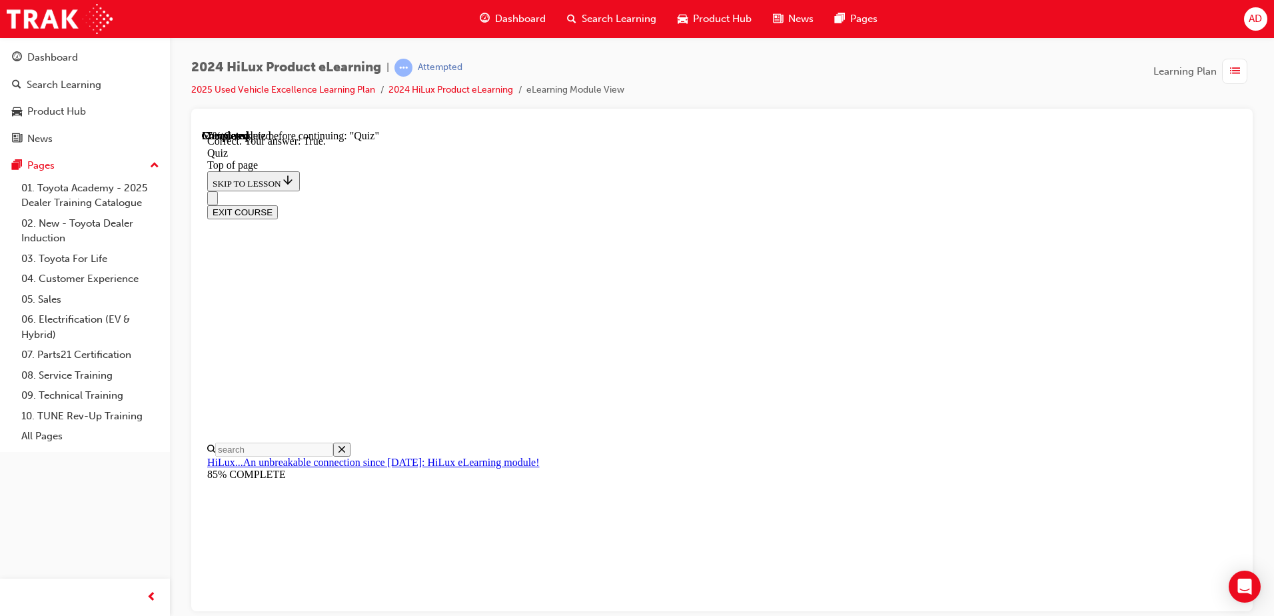
scroll to position [153, 0]
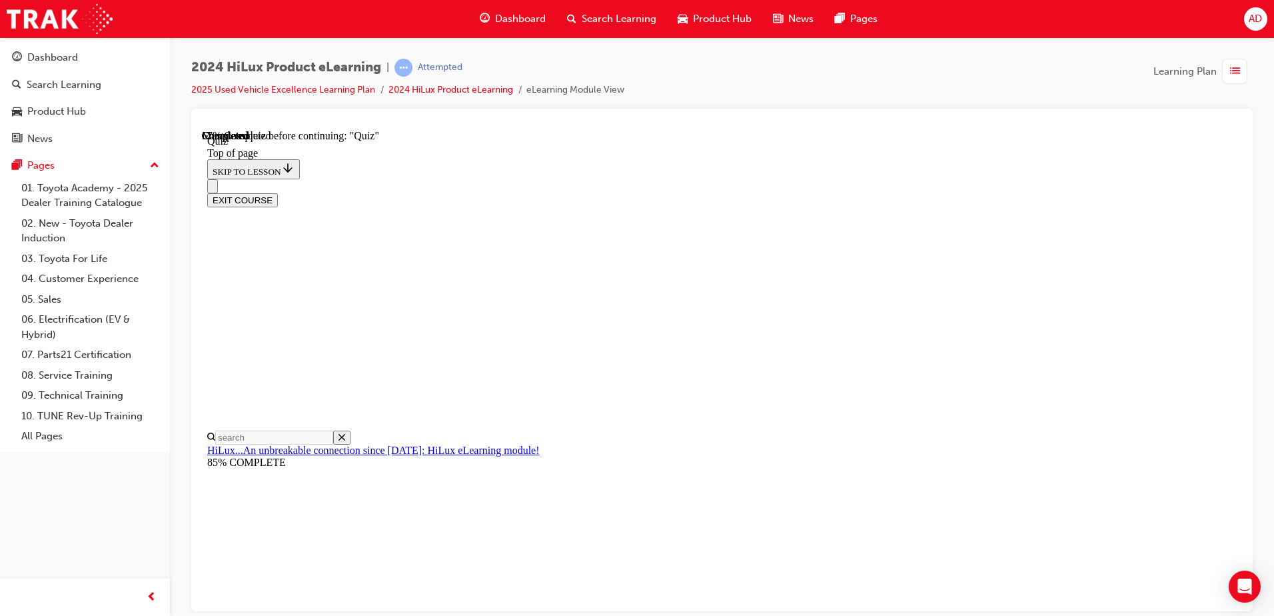
scroll to position [89, 0]
drag, startPoint x: 714, startPoint y: 304, endPoint x: 593, endPoint y: 293, distance: 121.7
drag, startPoint x: 738, startPoint y: 300, endPoint x: 402, endPoint y: 212, distance: 347.1
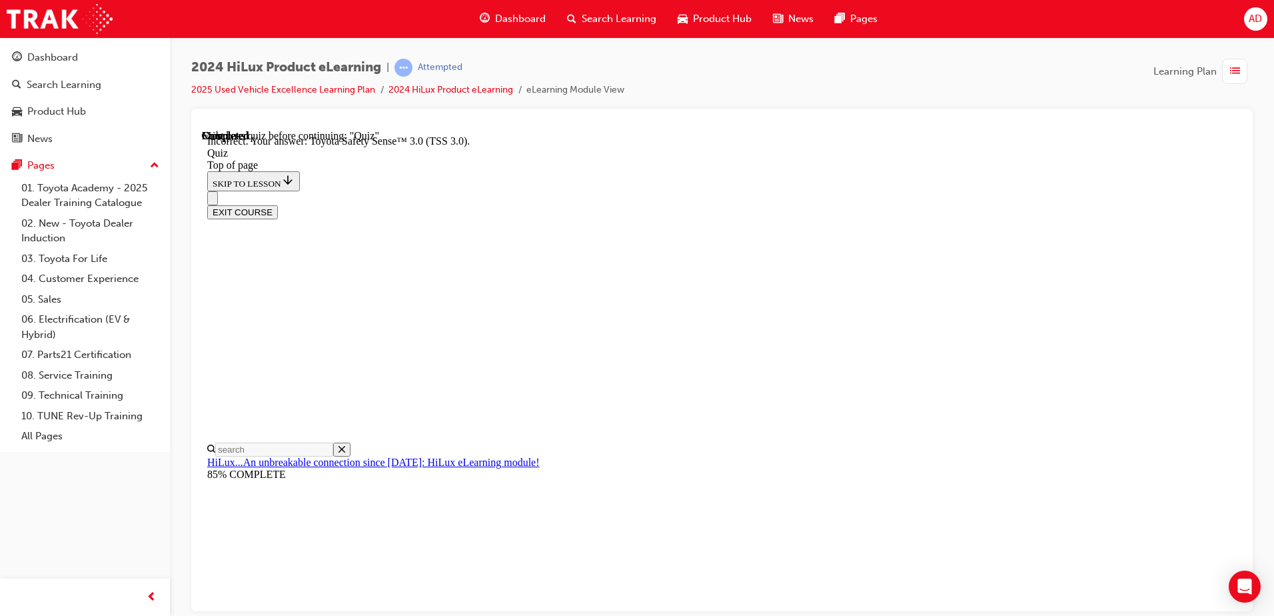
scroll to position [209, 0]
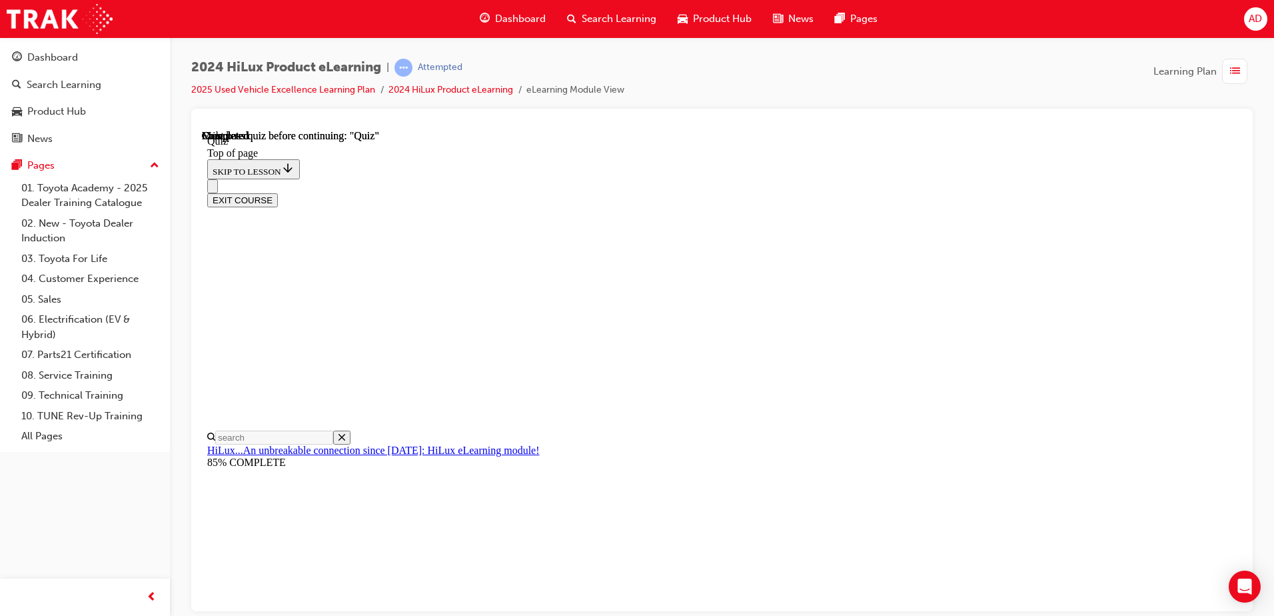
scroll to position [243, 0]
drag, startPoint x: 593, startPoint y: 443, endPoint x: 599, endPoint y: 439, distance: 7.2
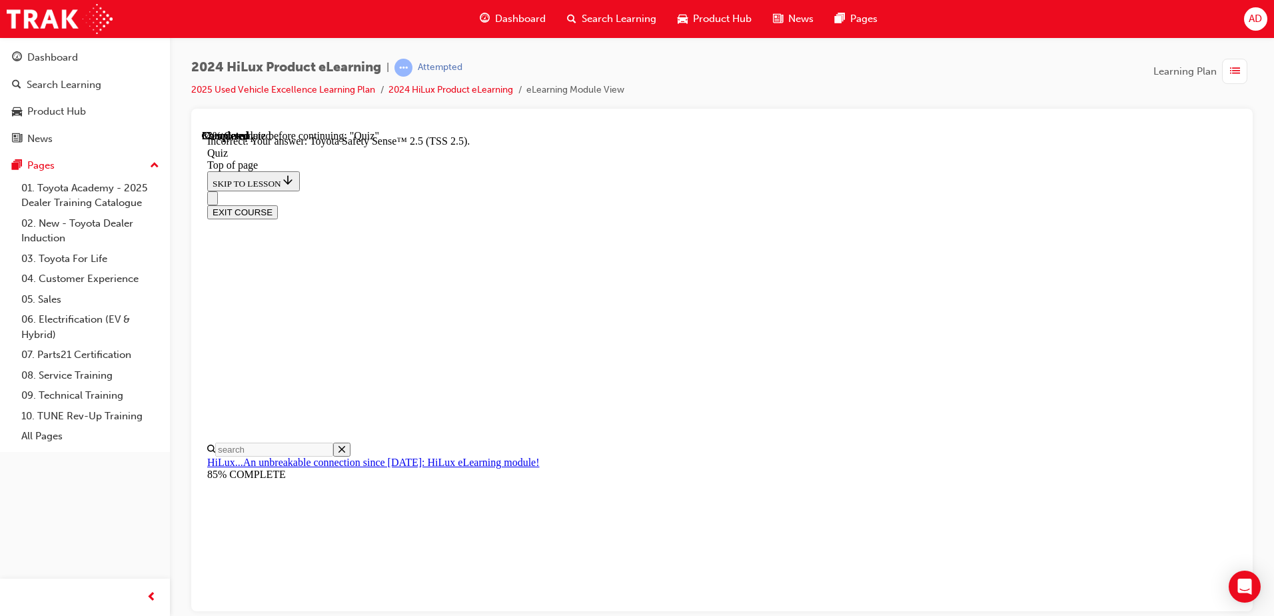
scroll to position [209, 0]
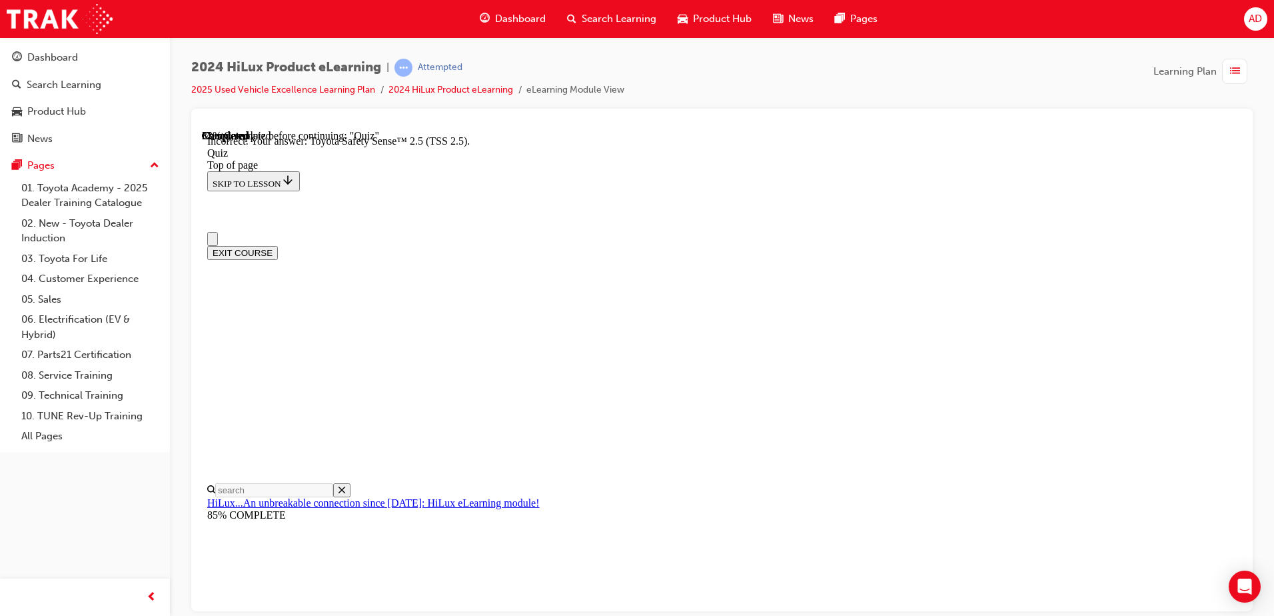
scroll to position [0, 0]
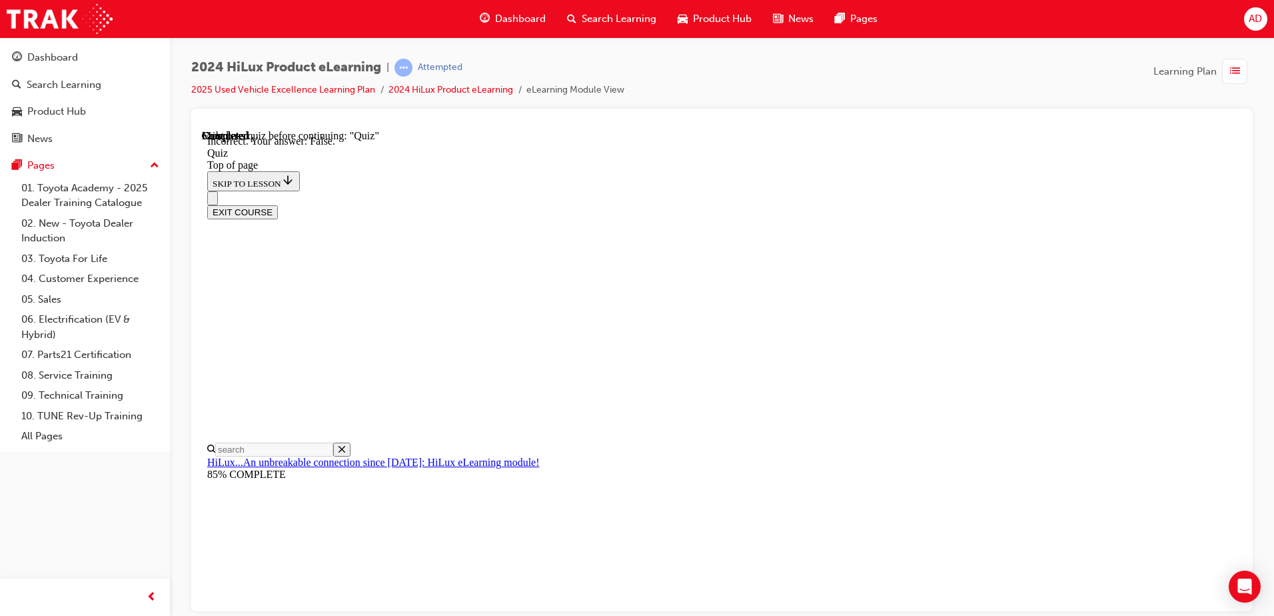
scroll to position [153, 0]
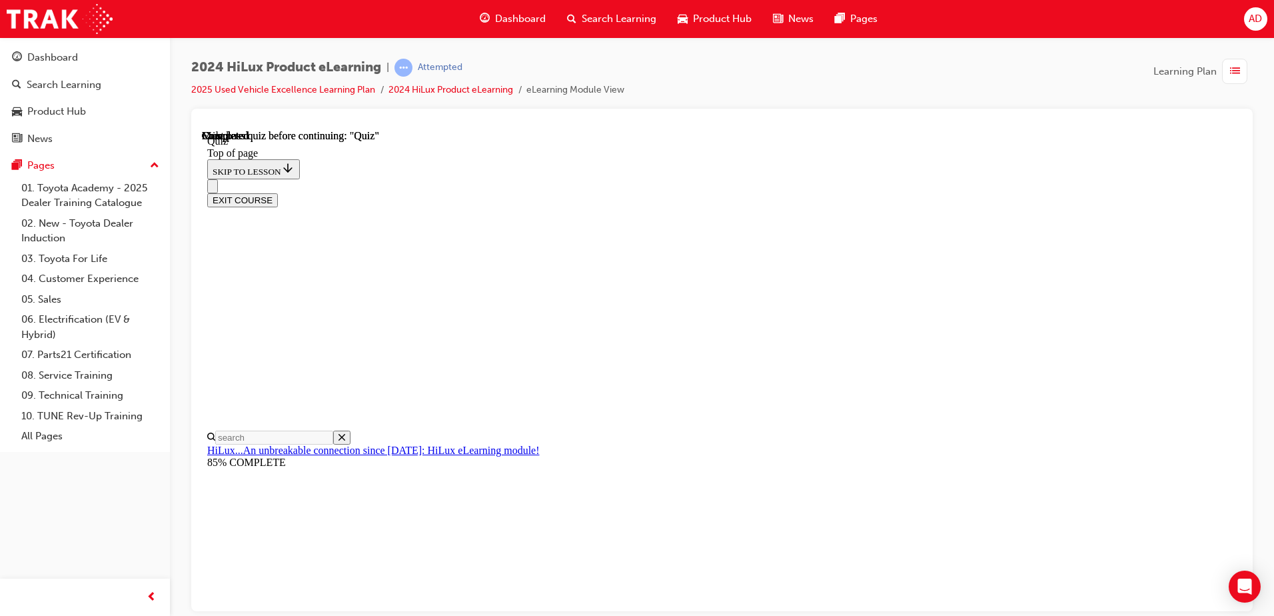
scroll to position [229, 0]
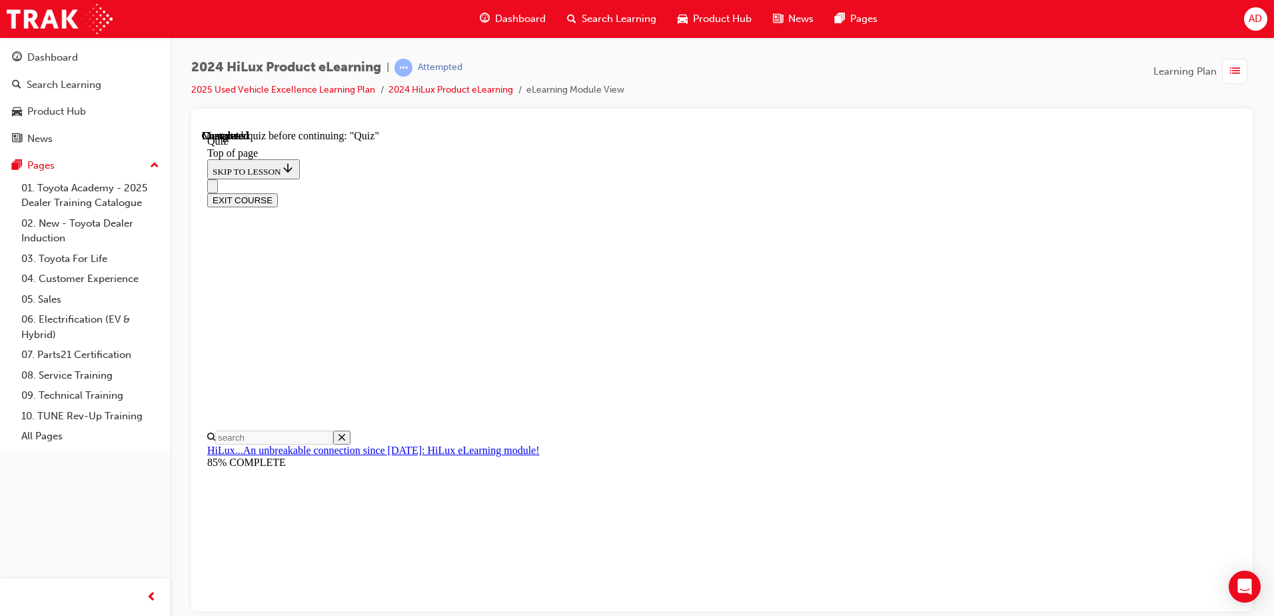
scroll to position [165, 0]
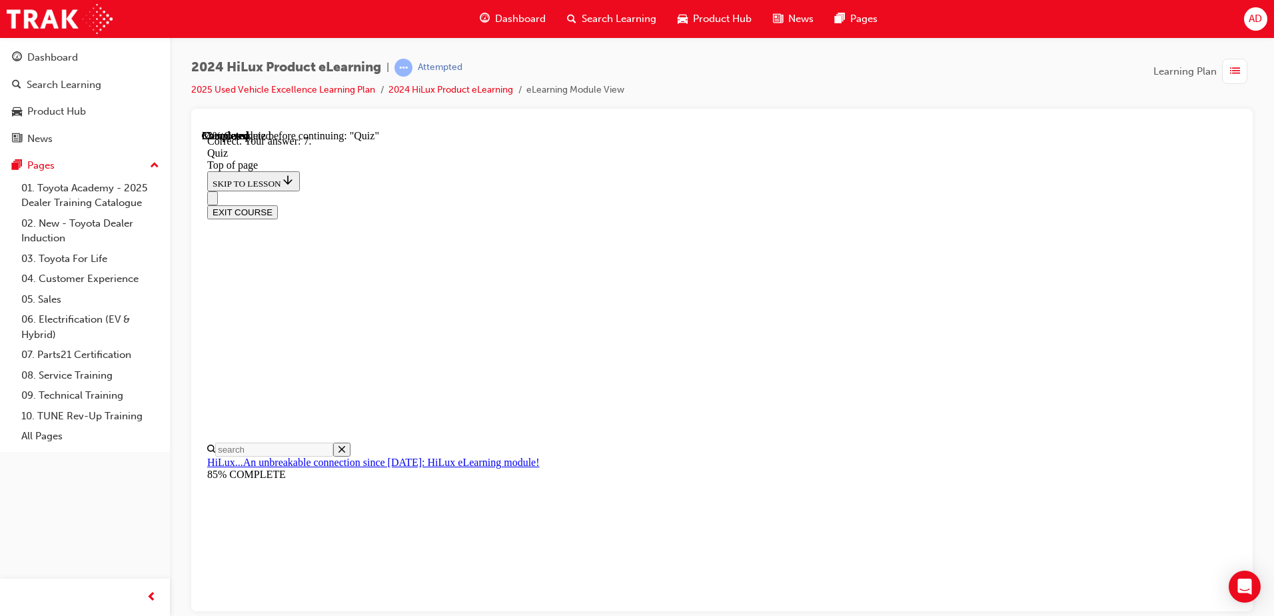
scroll to position [207, 0]
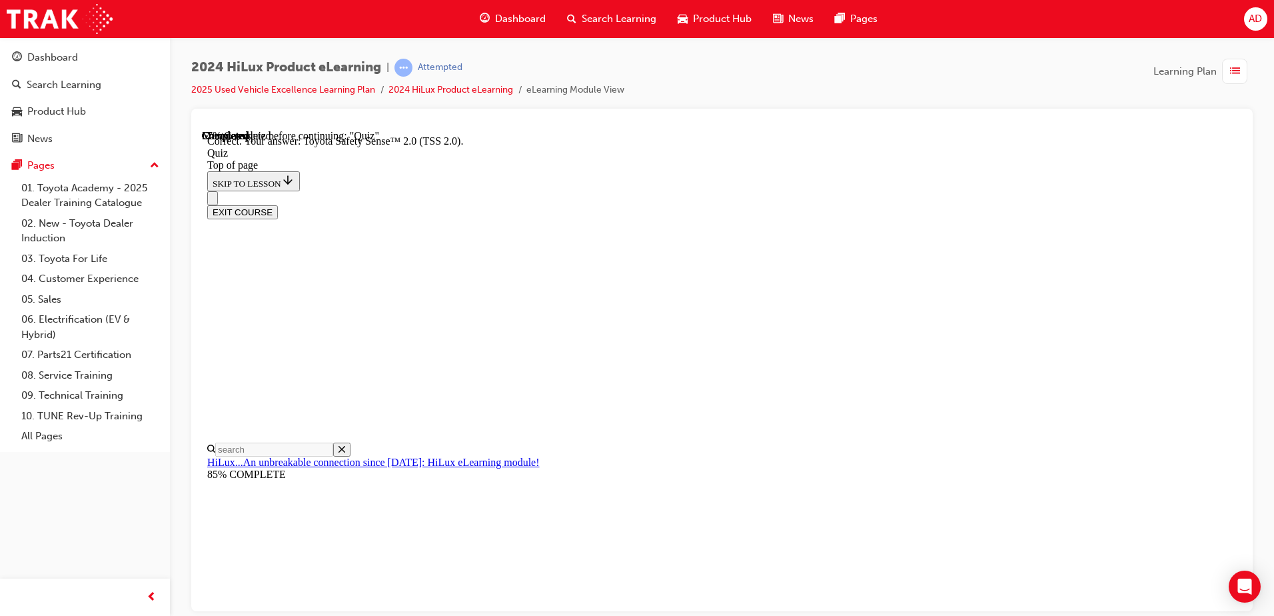
scroll to position [209, 0]
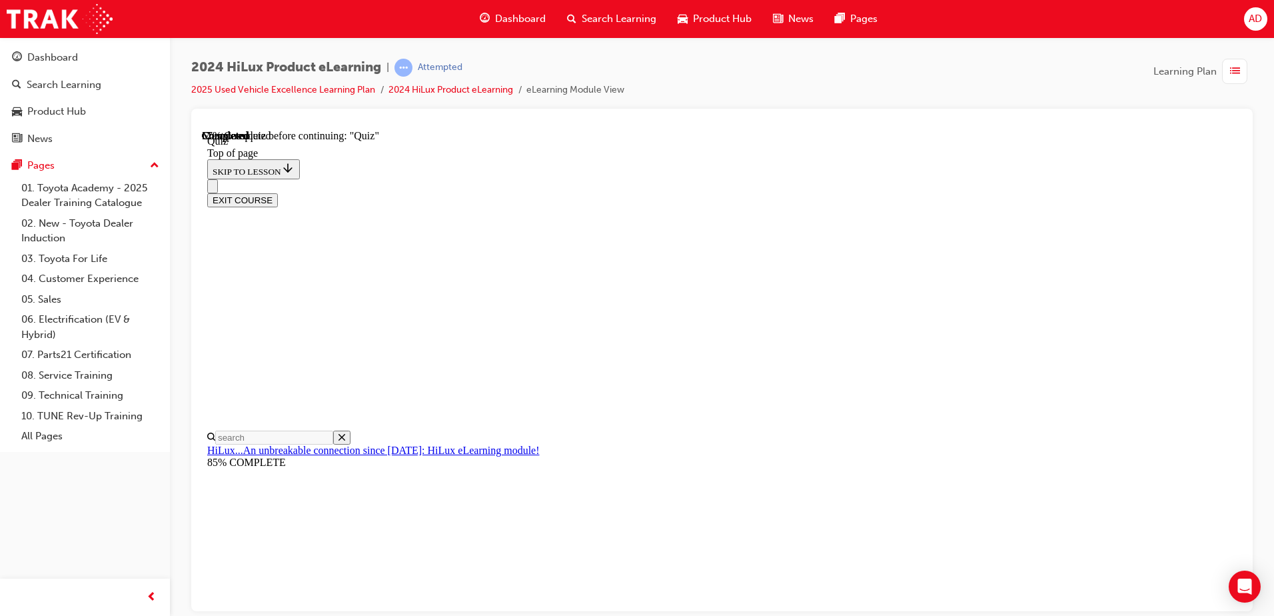
scroll to position [111, 0]
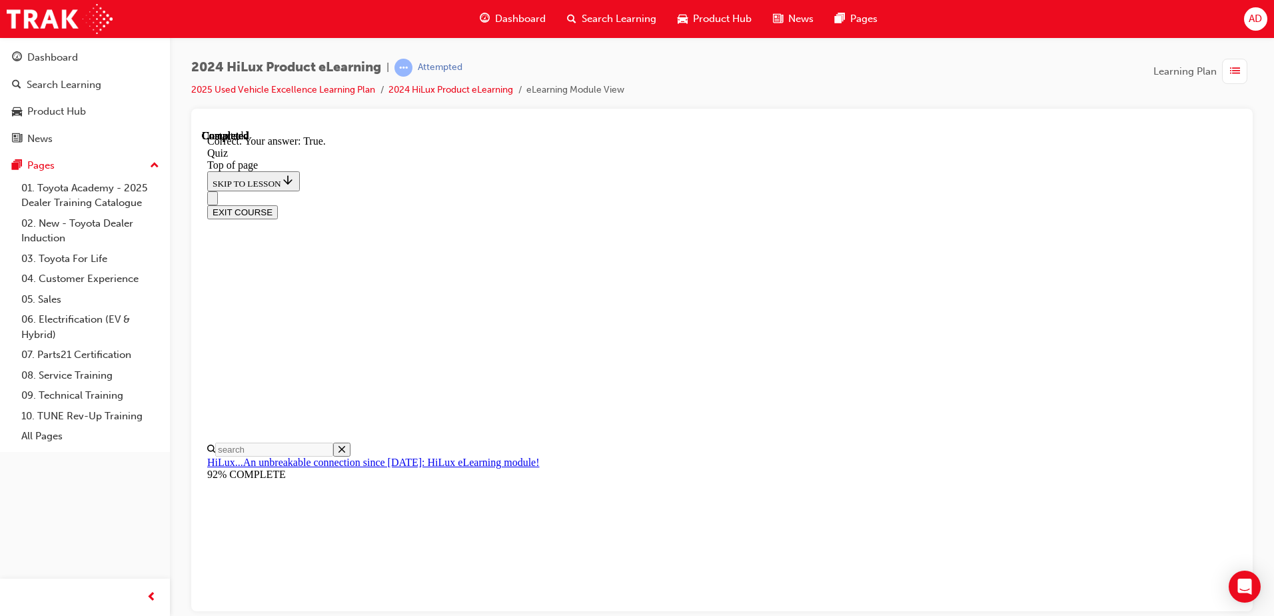
scroll to position [153, 0]
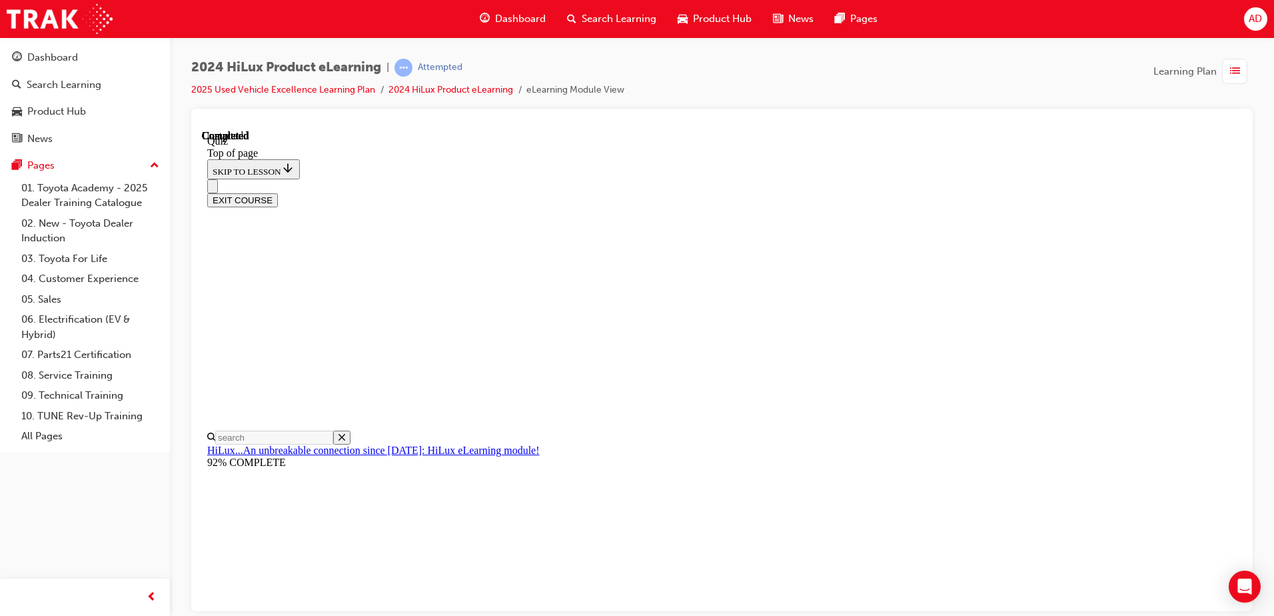
scroll to position [243, 0]
drag, startPoint x: 284, startPoint y: 564, endPoint x: 394, endPoint y: 564, distance: 109.9
drag, startPoint x: 394, startPoint y: 564, endPoint x: 913, endPoint y: 502, distance: 522.7
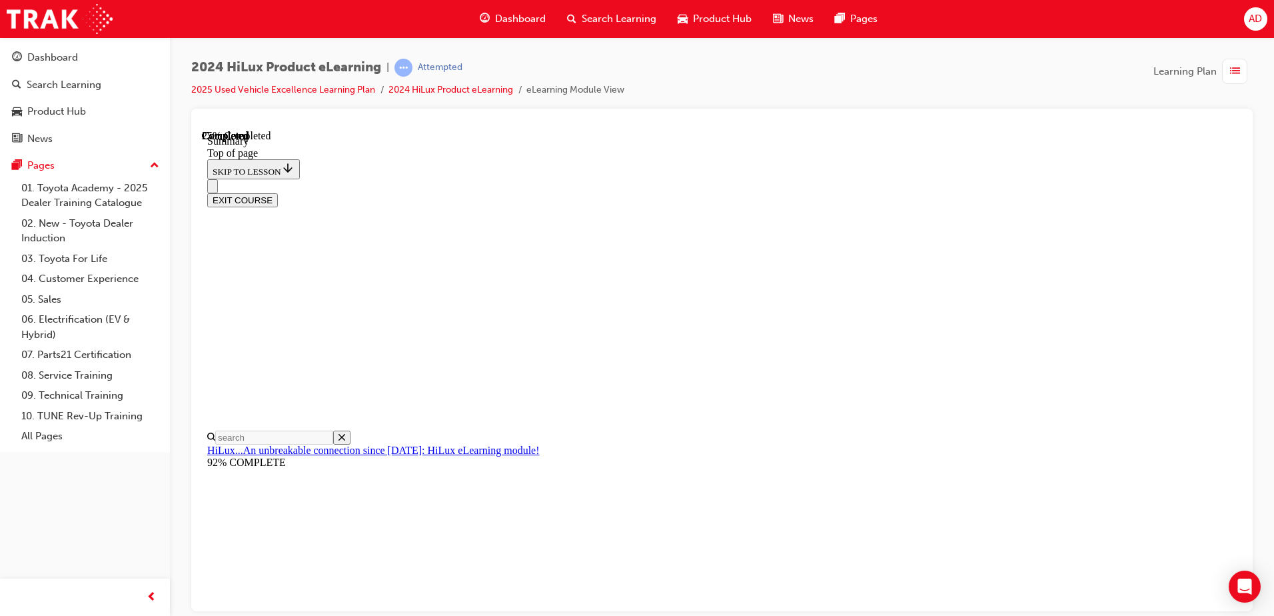
scroll to position [698, 0]
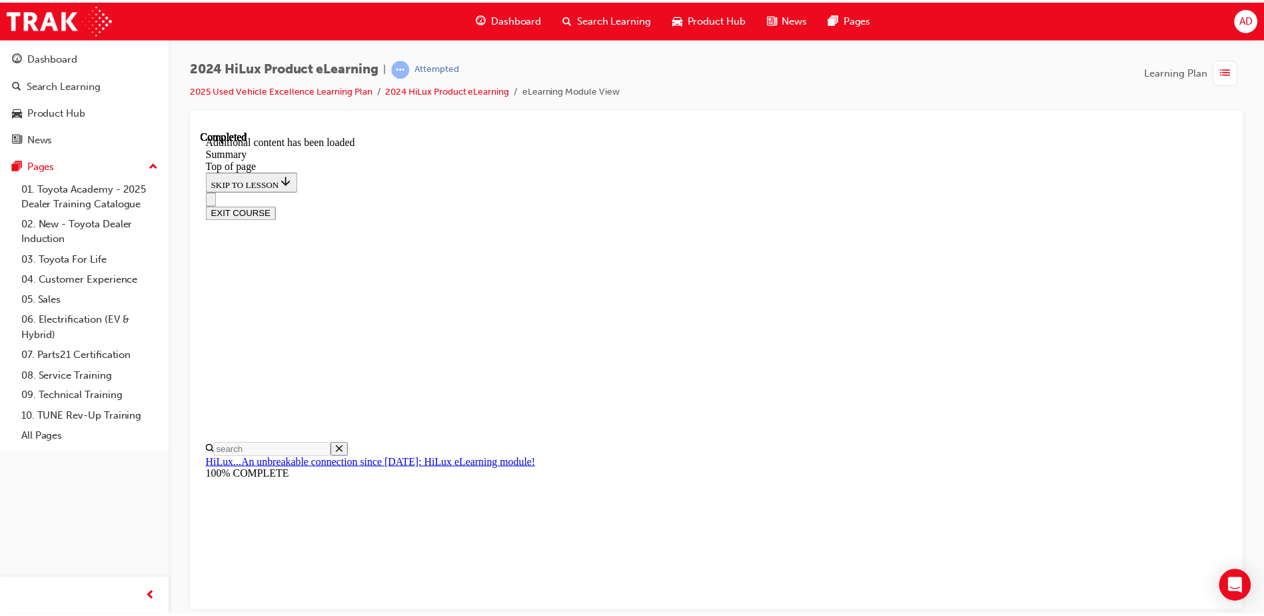
scroll to position [1321, 0]
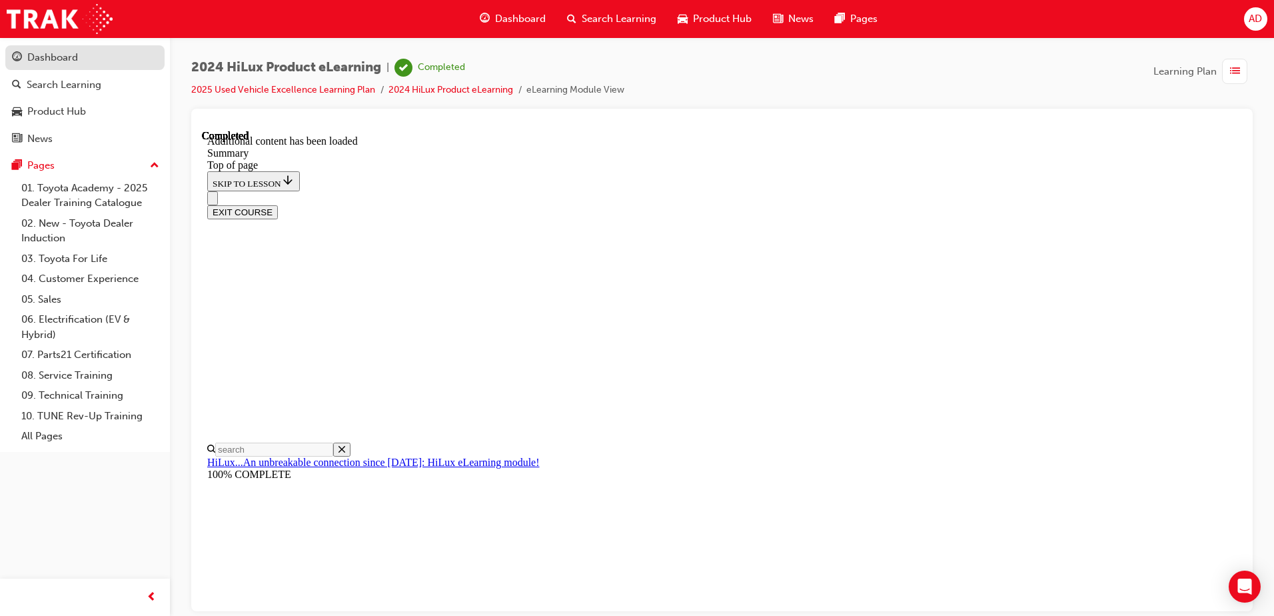
click at [105, 62] on div "Dashboard" at bounding box center [85, 57] width 146 height 17
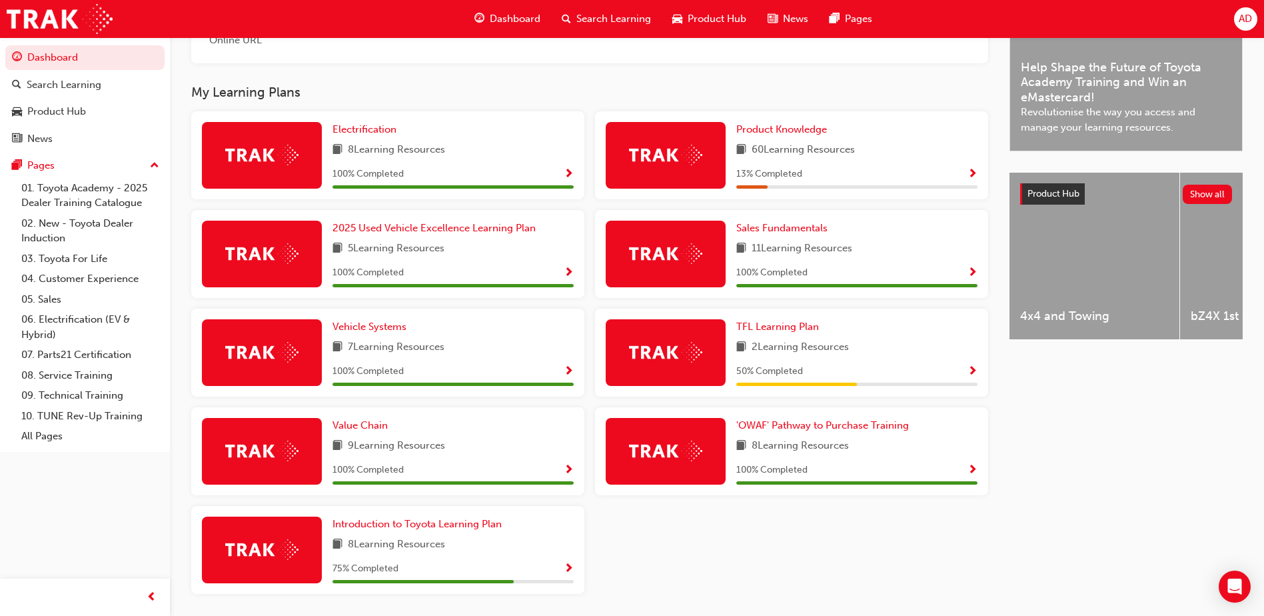
scroll to position [304, 0]
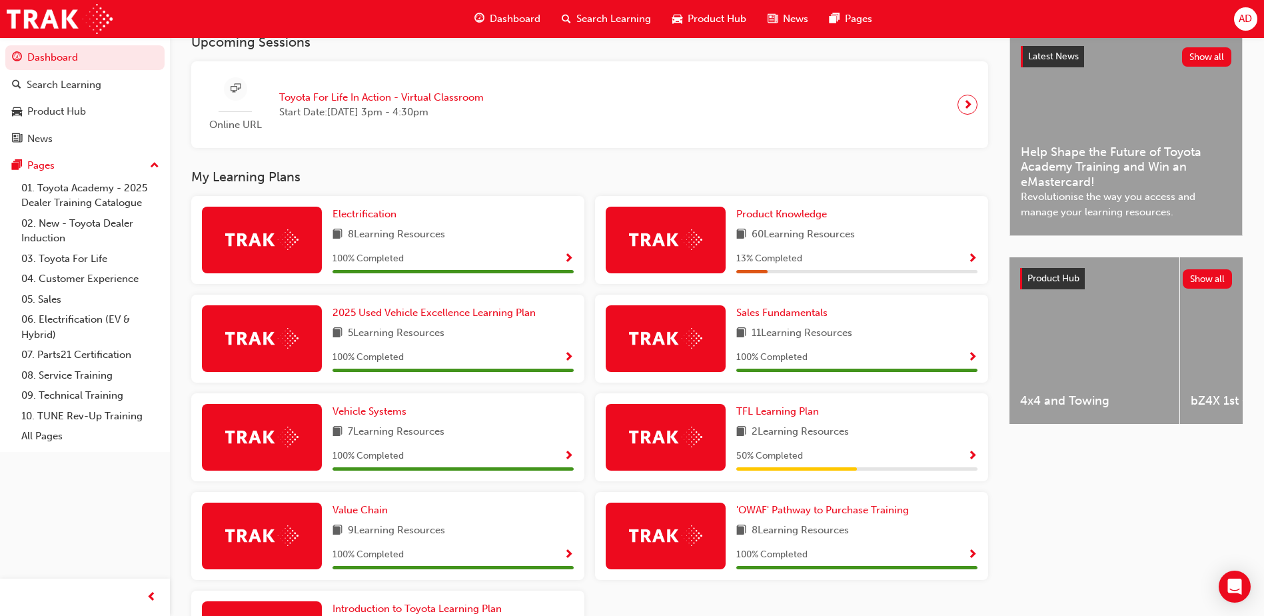
click at [782, 227] on div "Product Knowledge 60 Learning Resources 13 % Completed" at bounding box center [856, 240] width 241 height 67
click at [782, 215] on span "Product Knowledge" at bounding box center [781, 214] width 91 height 12
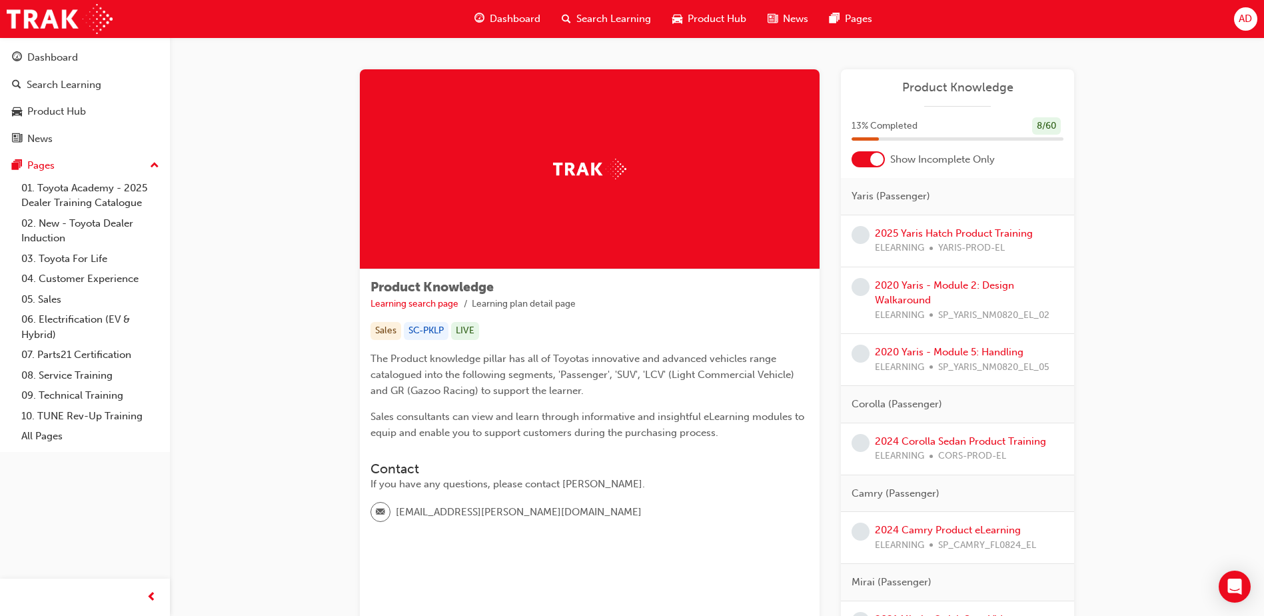
click at [876, 157] on div at bounding box center [876, 159] width 13 height 13
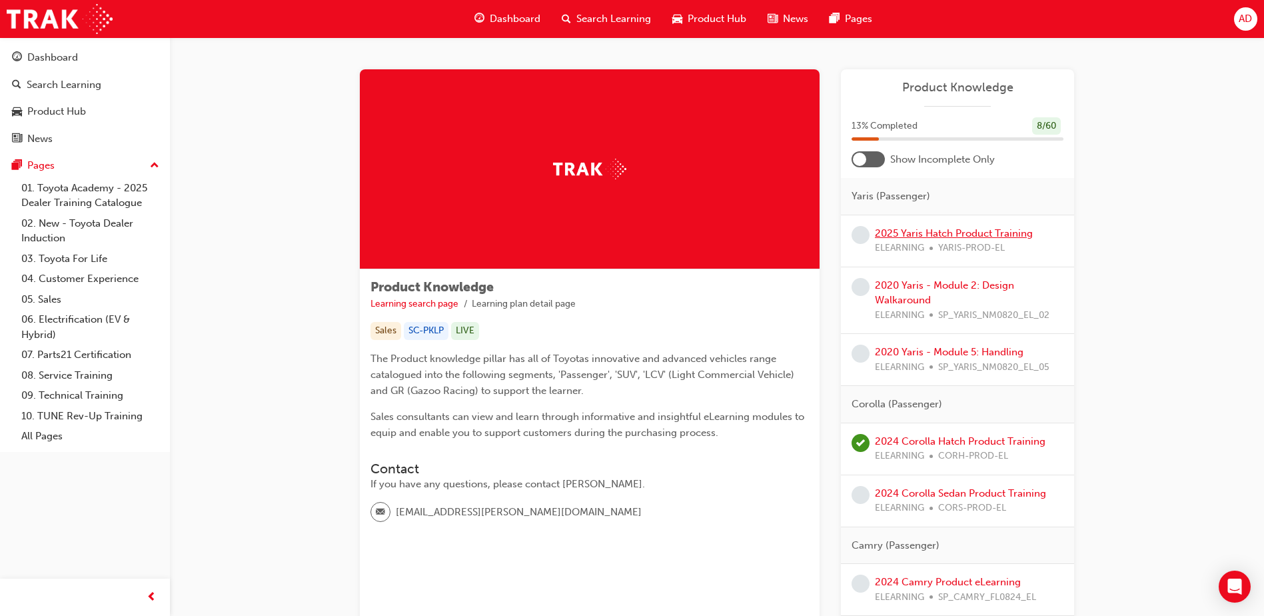
click at [943, 227] on link "2025 Yaris Hatch Product Training" at bounding box center [954, 233] width 158 height 12
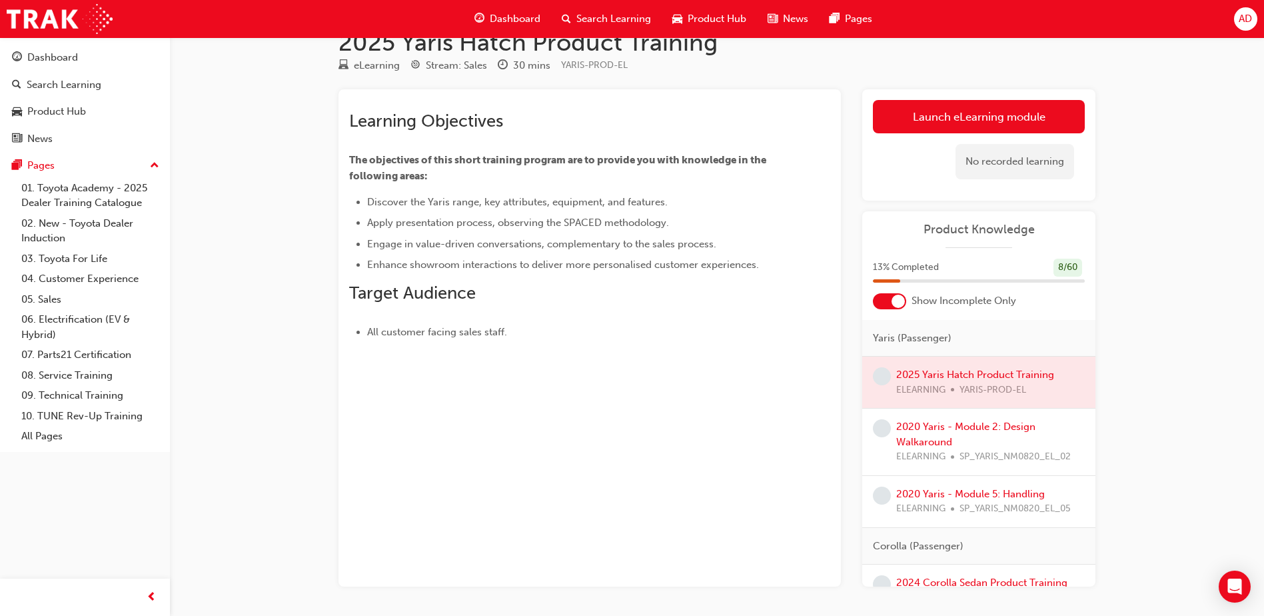
scroll to position [77, 0]
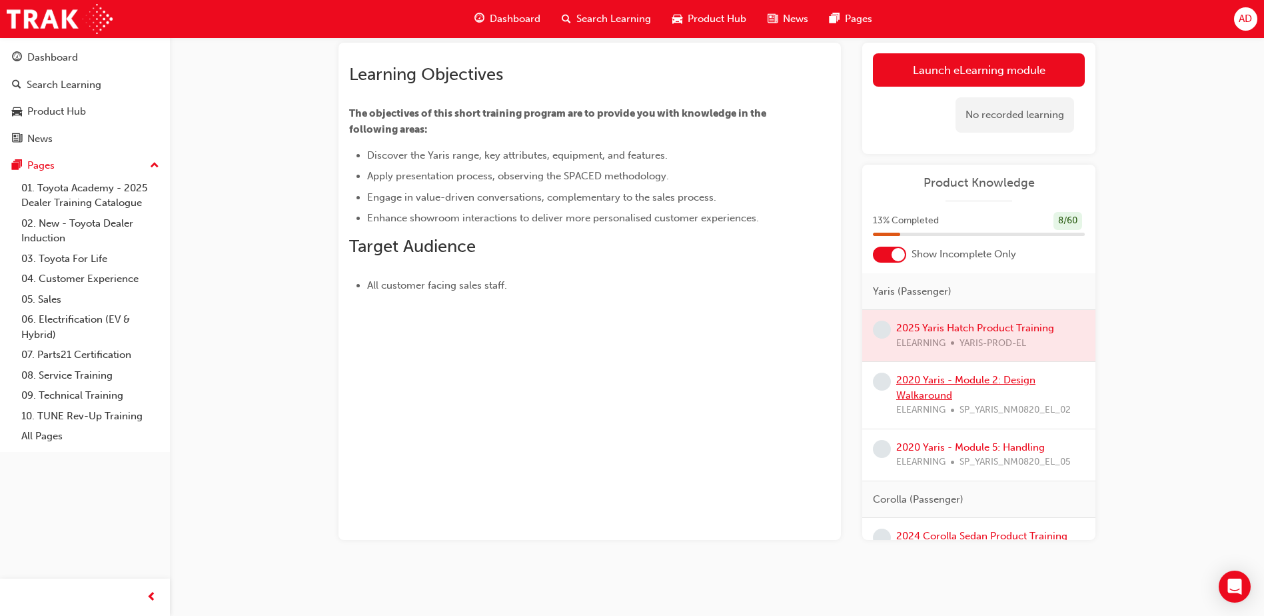
click at [930, 388] on link "2020 Yaris - Module 2: Design Walkaround" at bounding box center [965, 387] width 139 height 27
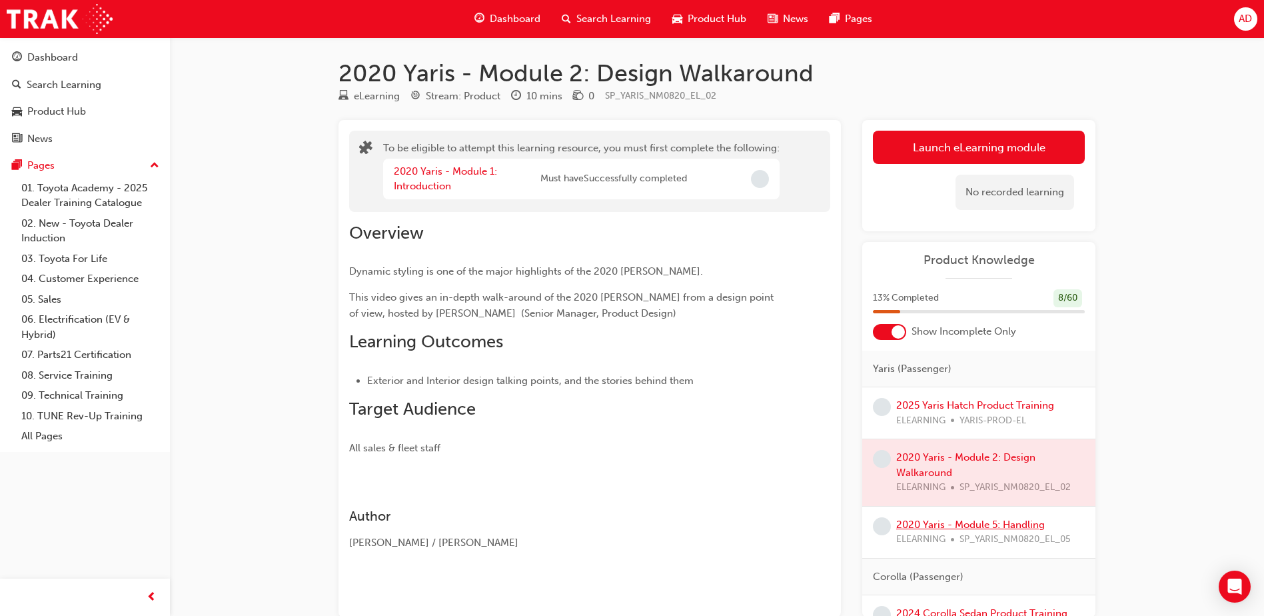
click at [943, 526] on link "2020 Yaris - Module 5: Handling" at bounding box center [970, 524] width 149 height 12
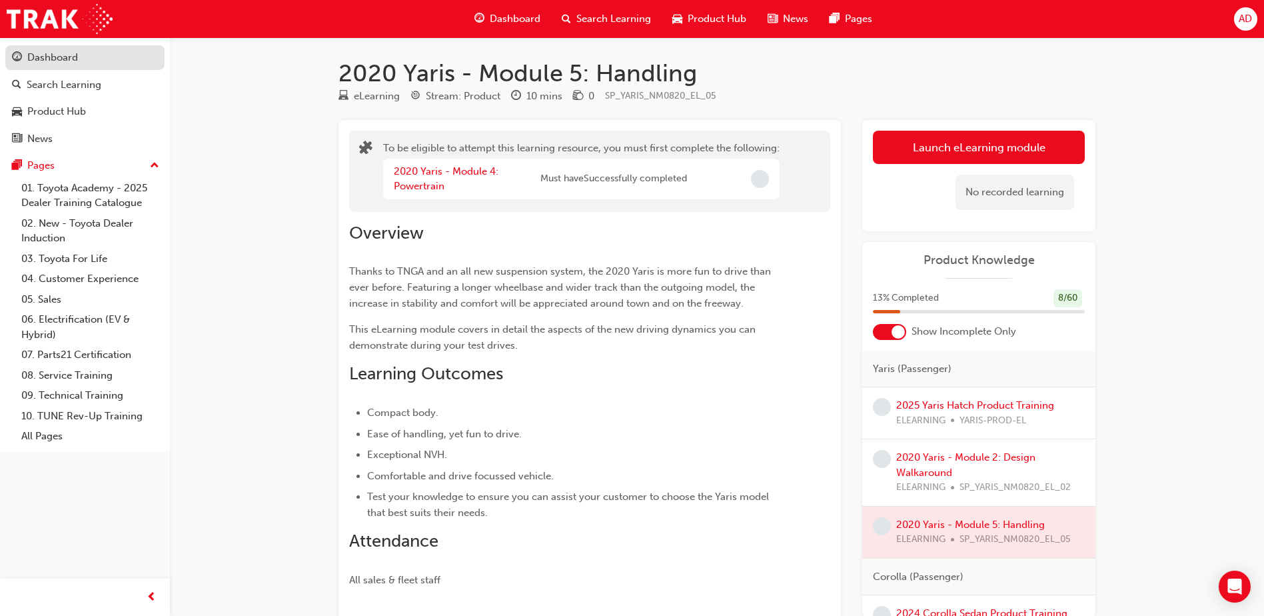
click at [27, 51] on div "Dashboard" at bounding box center [52, 57] width 51 height 15
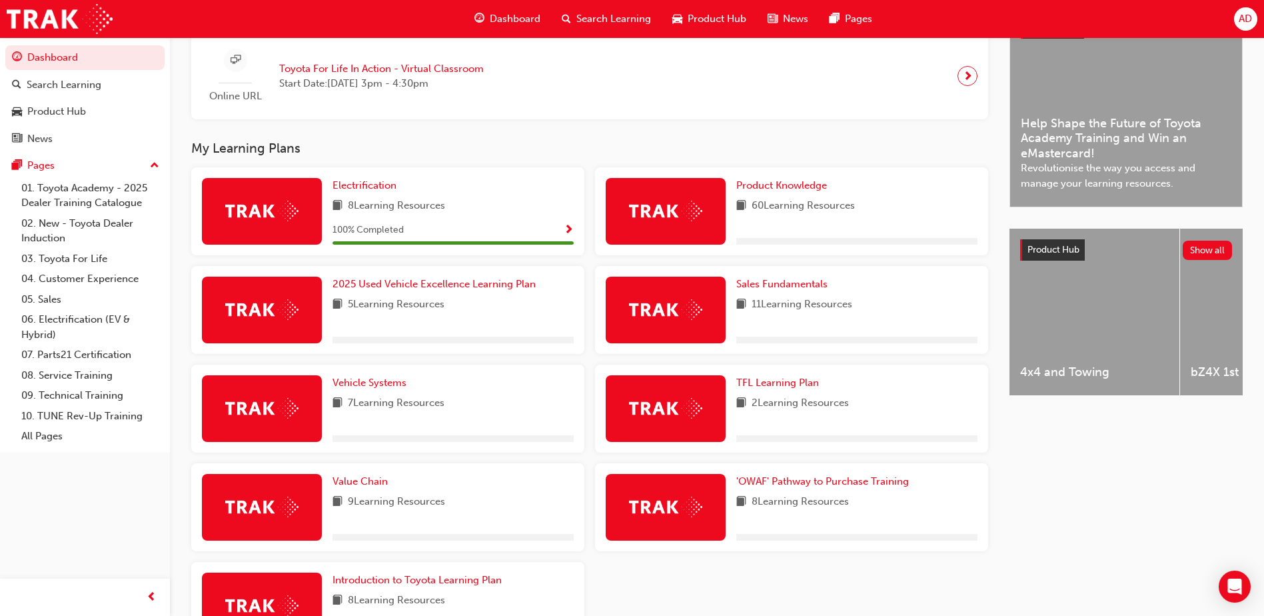
scroll to position [400, 0]
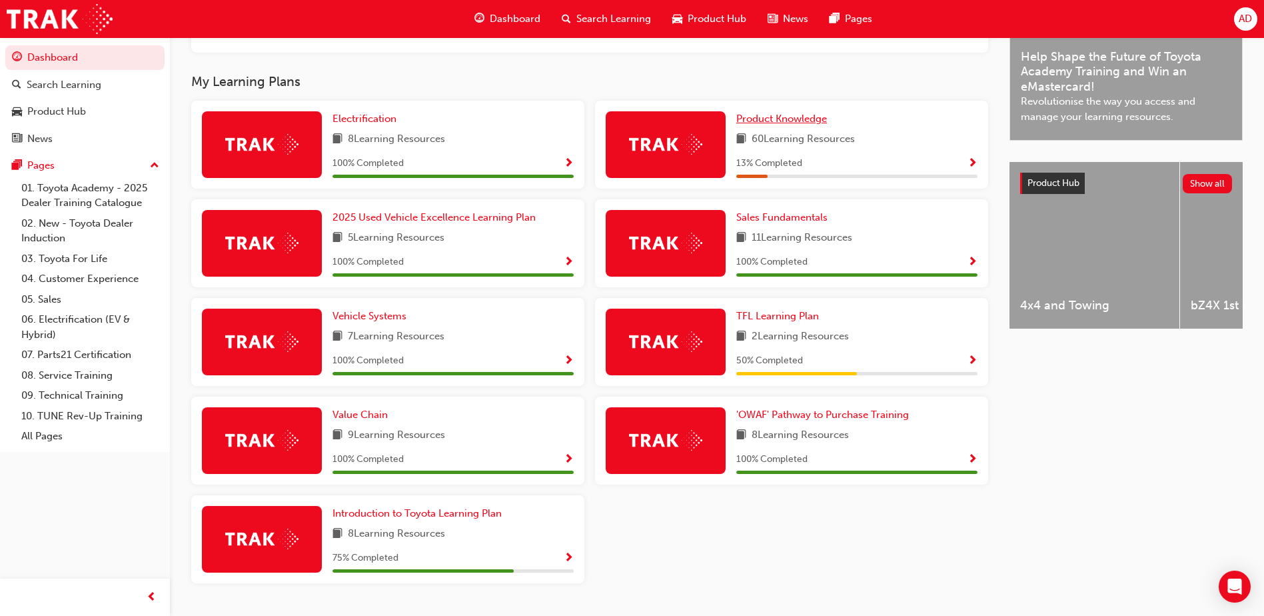
click at [790, 125] on span "Product Knowledge" at bounding box center [781, 119] width 91 height 12
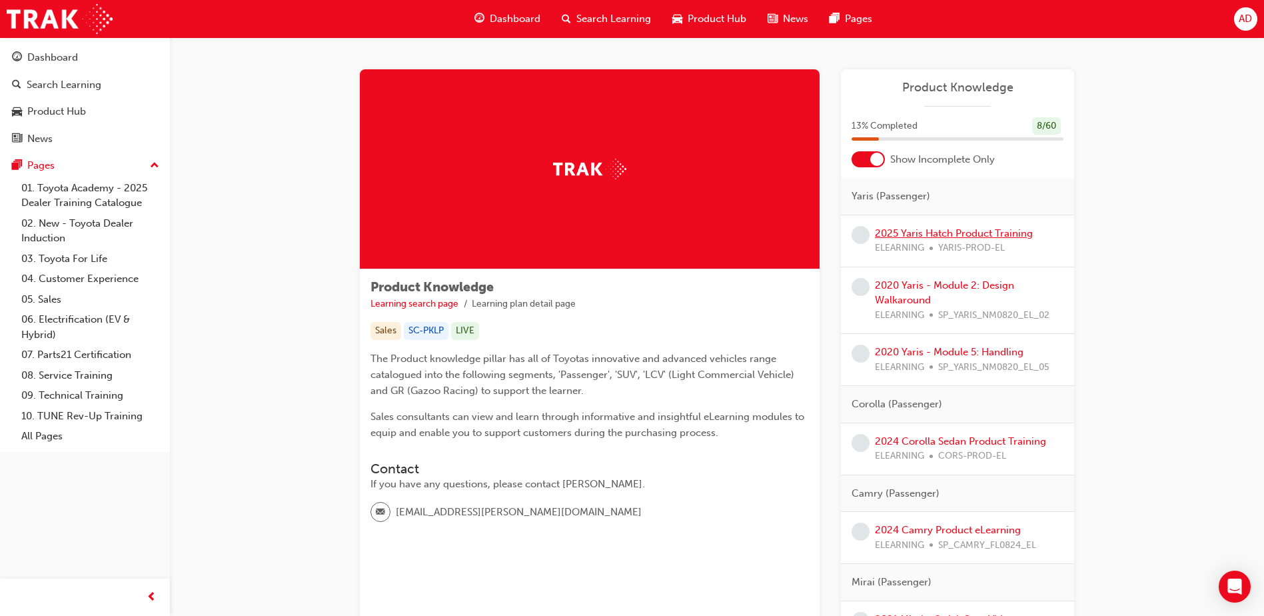
click at [914, 232] on link "2025 Yaris Hatch Product Training" at bounding box center [954, 233] width 158 height 12
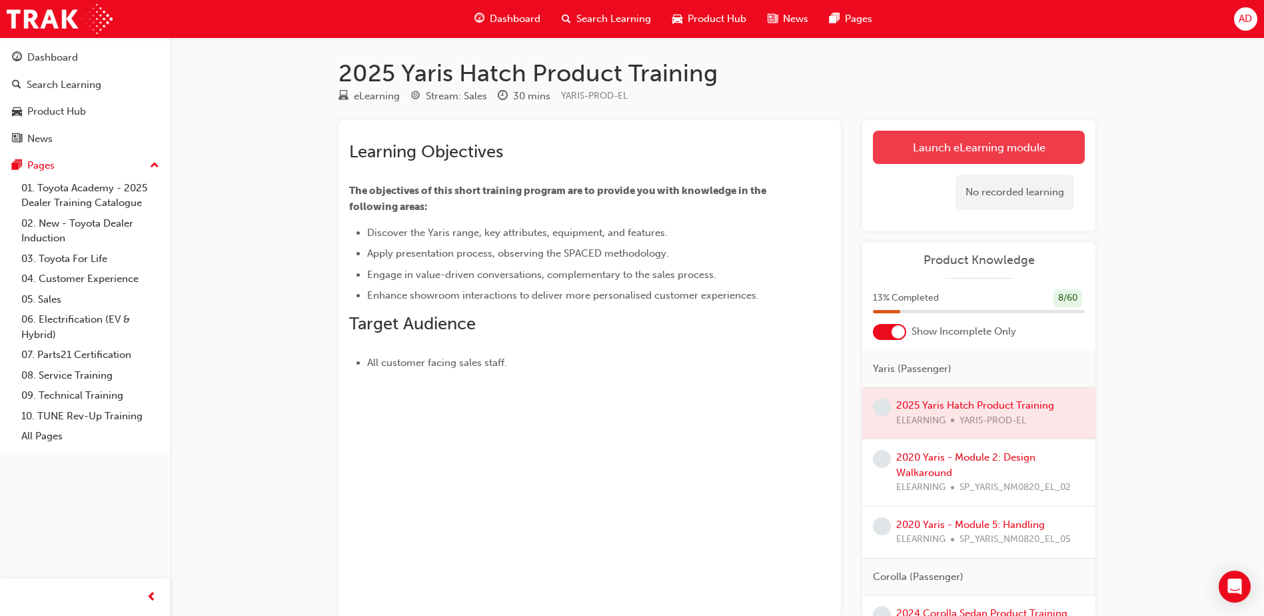
click at [929, 141] on link "Launch eLearning module" at bounding box center [979, 147] width 212 height 33
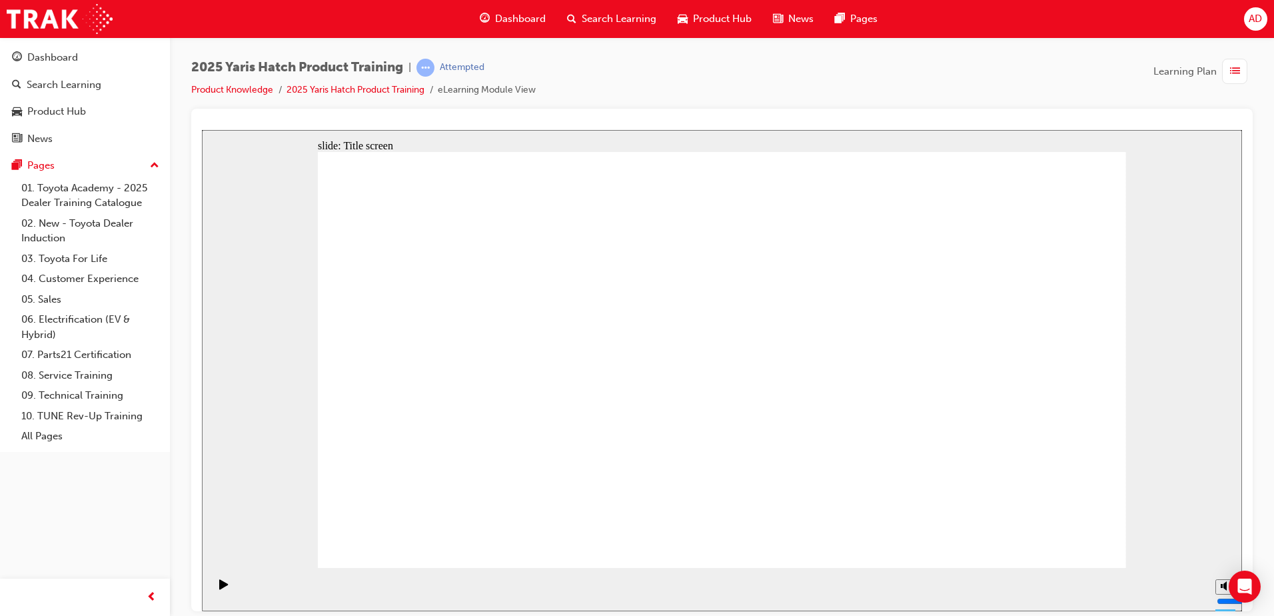
drag, startPoint x: 623, startPoint y: 256, endPoint x: 873, endPoint y: 257, distance: 249.9
drag, startPoint x: 629, startPoint y: 297, endPoint x: 795, endPoint y: 297, distance: 165.9
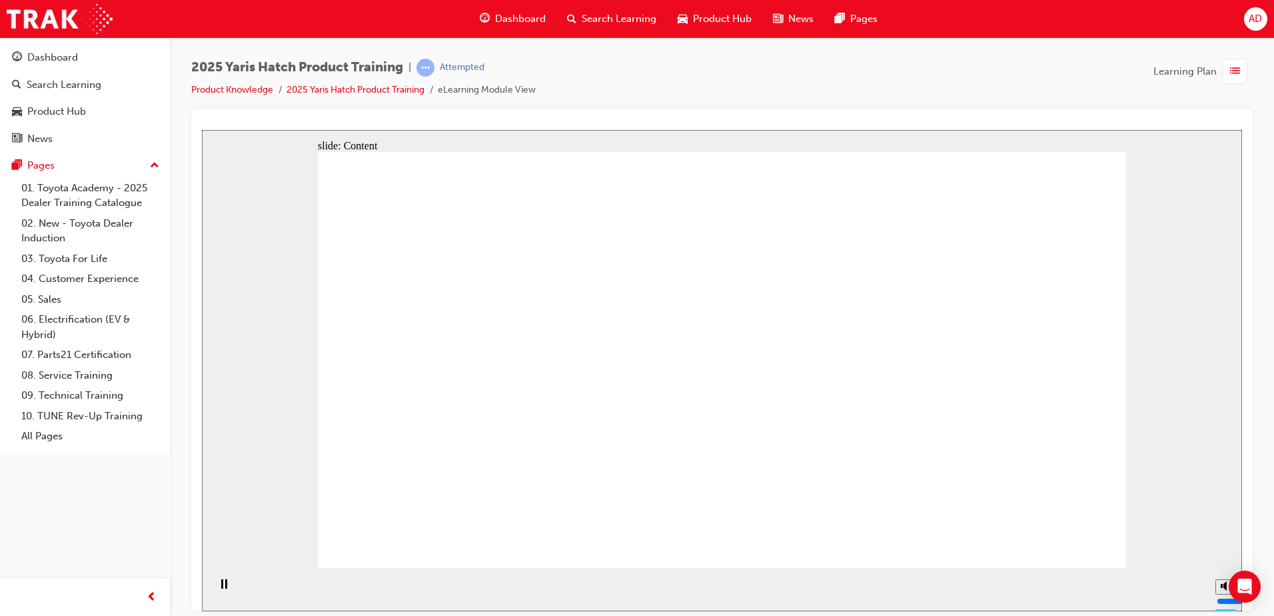
drag, startPoint x: 612, startPoint y: 426, endPoint x: 857, endPoint y: 473, distance: 249.6
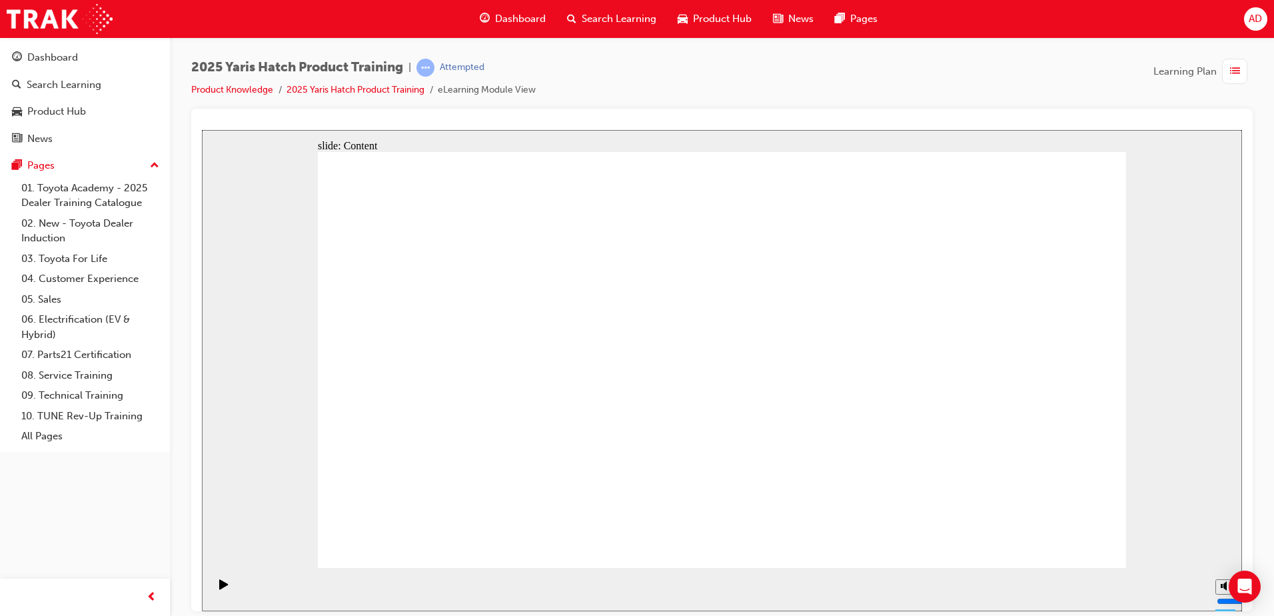
drag, startPoint x: 928, startPoint y: 281, endPoint x: 997, endPoint y: 334, distance: 87.8
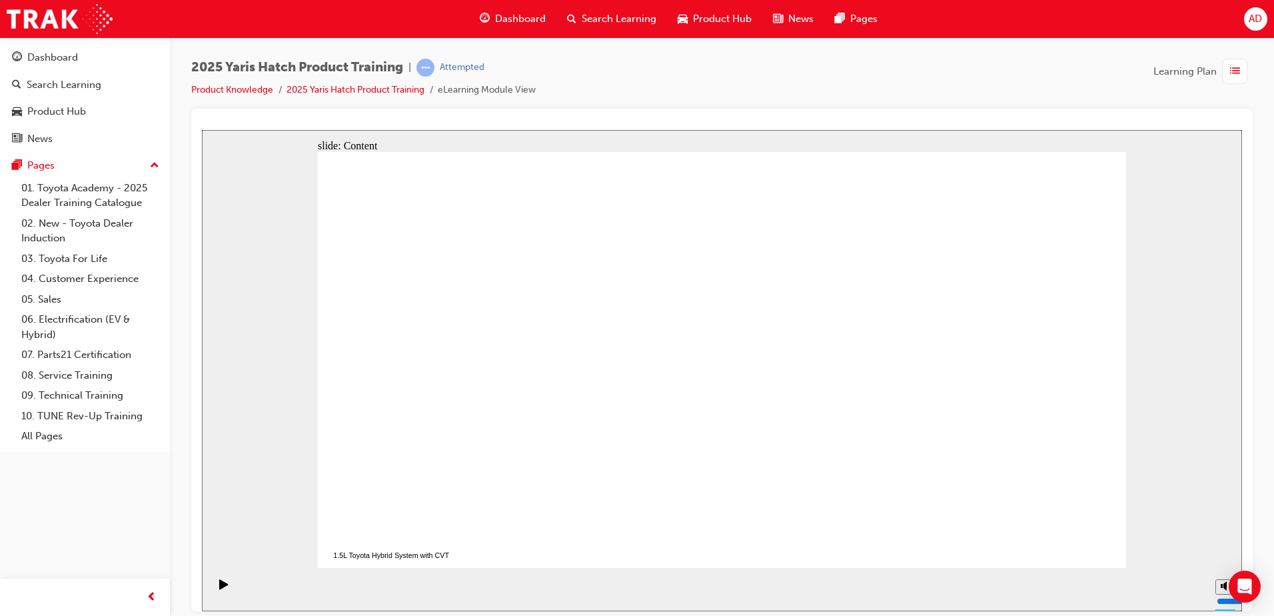
drag, startPoint x: 917, startPoint y: 399, endPoint x: 598, endPoint y: 402, distance: 319.2
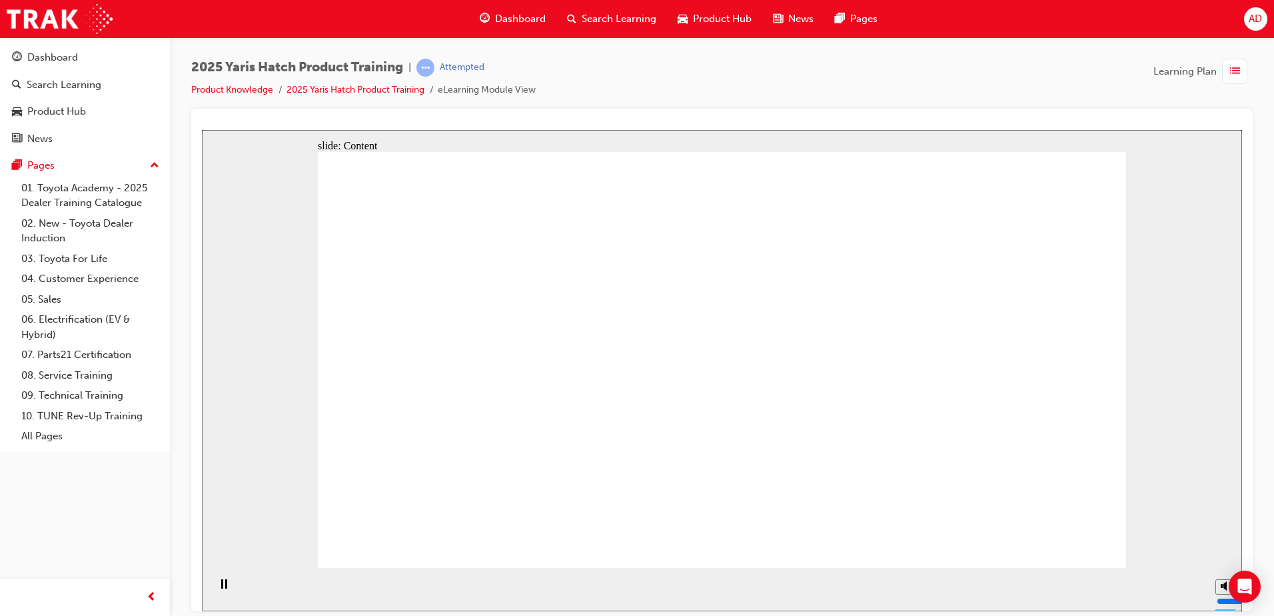
click at [254, 89] on div "2025 Yaris Hatch Product Training | Attempted Product Knowledge 2025 Yaris Hatc…" at bounding box center [363, 78] width 344 height 39
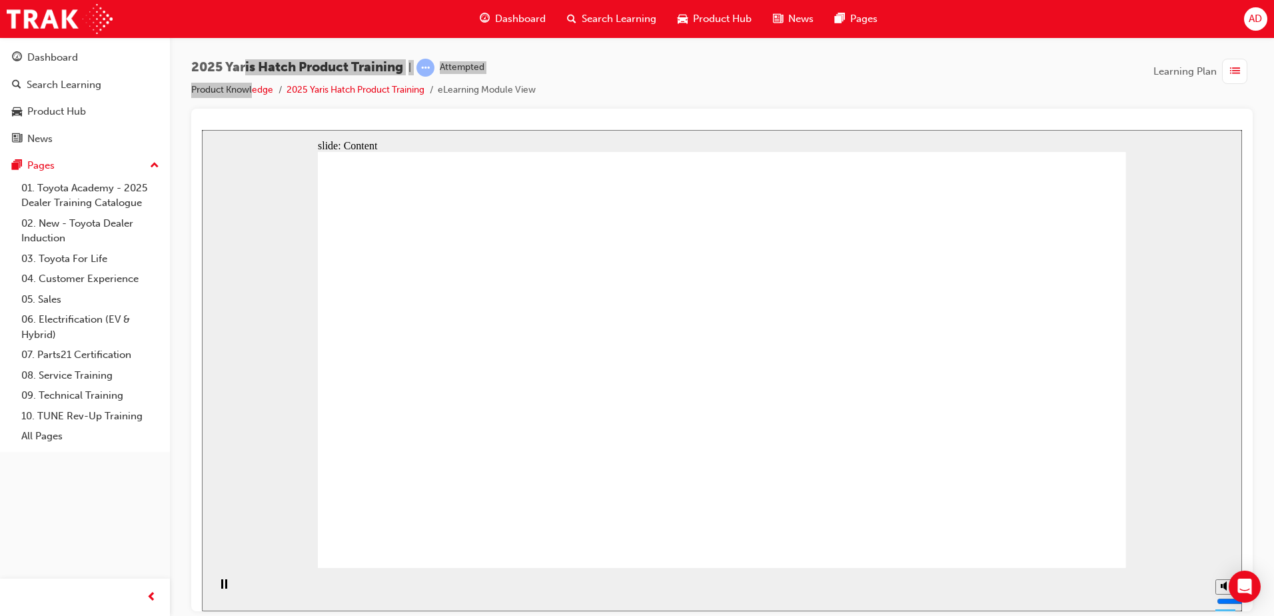
drag, startPoint x: 546, startPoint y: 287, endPoint x: 499, endPoint y: 402, distance: 125.2
drag, startPoint x: 512, startPoint y: 418, endPoint x: 622, endPoint y: 316, distance: 149.5
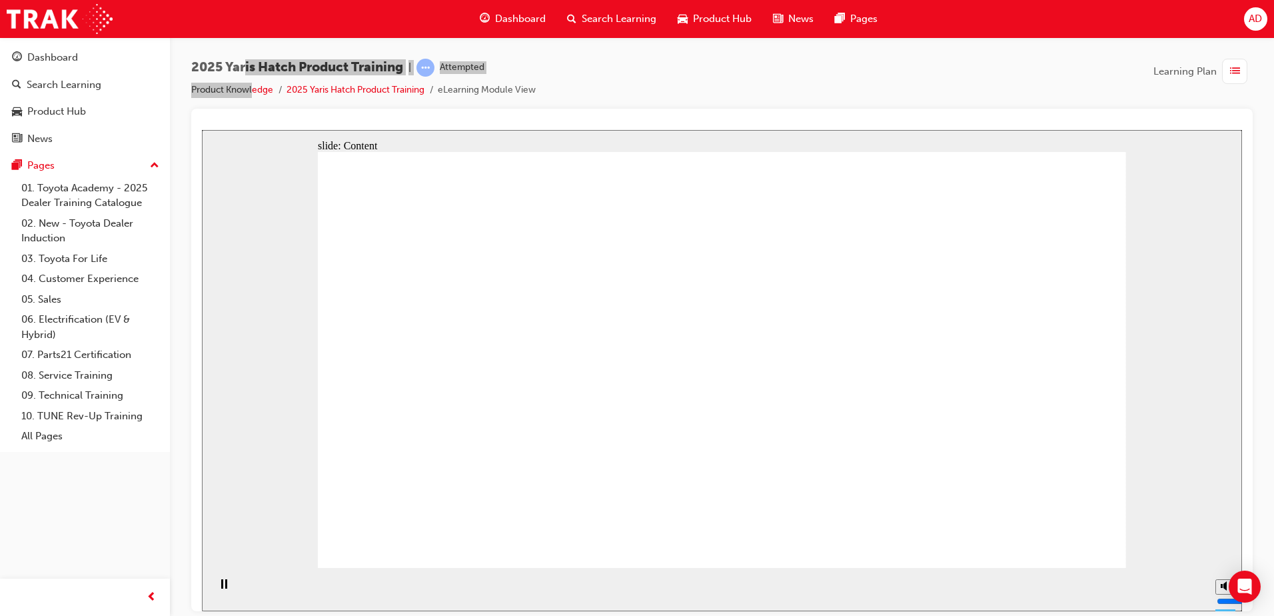
drag, startPoint x: 569, startPoint y: 411, endPoint x: 456, endPoint y: 329, distance: 139.3
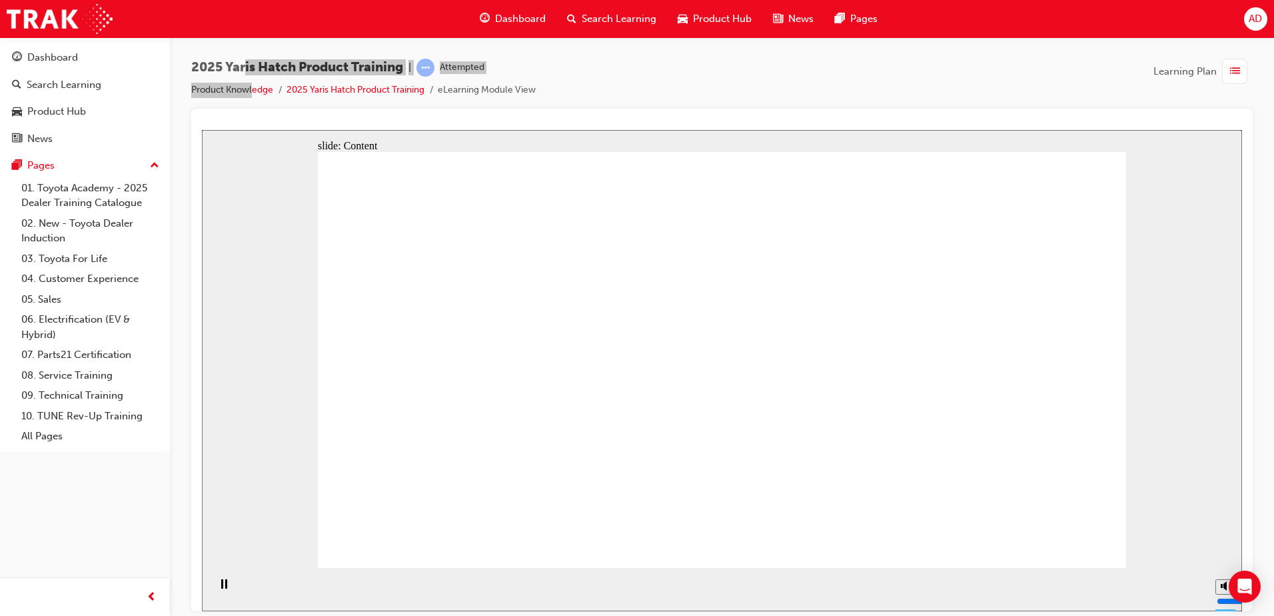
drag, startPoint x: 629, startPoint y: 327, endPoint x: 504, endPoint y: 371, distance: 132.8
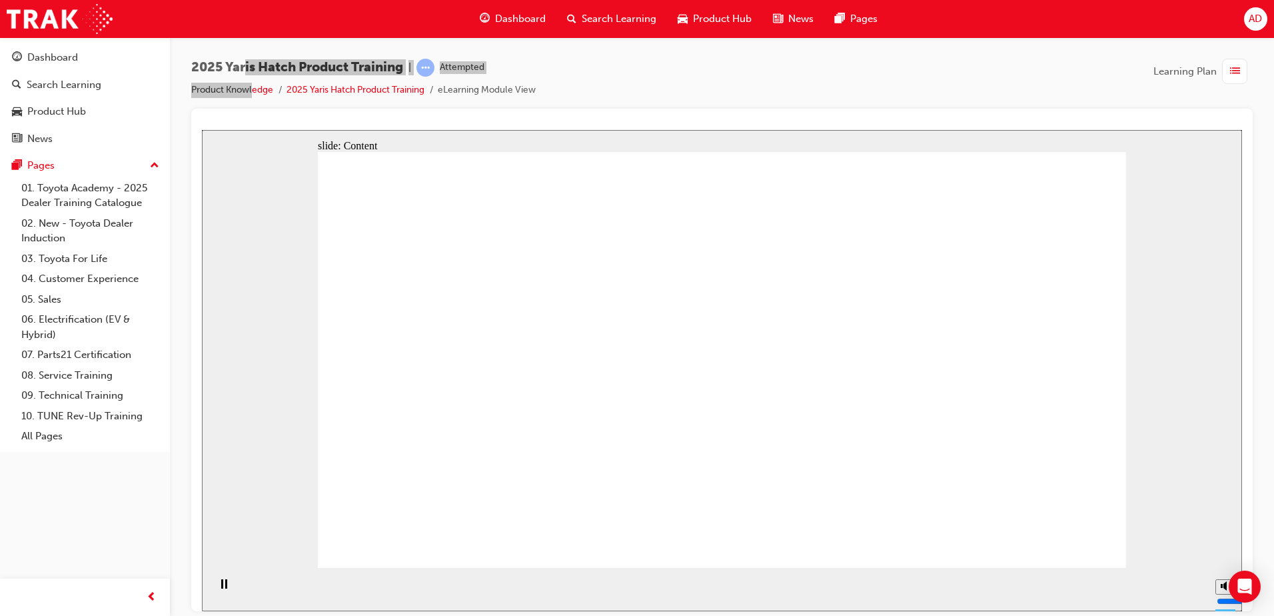
drag, startPoint x: 496, startPoint y: 380, endPoint x: 475, endPoint y: 360, distance: 29.7
drag, startPoint x: 1075, startPoint y: 536, endPoint x: 234, endPoint y: 314, distance: 869.8
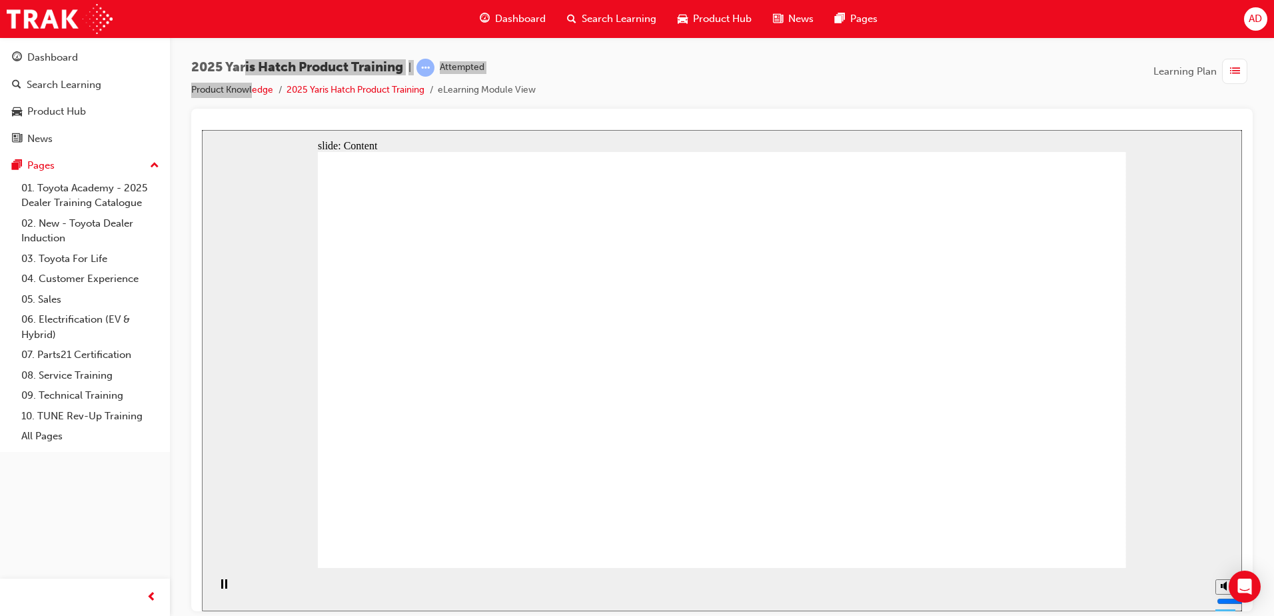
drag, startPoint x: 587, startPoint y: 392, endPoint x: 574, endPoint y: 350, distance: 44.7
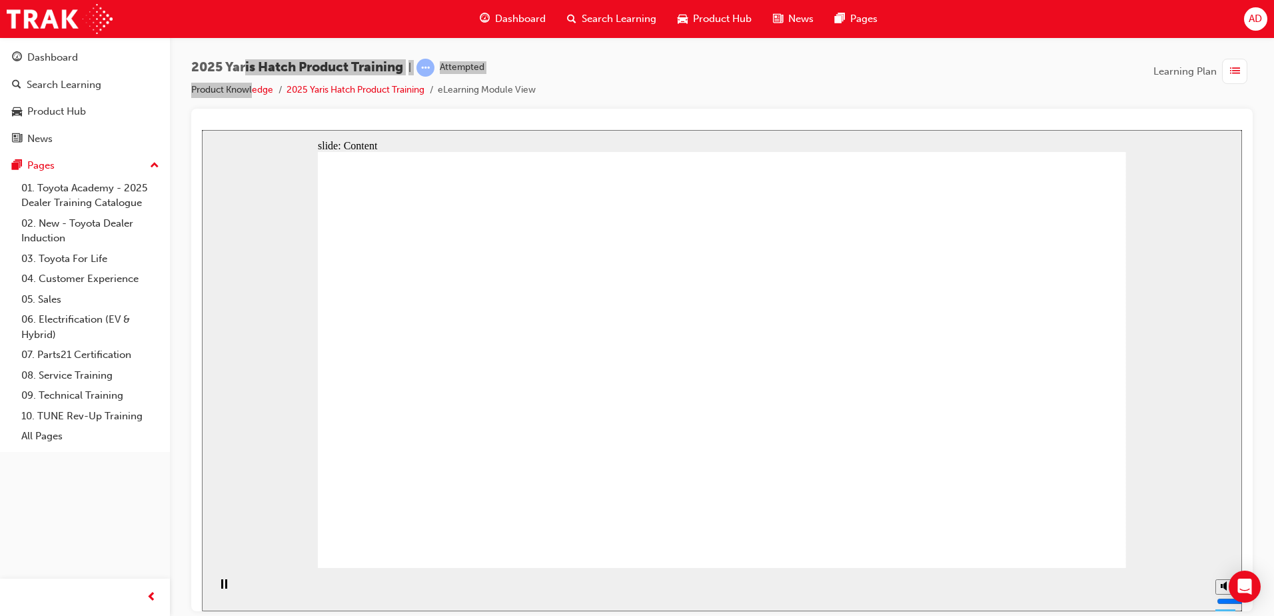
drag, startPoint x: 414, startPoint y: 393, endPoint x: 602, endPoint y: 446, distance: 195.1
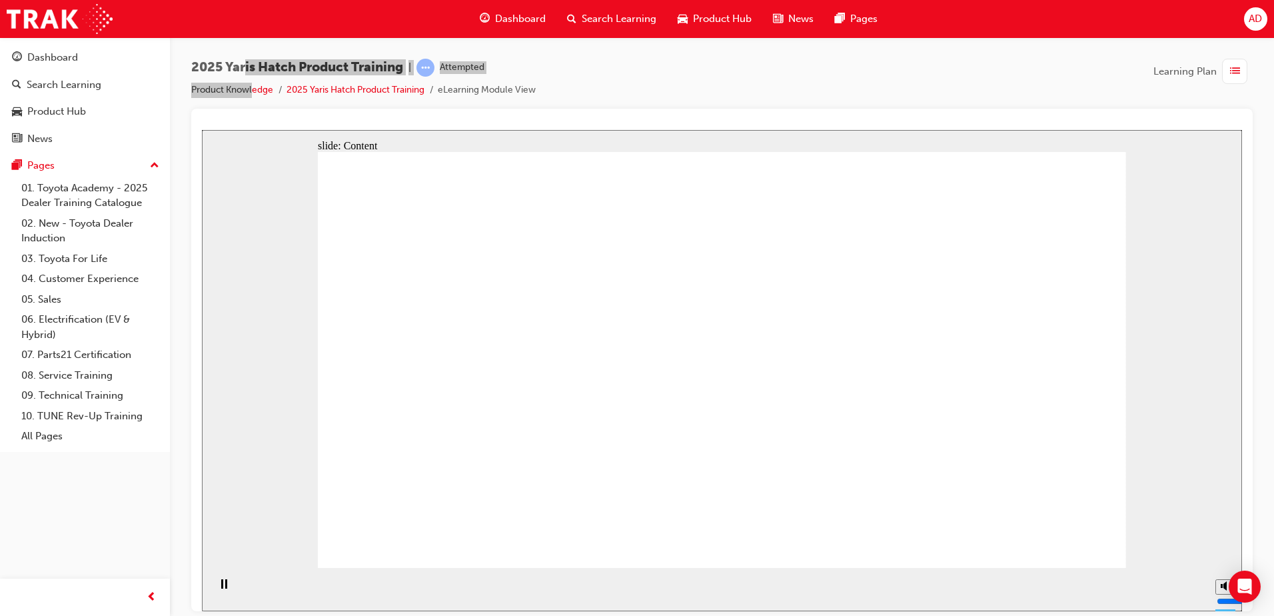
drag, startPoint x: 655, startPoint y: 400, endPoint x: 661, endPoint y: 384, distance: 17.1
drag, startPoint x: 692, startPoint y: 324, endPoint x: 698, endPoint y: 407, distance: 83.6
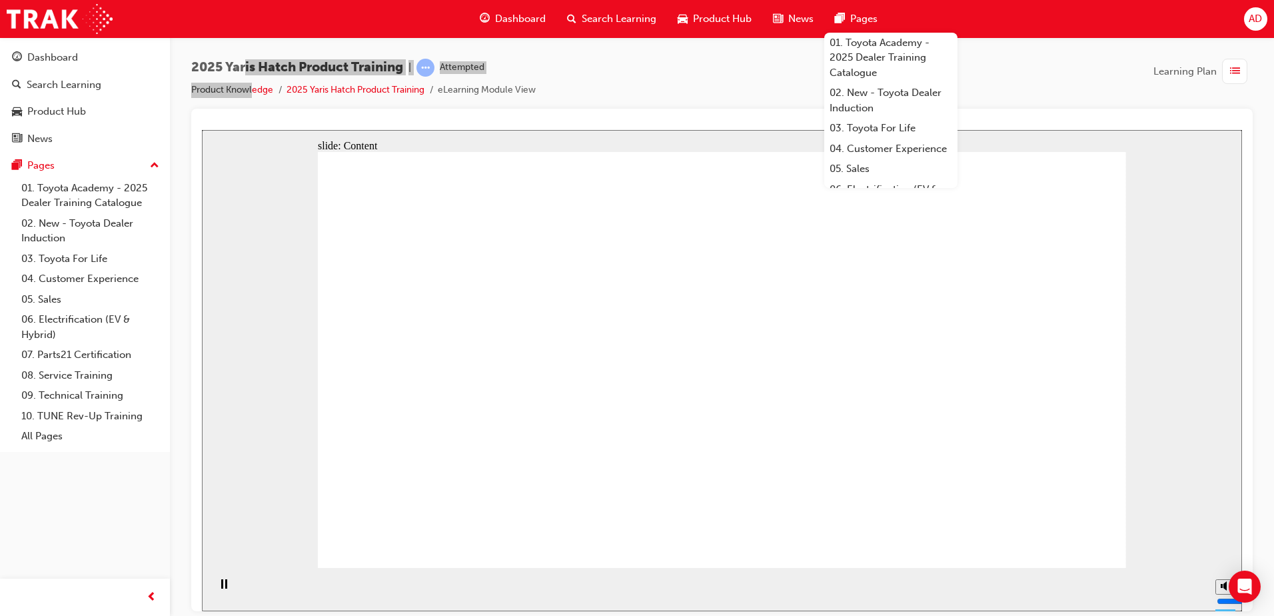
drag, startPoint x: 498, startPoint y: 283, endPoint x: 514, endPoint y: 307, distance: 29.2
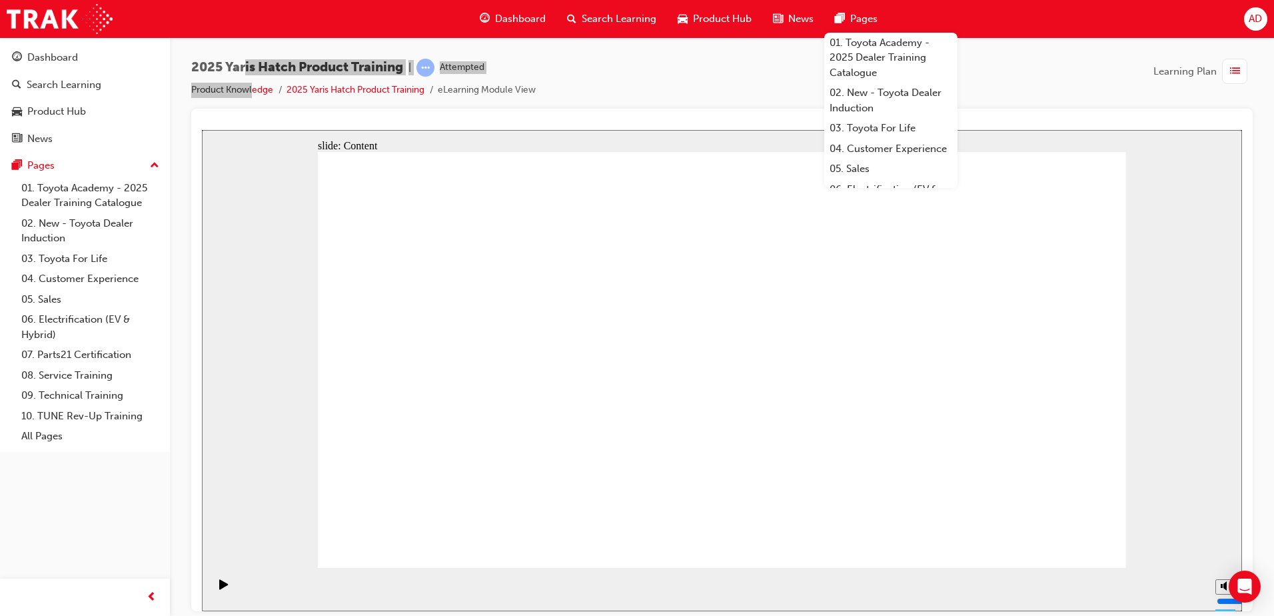
click at [1165, 133] on div "slide: Content Rectangle 1 Summary Yaris Discovery Effective Presentation Value…" at bounding box center [722, 369] width 1040 height 481
click at [1068, 86] on div "2025 Yaris Hatch Product Training | Attempted Product Knowledge 2025 Yaris Hatc…" at bounding box center [721, 84] width 1061 height 50
click at [1235, 123] on div at bounding box center [722, 124] width 1040 height 11
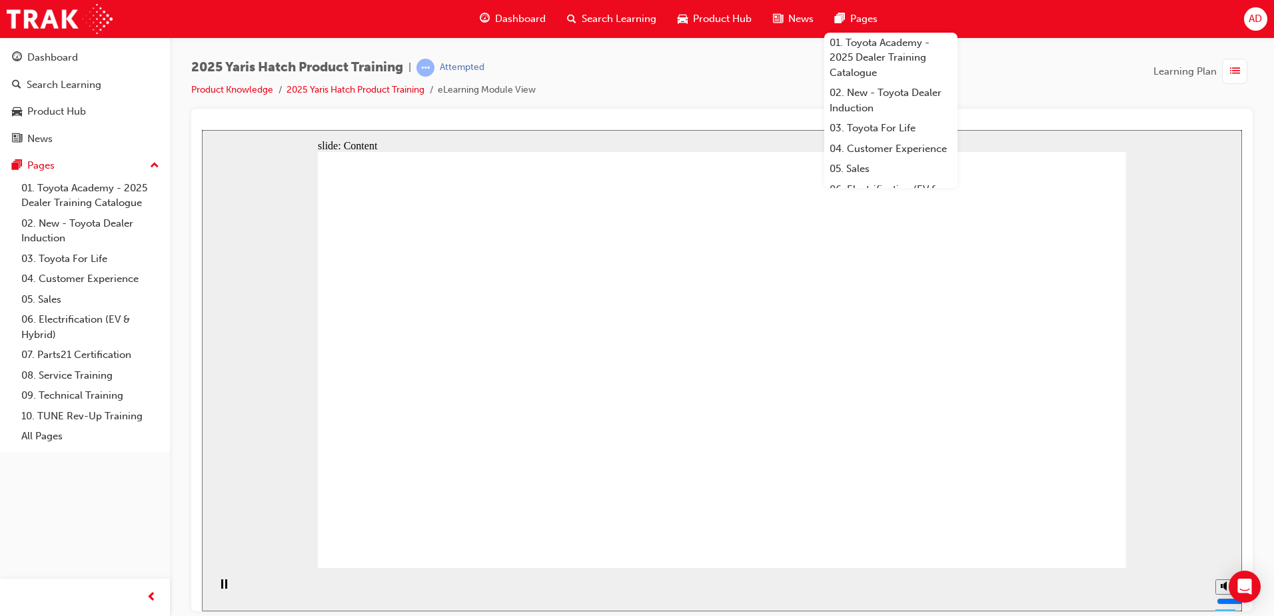
drag, startPoint x: 672, startPoint y: 379, endPoint x: 774, endPoint y: 397, distance: 103.5
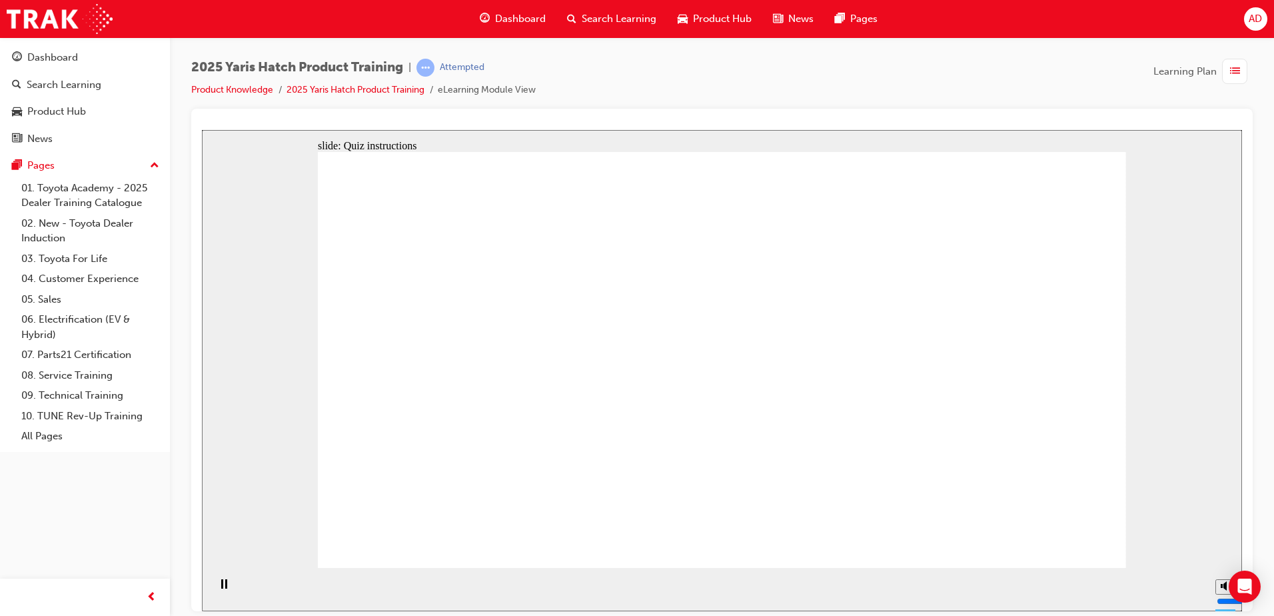
drag, startPoint x: 355, startPoint y: 271, endPoint x: 548, endPoint y: 278, distance: 192.7
radio input "true"
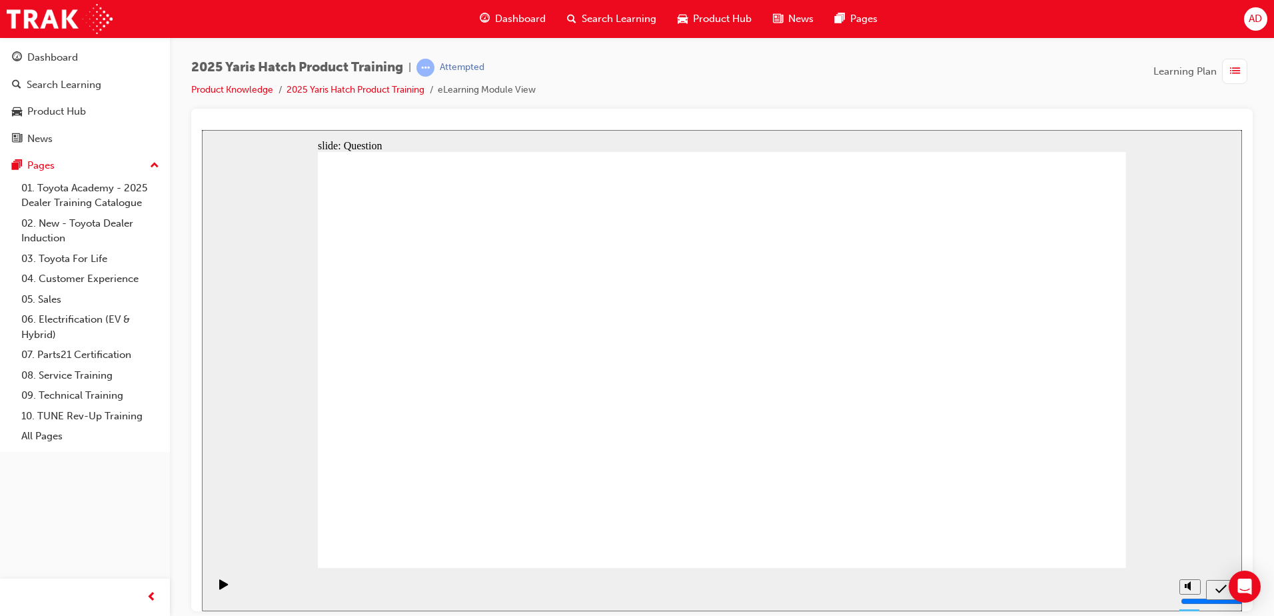
radio input "true"
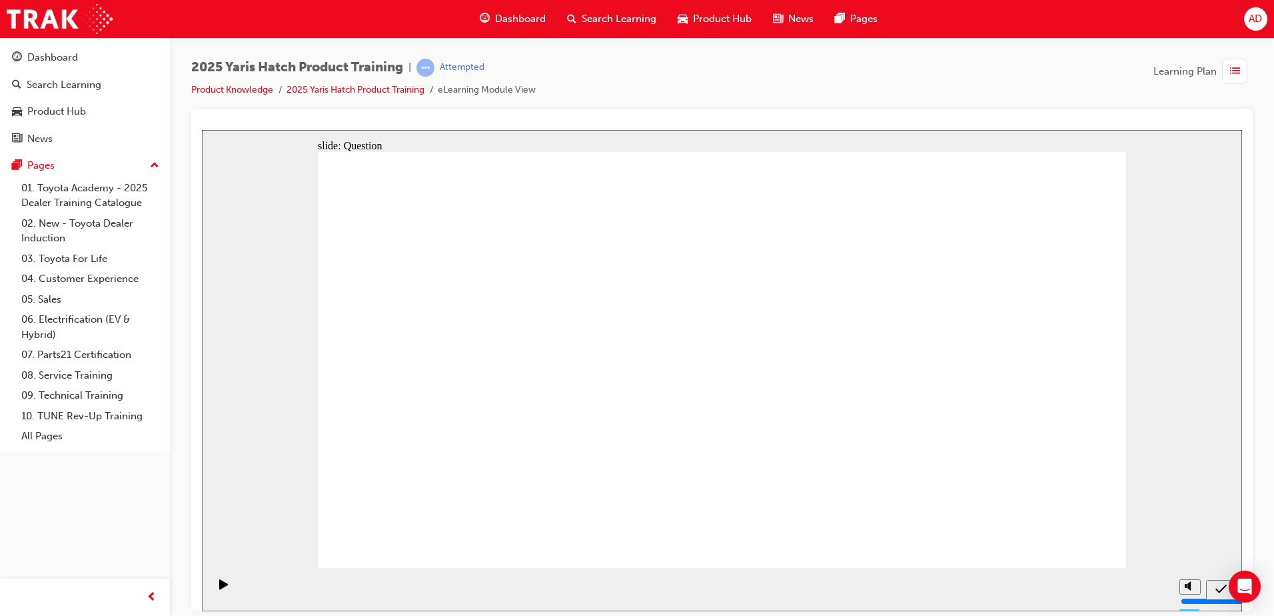
drag, startPoint x: 356, startPoint y: 307, endPoint x: 507, endPoint y: 324, distance: 151.6
drag, startPoint x: 991, startPoint y: 326, endPoint x: 1073, endPoint y: 441, distance: 141.4
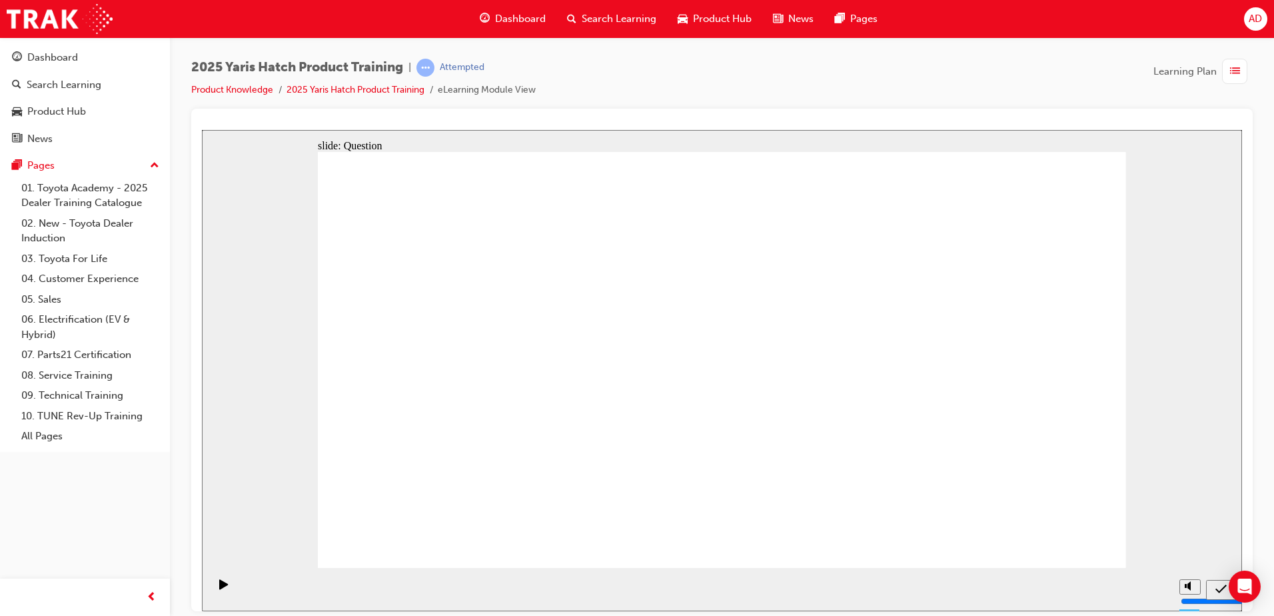
radio input "true"
drag, startPoint x: 1067, startPoint y: 526, endPoint x: 1052, endPoint y: 547, distance: 25.3
drag, startPoint x: 948, startPoint y: 403, endPoint x: 950, endPoint y: 416, distance: 12.8
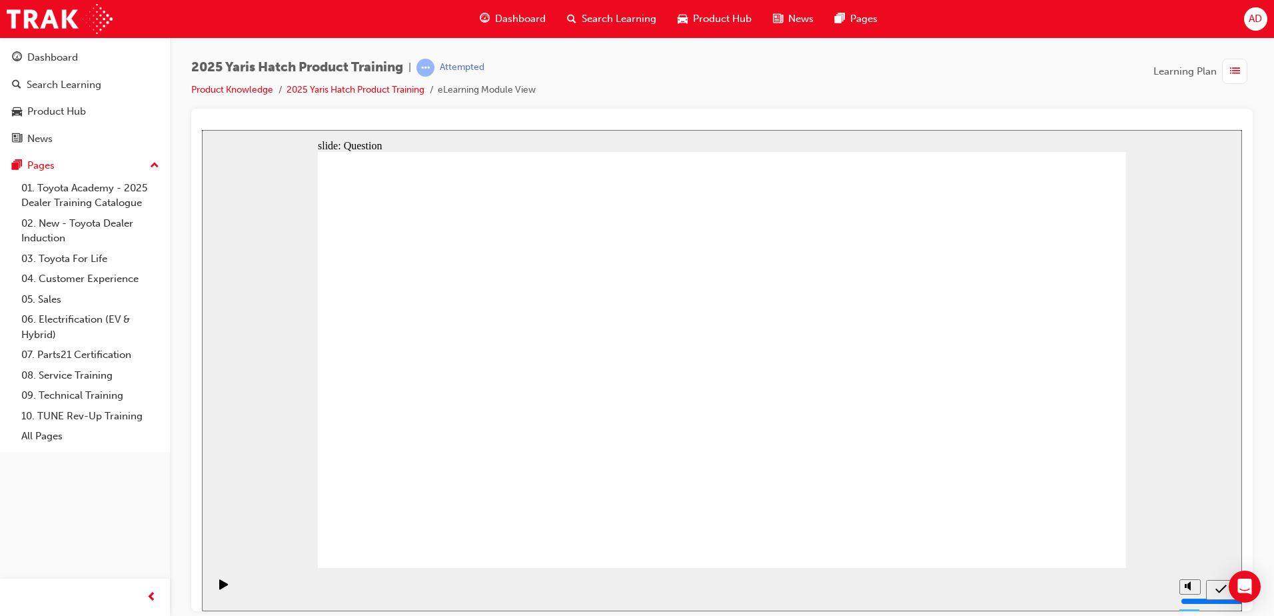
radio input "true"
drag, startPoint x: 495, startPoint y: 435, endPoint x: 567, endPoint y: 348, distance: 112.6
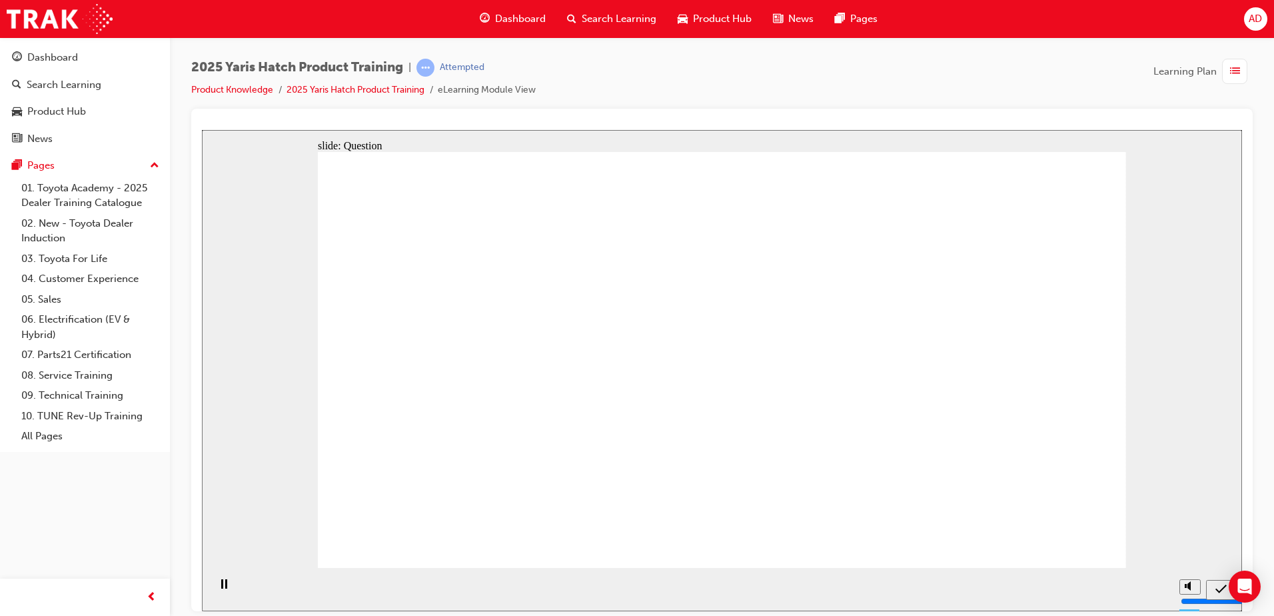
drag, startPoint x: 386, startPoint y: 490, endPoint x: 501, endPoint y: 394, distance: 150.0
drag, startPoint x: 429, startPoint y: 463, endPoint x: 518, endPoint y: 384, distance: 119.4
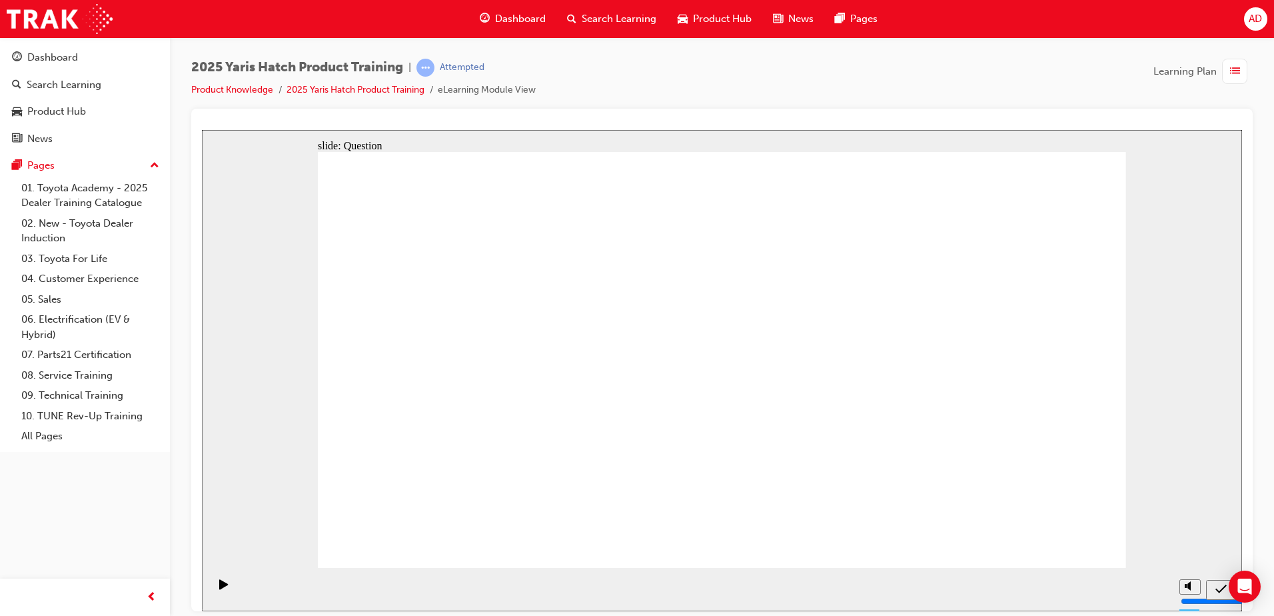
drag, startPoint x: 552, startPoint y: 346, endPoint x: 405, endPoint y: 464, distance: 188.7
drag, startPoint x: 887, startPoint y: 328, endPoint x: 590, endPoint y: 450, distance: 321.5
drag, startPoint x: 793, startPoint y: 450, endPoint x: 736, endPoint y: 430, distance: 59.8
drag, startPoint x: 726, startPoint y: 318, endPoint x: 884, endPoint y: 438, distance: 198.7
drag, startPoint x: 386, startPoint y: 316, endPoint x: 995, endPoint y: 443, distance: 622.2
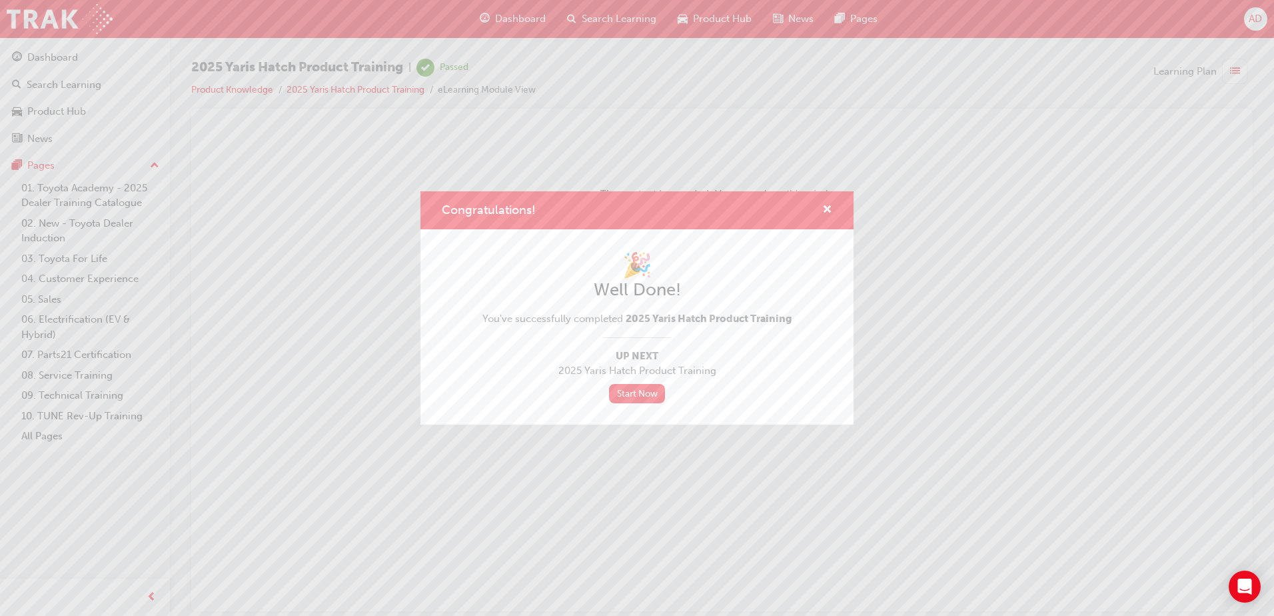
click at [835, 207] on div "Congratulations!" at bounding box center [636, 210] width 433 height 38
click at [828, 209] on span "cross-icon" at bounding box center [827, 211] width 10 height 12
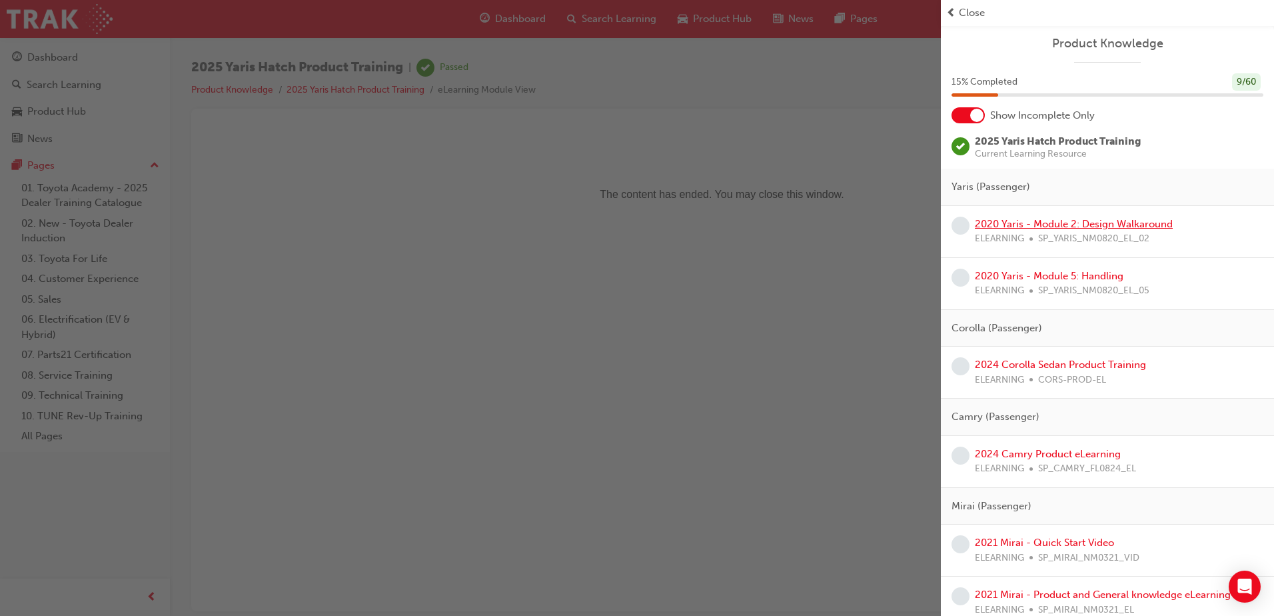
click at [1087, 223] on link "2020 Yaris - Module 2: Design Walkaround" at bounding box center [1074, 224] width 198 height 12
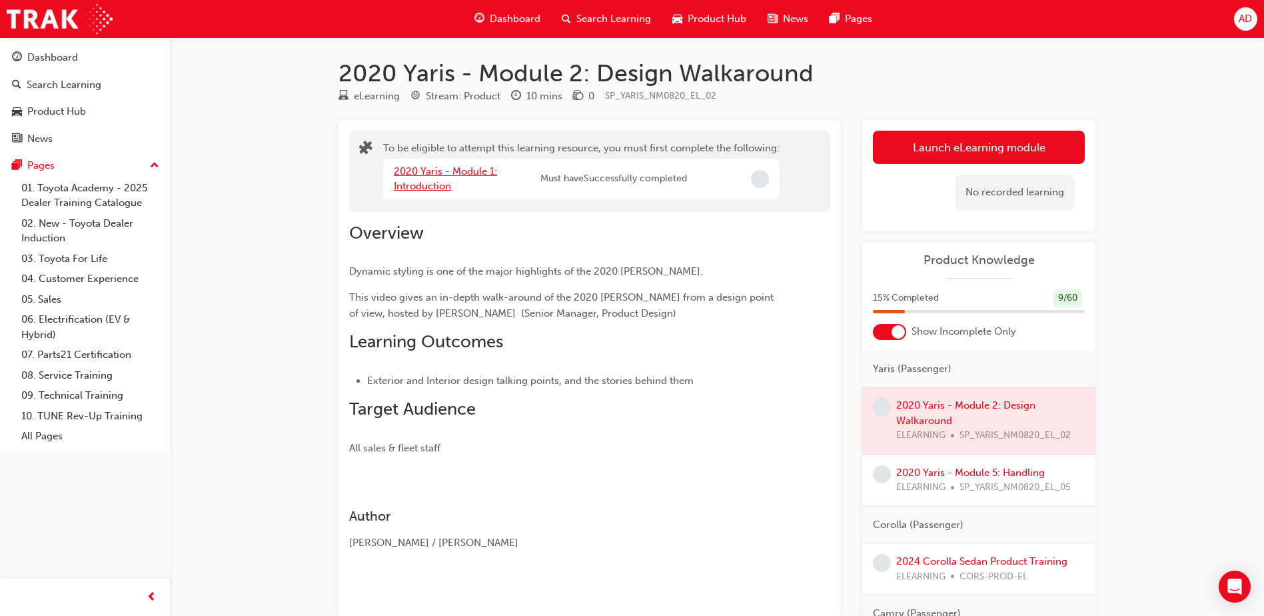
click at [437, 180] on link "2020 Yaris - Module 1: Introduction" at bounding box center [445, 178] width 103 height 27
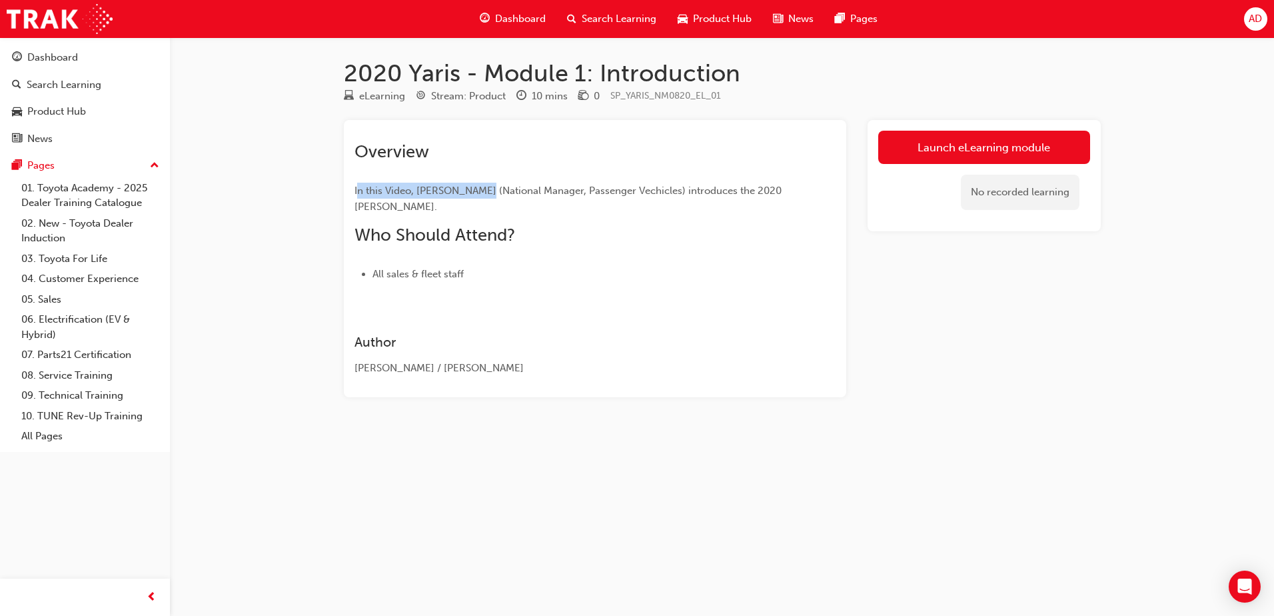
drag, startPoint x: 358, startPoint y: 185, endPoint x: 561, endPoint y: 211, distance: 204.2
click at [572, 210] on p "In this Video, [PERSON_NAME] (National Manager, Passenger Vechicles) introduces…" at bounding box center [570, 199] width 433 height 32
click at [957, 146] on link "Launch eLearning module" at bounding box center [984, 147] width 212 height 33
